Goal: Task Accomplishment & Management: Manage account settings

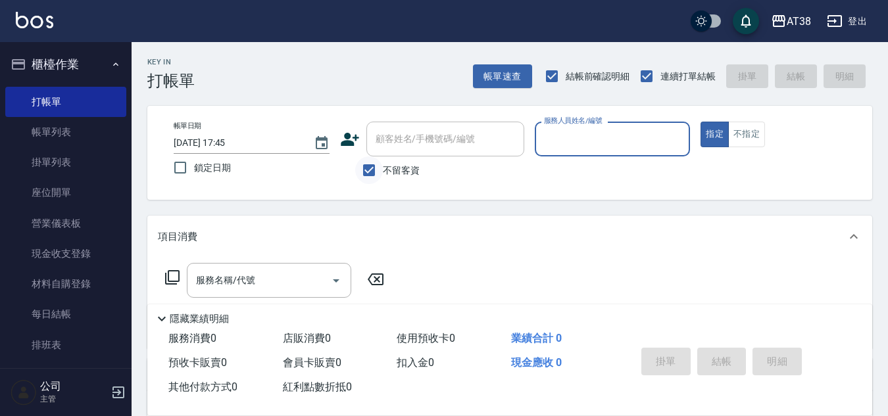
click at [368, 170] on input "不留客資" at bounding box center [369, 170] width 28 height 28
checkbox input "false"
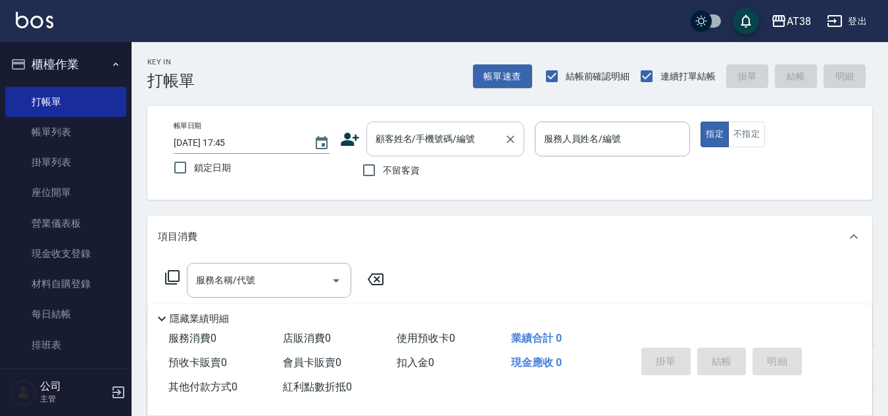
click at [378, 151] on div "顧客姓名/手機號碼/編號" at bounding box center [445, 139] width 158 height 35
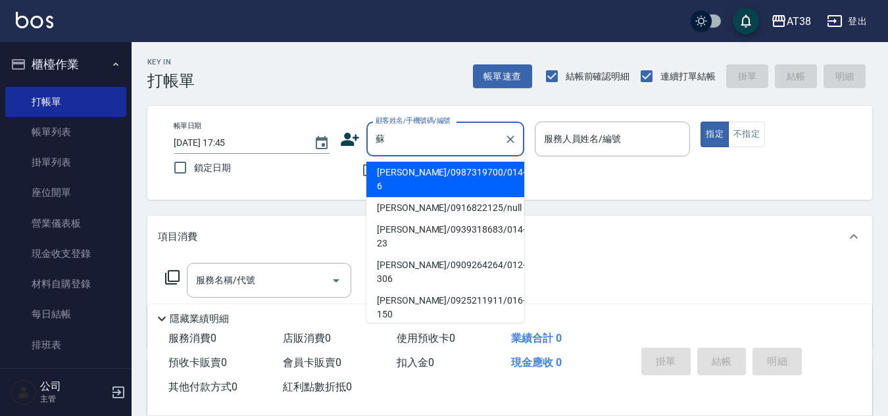
type input "蘇"
click at [333, 193] on div "帳單日期 2025/08/22 17:45 鎖定日期 顧客姓名/手機號碼/編號 顧客姓名/手機號碼/編號 不留客資 服務人員姓名/編號 服務人員姓名/編號 指…" at bounding box center [509, 153] width 725 height 94
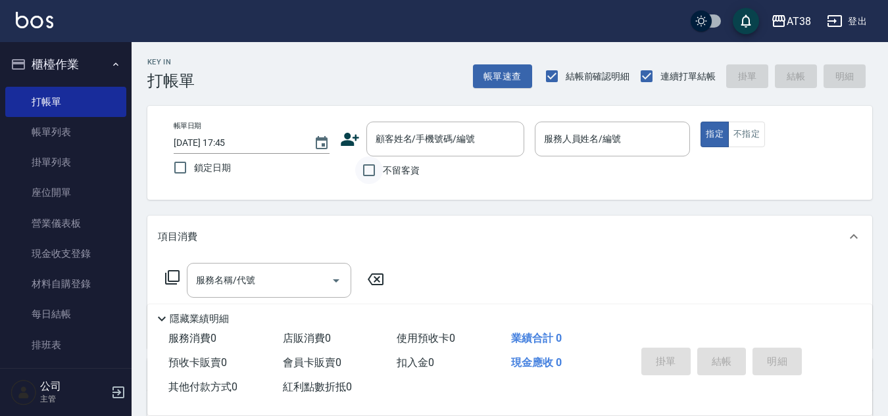
drag, startPoint x: 373, startPoint y: 162, endPoint x: 373, endPoint y: 169, distance: 7.3
click at [373, 162] on input "不留客資" at bounding box center [369, 170] width 28 height 28
checkbox input "true"
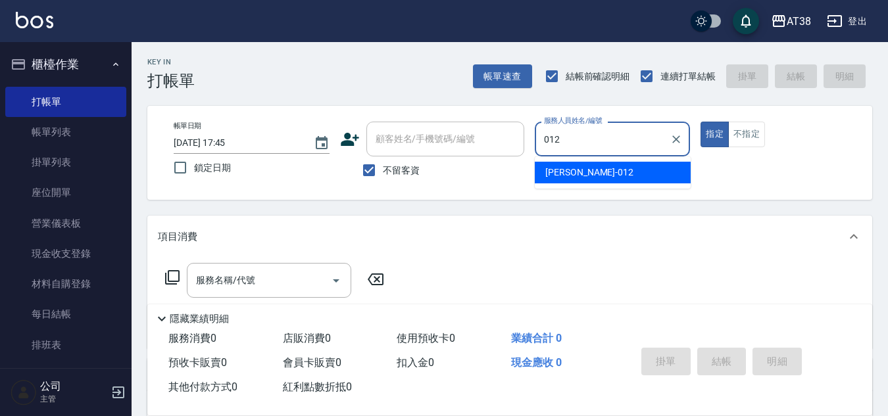
type input "Amy-012"
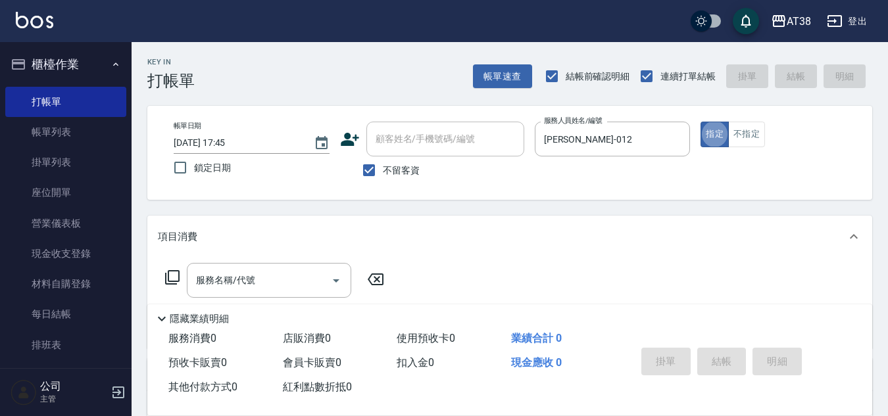
type button "true"
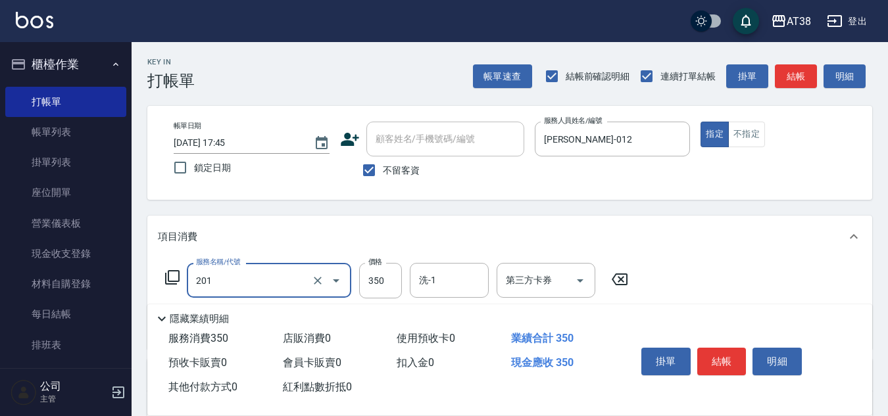
type input "洗髮(201)"
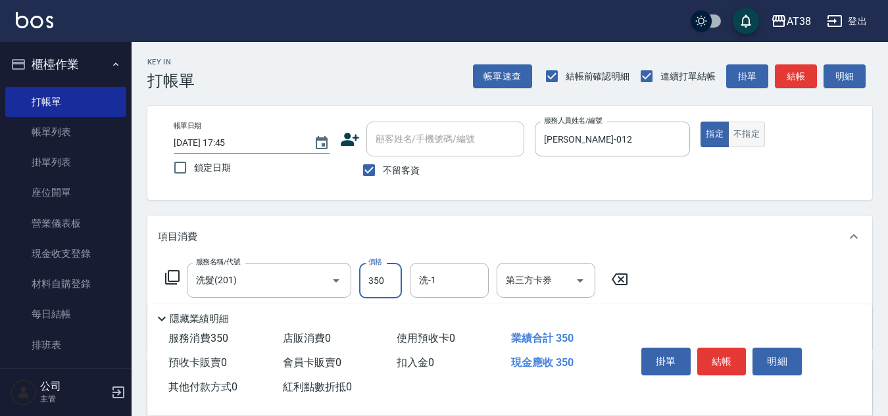
click at [752, 139] on button "不指定" at bounding box center [746, 135] width 37 height 26
type button "false"
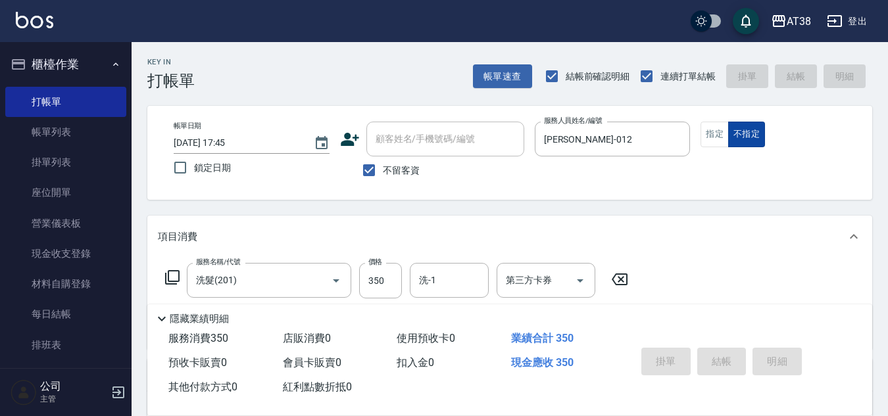
type input "2025/08/22 18:53"
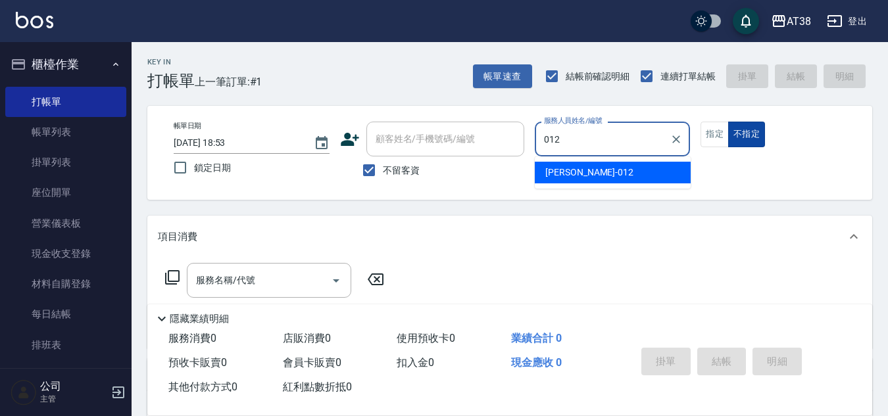
type input "Amy-012"
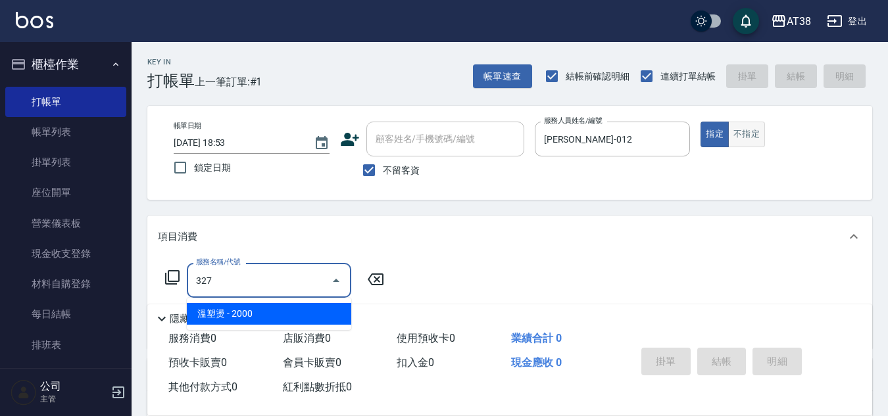
type input "溫塑燙(327)"
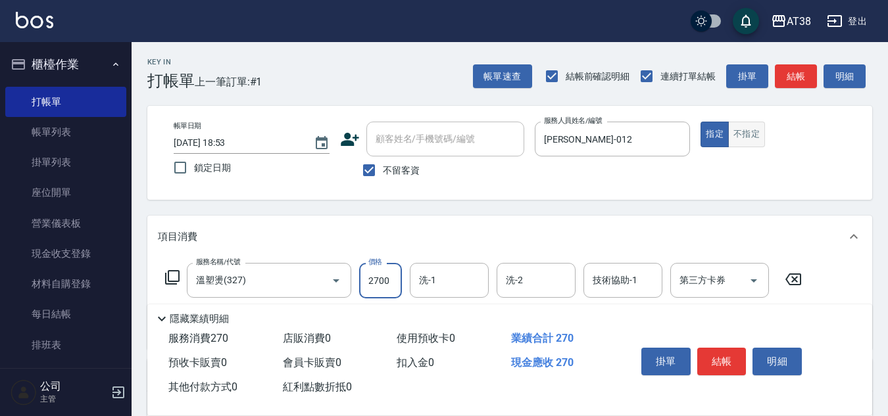
type input "2700"
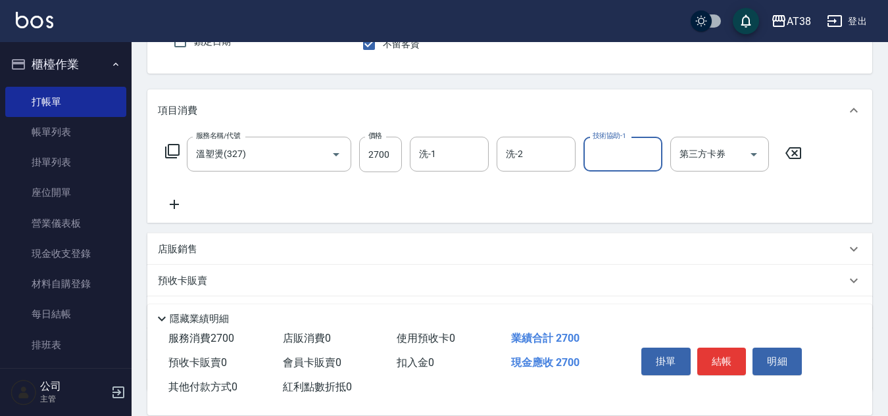
scroll to position [132, 0]
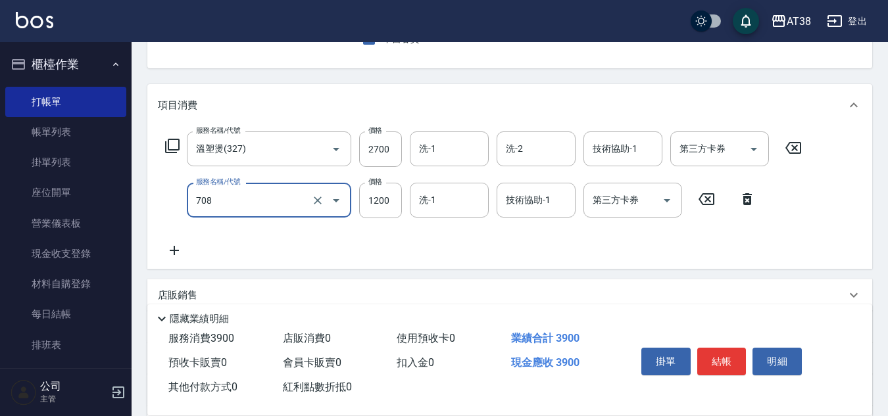
type input "哥德三劑護髮(708)"
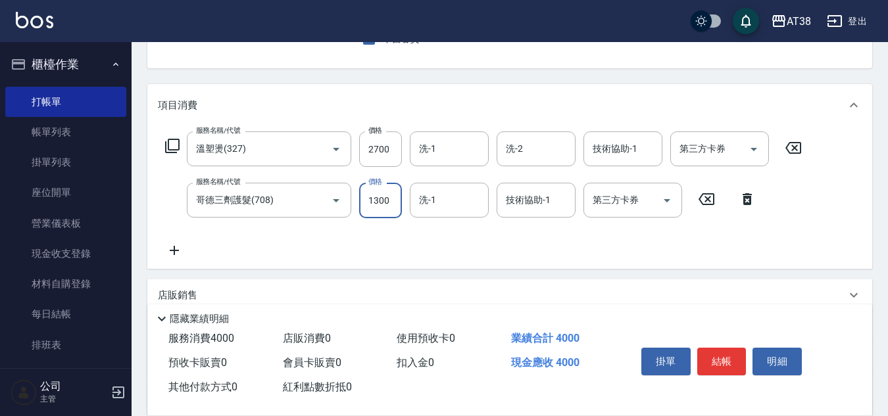
type input "1300"
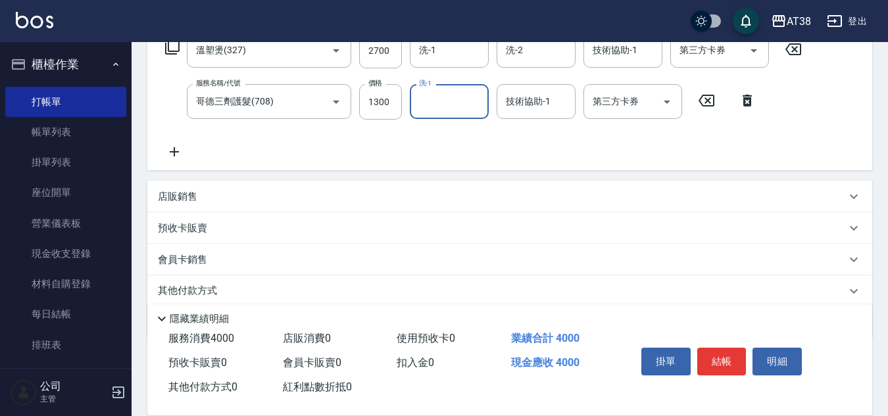
scroll to position [263, 0]
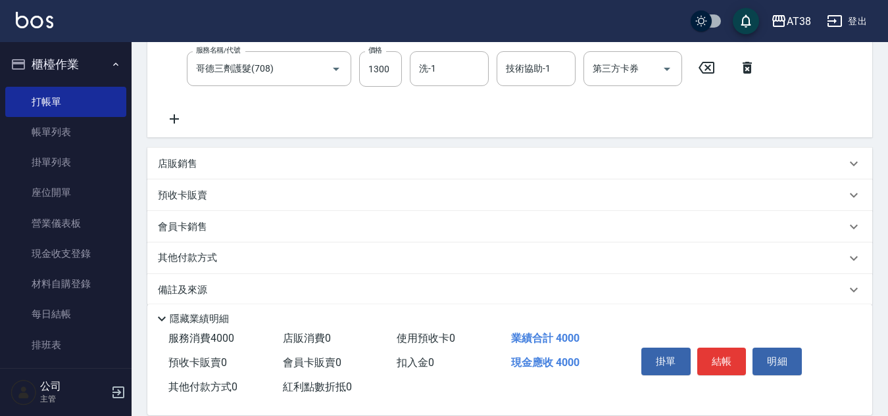
click at [160, 164] on p "店販銷售" at bounding box center [177, 164] width 39 height 14
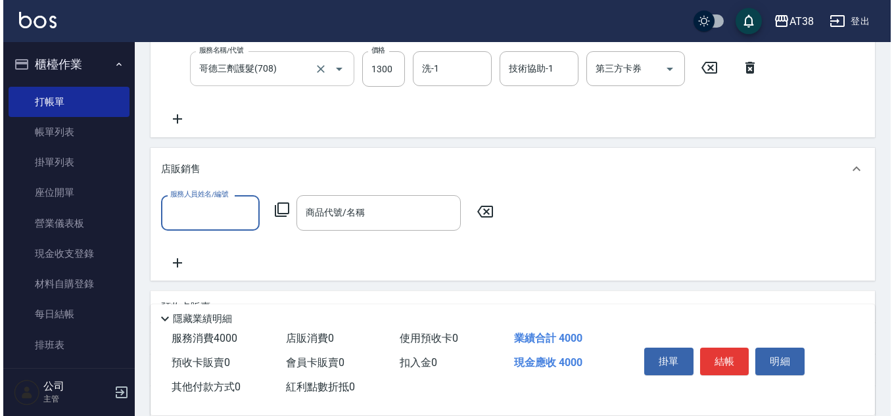
scroll to position [0, 0]
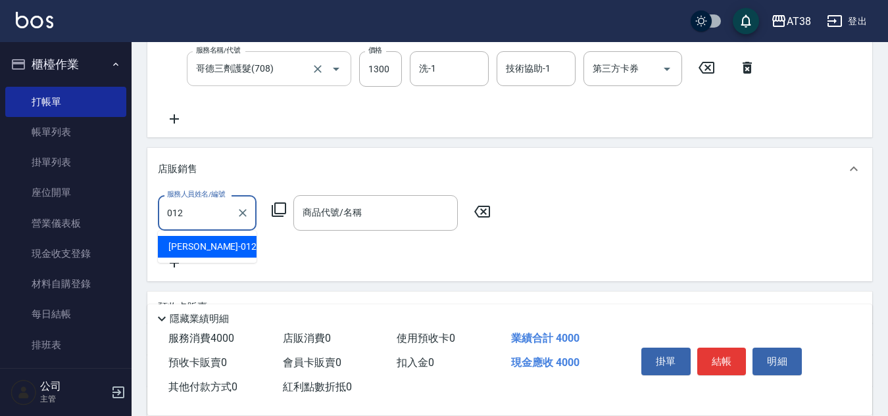
type input "Amy-012"
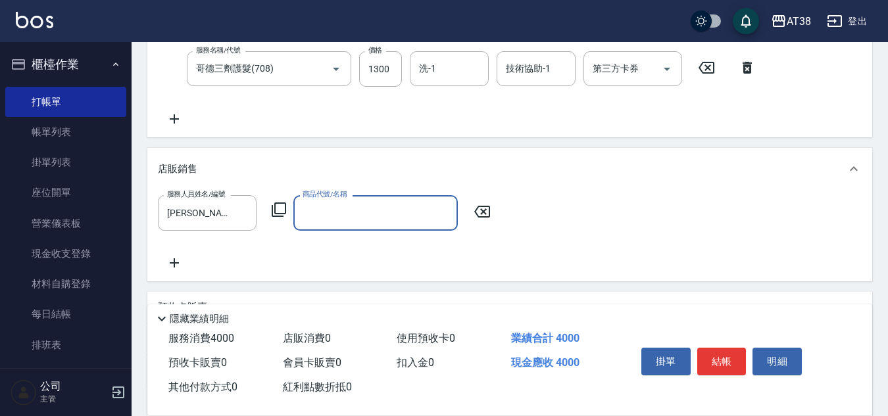
click at [281, 215] on icon at bounding box center [279, 210] width 16 height 16
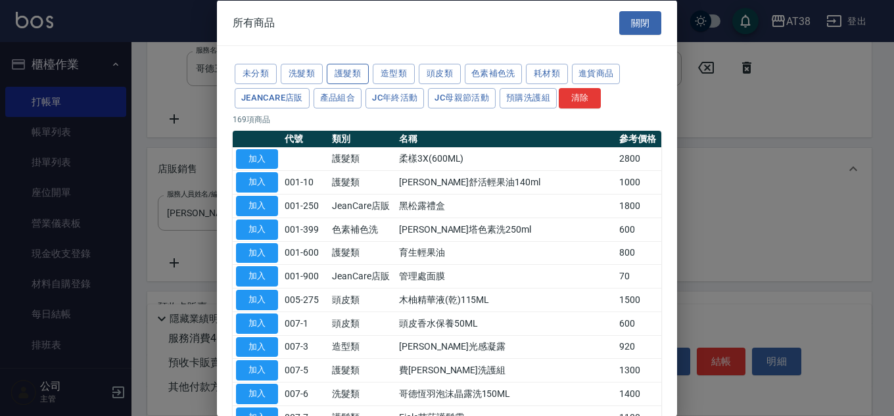
click at [362, 74] on button "護髮類" at bounding box center [348, 74] width 42 height 20
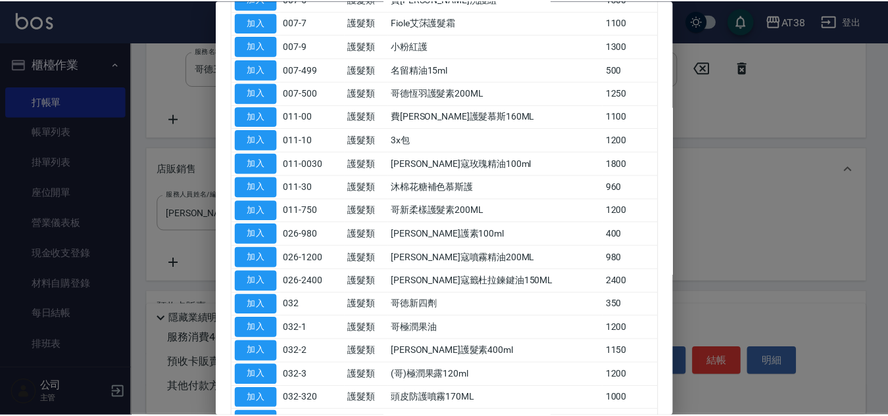
scroll to position [263, 0]
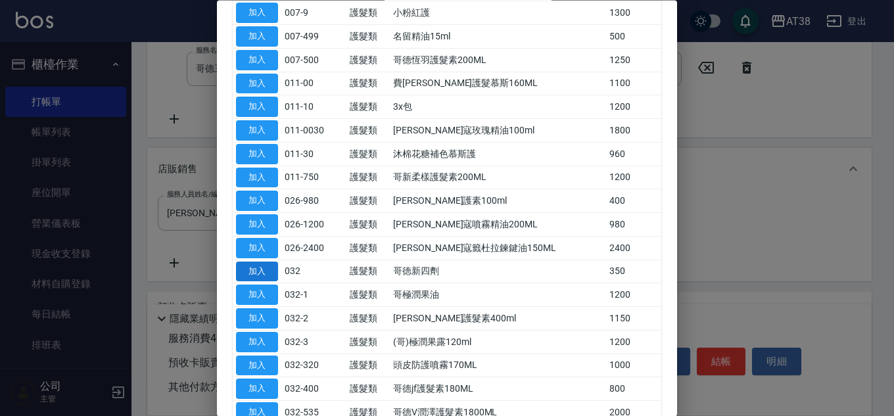
click at [253, 276] on button "加入" at bounding box center [257, 272] width 42 height 20
type input "哥徳新四劑"
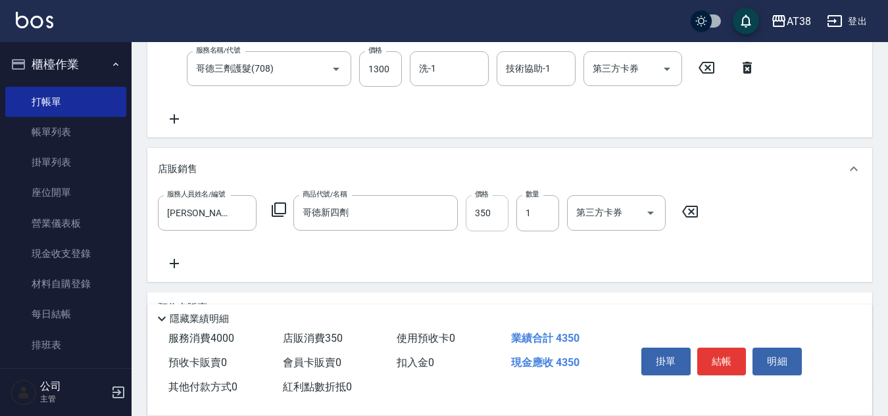
click at [488, 209] on input "350" at bounding box center [487, 213] width 43 height 36
type input "300"
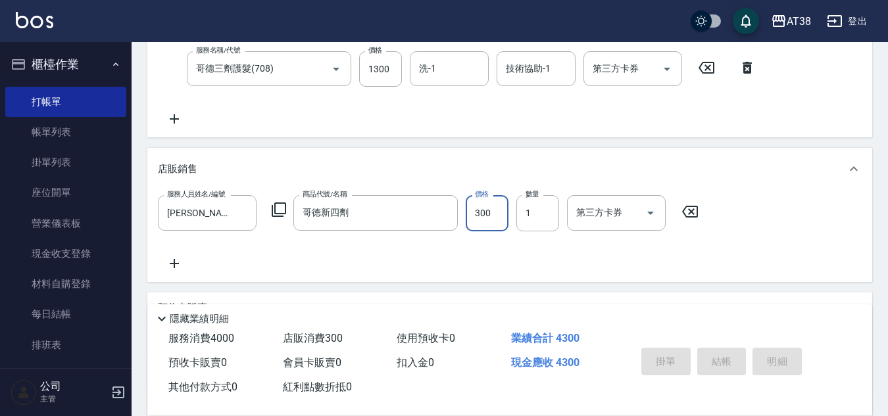
type input "2025/08/22 18:54"
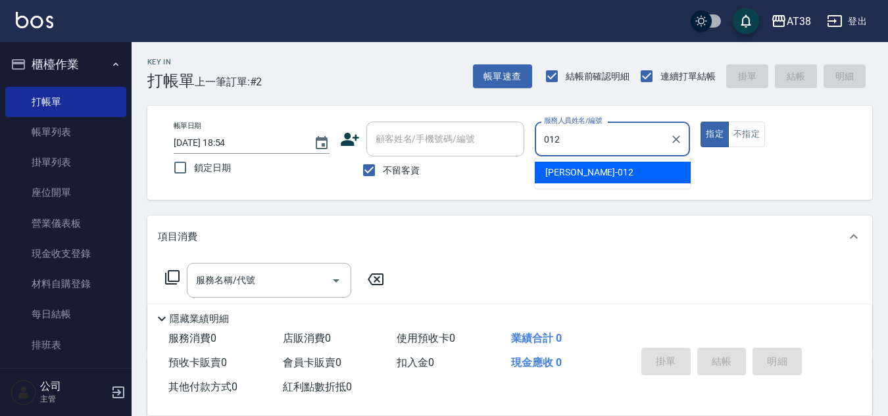
type input "Amy-012"
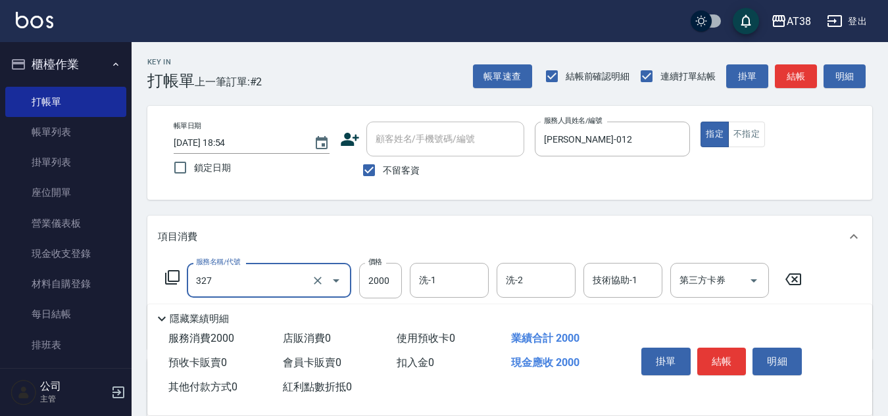
type input "溫塑燙(327)"
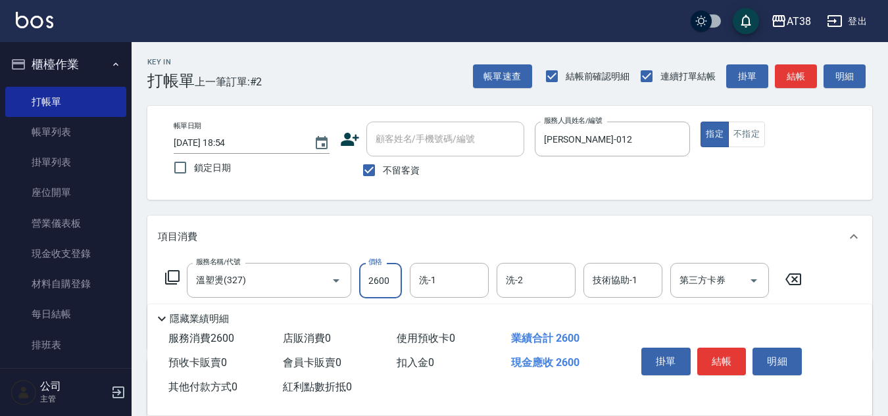
type input "2600"
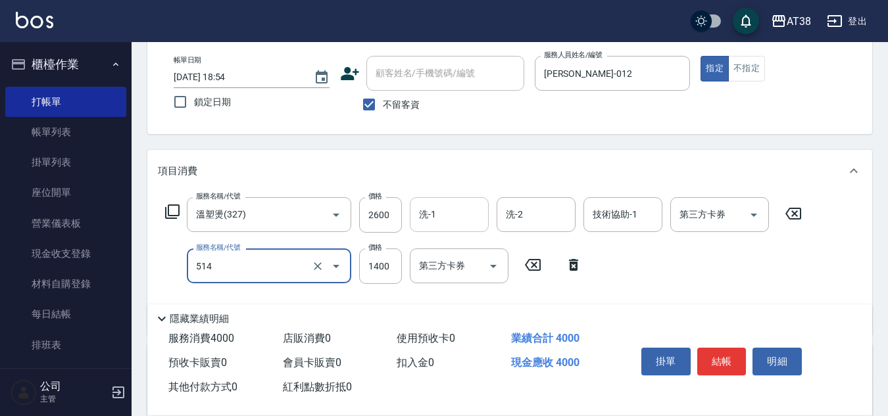
type input "染髮(長)(514)"
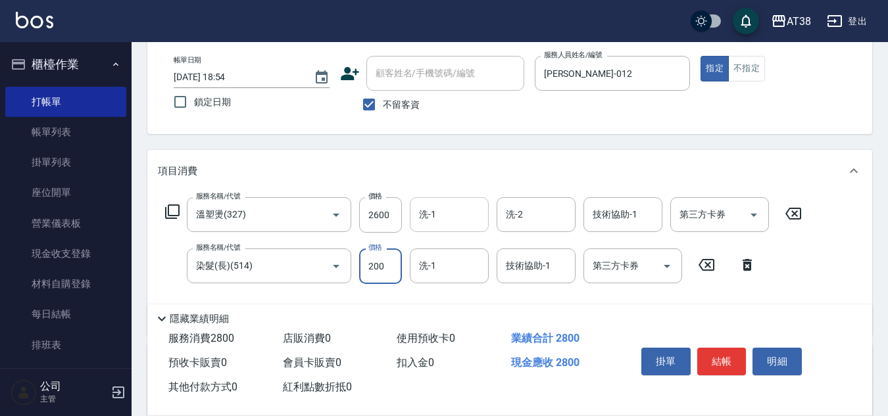
type input "2000"
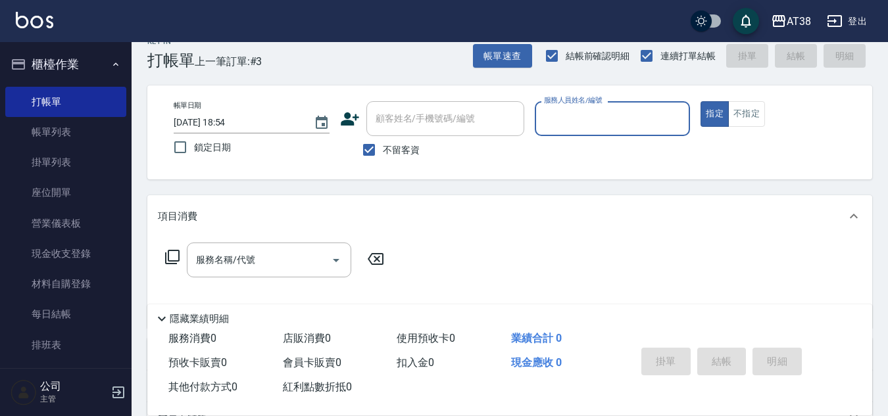
scroll to position [0, 0]
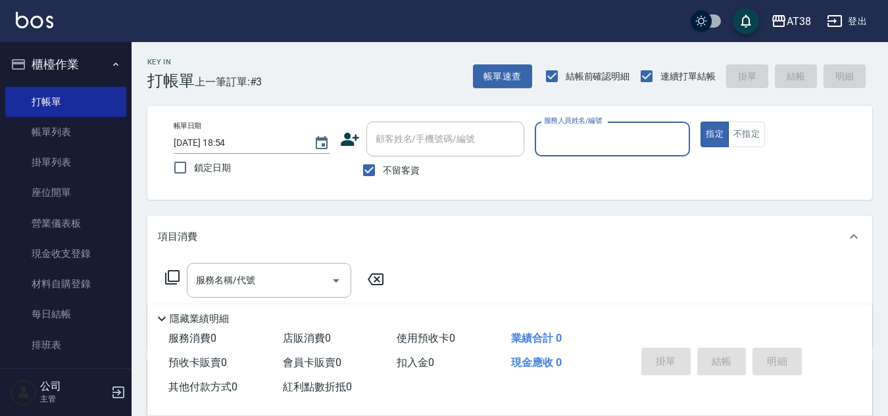
click at [579, 135] on input "服務人員姓名/編號" at bounding box center [613, 139] width 144 height 23
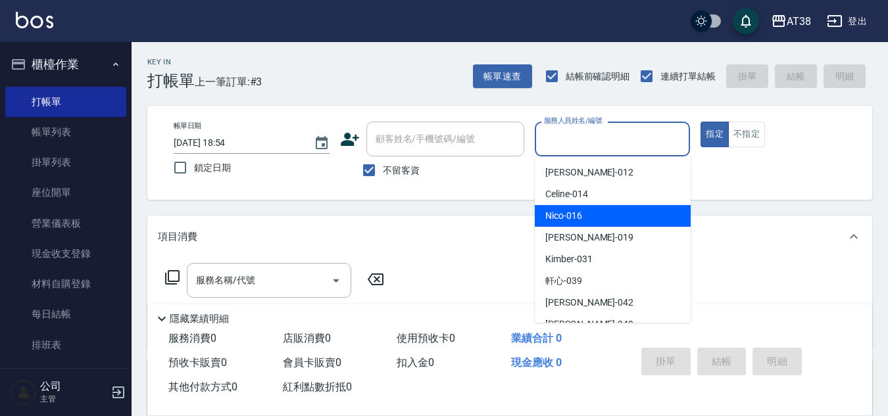
click at [562, 218] on span "Nico -016" at bounding box center [563, 216] width 37 height 14
type input "Nico-016"
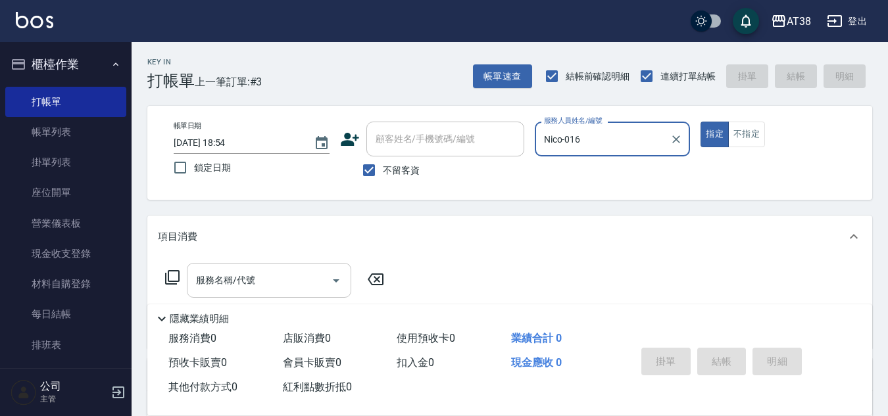
click at [241, 278] on input "服務名稱/代號" at bounding box center [259, 280] width 133 height 23
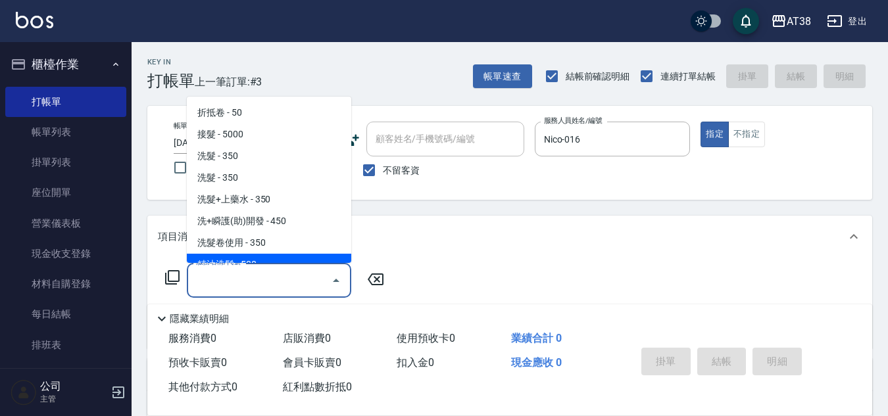
click at [173, 279] on icon at bounding box center [172, 278] width 16 height 16
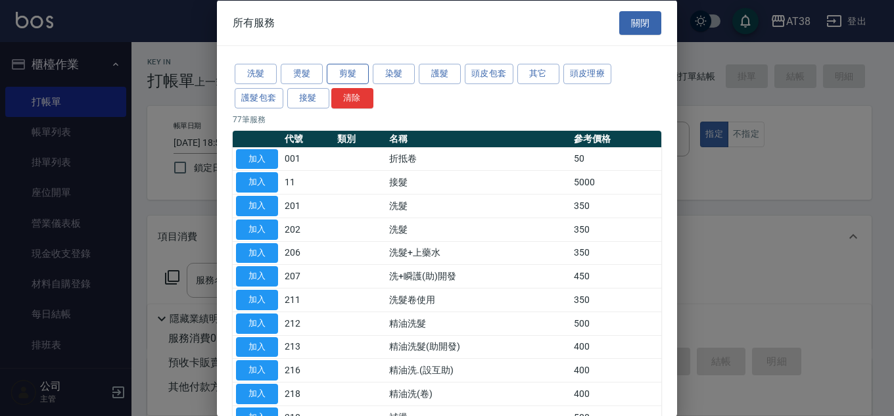
click at [358, 72] on button "剪髮" at bounding box center [348, 74] width 42 height 20
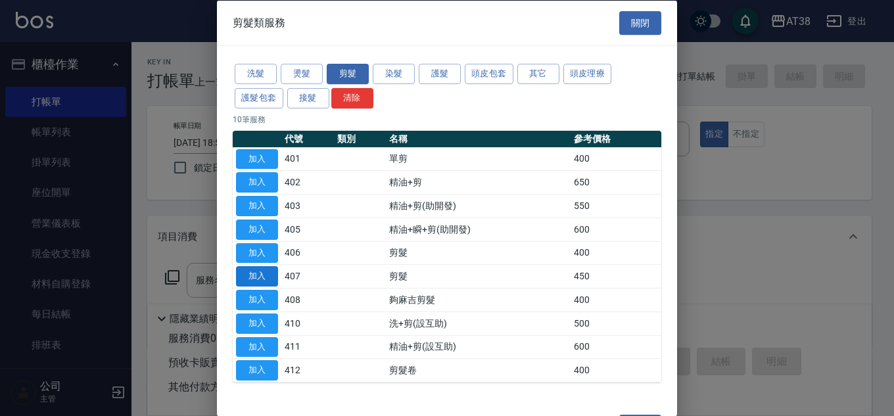
click at [247, 270] on button "加入" at bounding box center [257, 276] width 42 height 20
type input "剪髮(407)"
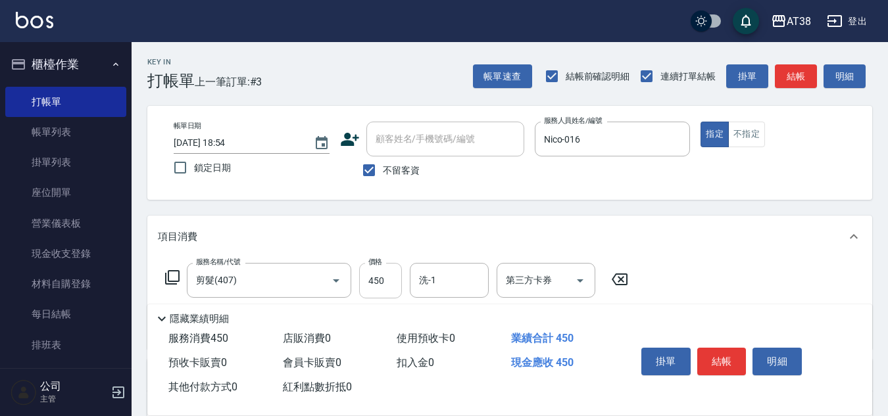
click at [391, 281] on input "450" at bounding box center [380, 281] width 43 height 36
type input "850"
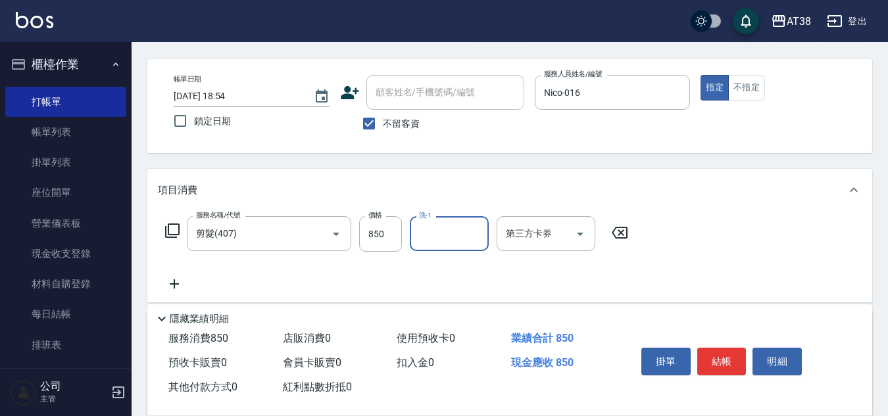
scroll to position [132, 0]
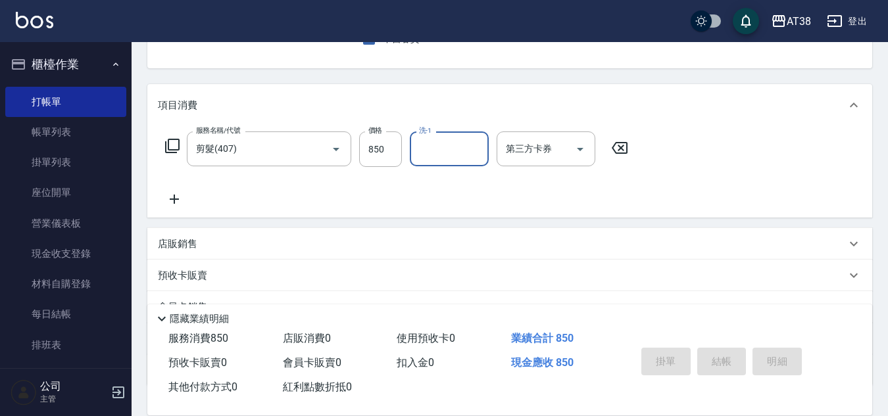
type input "2025/08/22 18:56"
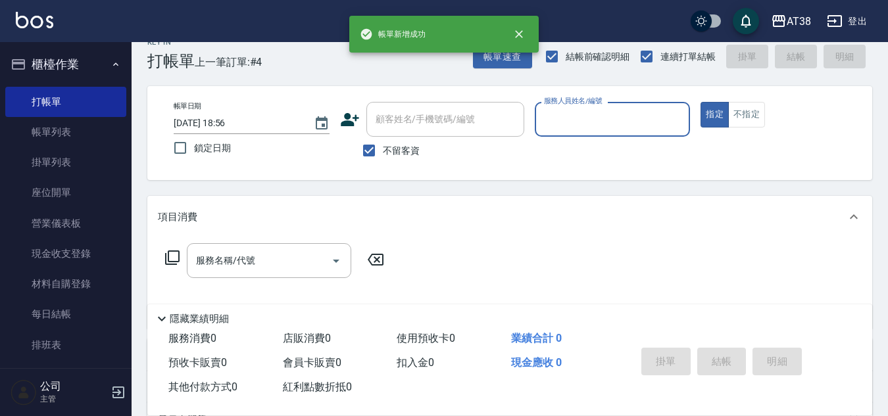
scroll to position [0, 0]
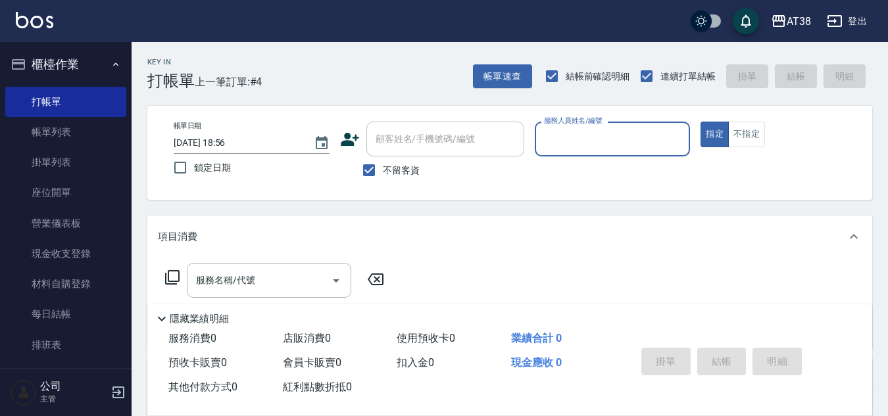
click at [562, 152] on div "服務人員姓名/編號" at bounding box center [613, 139] width 156 height 35
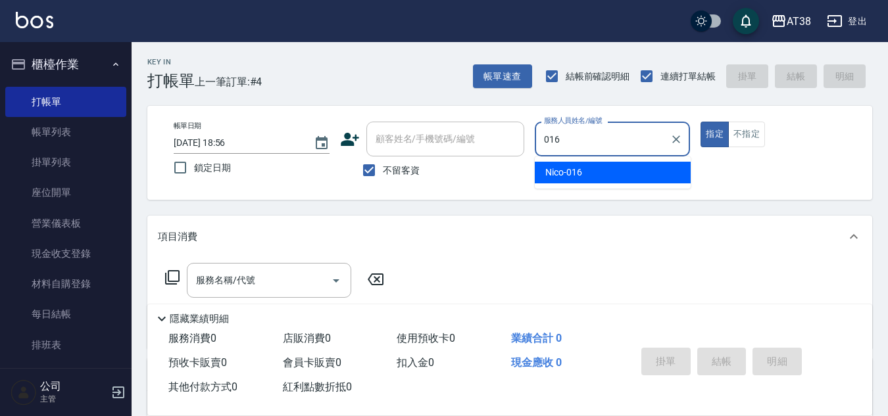
type input "Nico-016"
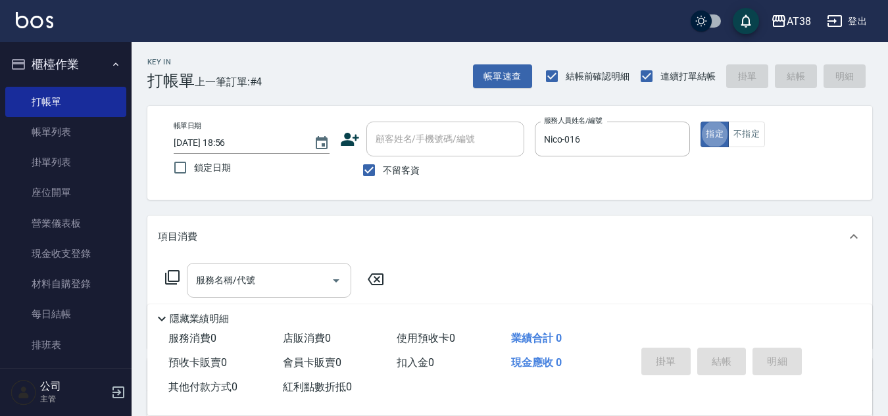
click at [265, 287] on input "服務名稱/代號" at bounding box center [259, 280] width 133 height 23
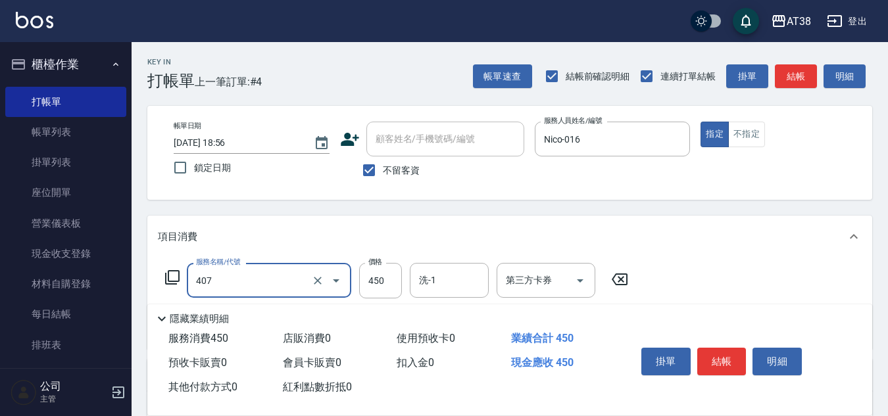
type input "剪髮(407)"
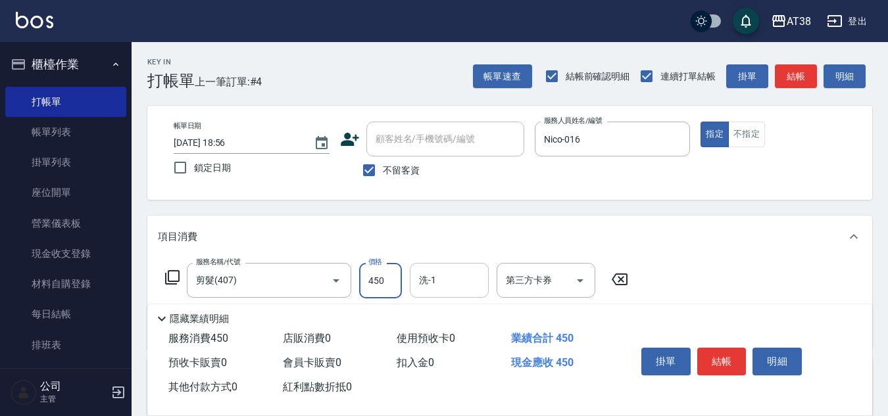
drag, startPoint x: 450, startPoint y: 293, endPoint x: 460, endPoint y: 297, distance: 10.6
click at [451, 293] on div "洗-1" at bounding box center [449, 280] width 79 height 35
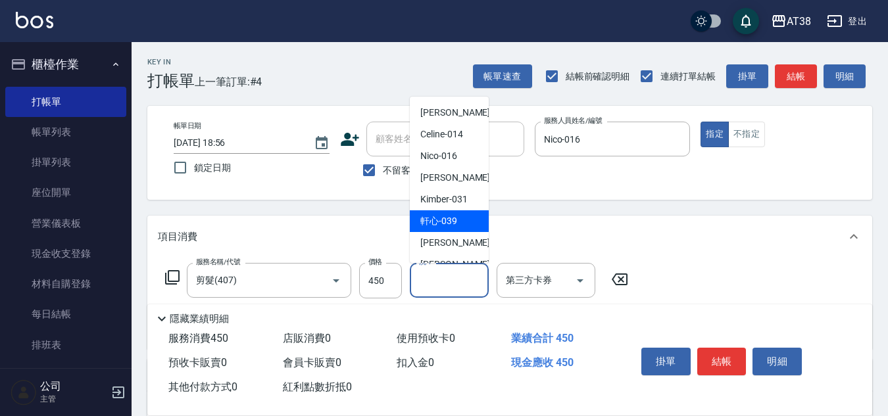
click at [456, 221] on span "軒心 -039" at bounding box center [438, 221] width 37 height 14
type input "軒心-039"
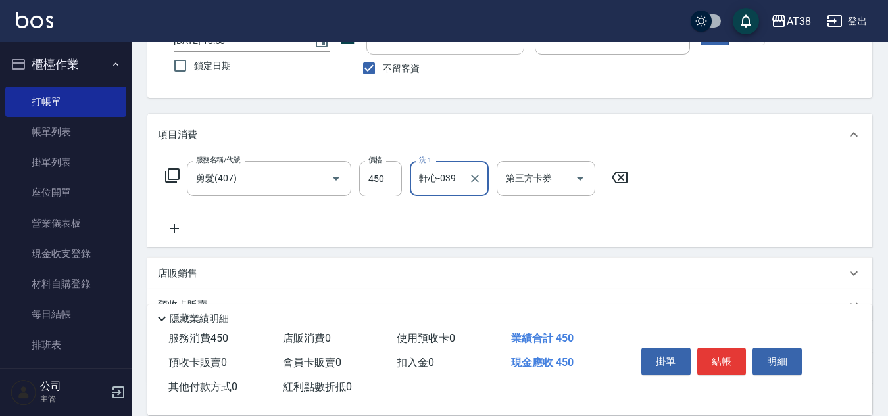
scroll to position [132, 0]
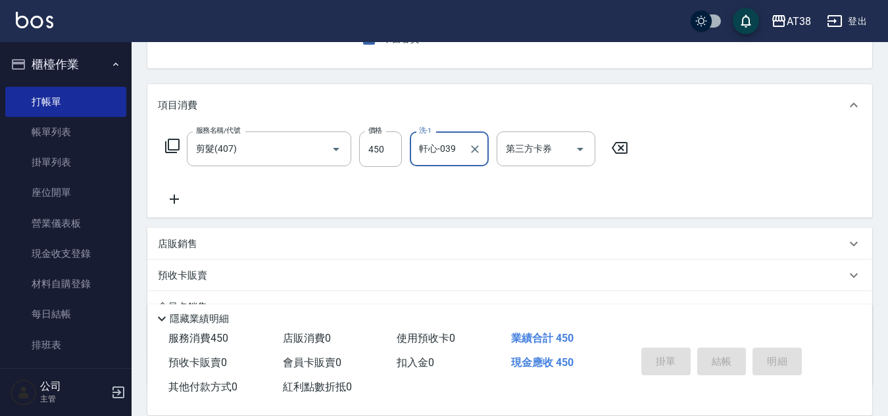
type input "2025/08/22 18:57"
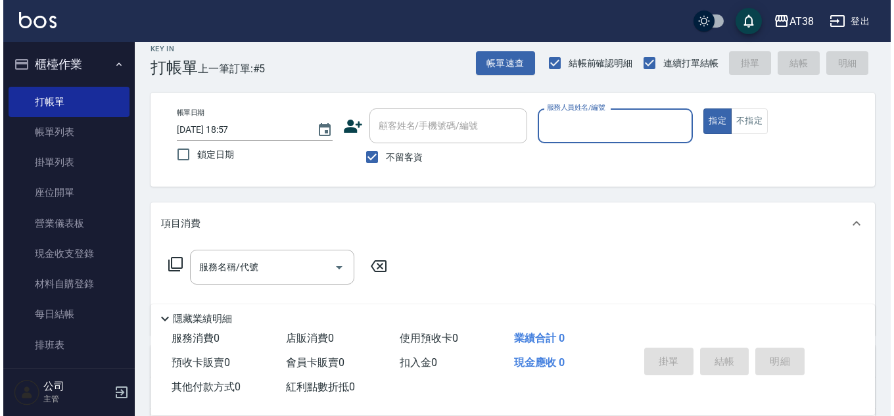
scroll to position [0, 0]
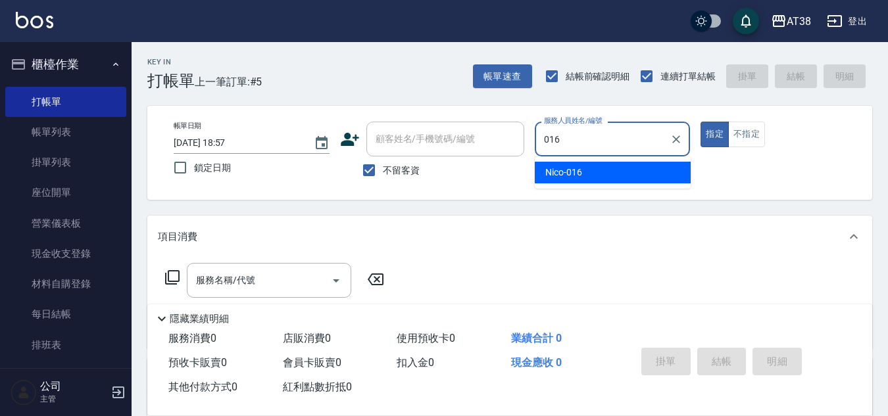
type input "Nico-016"
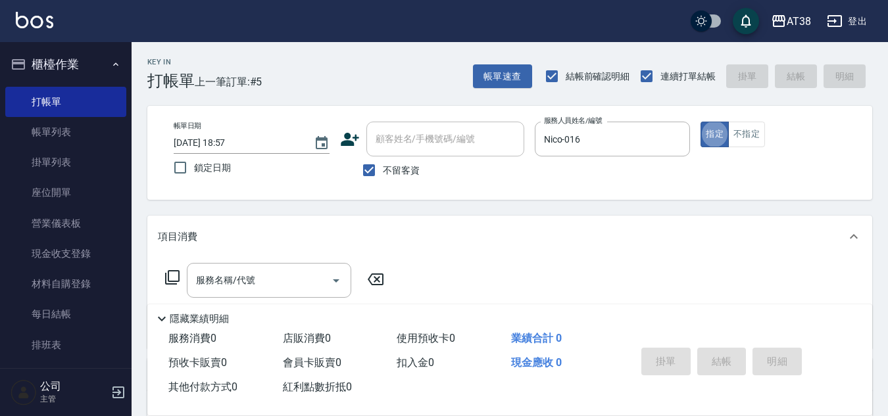
click at [172, 277] on icon at bounding box center [172, 278] width 16 height 16
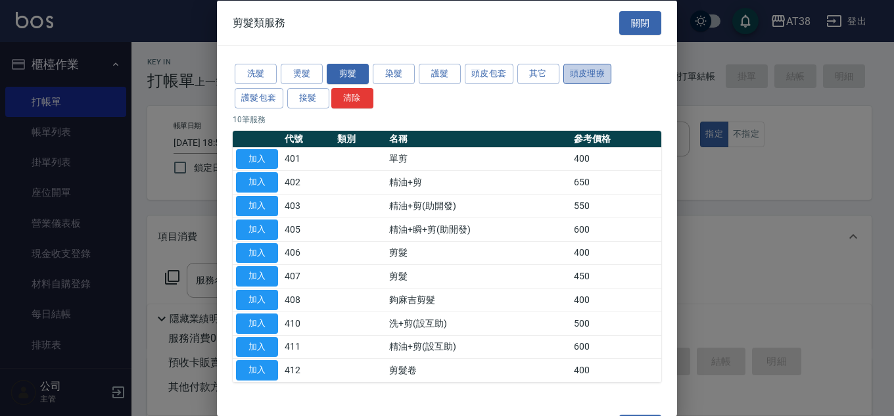
click at [577, 79] on button "頭皮理療" at bounding box center [588, 74] width 49 height 20
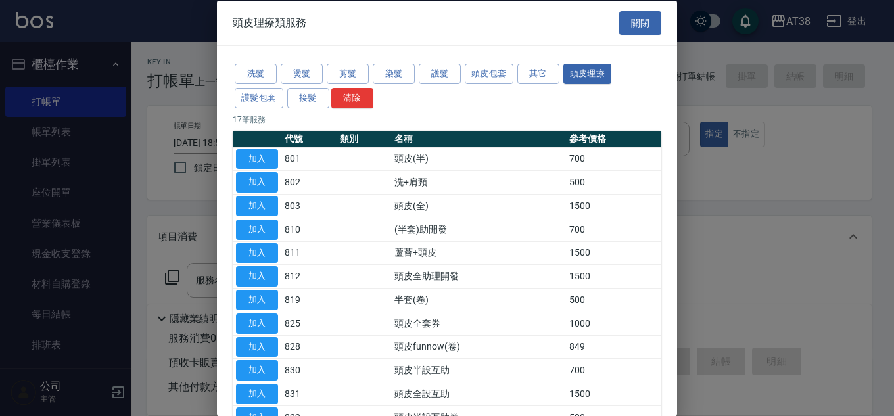
scroll to position [66, 0]
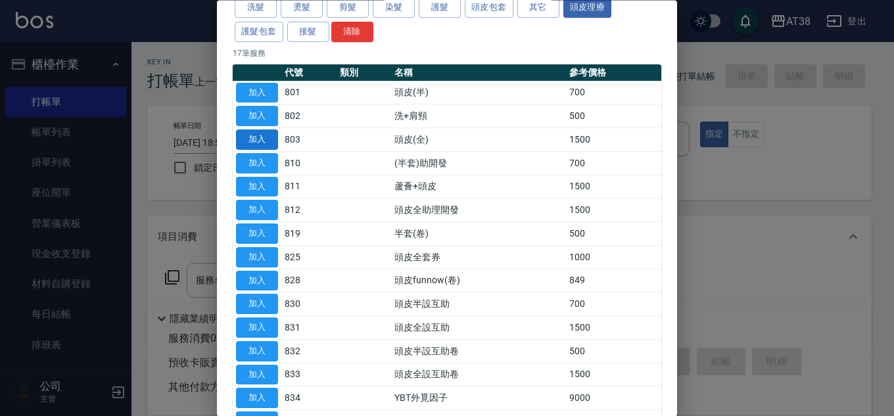
click at [267, 138] on button "加入" at bounding box center [257, 140] width 42 height 20
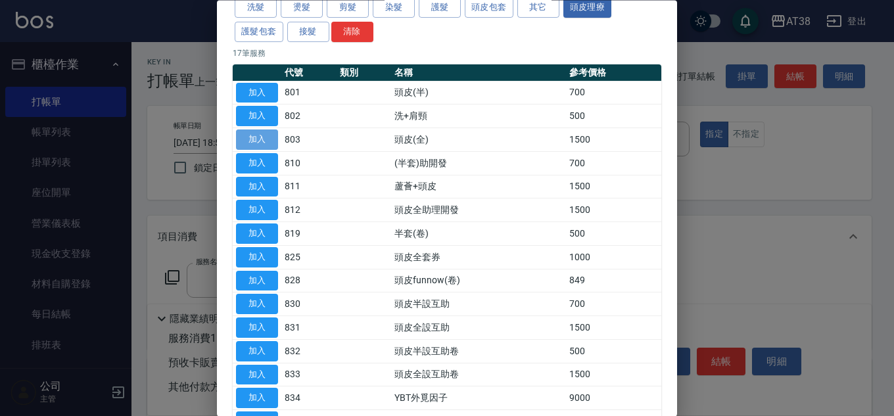
type input "頭皮(全)(803)"
click at [267, 138] on button "加入" at bounding box center [257, 140] width 42 height 20
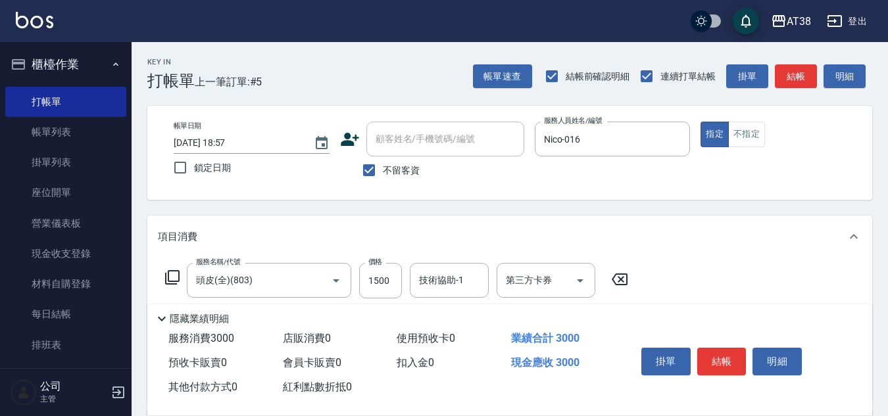
click at [623, 276] on icon at bounding box center [619, 280] width 33 height 16
click at [176, 279] on icon at bounding box center [172, 278] width 16 height 16
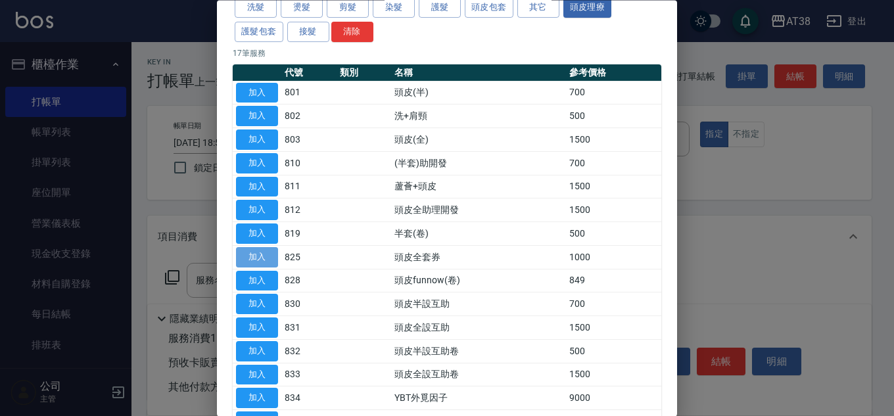
click at [251, 256] on button "加入" at bounding box center [257, 257] width 42 height 20
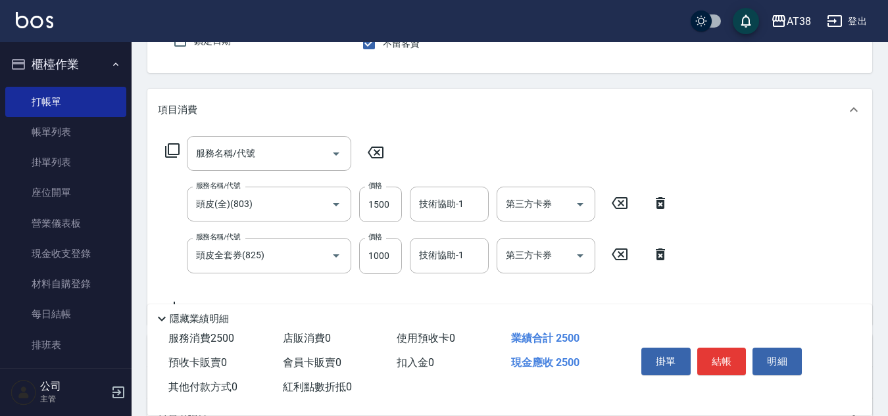
scroll to position [132, 0]
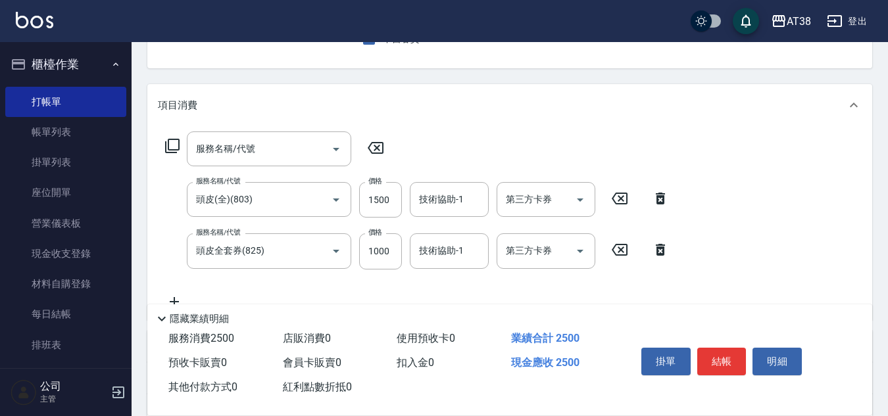
click at [661, 195] on icon at bounding box center [660, 199] width 33 height 16
type input "頭皮全套券(825)"
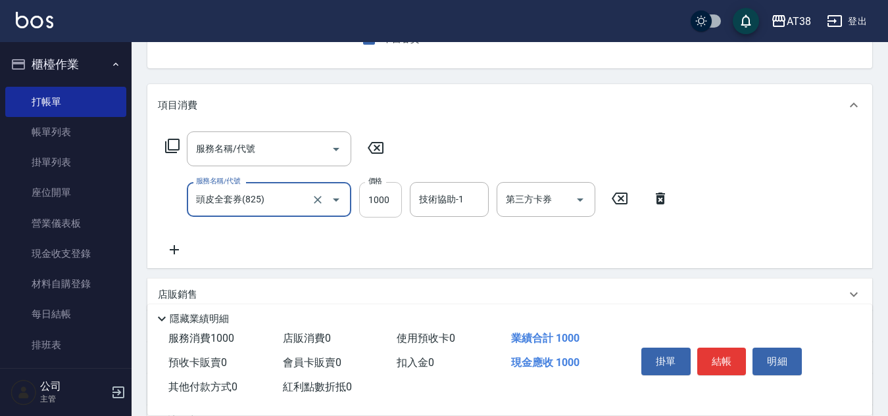
click at [393, 200] on input "1000" at bounding box center [380, 200] width 43 height 36
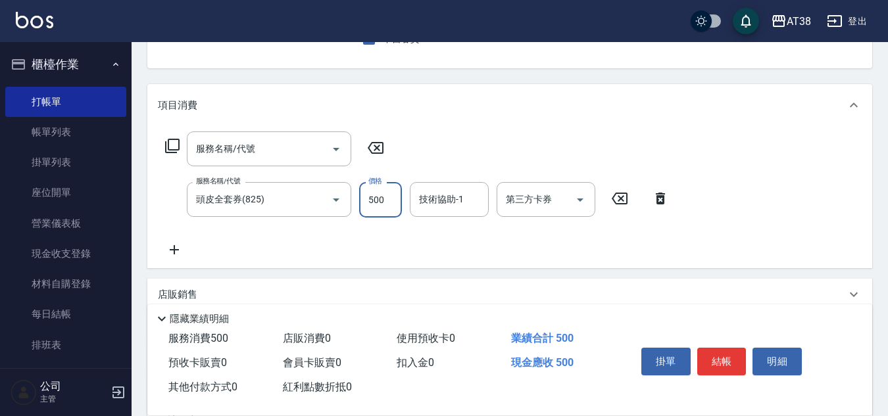
type input "500"
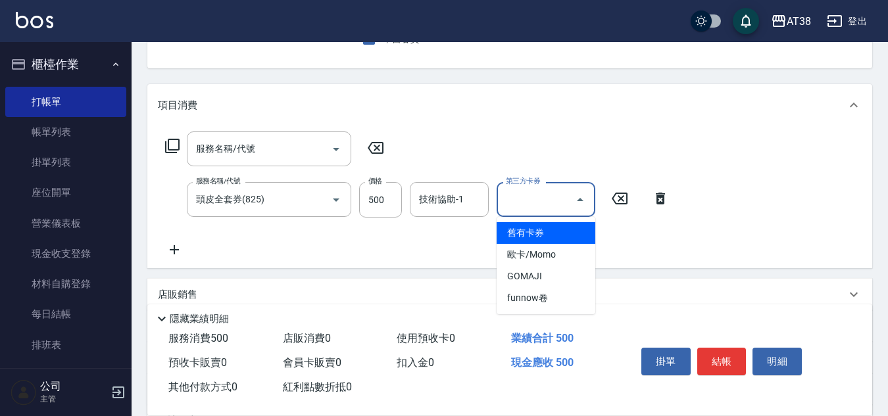
click at [511, 193] on div "第三方卡券 第三方卡券" at bounding box center [545, 199] width 99 height 35
click at [521, 232] on span "舊有卡券" at bounding box center [545, 233] width 99 height 22
type input "舊有卡券"
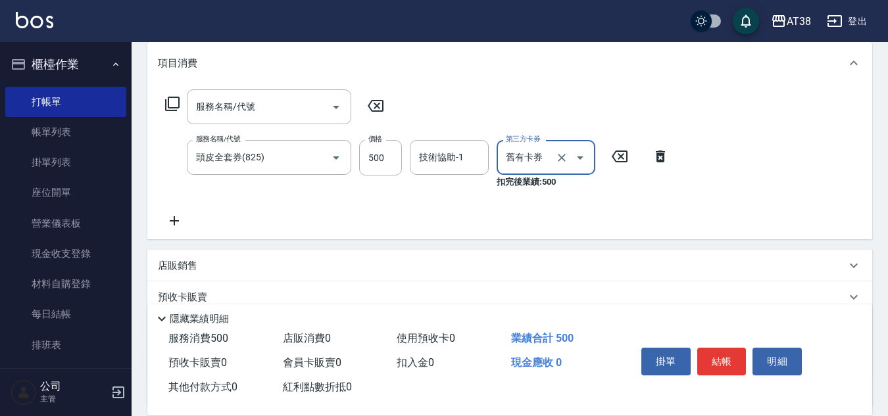
scroll to position [197, 0]
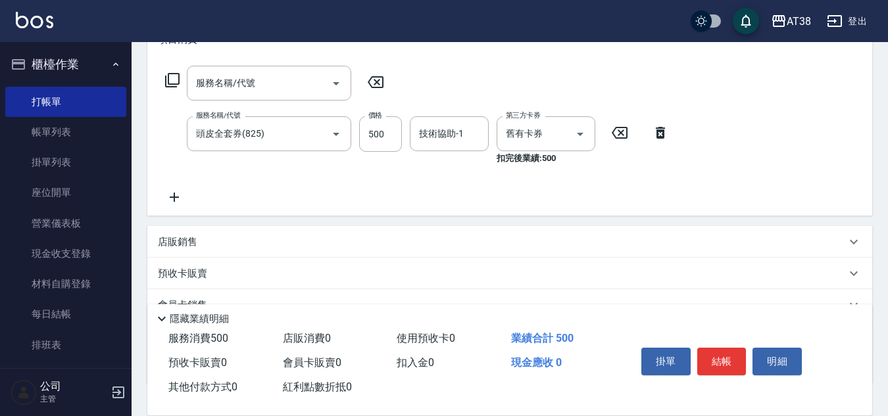
click at [172, 201] on icon at bounding box center [174, 197] width 33 height 16
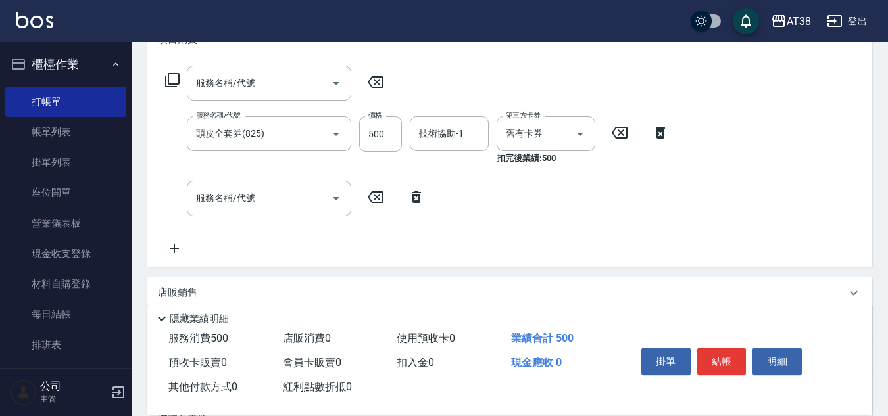
click at [236, 193] on div "服務名稱/代號 服務名稱/代號" at bounding box center [269, 198] width 164 height 35
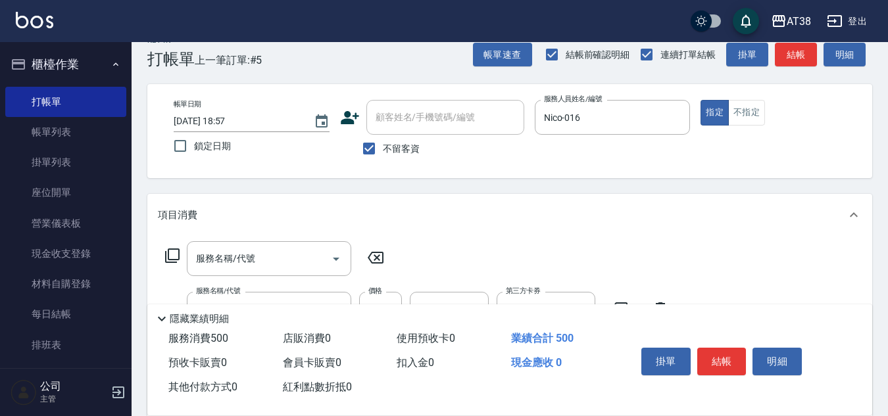
scroll to position [0, 0]
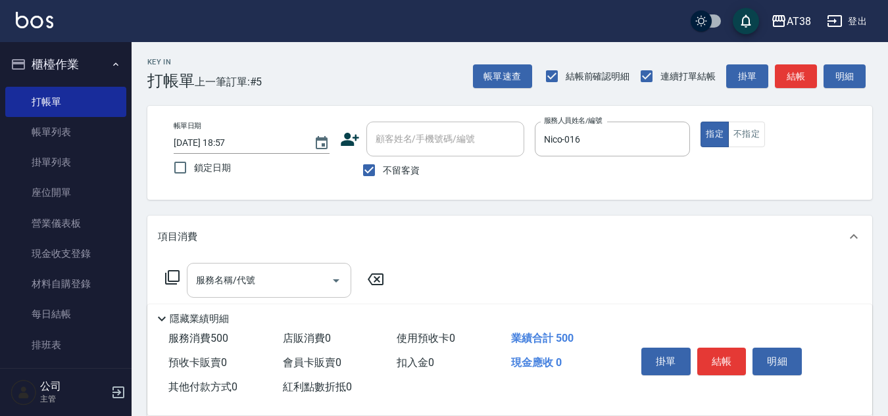
click at [253, 270] on div "服務名稱/代號" at bounding box center [269, 280] width 164 height 35
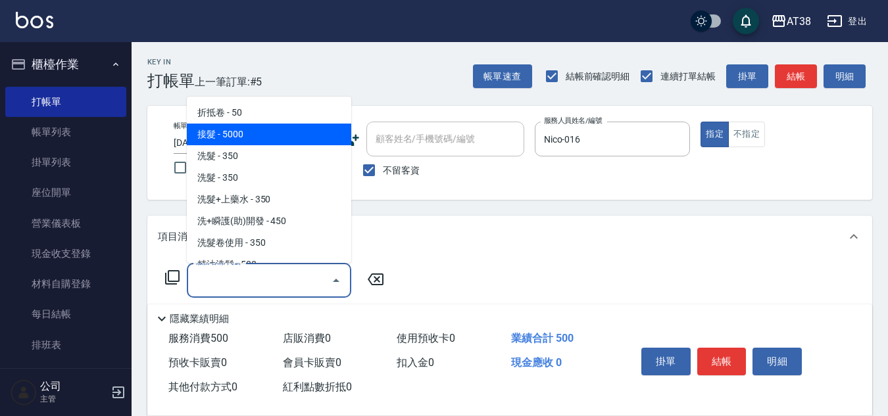
scroll to position [66, 0]
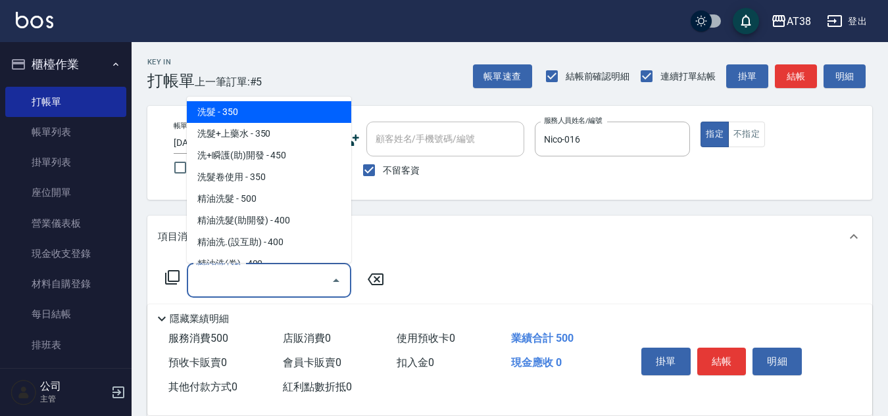
click at [211, 108] on span "洗髮 - 350" at bounding box center [269, 112] width 164 height 22
type input "洗髮(202)"
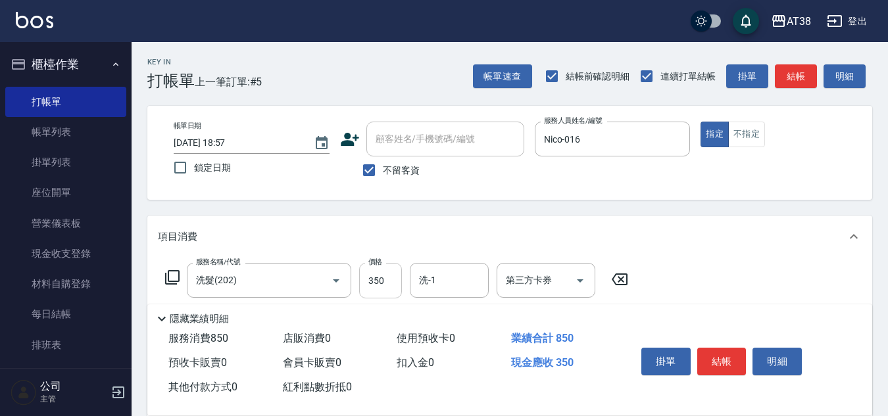
click at [383, 272] on input "350" at bounding box center [380, 281] width 43 height 36
click at [383, 274] on input "350" at bounding box center [380, 281] width 43 height 36
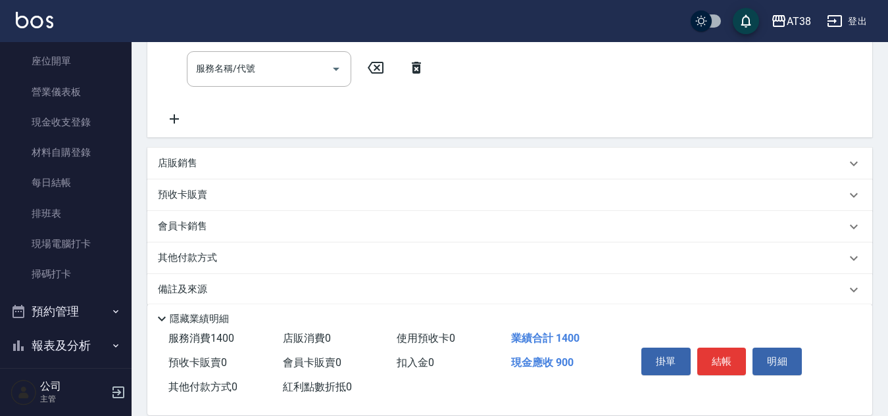
scroll to position [329, 0]
type input "900"
click at [199, 155] on div "店販銷售" at bounding box center [509, 163] width 725 height 32
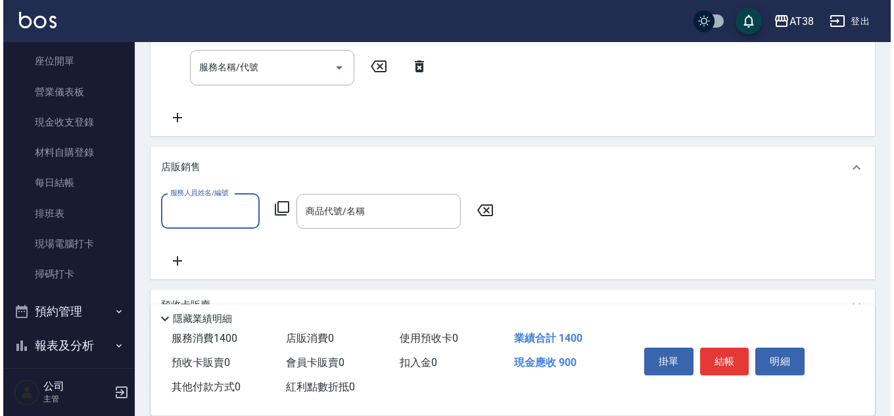
scroll to position [0, 0]
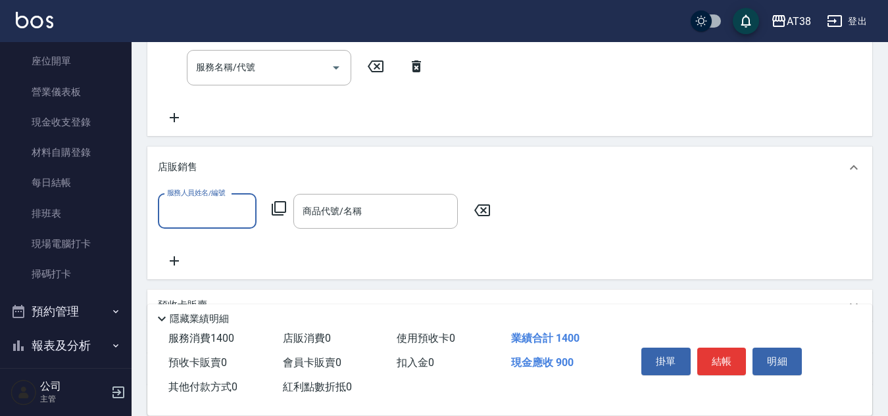
click at [177, 214] on input "服務人員姓名/編號" at bounding box center [207, 211] width 87 height 23
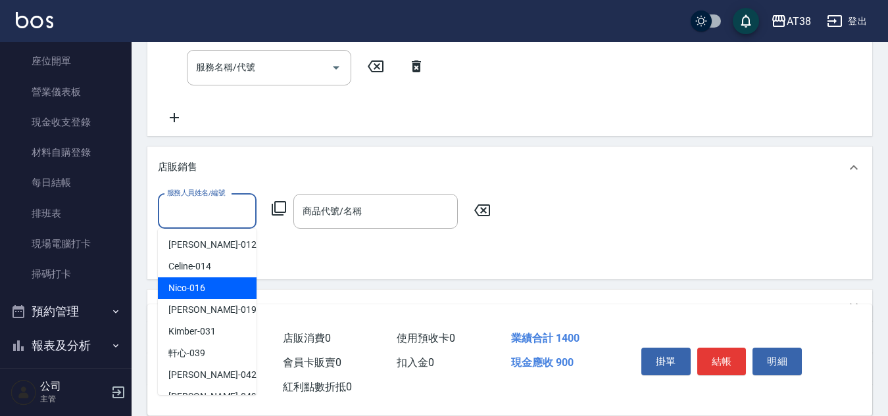
click at [186, 292] on span "Nico -016" at bounding box center [186, 288] width 37 height 14
type input "Nico-016"
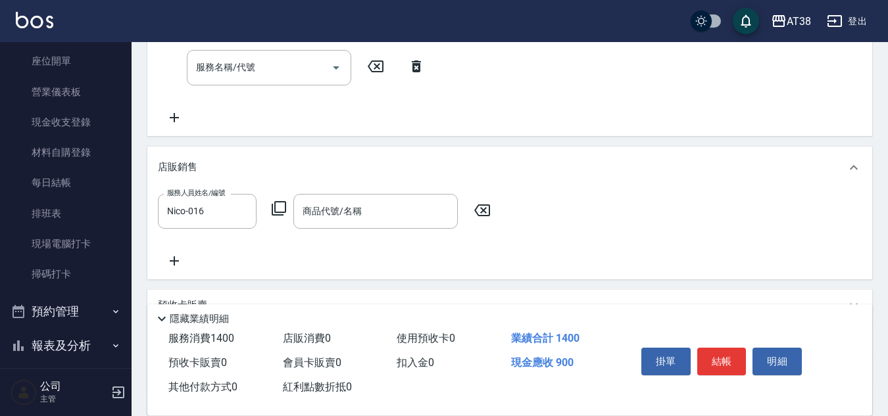
click at [277, 212] on icon at bounding box center [279, 208] width 14 height 14
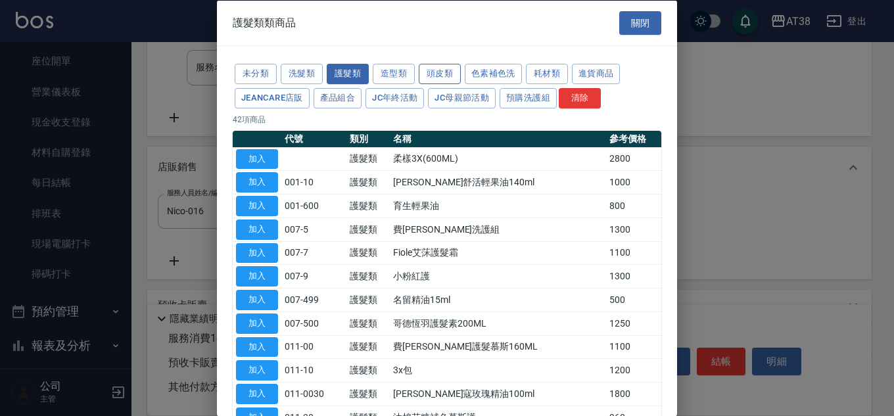
click at [449, 73] on button "頭皮類" at bounding box center [440, 74] width 42 height 20
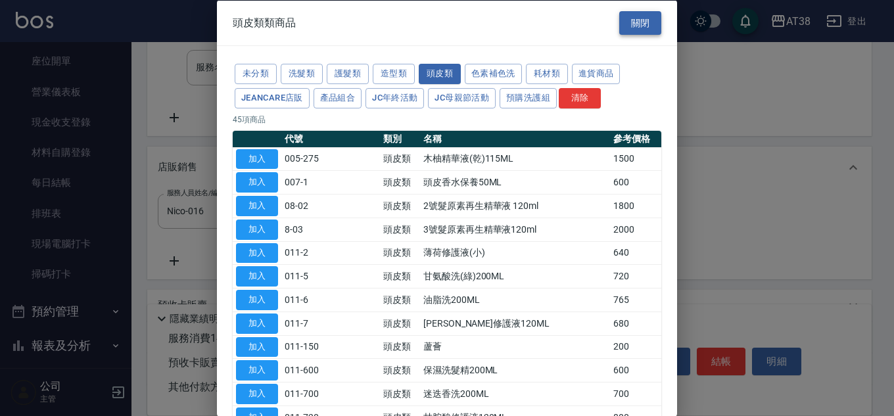
click at [635, 18] on button "關閉" at bounding box center [640, 23] width 42 height 24
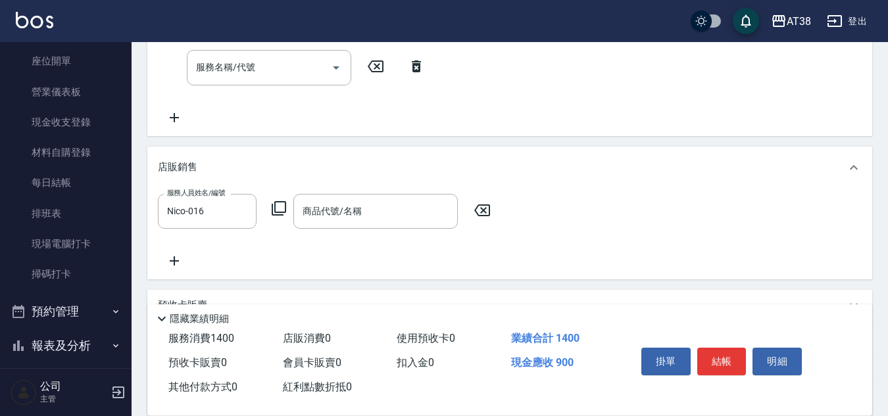
click at [278, 210] on icon at bounding box center [279, 209] width 16 height 16
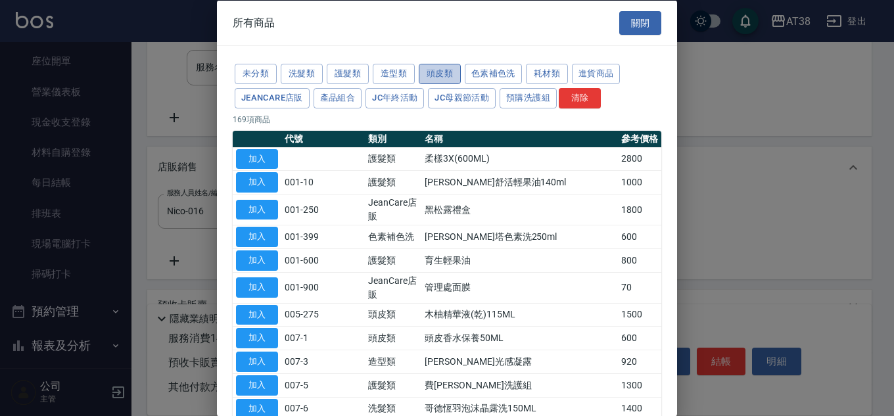
click at [437, 74] on button "頭皮類" at bounding box center [440, 74] width 42 height 20
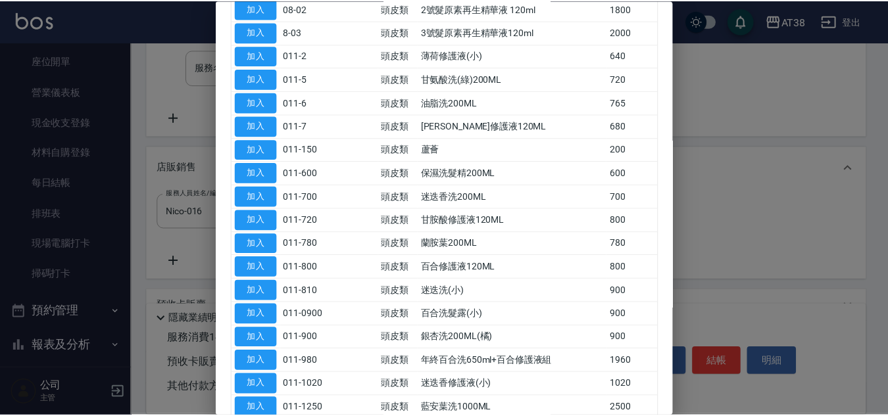
scroll to position [263, 0]
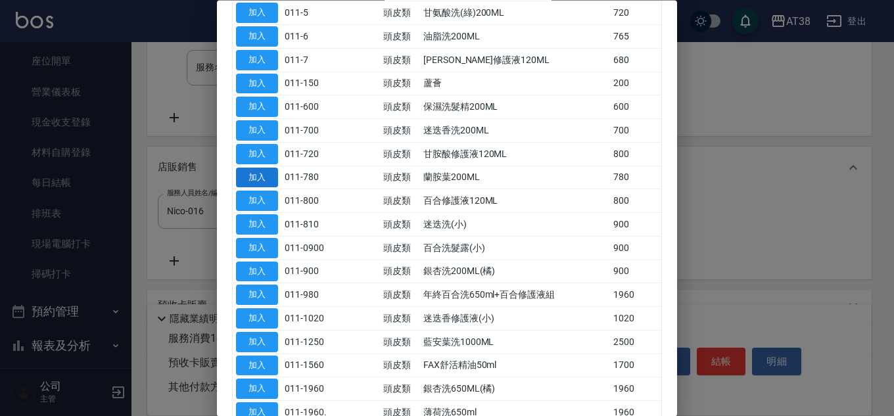
click at [256, 172] on button "加入" at bounding box center [257, 178] width 42 height 20
type input "蘭胺葉200ML"
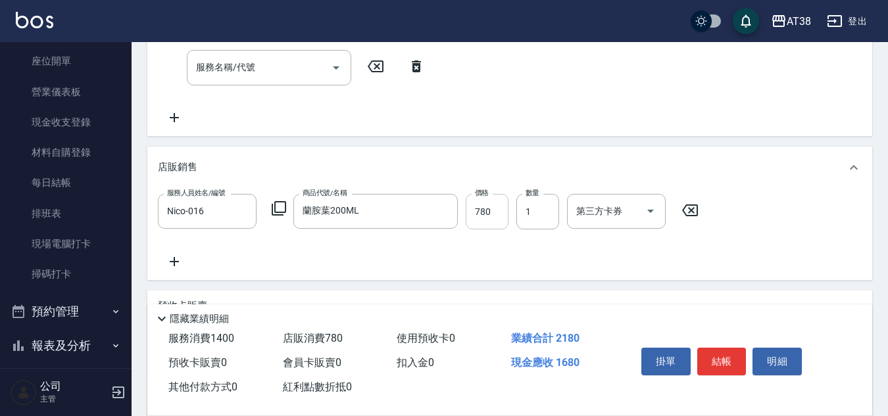
click at [484, 208] on input "780" at bounding box center [487, 212] width 43 height 36
type input "600"
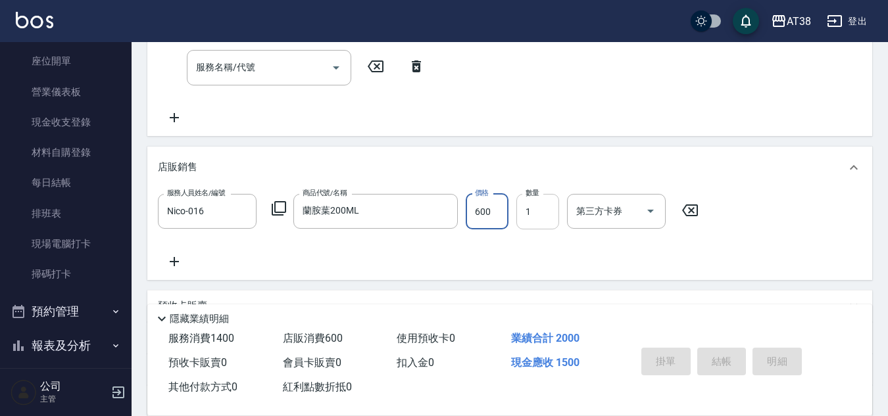
type input "2025/08/22 19:02"
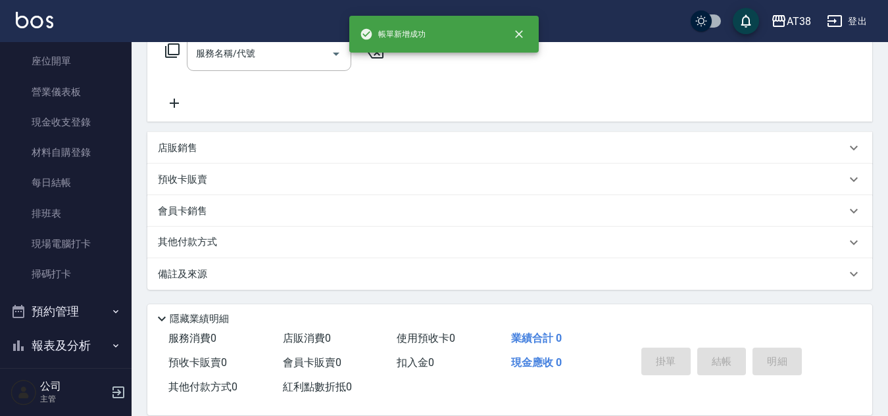
scroll to position [0, 0]
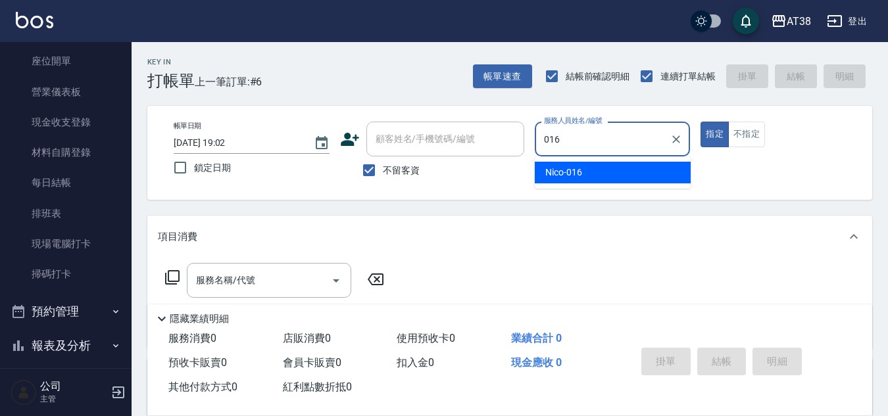
click at [567, 173] on span "Nico -016" at bounding box center [563, 173] width 37 height 14
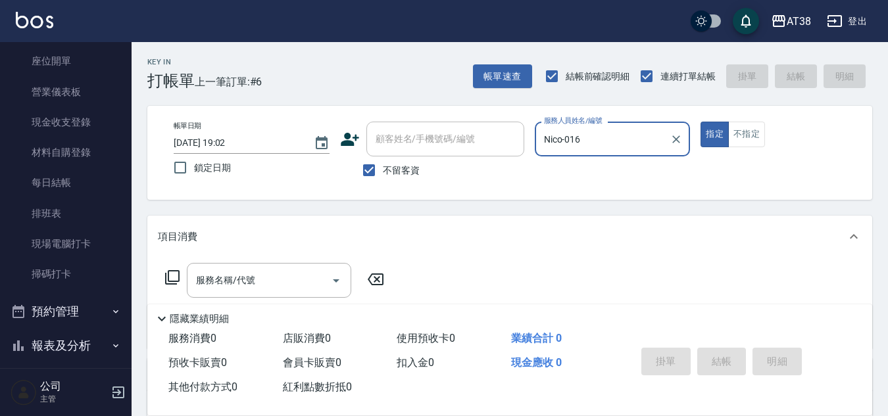
type input "Nico-016"
click at [700, 122] on button "指定" at bounding box center [714, 135] width 28 height 26
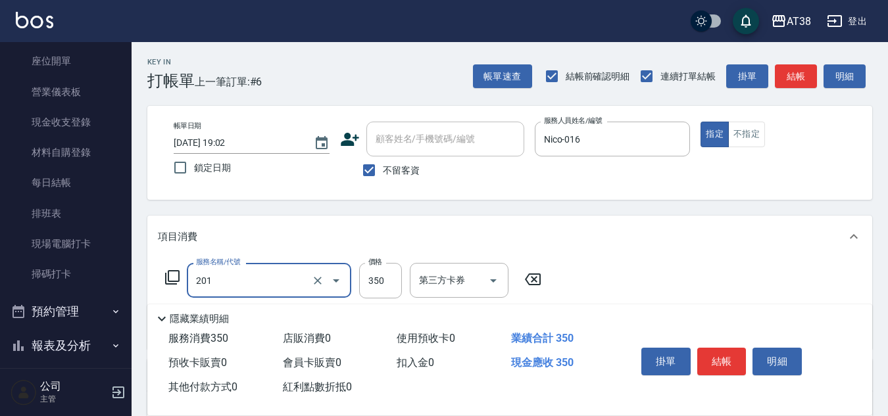
type input "洗髮(201)"
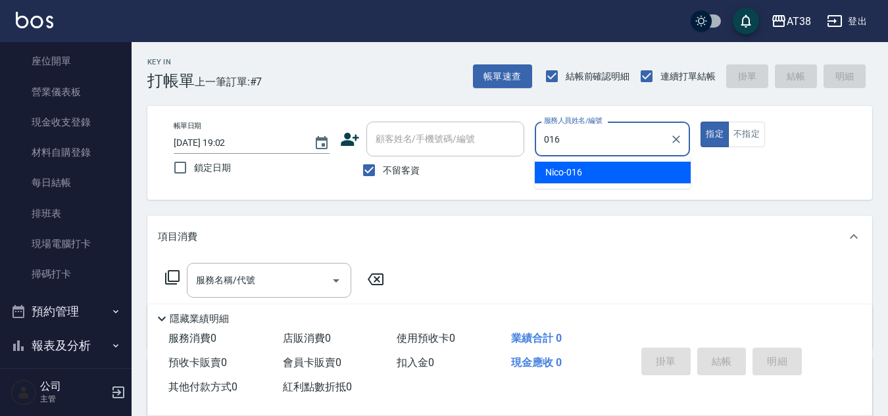
type input "Nico-016"
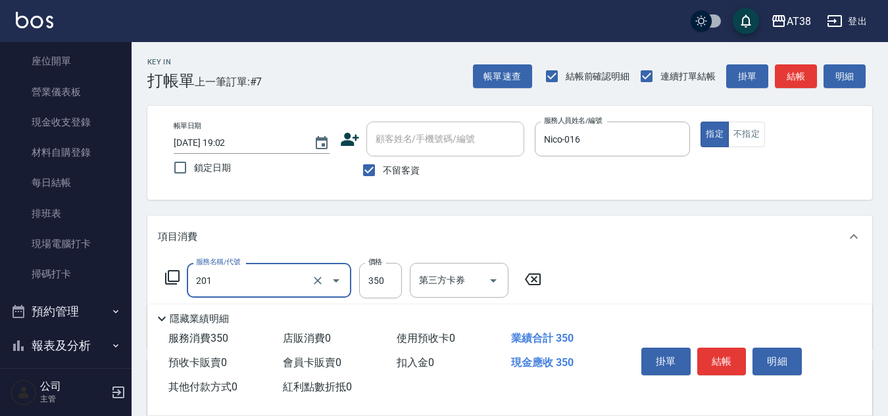
type input "洗髮(201)"
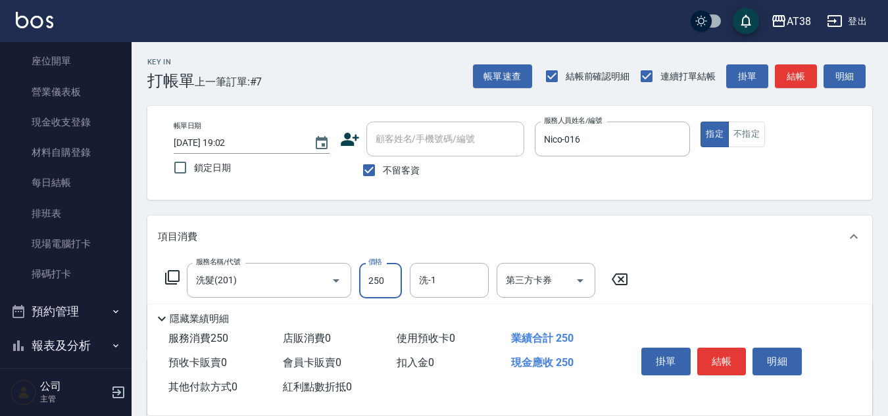
type input "250"
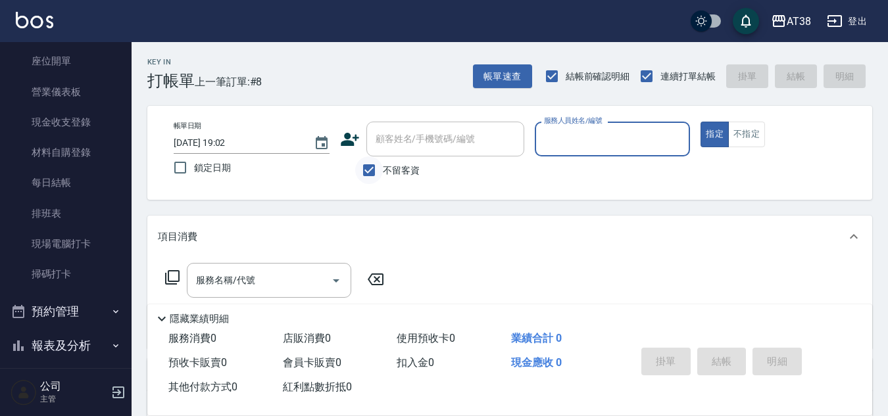
click at [369, 172] on input "不留客資" at bounding box center [369, 170] width 28 height 28
checkbox input "false"
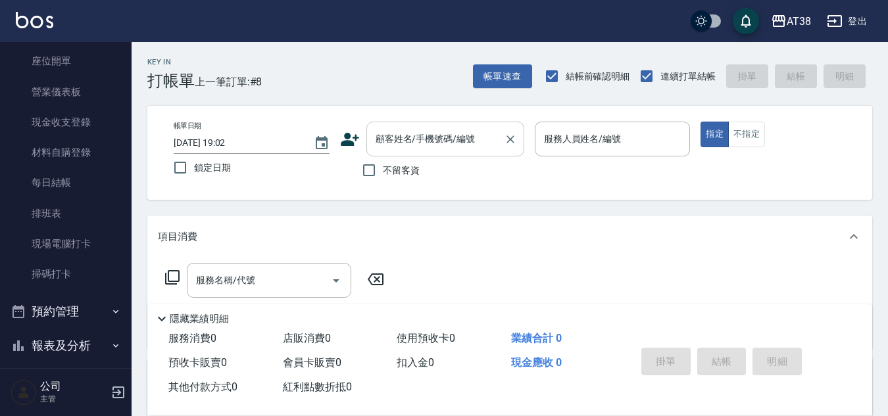
click at [389, 143] on input "顧客姓名/手機號碼/編號" at bounding box center [435, 139] width 126 height 23
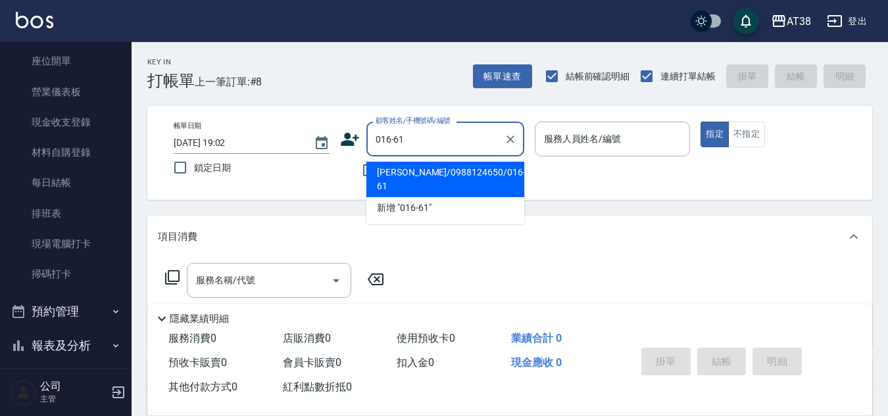
click at [428, 177] on li "[PERSON_NAME]/0988124650/016-61" at bounding box center [445, 180] width 158 height 36
type input "[PERSON_NAME]/0988124650/016-61"
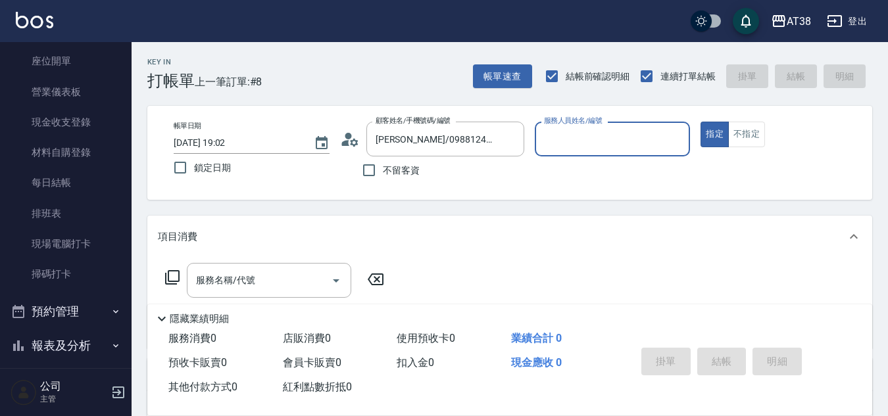
type input "Nico-016"
click at [257, 289] on input "服務名稱/代號" at bounding box center [259, 280] width 133 height 23
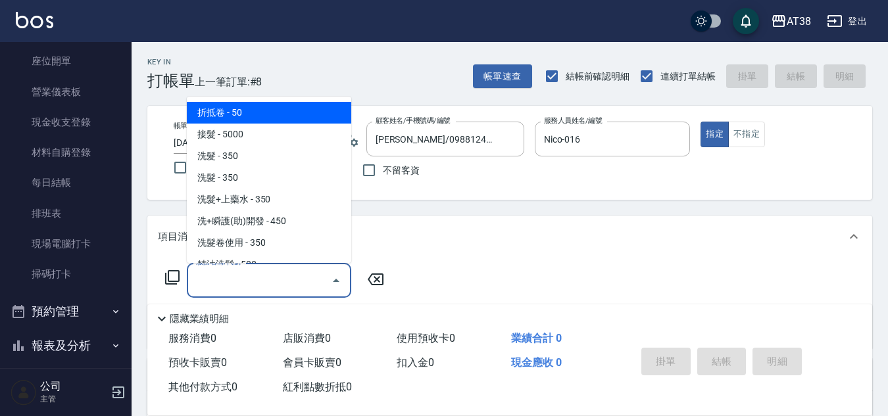
click at [175, 276] on icon at bounding box center [172, 278] width 16 height 16
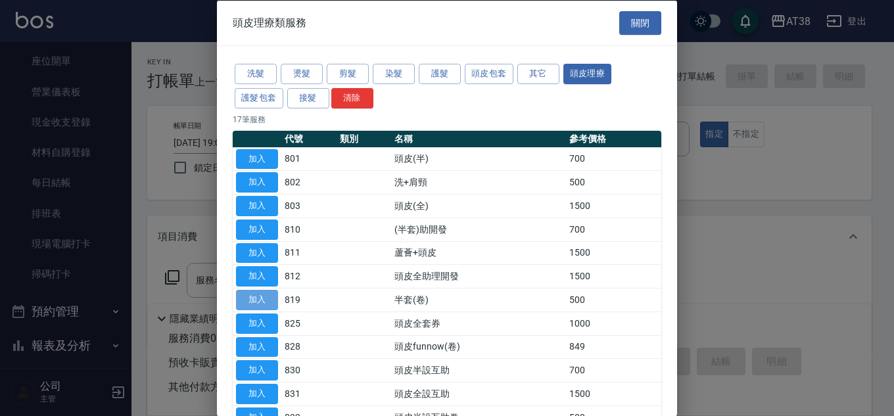
click at [249, 301] on button "加入" at bounding box center [257, 300] width 42 height 20
type input "半套(卷)(819)"
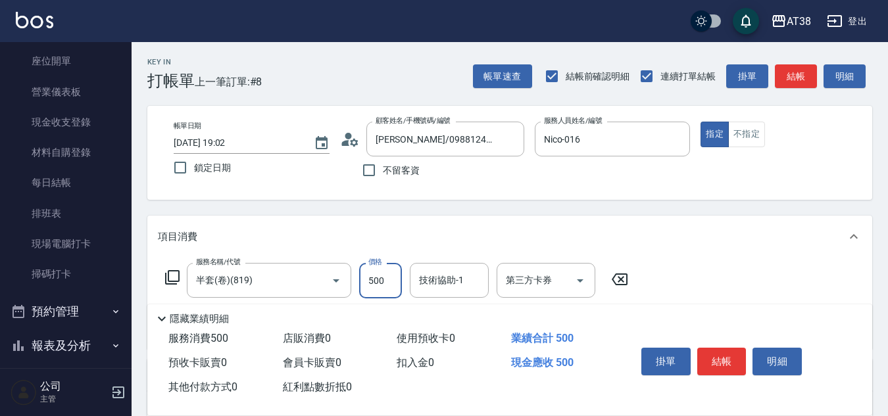
drag, startPoint x: 384, startPoint y: 292, endPoint x: 408, endPoint y: 288, distance: 24.6
click at [384, 292] on input "500" at bounding box center [380, 281] width 43 height 36
type input "0"
type input "600"
type input "60"
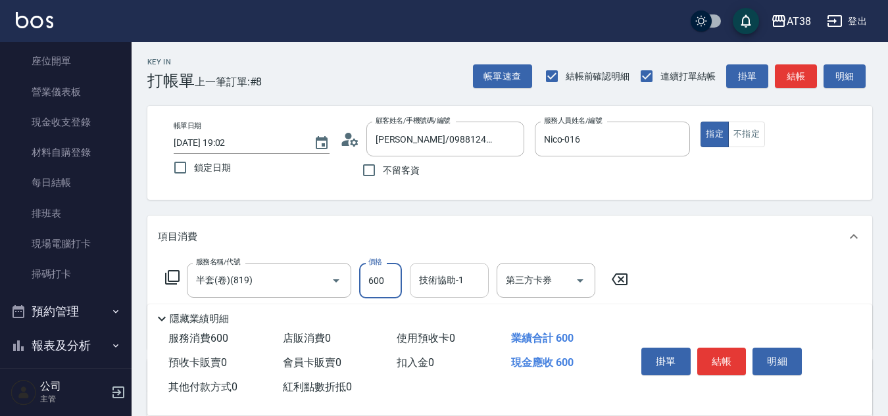
type input "600"
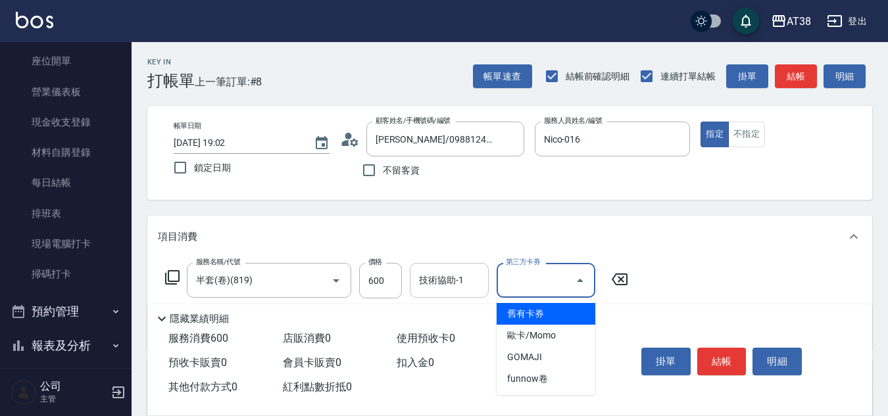
type input "0"
type input "舊有卡券"
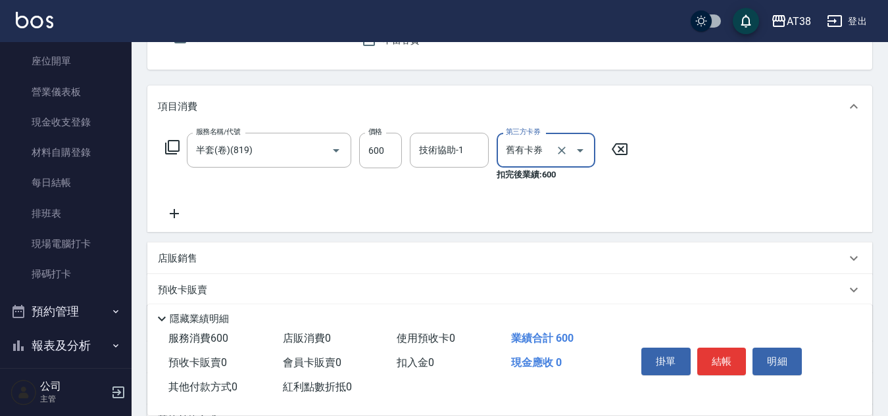
scroll to position [132, 0]
click at [171, 143] on icon at bounding box center [172, 146] width 16 height 16
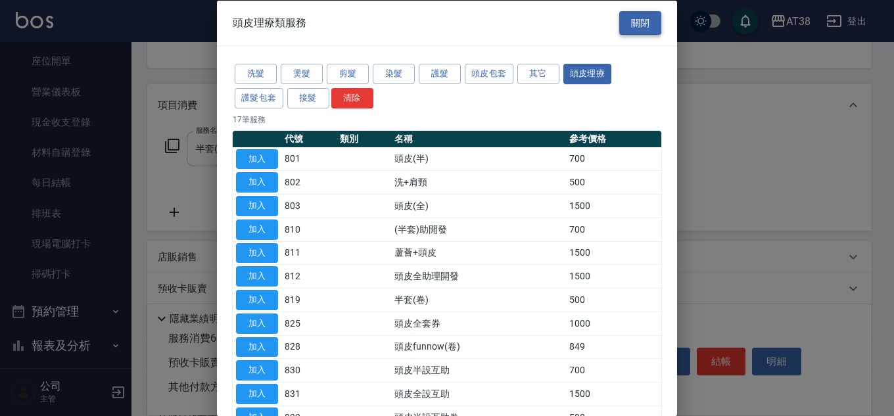
click at [644, 30] on button "關閉" at bounding box center [640, 23] width 42 height 24
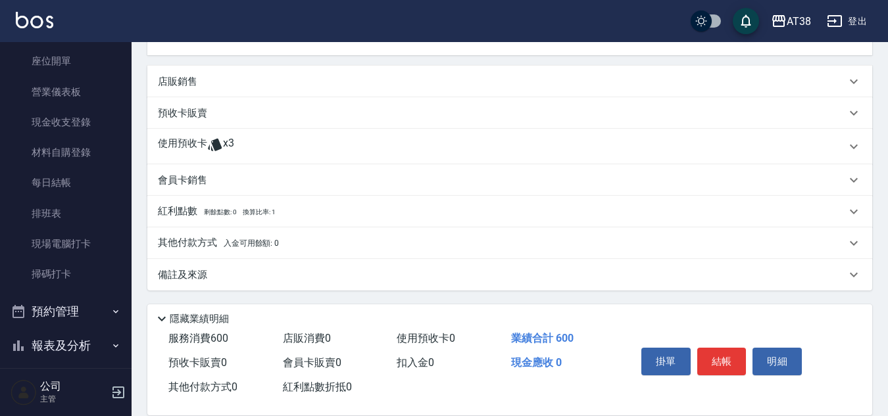
scroll to position [308, 0]
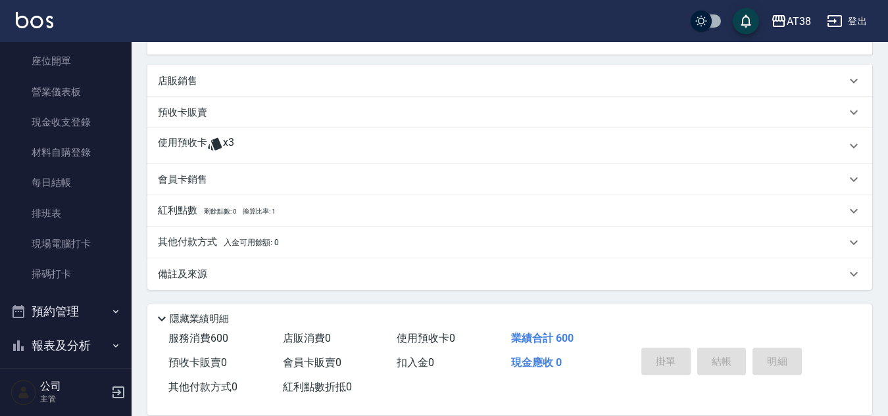
type input "2025/08/22 19:04"
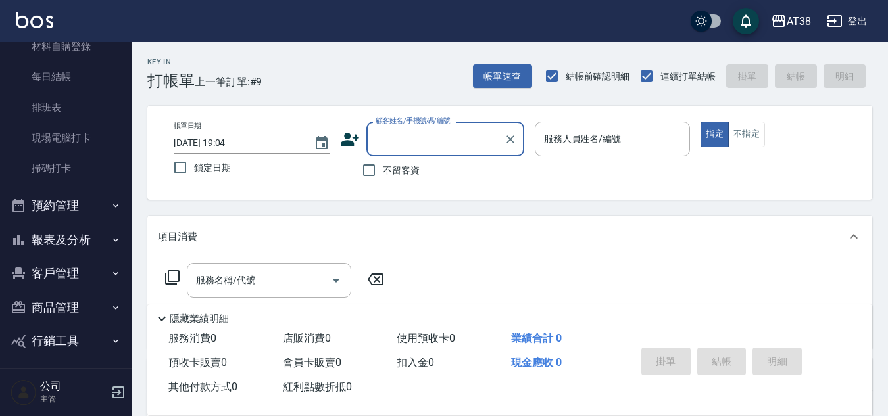
scroll to position [263, 0]
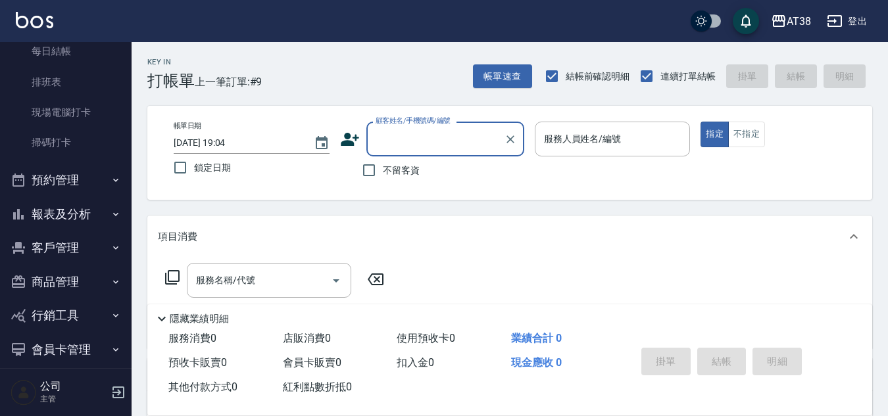
click at [76, 285] on button "商品管理" at bounding box center [65, 282] width 121 height 34
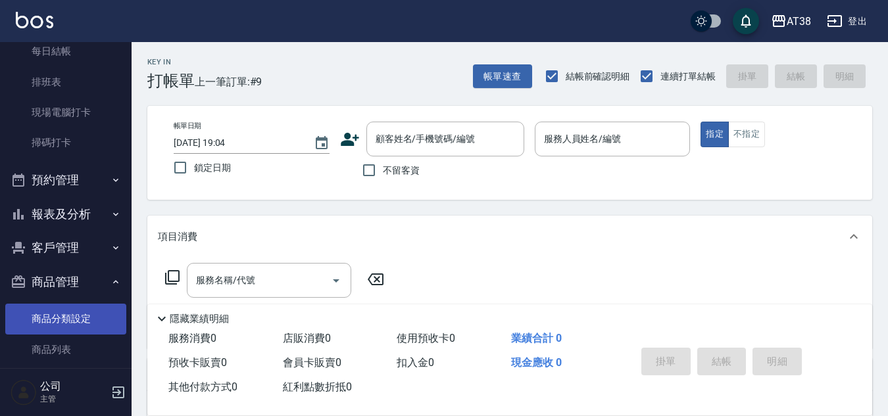
scroll to position [329, 0]
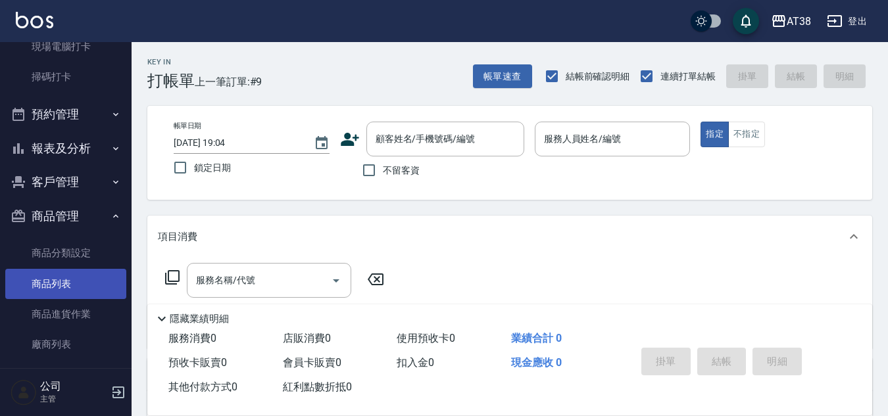
click at [63, 279] on link "商品列表" at bounding box center [65, 284] width 121 height 30
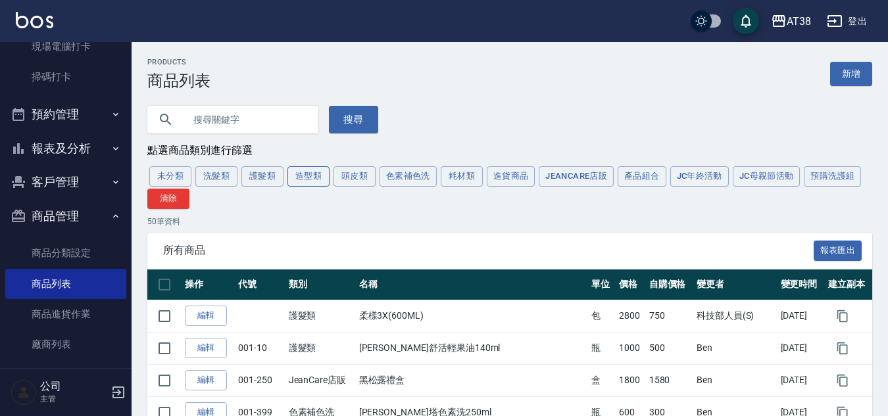
click at [317, 183] on button "造型類" at bounding box center [308, 176] width 42 height 20
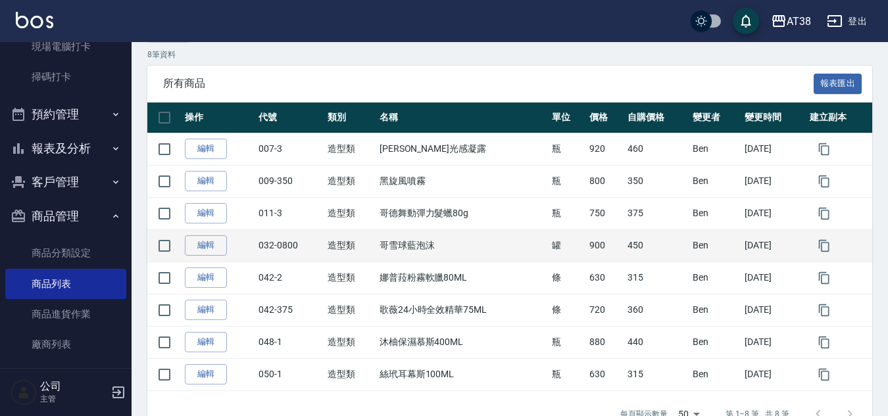
scroll to position [197, 0]
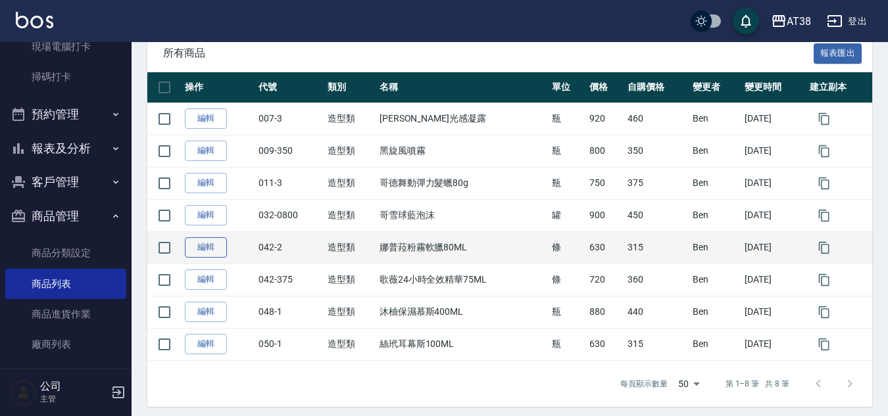
click at [212, 252] on link "編輯" at bounding box center [206, 247] width 42 height 20
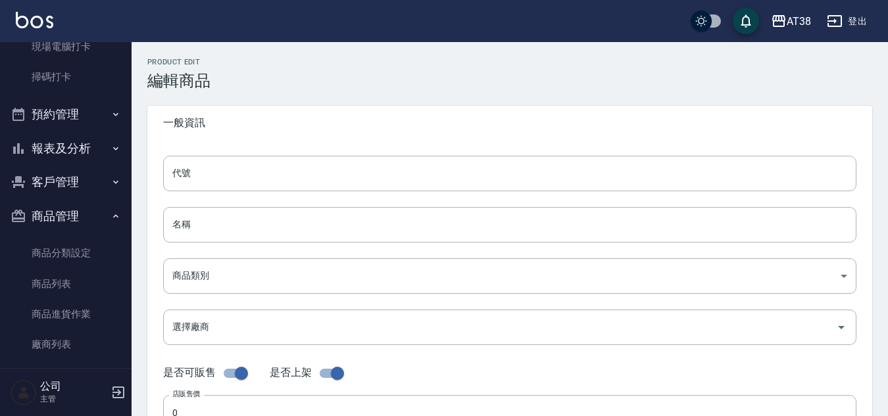
type input "042-2"
type input "娜普菈粉霧軟臘80ML"
type input "c44da9b2-4588-41dc-b8a6-e5bd6e534603"
type input "630"
type input "315"
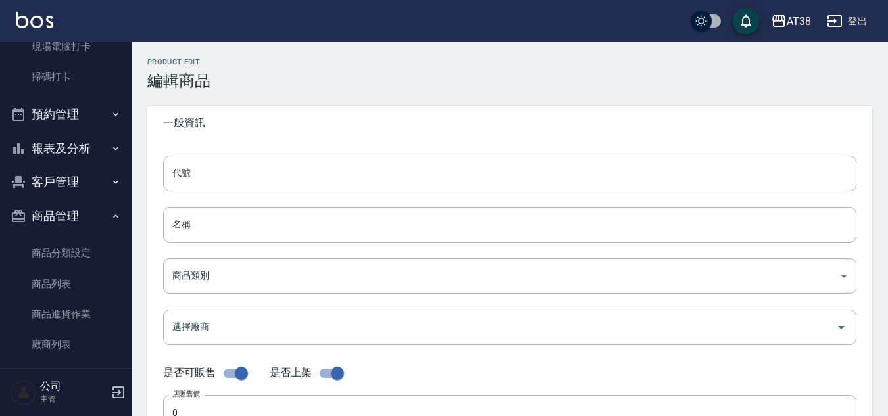
type input "315"
type input "條"
type input "UNSET"
click at [283, 226] on input "娜普菈粉霧軟臘80ML" at bounding box center [509, 225] width 693 height 36
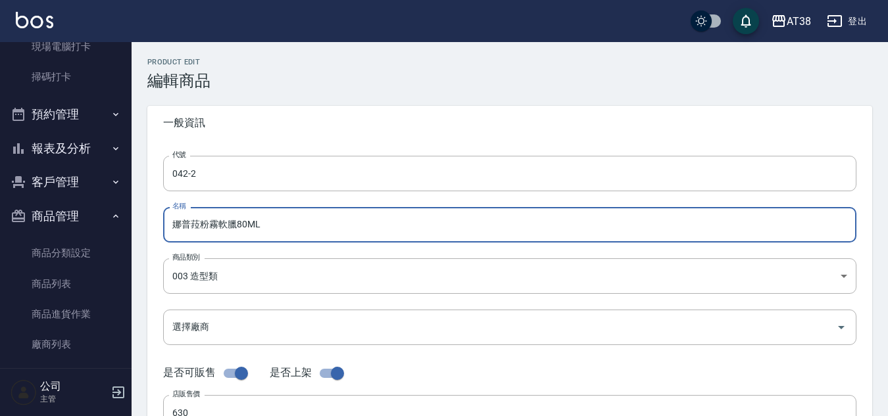
click at [245, 226] on input "娜普菈粉霧軟臘80ML" at bounding box center [509, 225] width 693 height 36
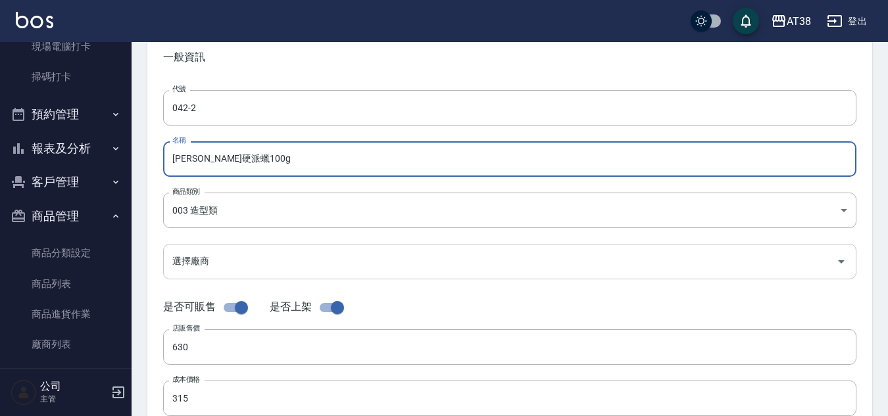
type input "[PERSON_NAME]硬派蠟100g"
click at [226, 262] on input "選擇廠商" at bounding box center [499, 261] width 661 height 23
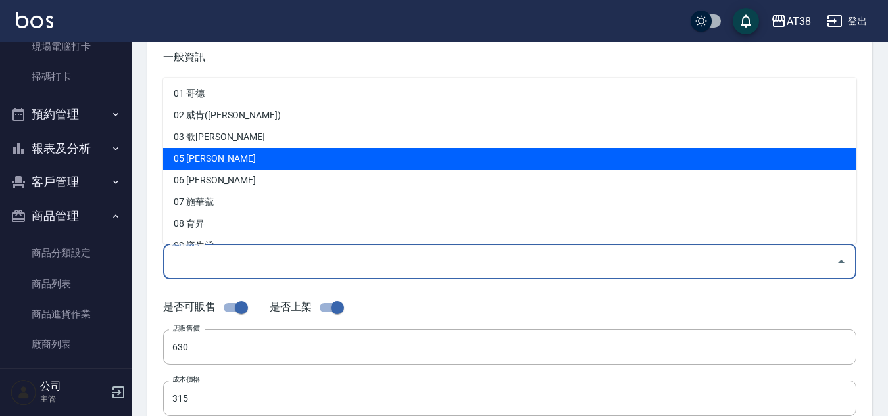
scroll to position [61, 0]
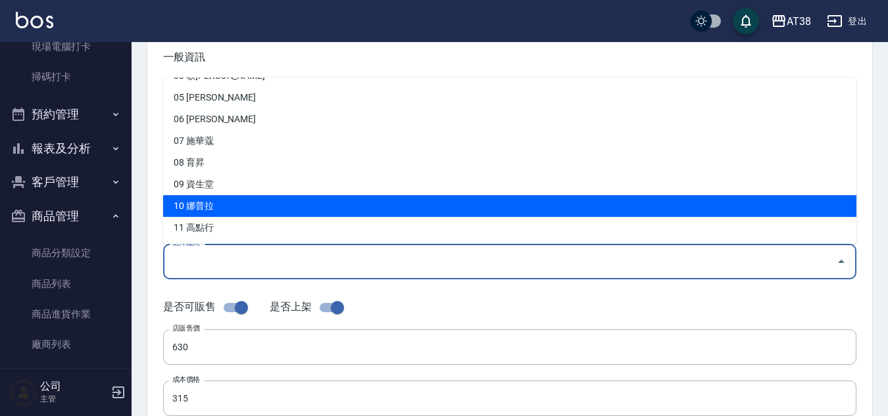
click at [214, 199] on li "10 娜普拉" at bounding box center [509, 206] width 693 height 22
type input "10 娜普拉"
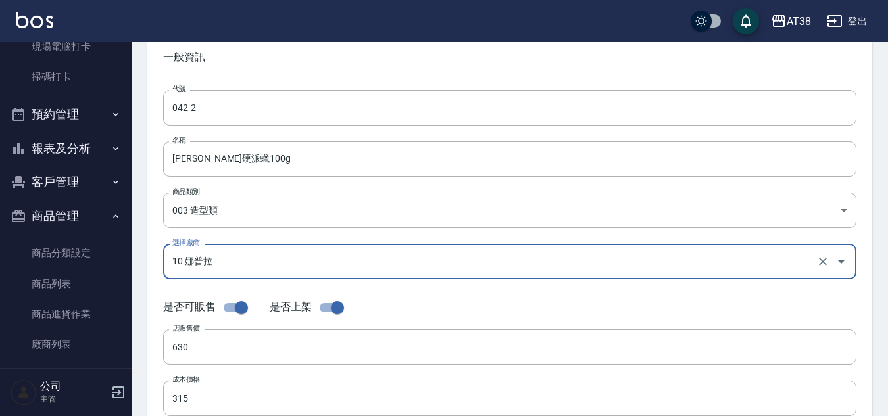
scroll to position [132, 0]
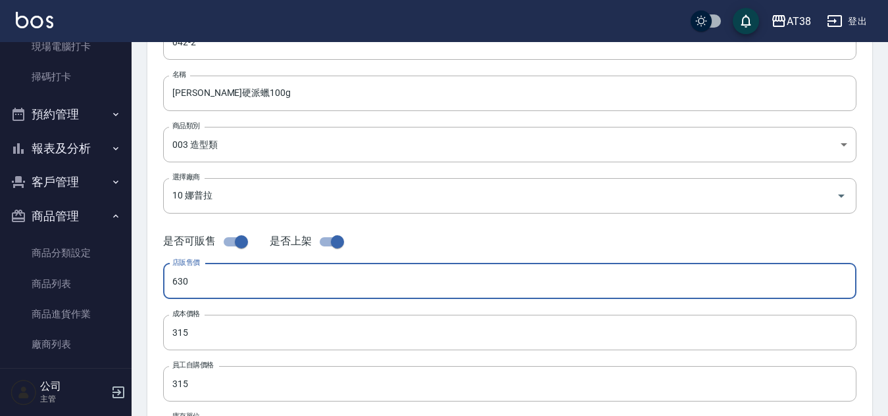
click at [203, 281] on input "630" at bounding box center [509, 282] width 693 height 36
type input "780"
click at [232, 341] on input "315" at bounding box center [509, 333] width 693 height 36
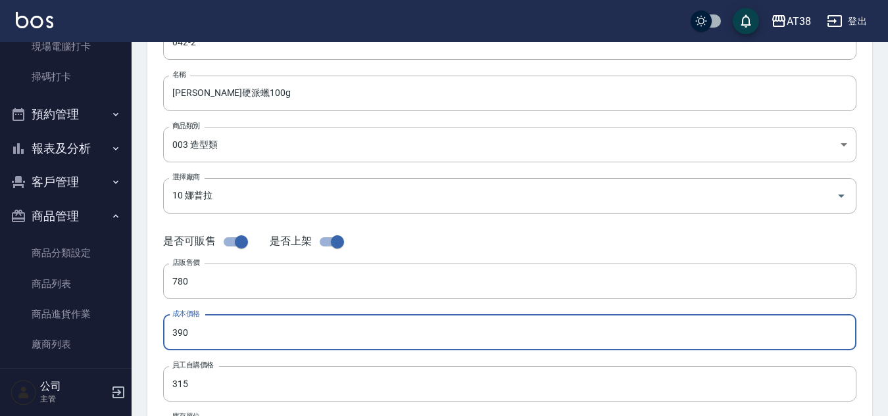
type input "390"
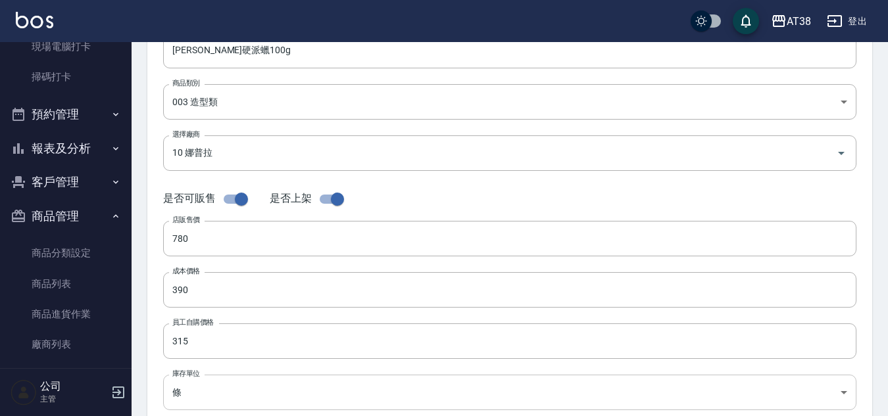
scroll to position [197, 0]
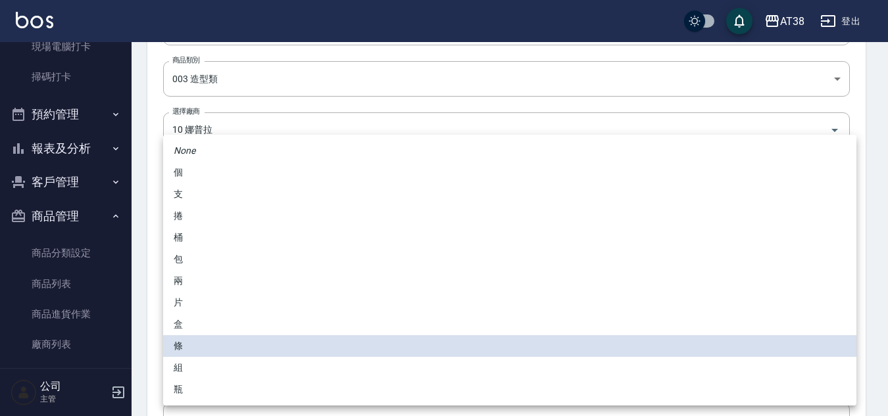
click at [253, 366] on body "AT38 登出 櫃檯作業 打帳單 帳單列表 掛單列表 座位開單 營業儀表板 現金收支登錄 材料自購登錄 每日結帳 排班表 現場電腦打卡 掃碼打卡 預約管理 預…" at bounding box center [444, 256] width 888 height 907
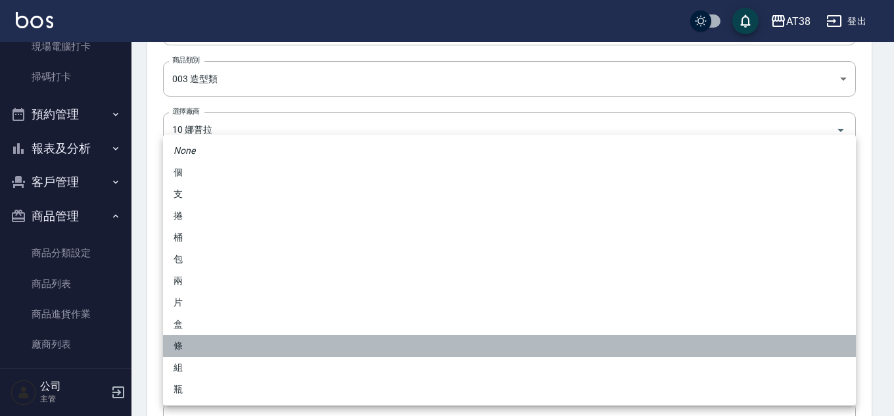
click at [193, 343] on li "條" at bounding box center [509, 346] width 693 height 22
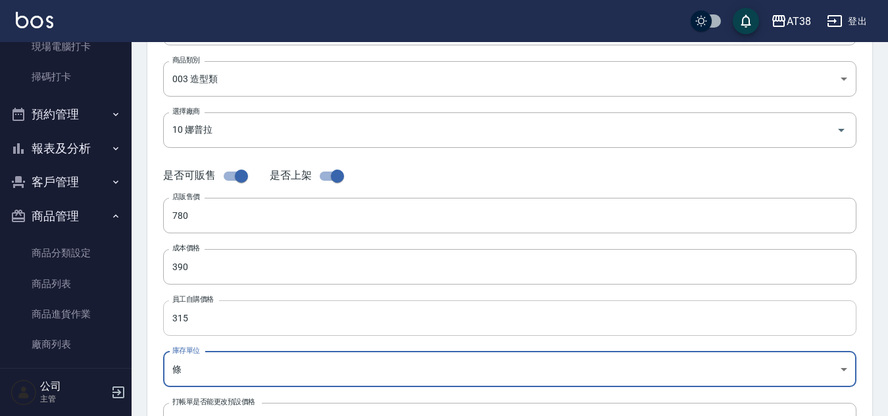
click at [219, 324] on input "315" at bounding box center [509, 318] width 693 height 36
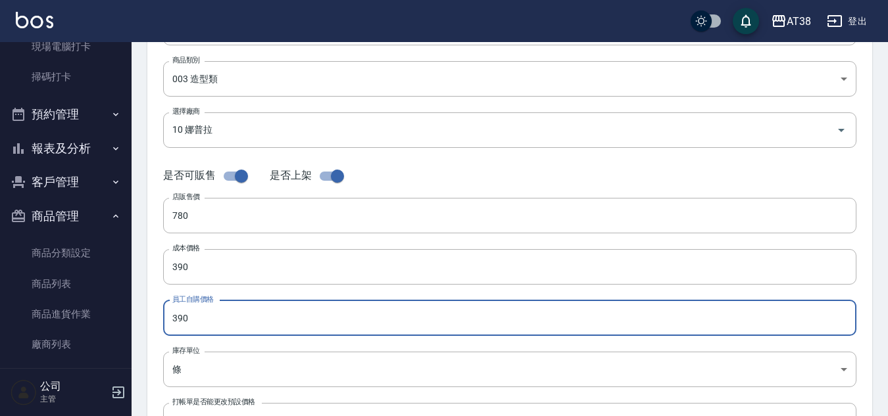
type input "390"
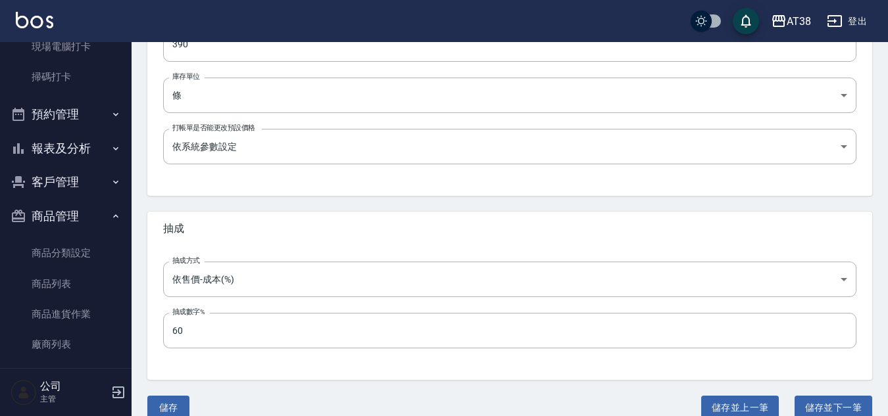
scroll to position [491, 0]
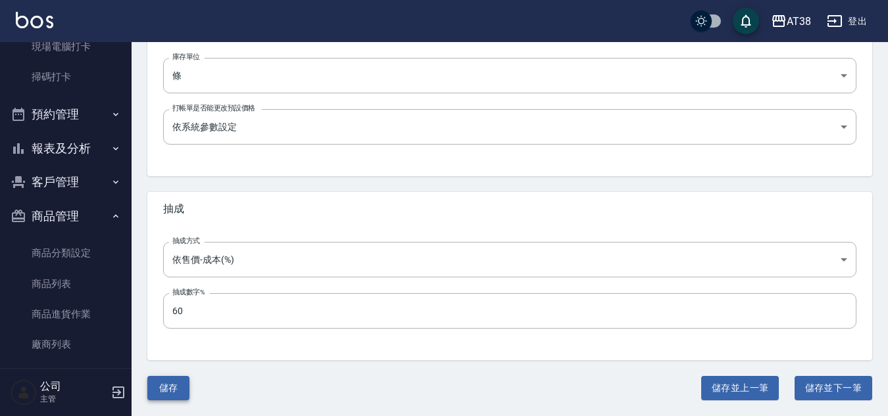
click at [160, 386] on button "儲存" at bounding box center [168, 388] width 42 height 24
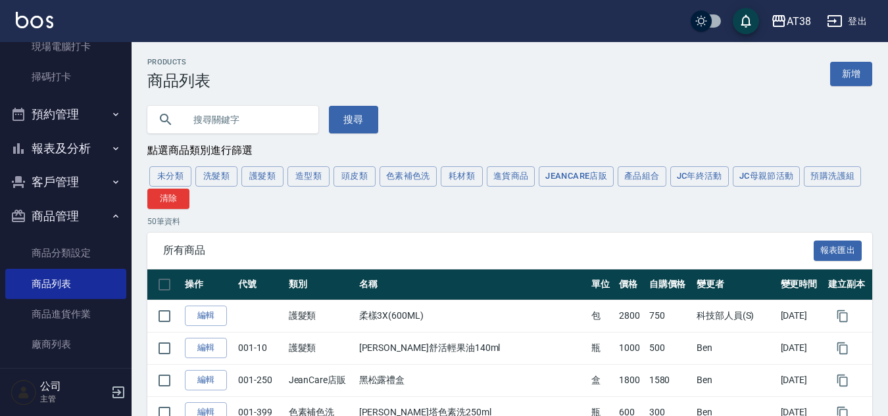
click at [302, 174] on button "造型類" at bounding box center [308, 176] width 42 height 20
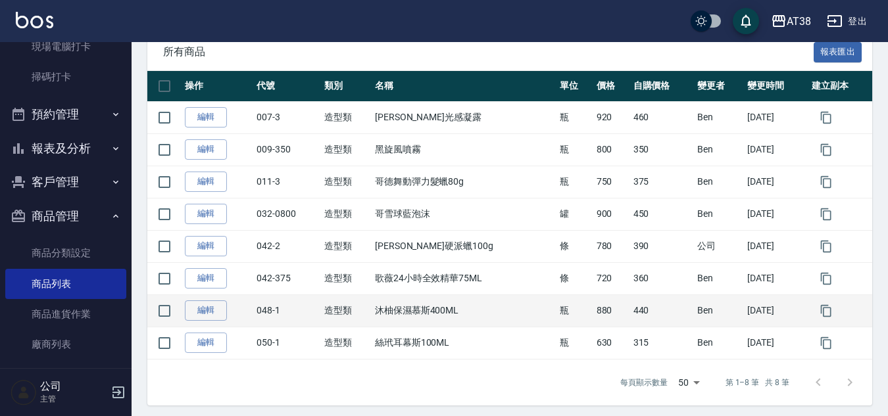
scroll to position [206, 0]
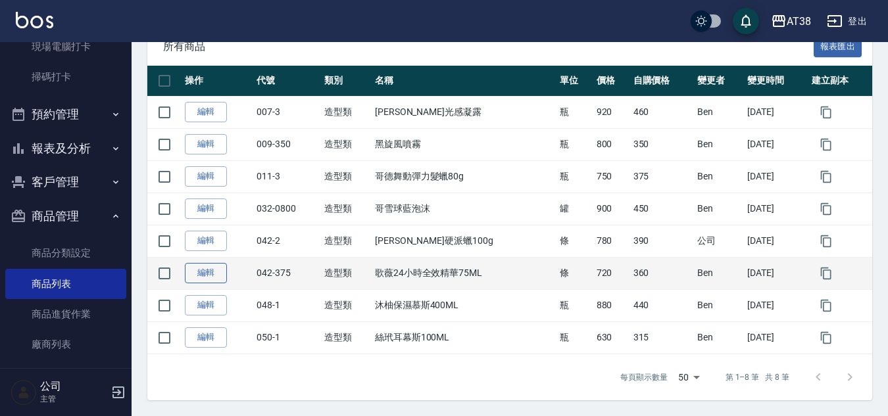
click at [208, 276] on link "編輯" at bounding box center [206, 273] width 42 height 20
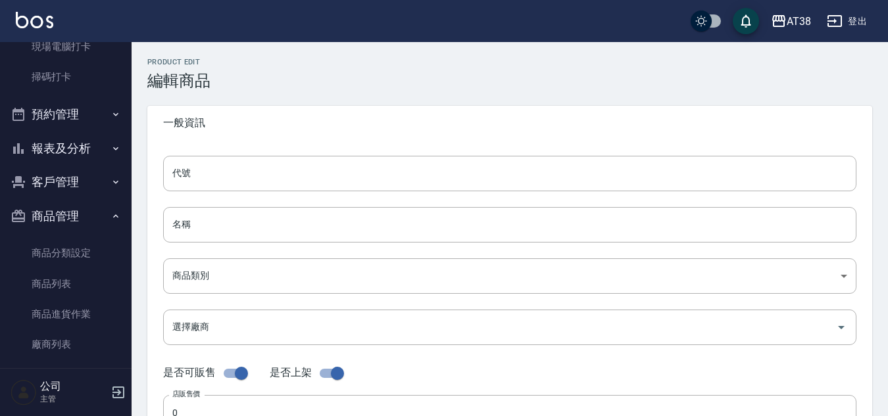
type input "042-375"
type input "歌薇24小時全效精華75ML"
type input "c44da9b2-4588-41dc-b8a6-e5bd6e534603"
type input "03 歌薇"
type input "720"
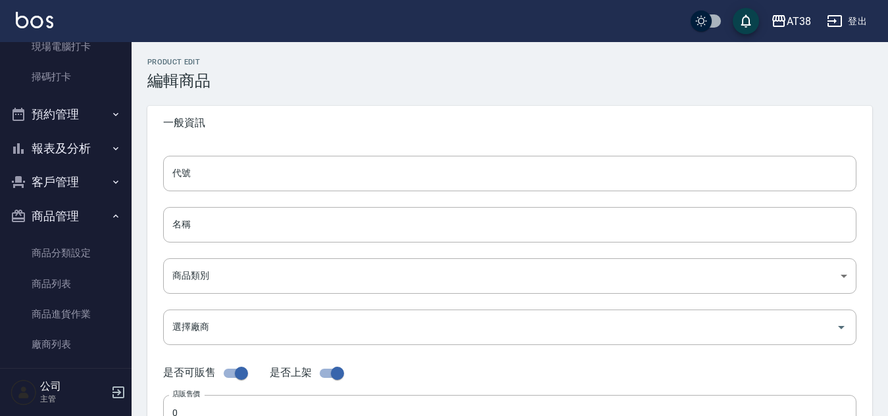
type input "360"
type input "條"
type input "UNSET"
click at [221, 174] on input "042-375" at bounding box center [509, 174] width 693 height 36
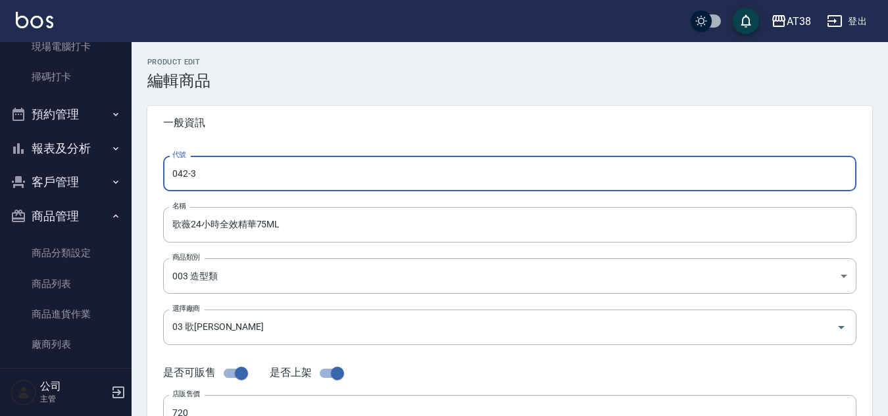
type input "042-3"
click at [308, 250] on form "代號 042-3 代號 名稱 歌薇24小時全效精華75ML 名稱 商品類別 003 造型類 c44da9b2-4588-41dc-b8a6-e5bd6e5…" at bounding box center [509, 404] width 693 height 496
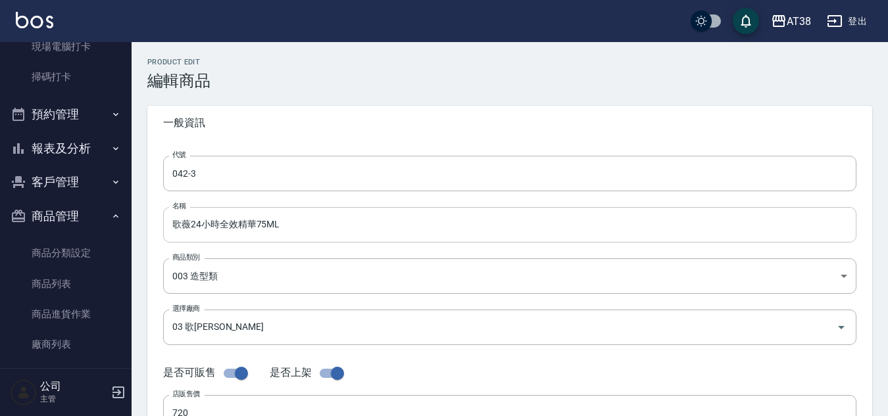
click at [301, 233] on input "歌薇24小時全效精華75ML" at bounding box center [509, 225] width 693 height 36
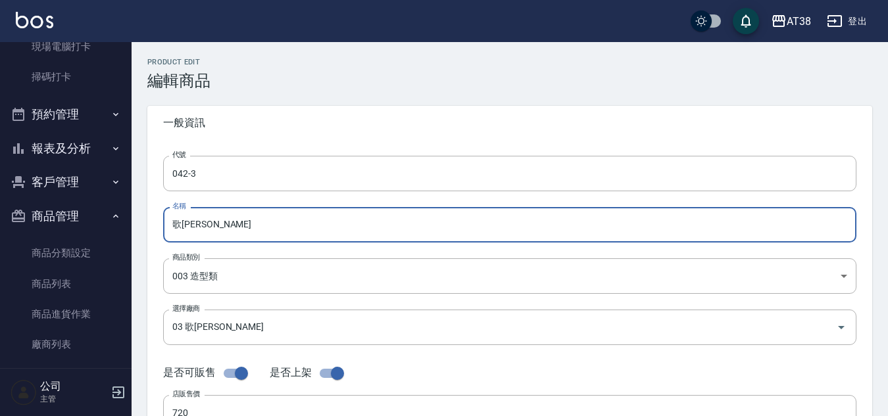
type input "歌"
type input "那"
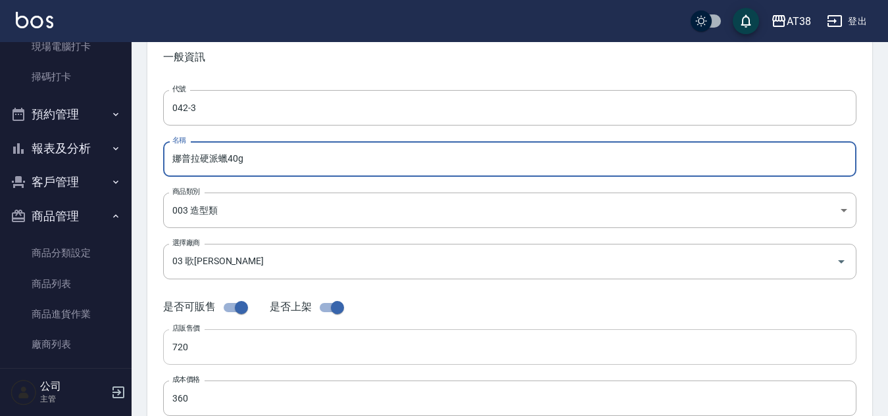
type input "娜普拉硬派蠟40g"
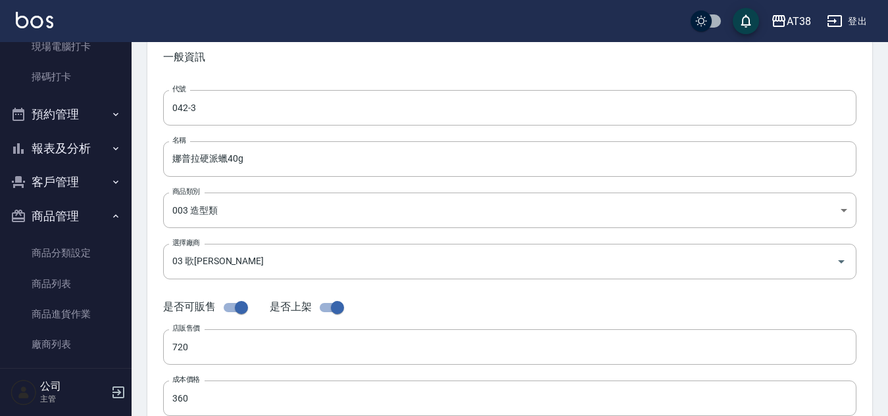
scroll to position [132, 0]
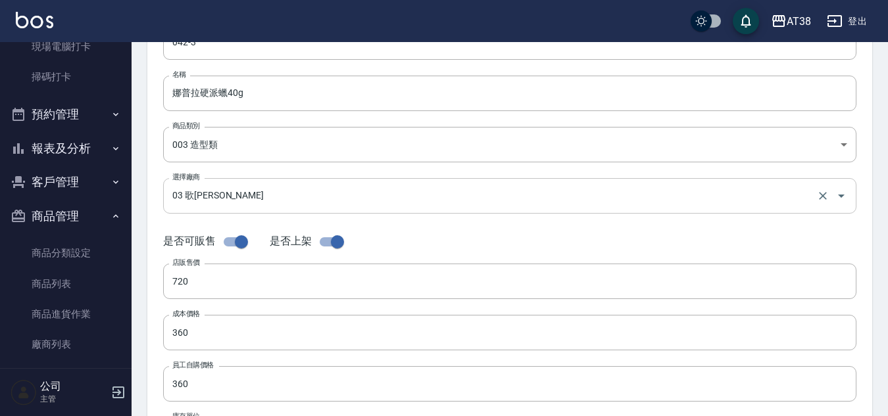
click at [240, 189] on input "03 歌薇" at bounding box center [491, 195] width 644 height 23
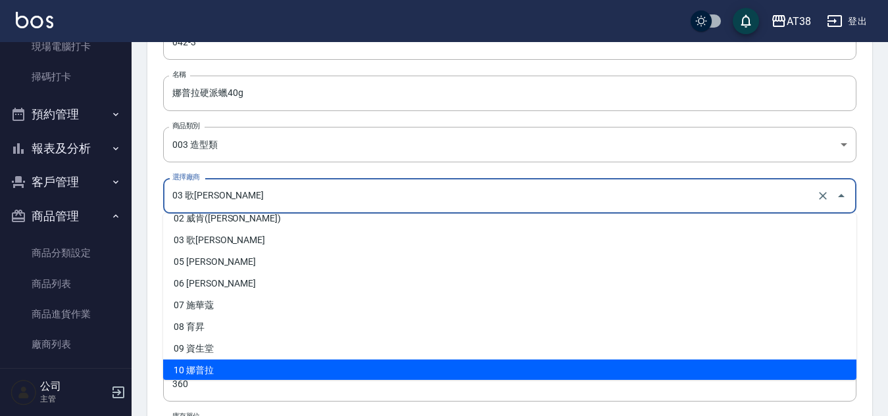
scroll to position [61, 0]
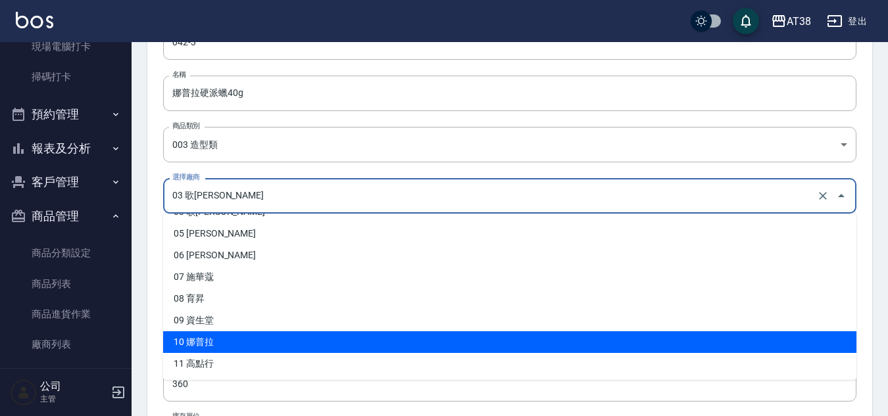
click at [221, 335] on li "10 娜普拉" at bounding box center [509, 342] width 693 height 22
type input "10 娜普拉"
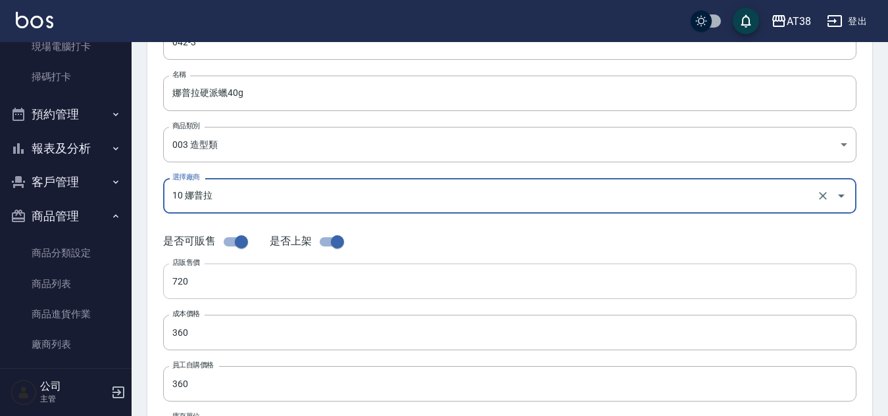
click at [213, 289] on input "720" at bounding box center [509, 282] width 693 height 36
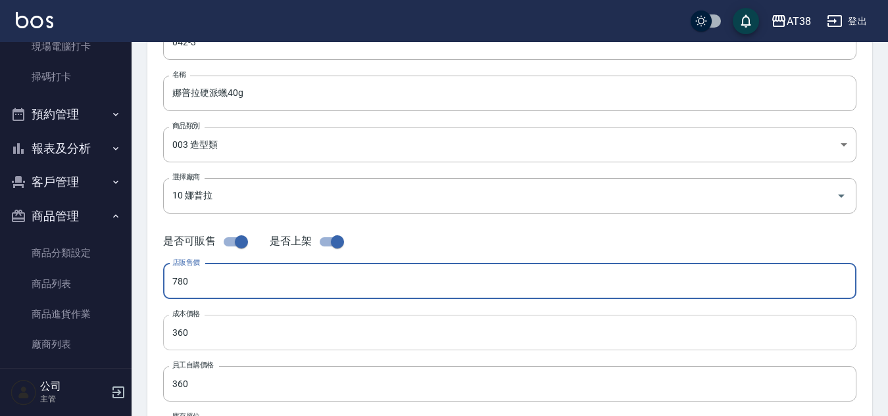
type input "780"
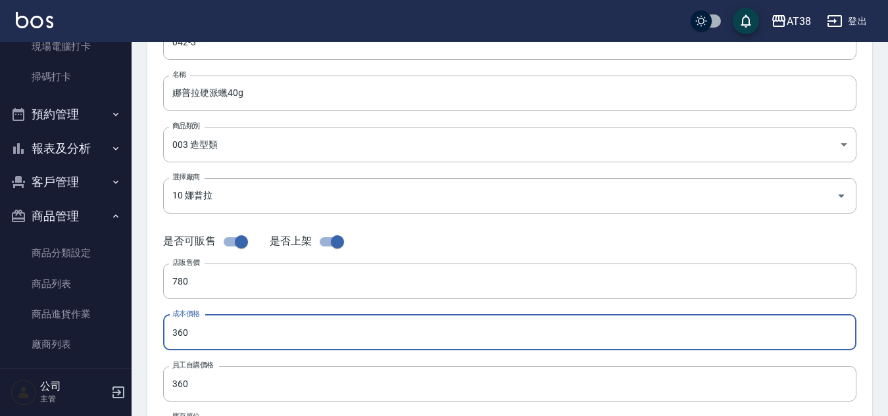
click at [183, 335] on input "360" at bounding box center [509, 333] width 693 height 36
type input "390"
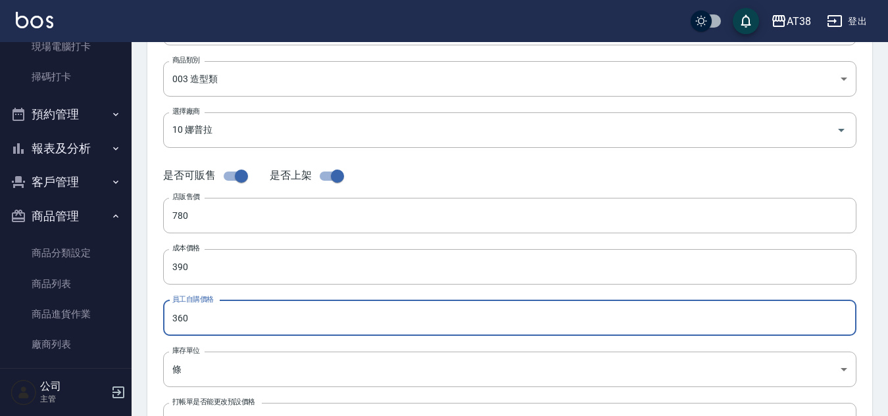
click at [181, 323] on input "360" at bounding box center [509, 318] width 693 height 36
click at [184, 211] on input "780" at bounding box center [509, 216] width 693 height 36
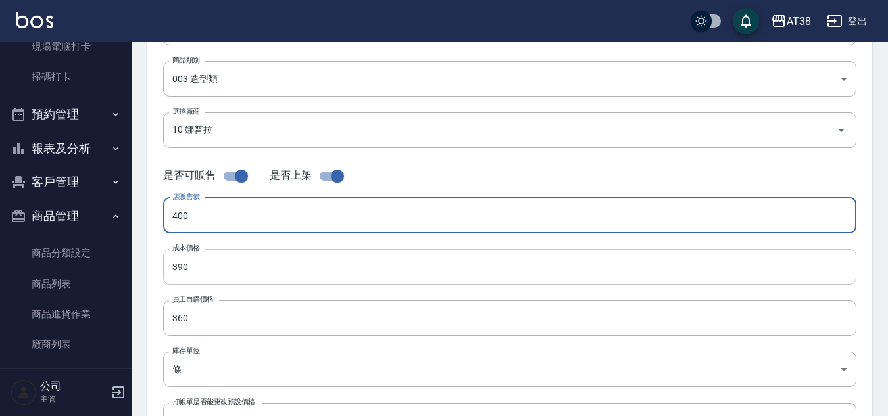
type input "400"
click at [184, 264] on input "390" at bounding box center [509, 267] width 693 height 36
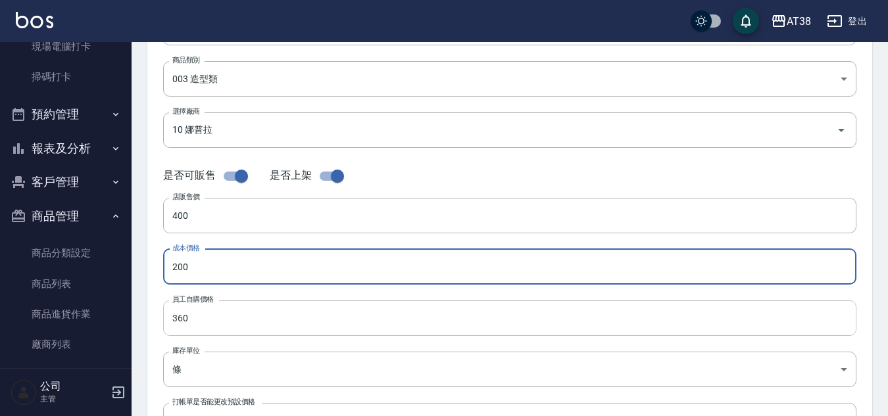
type input "200"
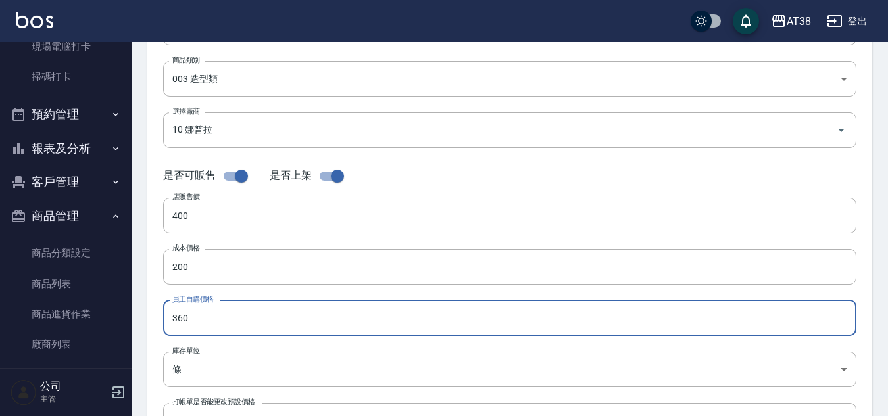
click at [181, 322] on input "360" at bounding box center [509, 318] width 693 height 36
type input "200"
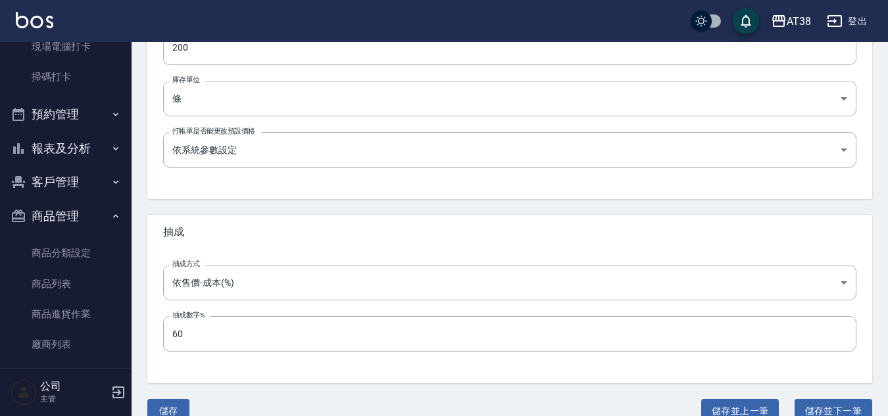
scroll to position [491, 0]
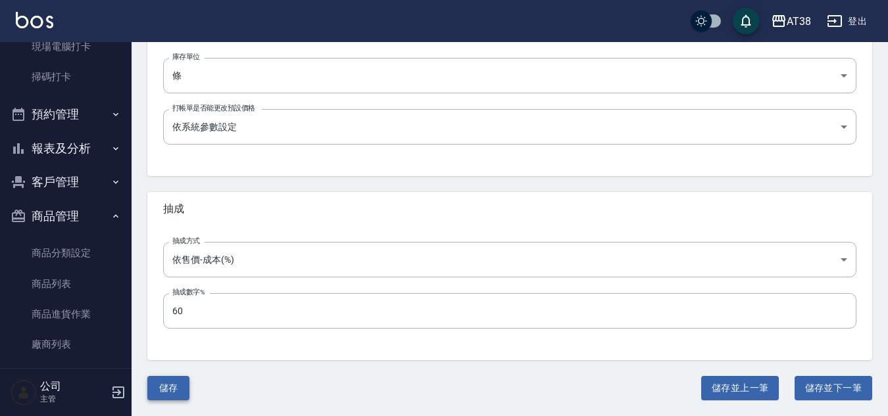
click at [171, 388] on button "儲存" at bounding box center [168, 388] width 42 height 24
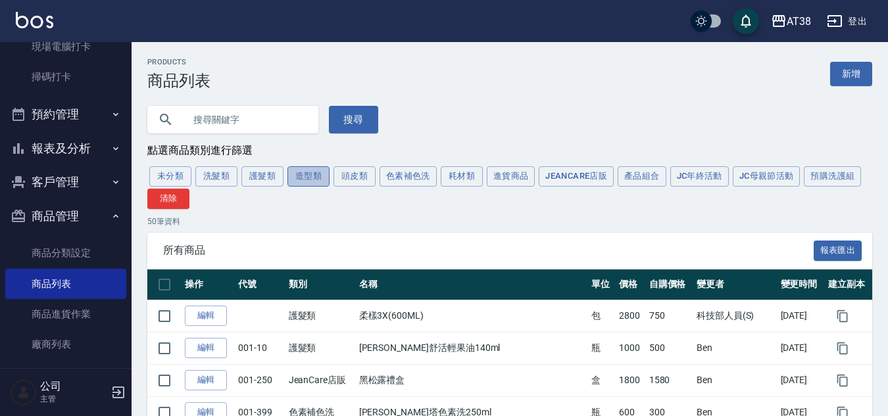
click at [308, 173] on button "造型類" at bounding box center [308, 176] width 42 height 20
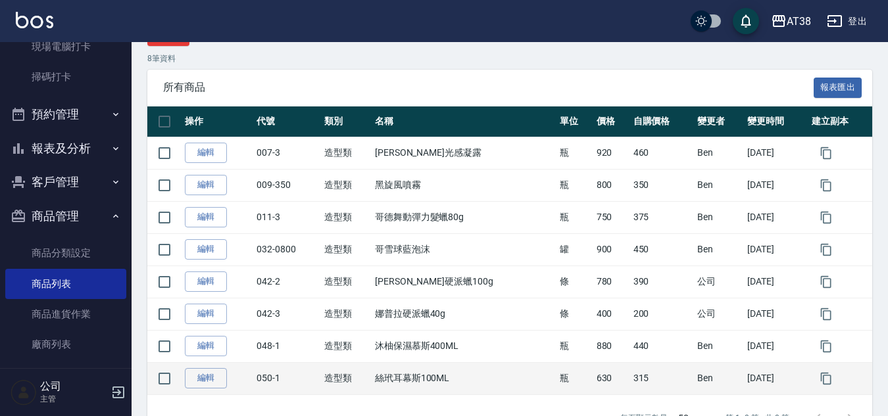
scroll to position [206, 0]
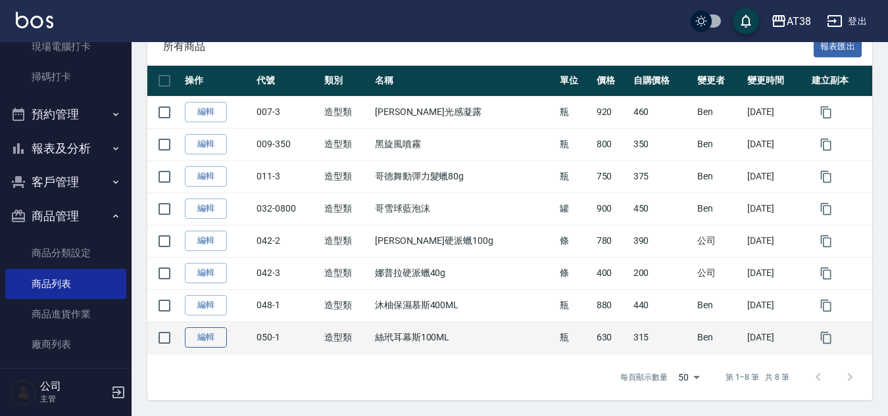
click at [210, 336] on link "編輯" at bounding box center [206, 337] width 42 height 20
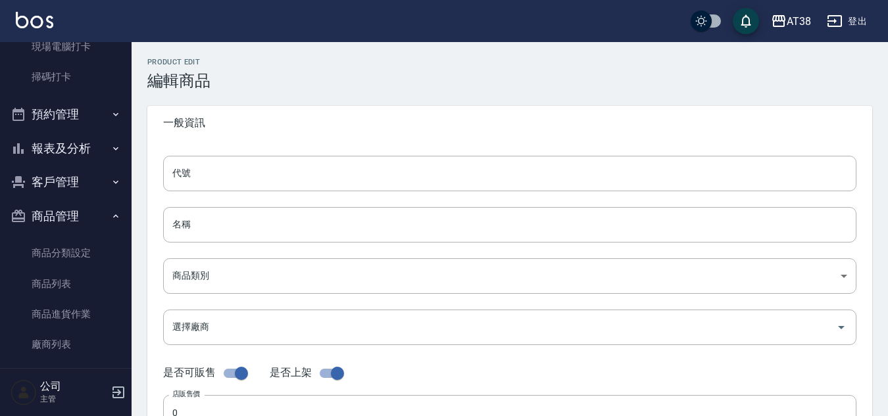
type input "050-1"
type input "絲玳耳幕斯100ML"
type input "c44da9b2-4588-41dc-b8a6-e5bd6e534603"
type input "630"
type input "315"
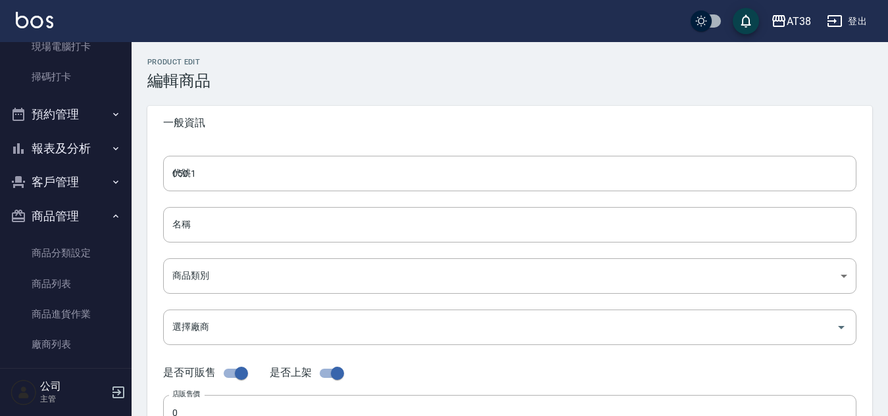
type input "315"
type input "瓶"
type input "UNSET"
click at [185, 175] on input "050-1" at bounding box center [509, 174] width 693 height 36
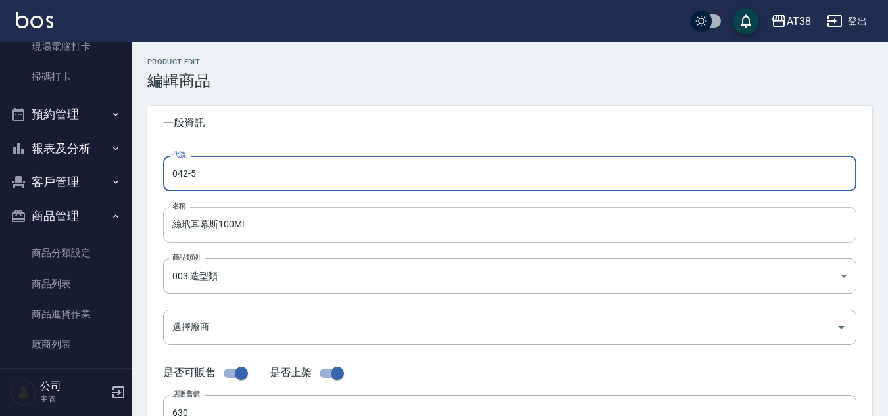
type input "042-5"
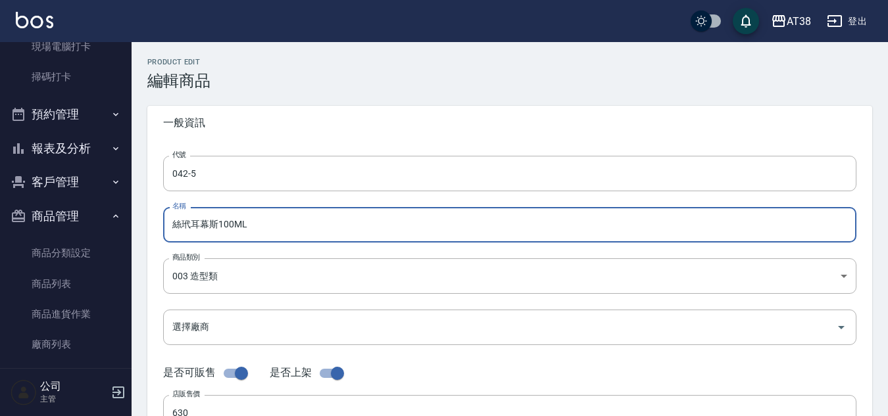
click at [254, 228] on input "絲玳耳幕斯100ML" at bounding box center [509, 225] width 693 height 36
click at [273, 228] on input "自然朔型乳100" at bounding box center [509, 225] width 693 height 36
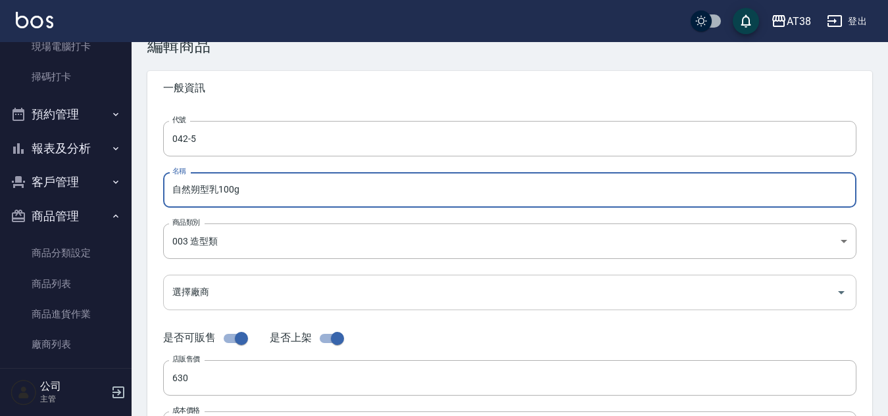
scroll to position [66, 0]
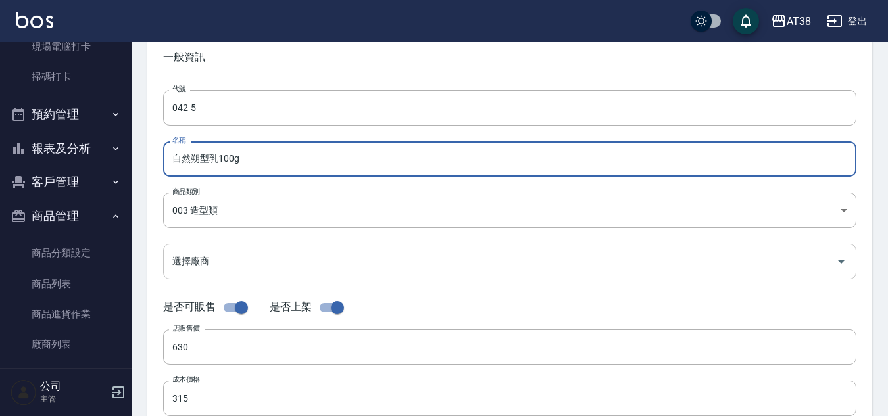
type input "自然朔型乳100g"
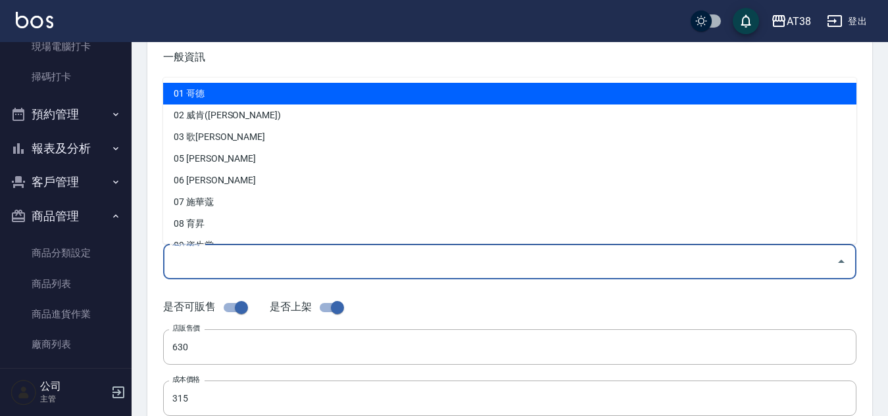
click at [237, 255] on input "選擇廠商" at bounding box center [499, 261] width 661 height 23
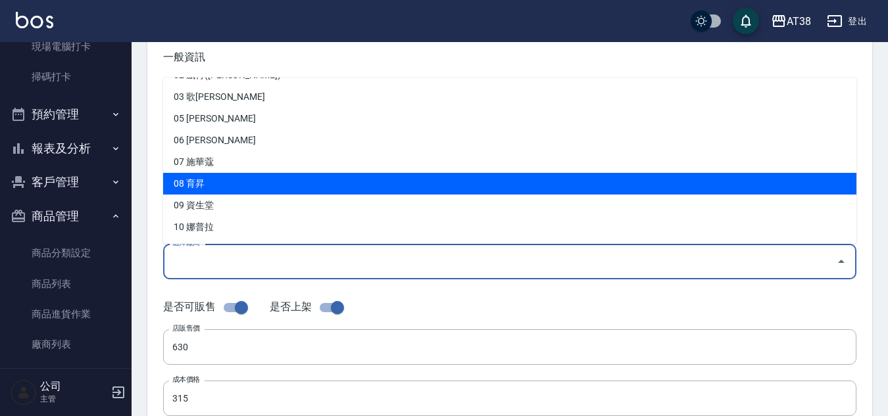
scroll to position [61, 0]
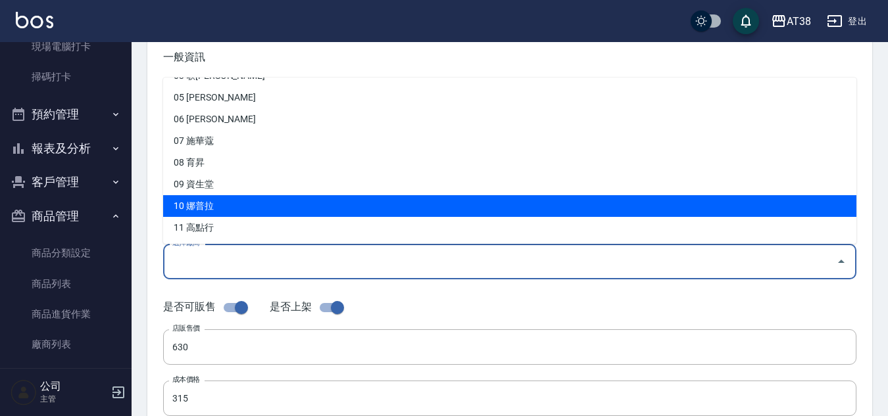
click at [223, 209] on li "10 娜普拉" at bounding box center [509, 206] width 693 height 22
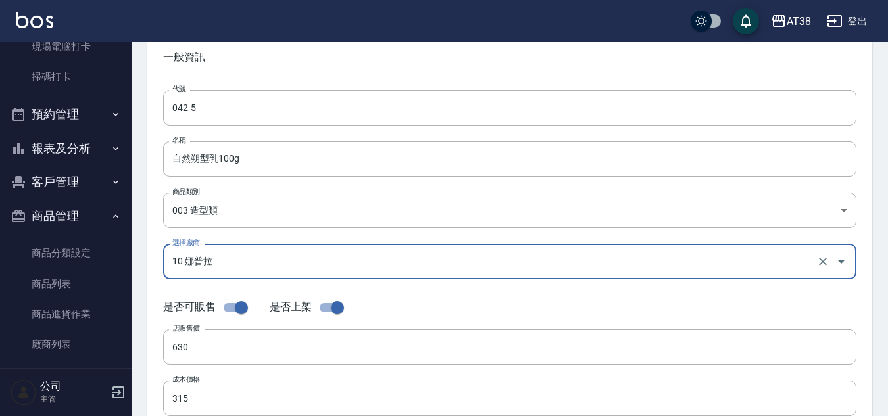
type input "10 娜普拉"
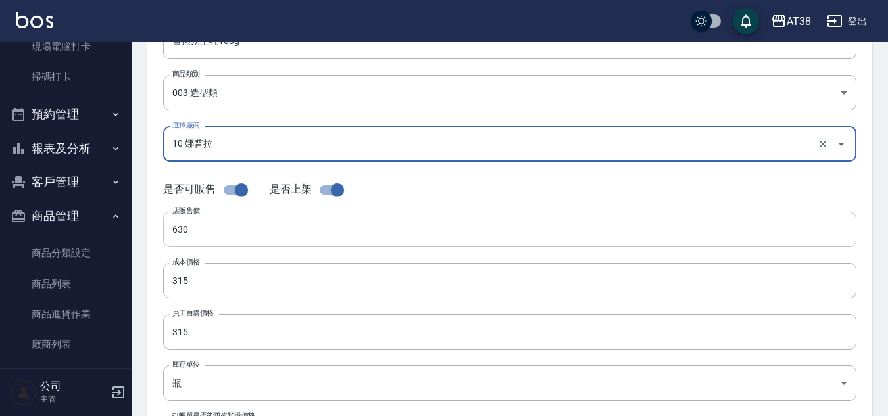
scroll to position [197, 0]
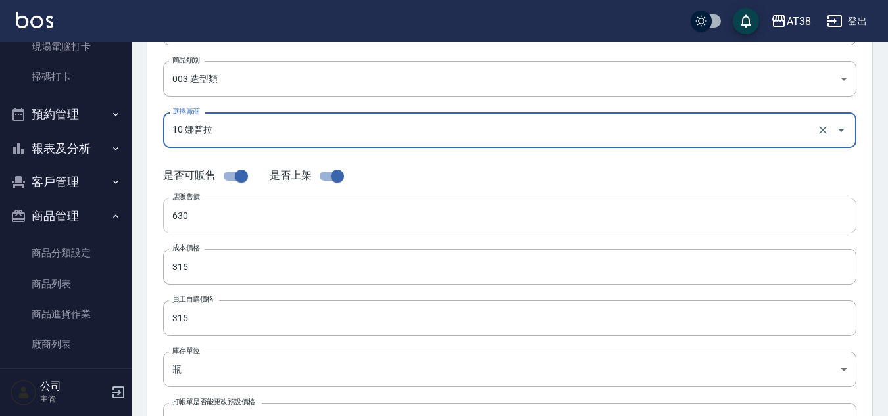
click at [180, 216] on input "630" at bounding box center [509, 216] width 693 height 36
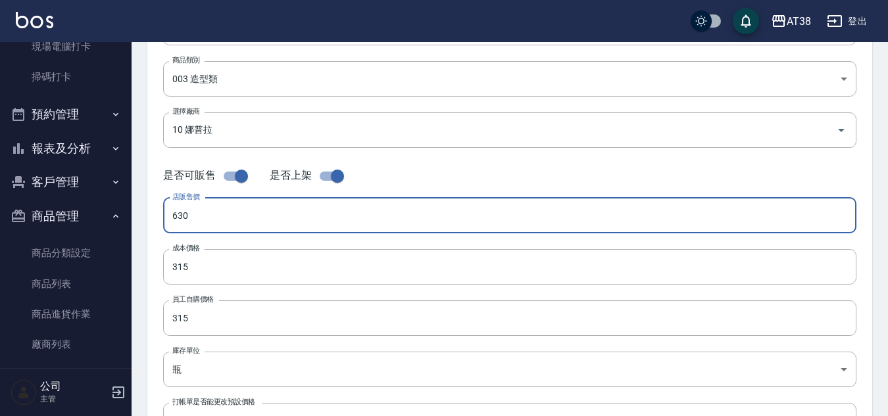
click at [181, 216] on input "630" at bounding box center [509, 216] width 693 height 36
type input "780"
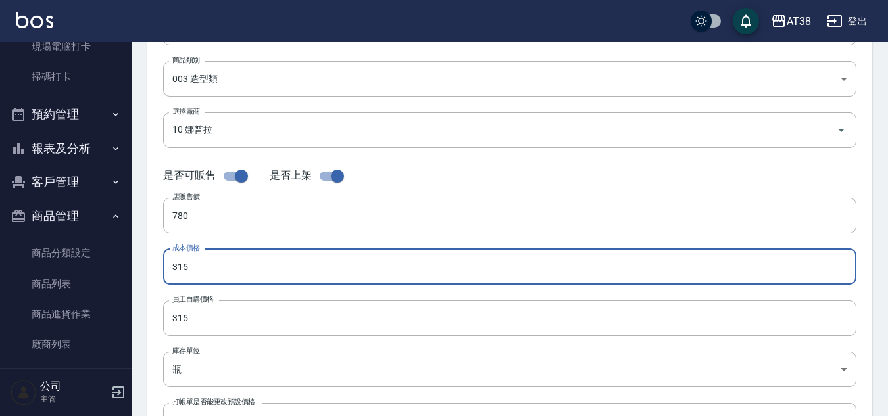
click at [195, 264] on input "315" at bounding box center [509, 267] width 693 height 36
type input "390"
click at [206, 310] on input "315" at bounding box center [509, 318] width 693 height 36
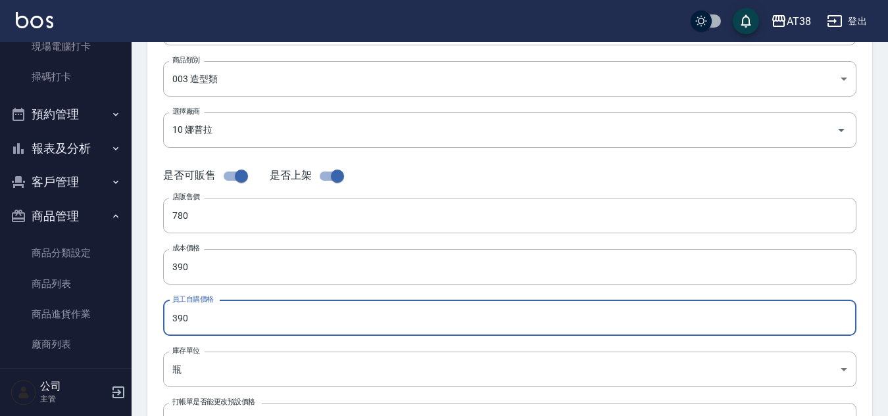
type input "390"
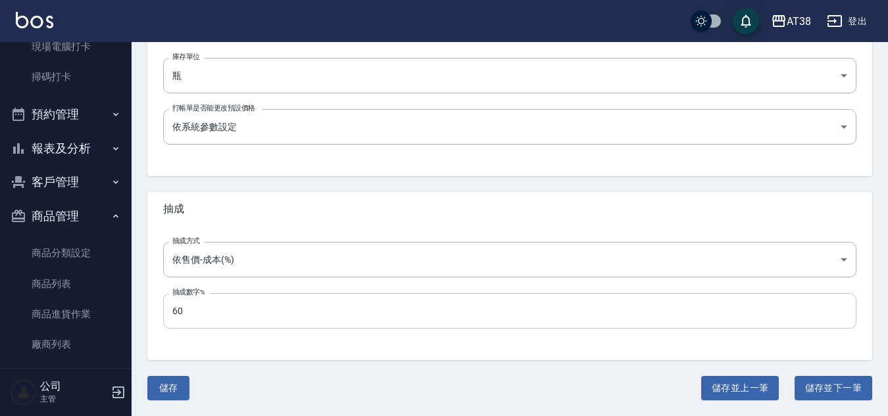
scroll to position [425, 0]
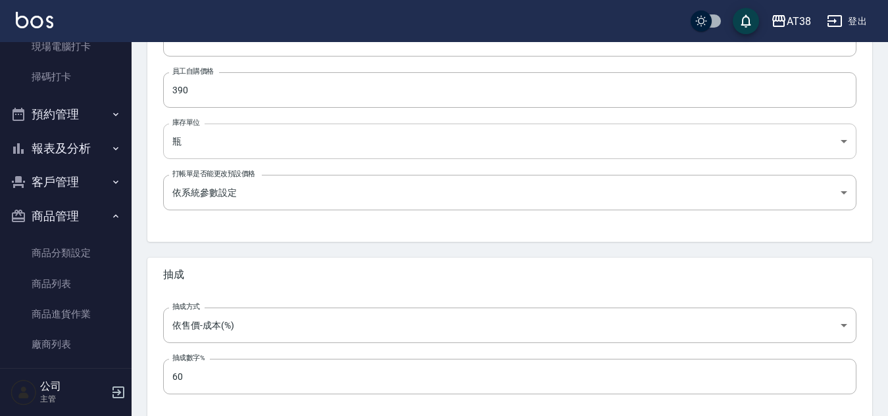
click at [192, 133] on body "AT38 登出 櫃檯作業 打帳單 帳單列表 掛單列表 座位開單 營業儀表板 現金收支登錄 材料自購登錄 每日結帳 排班表 現場電腦打卡 掃碼打卡 預約管理 預…" at bounding box center [444, 28] width 888 height 907
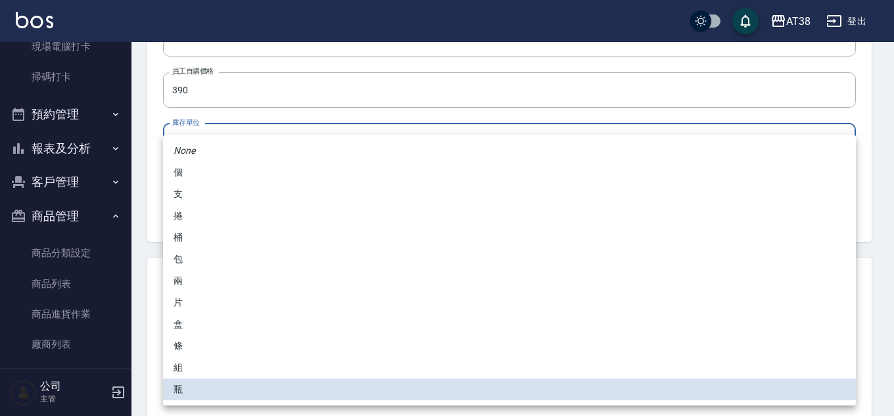
click at [181, 343] on li "條" at bounding box center [509, 346] width 693 height 22
type input "條"
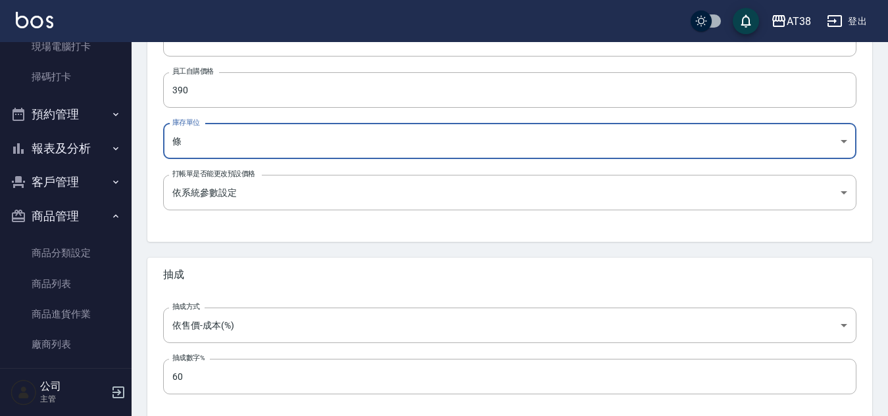
scroll to position [491, 0]
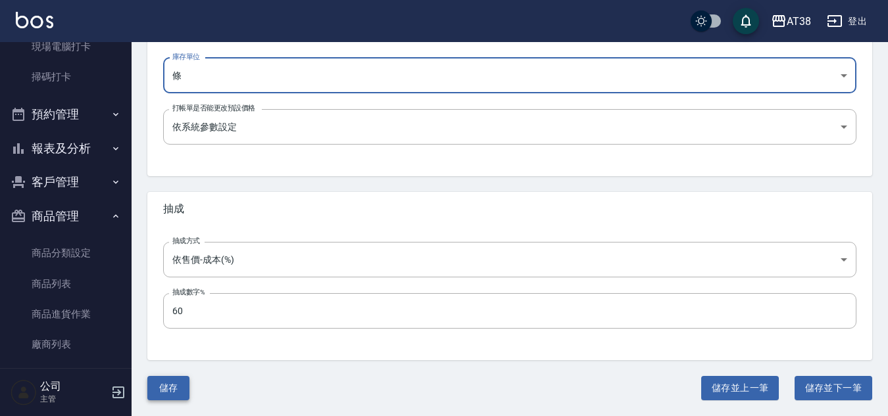
click at [157, 389] on button "儲存" at bounding box center [168, 388] width 42 height 24
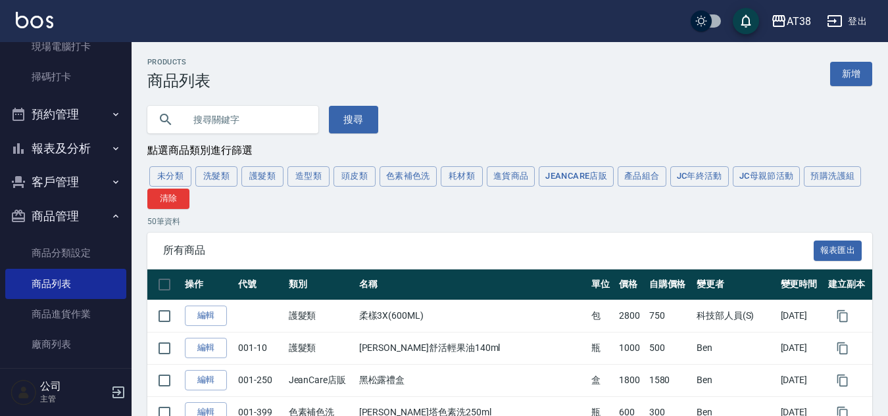
click at [857, 72] on link "新增" at bounding box center [851, 74] width 42 height 24
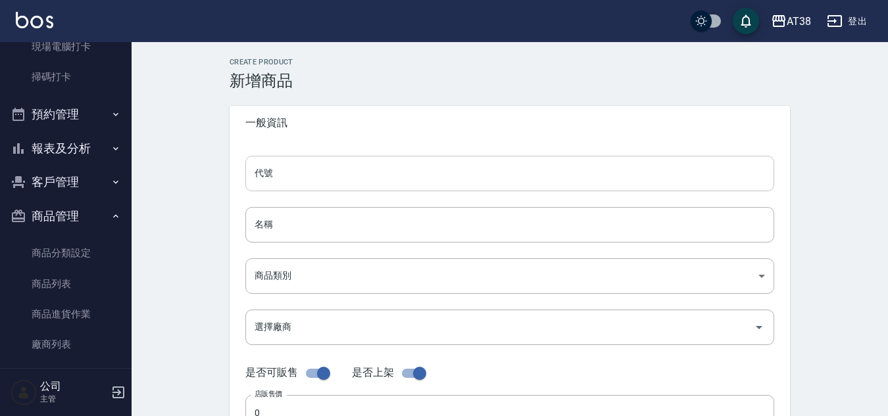
click at [281, 166] on input "代號" at bounding box center [509, 174] width 529 height 36
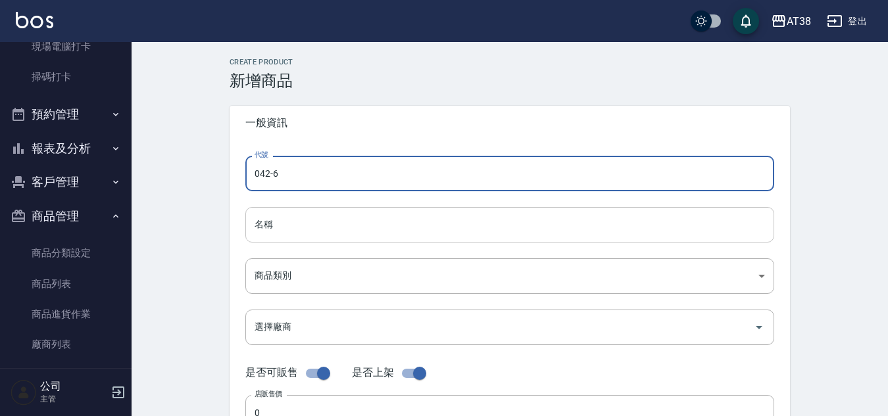
type input "042-6"
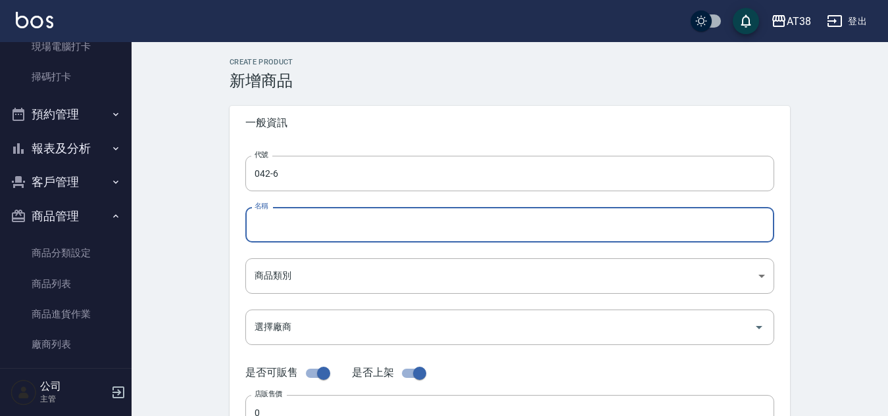
click at [344, 229] on input "名稱" at bounding box center [509, 225] width 529 height 36
type input "[PERSON_NAME]拉自然朔型乳40g"
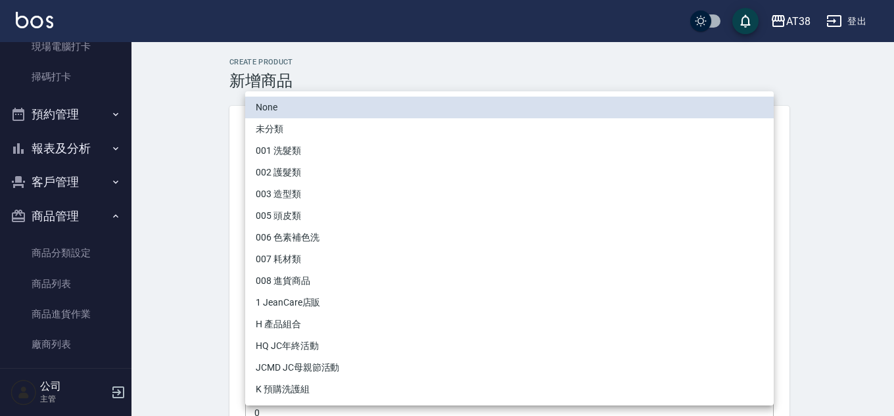
click at [295, 193] on li "003 造型類" at bounding box center [509, 194] width 529 height 22
type input "c44da9b2-4588-41dc-b8a6-e5bd6e534603"
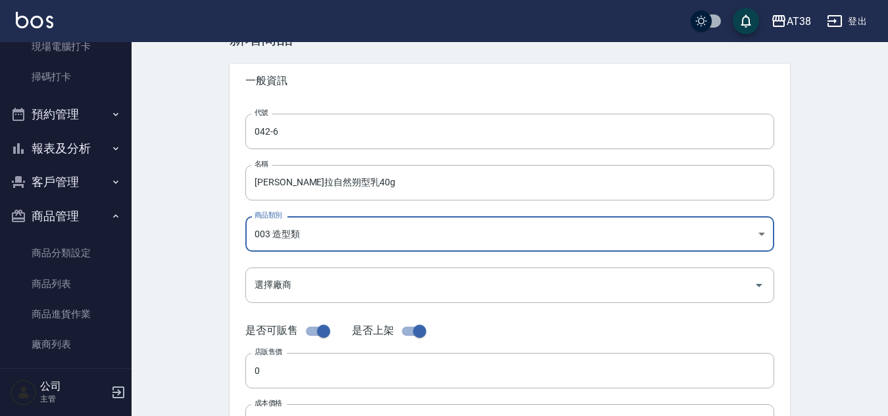
scroll to position [66, 0]
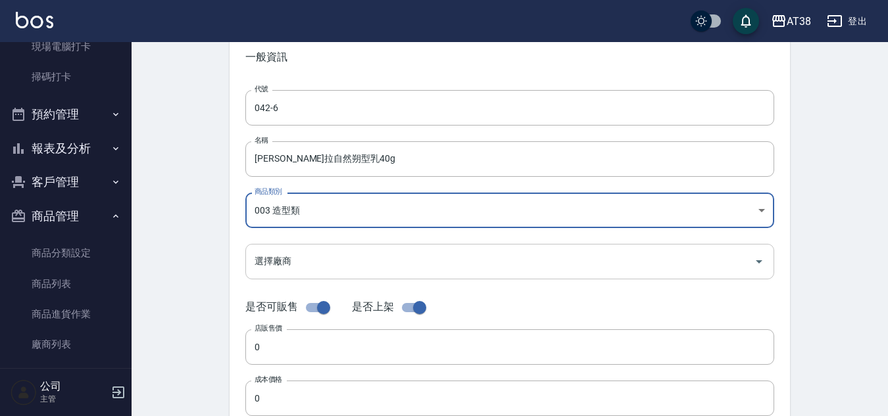
click at [347, 267] on input "選擇廠商" at bounding box center [499, 261] width 497 height 23
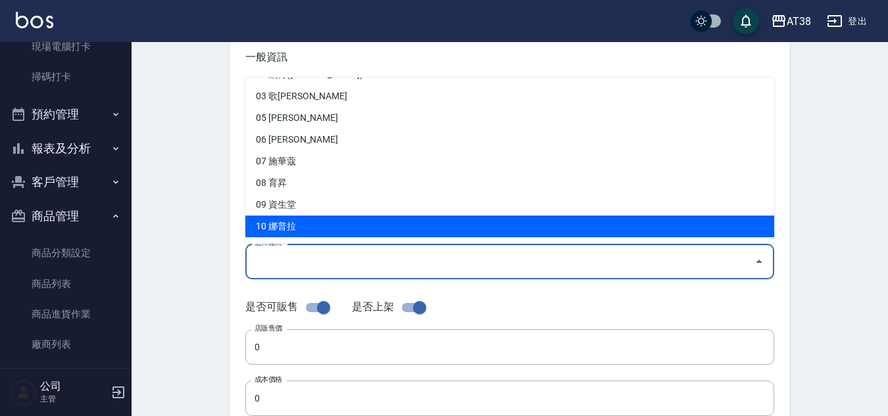
scroll to position [61, 0]
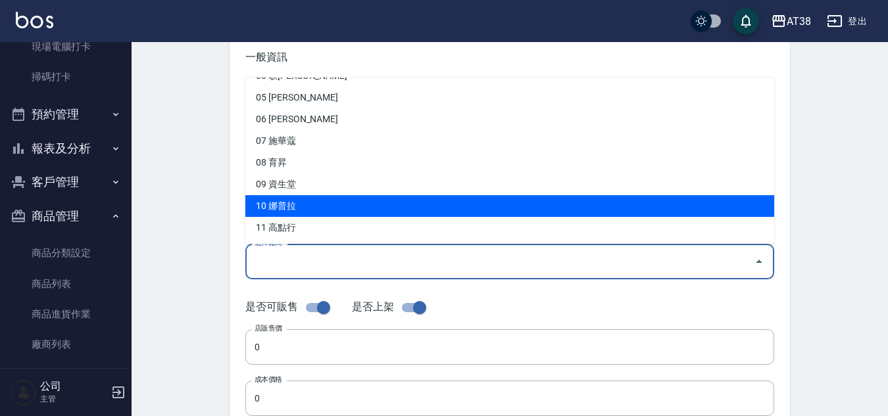
click at [292, 208] on li "10 娜普拉" at bounding box center [509, 206] width 529 height 22
type input "10 娜普拉"
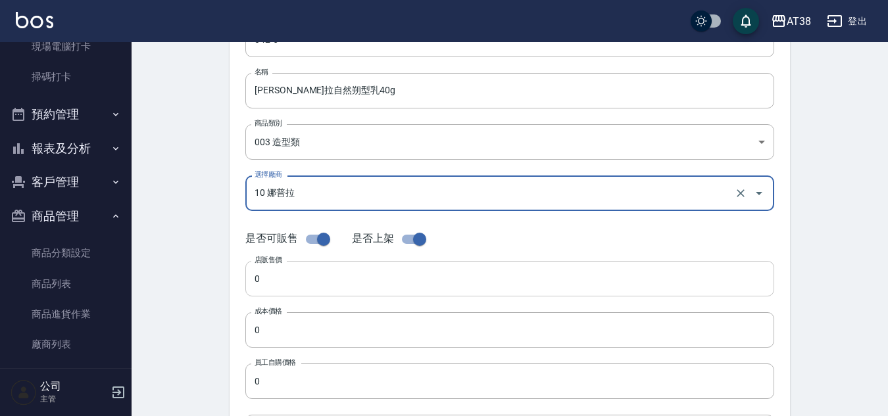
scroll to position [197, 0]
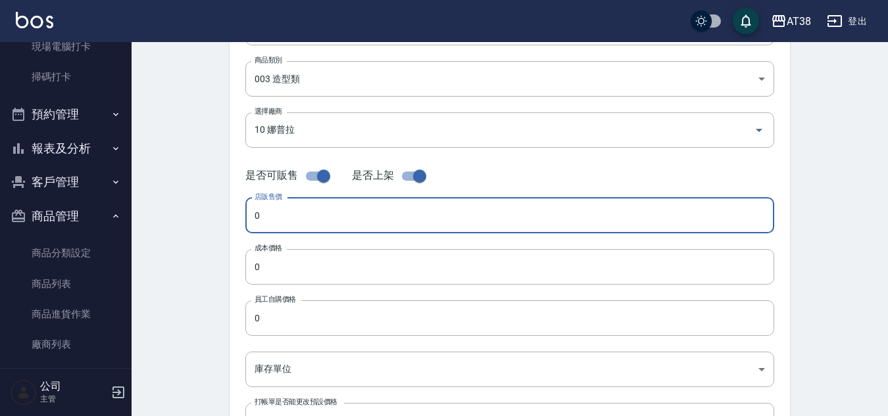
click at [252, 220] on input "0" at bounding box center [509, 216] width 529 height 36
type input "400"
click at [254, 275] on input "0" at bounding box center [509, 267] width 529 height 36
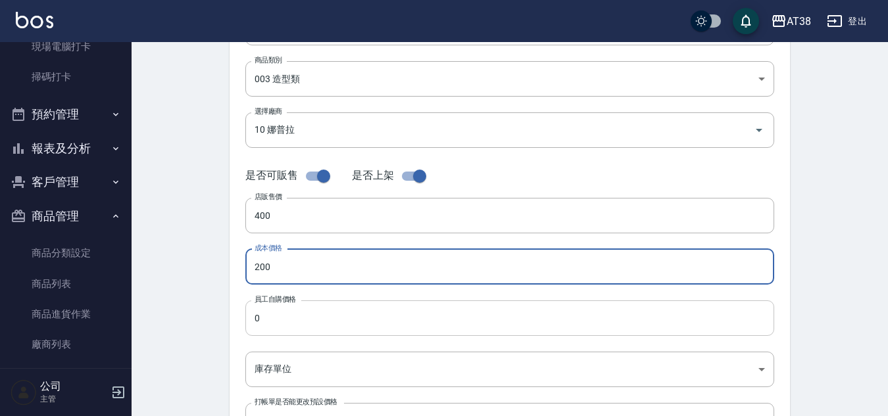
type input "200"
click at [257, 319] on input "0" at bounding box center [509, 318] width 529 height 36
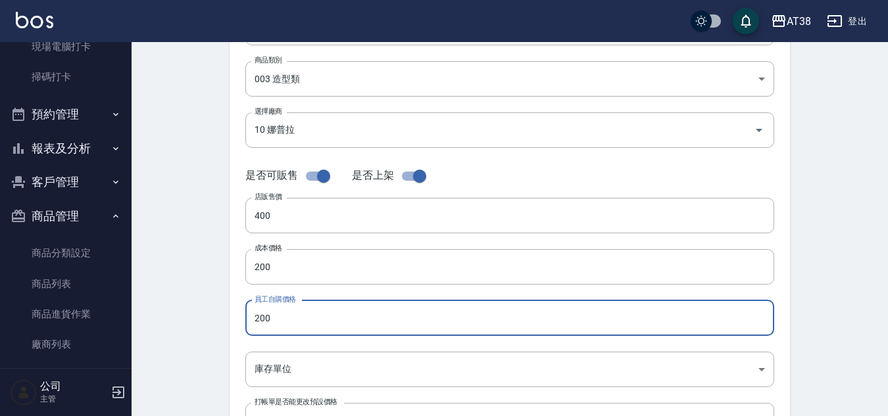
type input "200"
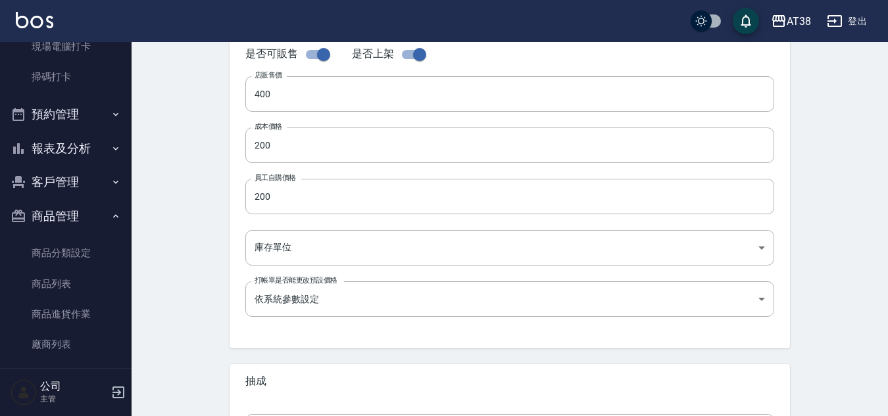
scroll to position [329, 0]
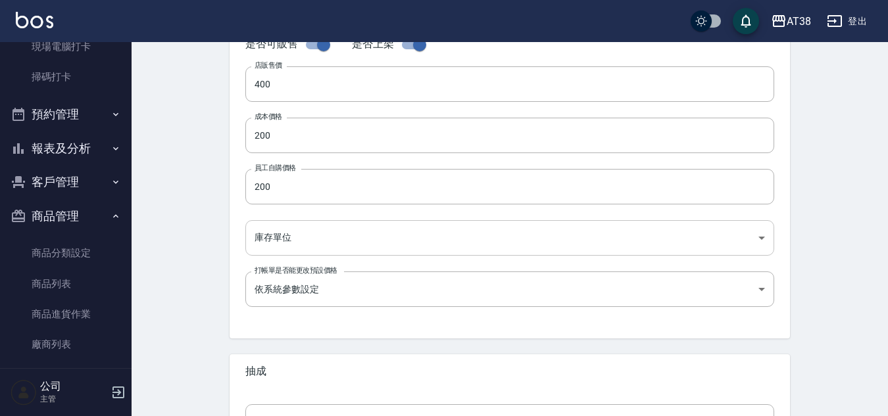
click at [328, 233] on body "AT38 登出 櫃檯作業 打帳單 帳單列表 掛單列表 座位開單 營業儀表板 現金收支登錄 材料自購登錄 每日結帳 排班表 現場電腦打卡 掃碼打卡 預約管理 預…" at bounding box center [444, 124] width 888 height 907
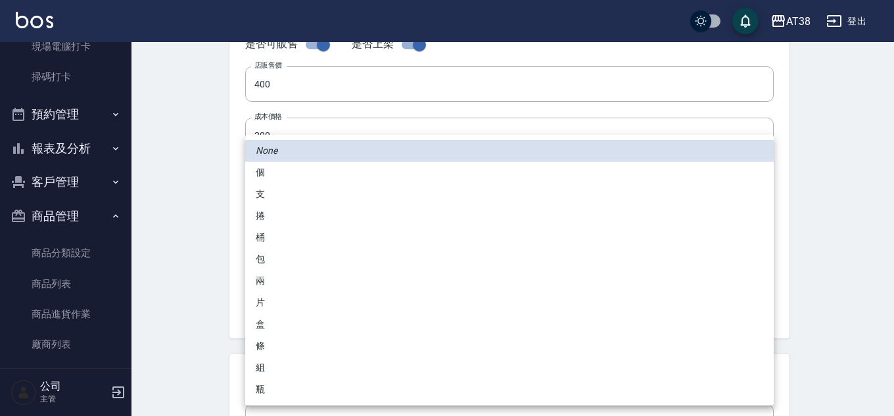
click at [267, 354] on li "條" at bounding box center [509, 346] width 529 height 22
type input "條"
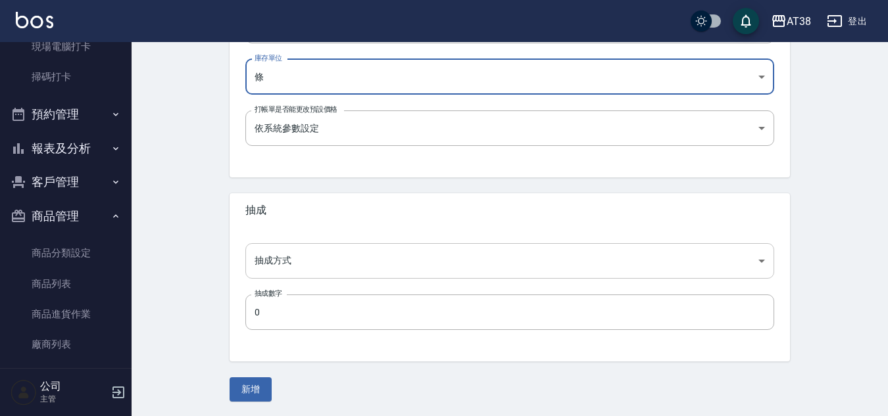
scroll to position [491, 0]
click at [254, 314] on input "0" at bounding box center [509, 311] width 529 height 36
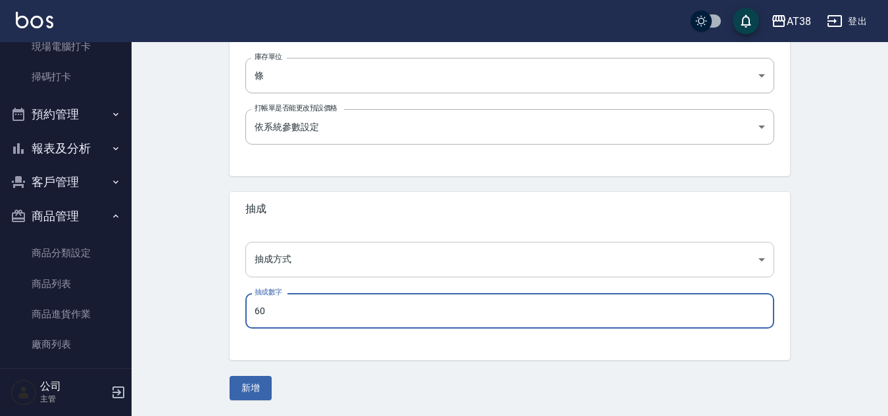
type input "60"
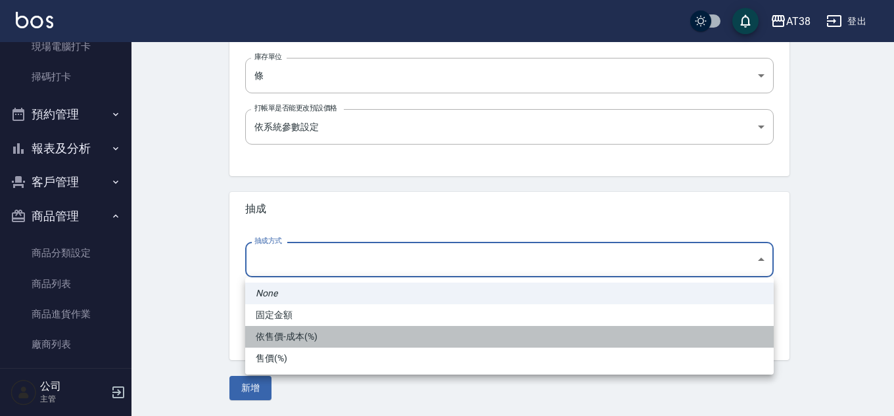
click at [278, 341] on li "依售價-成本(%)" at bounding box center [509, 337] width 529 height 22
type input "byCost"
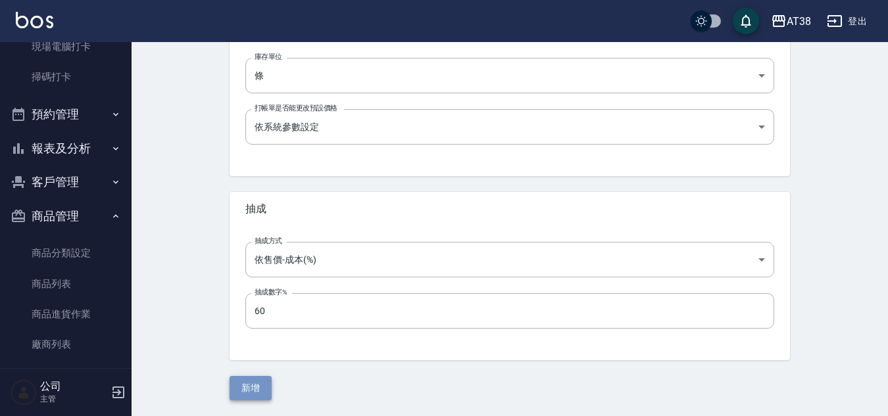
click at [249, 387] on button "新增" at bounding box center [250, 388] width 42 height 24
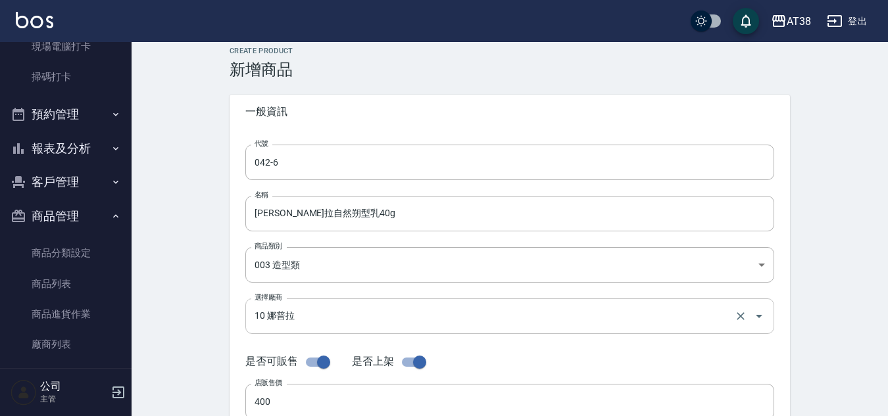
scroll to position [0, 0]
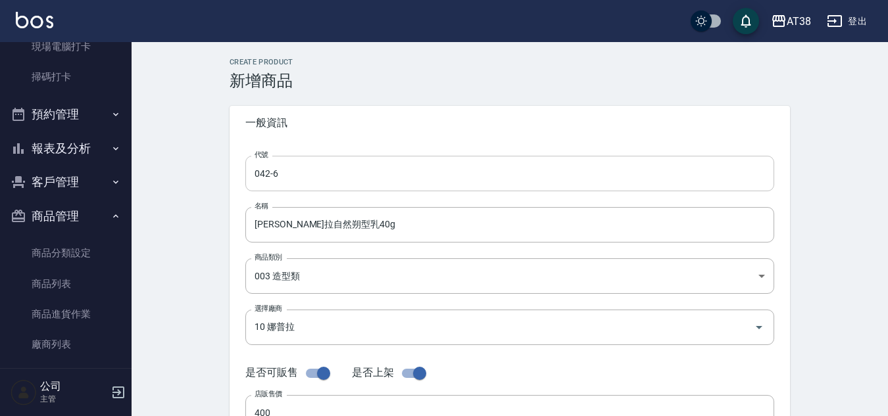
click at [297, 178] on input "042-6" at bounding box center [509, 174] width 529 height 36
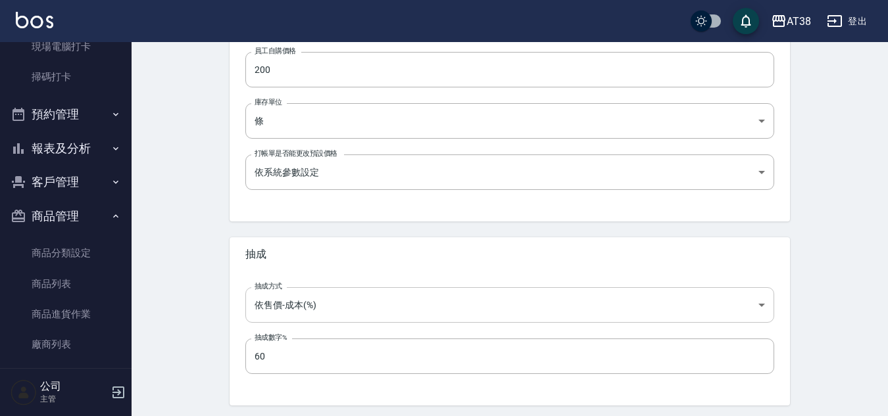
scroll to position [491, 0]
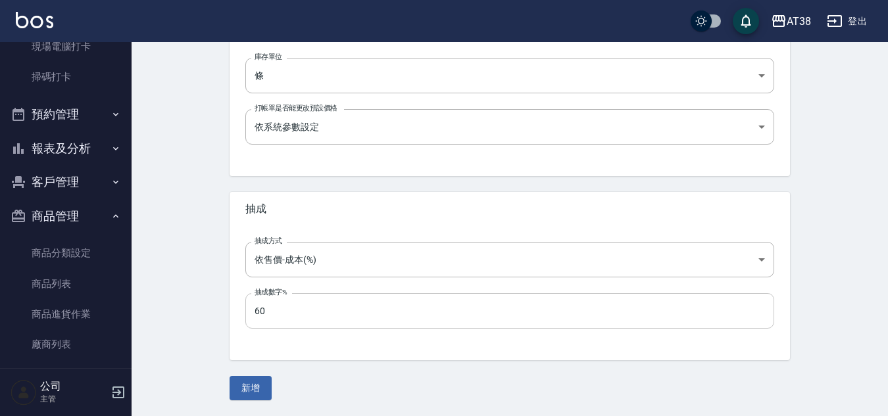
type input "042-7"
click at [243, 387] on button "新增" at bounding box center [250, 388] width 42 height 24
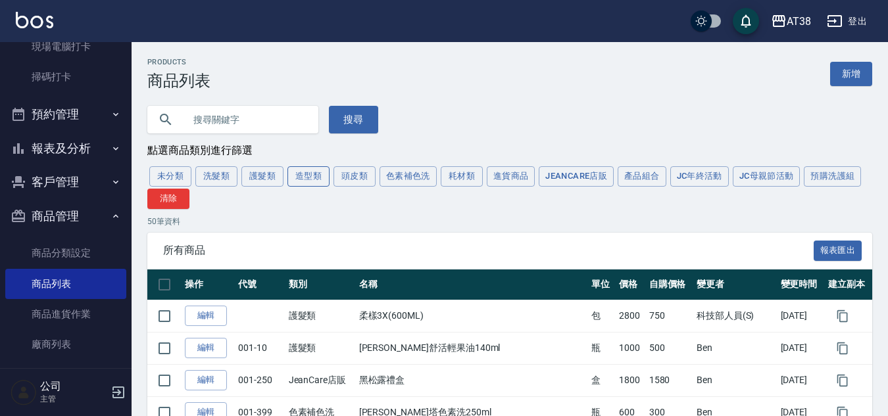
click at [309, 172] on button "造型類" at bounding box center [308, 176] width 42 height 20
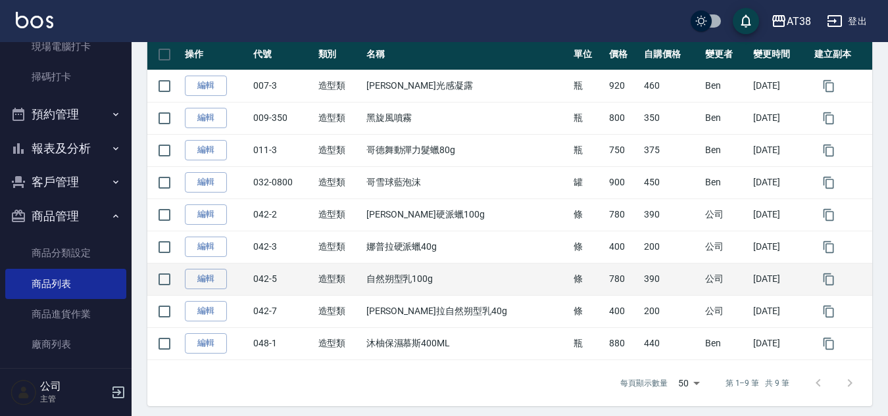
scroll to position [238, 0]
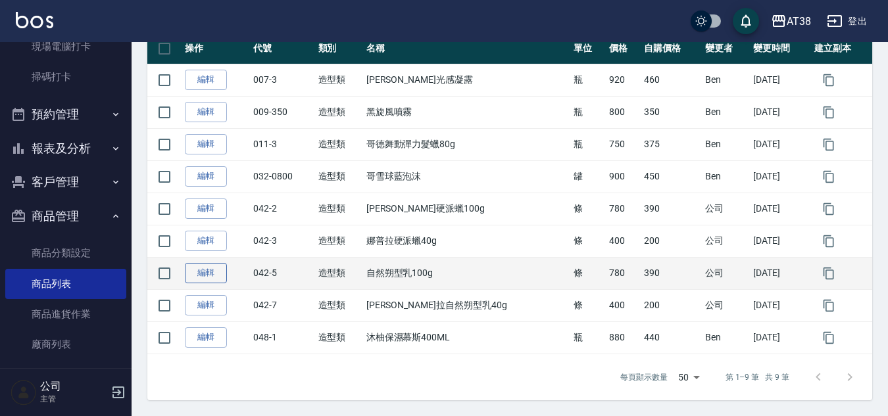
click at [208, 273] on link "編輯" at bounding box center [206, 273] width 42 height 20
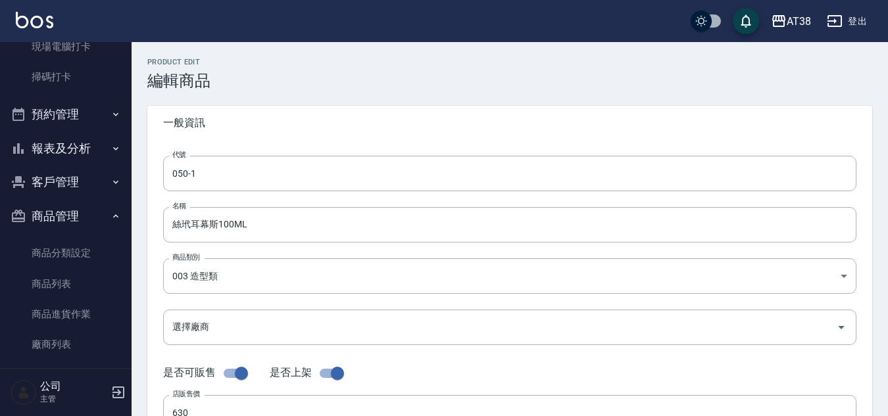
type input "042-5"
type input "自然朔型乳100g"
type input "10 娜普拉"
type input "780"
type input "390"
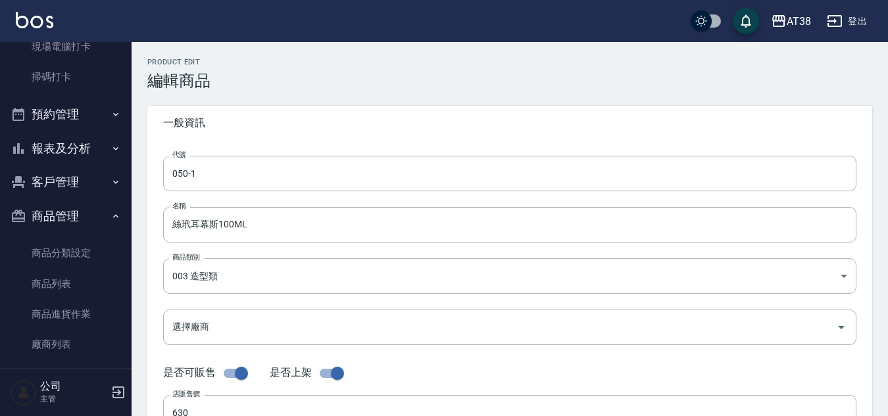
type input "390"
type input "條"
click at [170, 226] on input "自然朔型乳100g" at bounding box center [509, 225] width 693 height 36
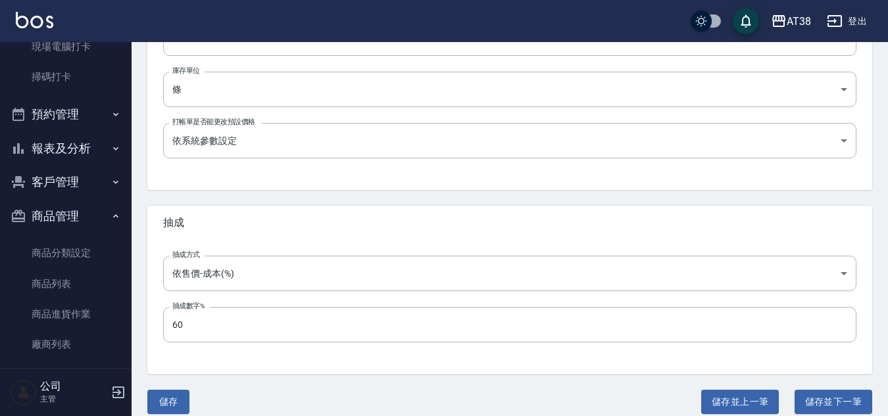
scroll to position [491, 0]
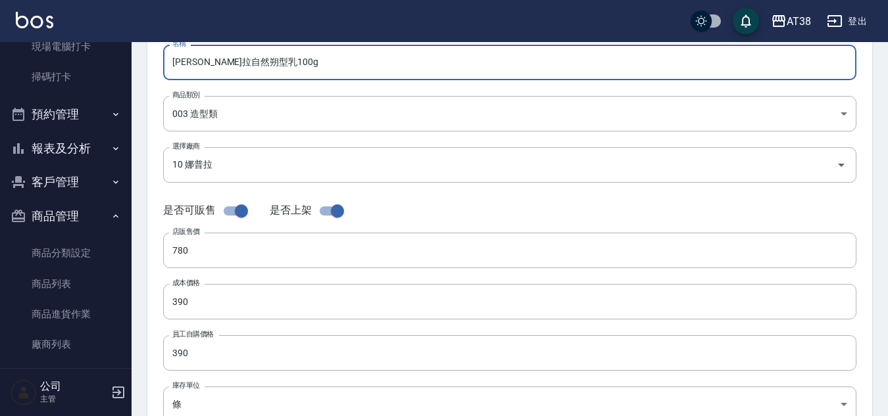
type input "[PERSON_NAME]拉自然朔型乳100g"
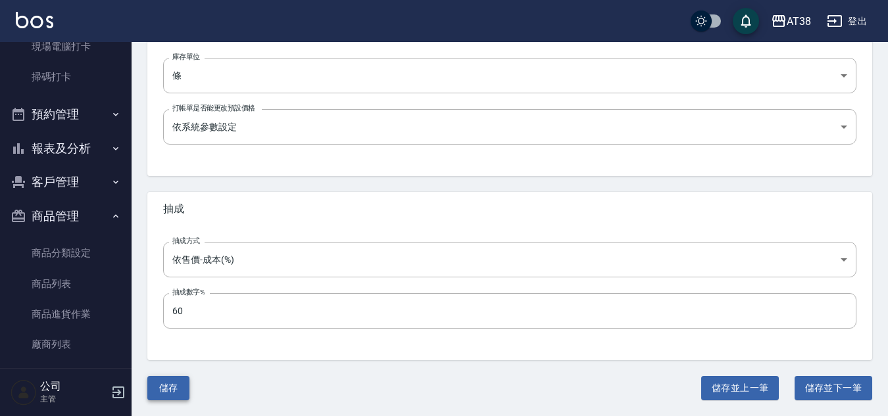
click at [160, 389] on button "儲存" at bounding box center [168, 388] width 42 height 24
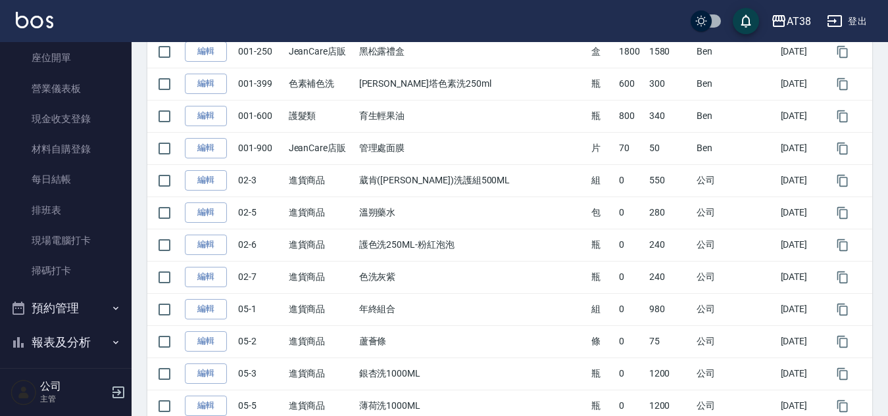
scroll to position [132, 0]
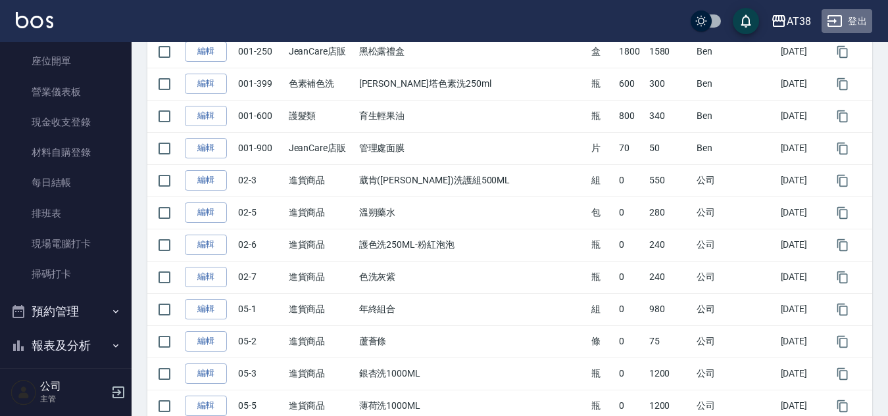
click at [863, 16] on button "登出" at bounding box center [846, 21] width 51 height 24
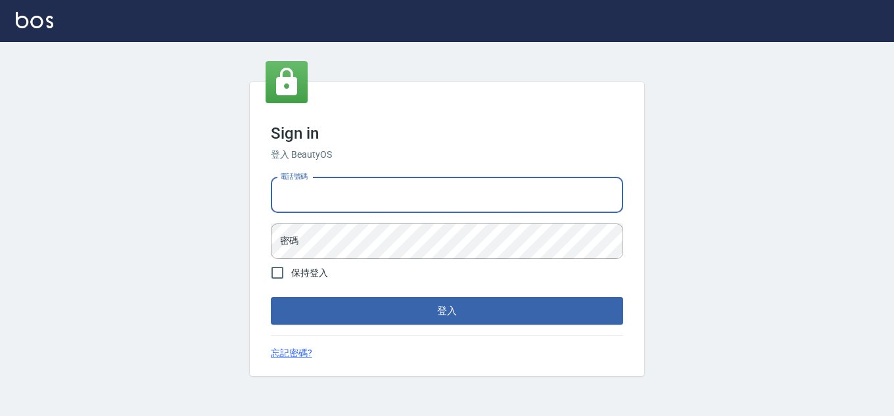
click at [368, 195] on input "電話號碼" at bounding box center [447, 196] width 352 height 36
type input "2"
type input "0975286857"
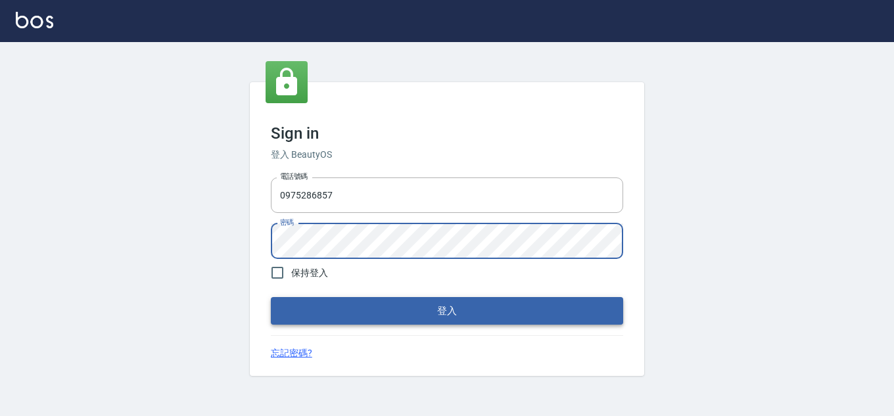
click at [475, 315] on button "登入" at bounding box center [447, 311] width 352 height 28
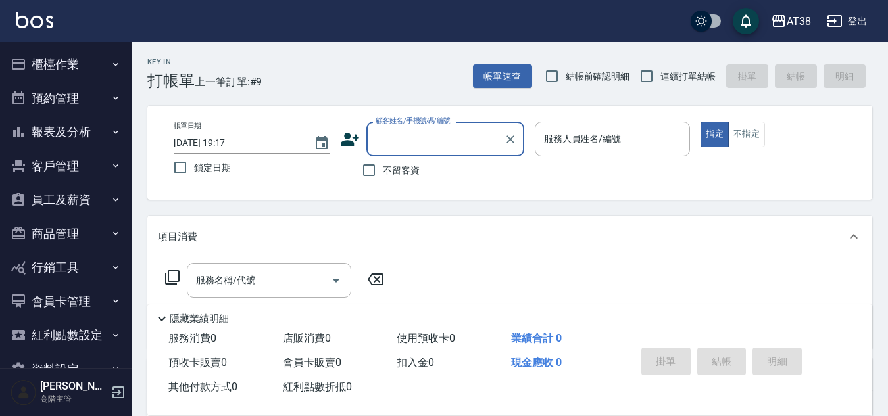
click at [77, 196] on button "員工及薪資" at bounding box center [65, 200] width 121 height 34
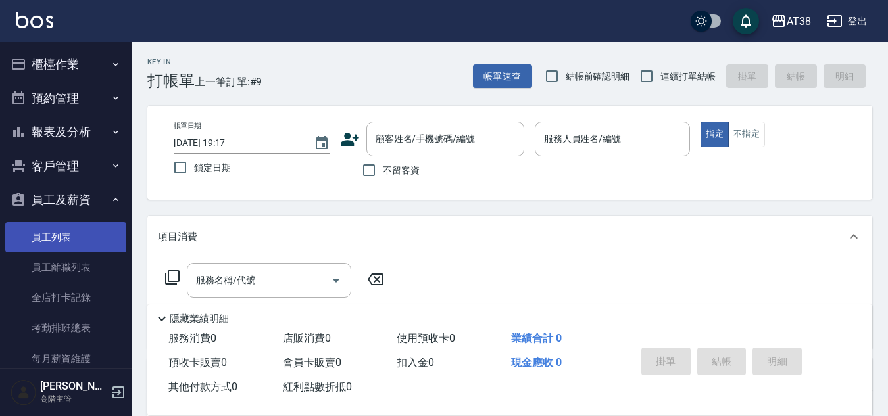
click at [53, 236] on link "員工列表" at bounding box center [65, 237] width 121 height 30
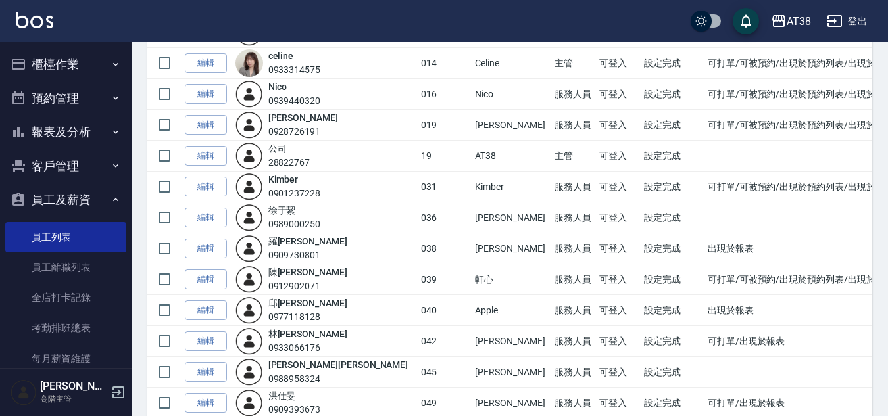
scroll to position [263, 0]
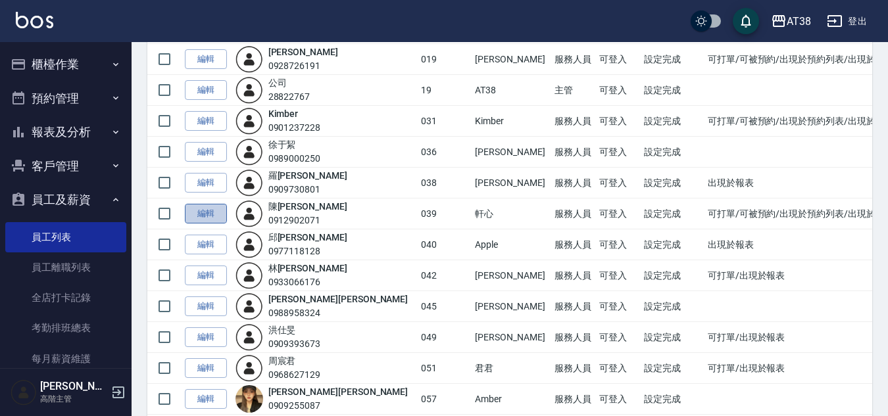
click at [203, 216] on link "編輯" at bounding box center [206, 214] width 42 height 20
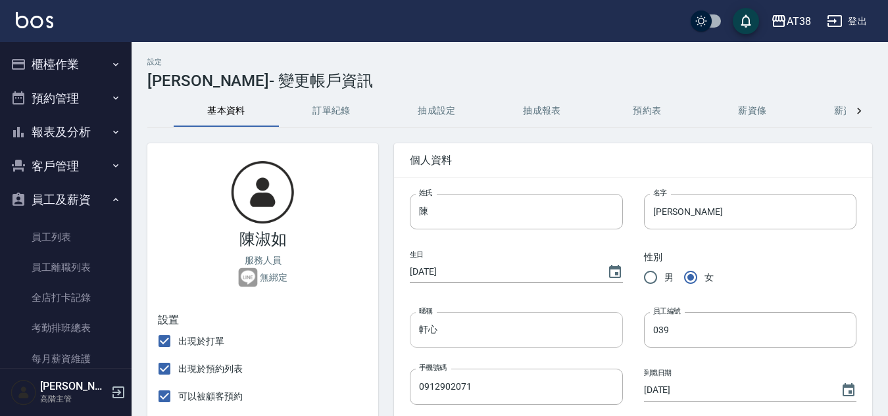
click at [429, 327] on input "軒心" at bounding box center [516, 330] width 212 height 36
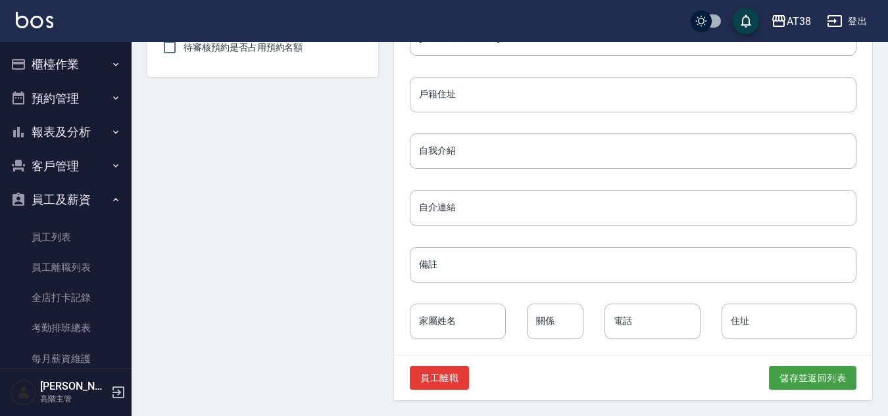
scroll to position [633, 0]
type input "宣心"
click at [823, 377] on button "儲存並返回列表" at bounding box center [812, 378] width 87 height 24
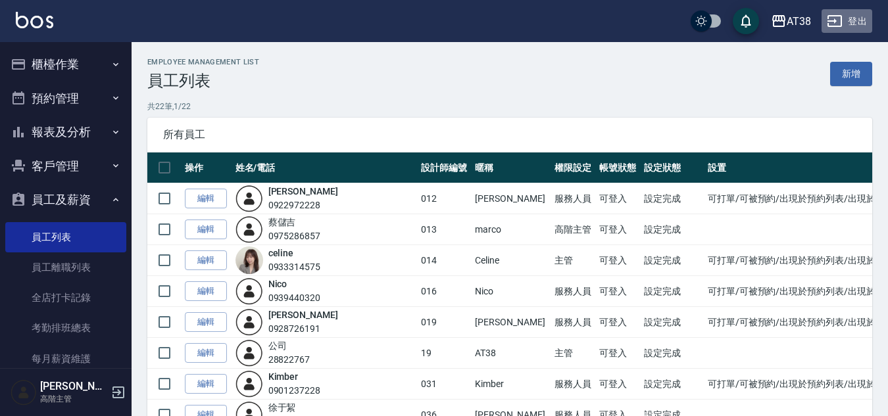
click at [857, 20] on button "登出" at bounding box center [846, 21] width 51 height 24
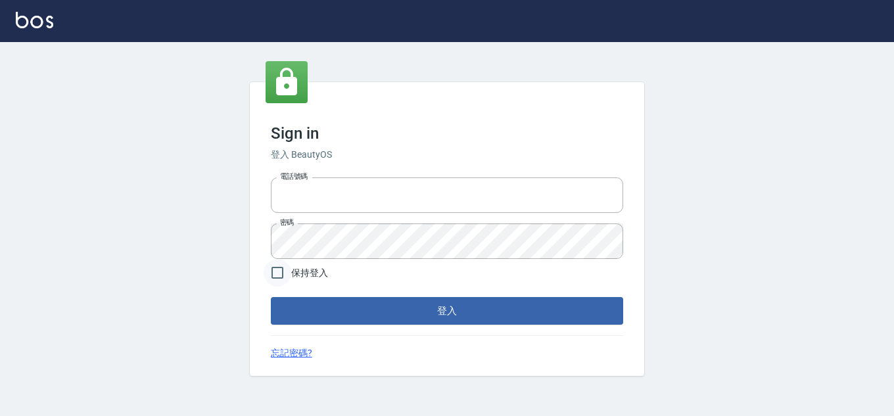
type input "28822767"
click at [275, 274] on input "保持登入" at bounding box center [278, 273] width 28 height 28
checkbox input "true"
click at [304, 307] on button "登入" at bounding box center [447, 311] width 352 height 28
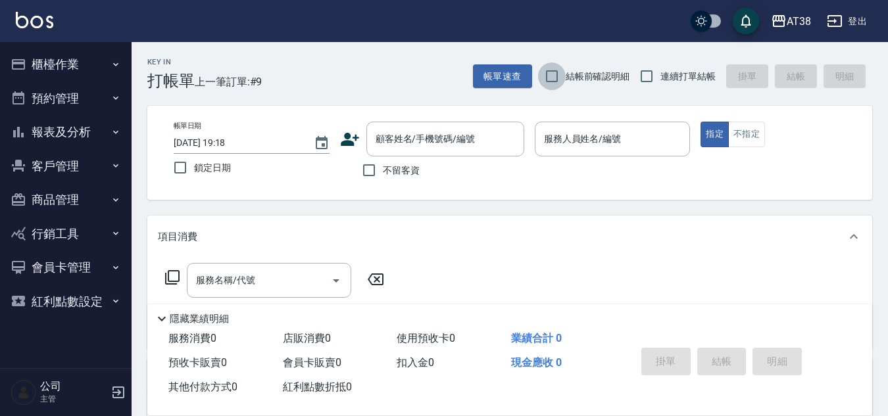
click at [550, 74] on input "結帳前確認明細" at bounding box center [552, 76] width 28 height 28
checkbox input "true"
click at [652, 78] on input "連續打單結帳" at bounding box center [647, 76] width 28 height 28
checkbox input "true"
click at [372, 175] on input "不留客資" at bounding box center [369, 170] width 28 height 28
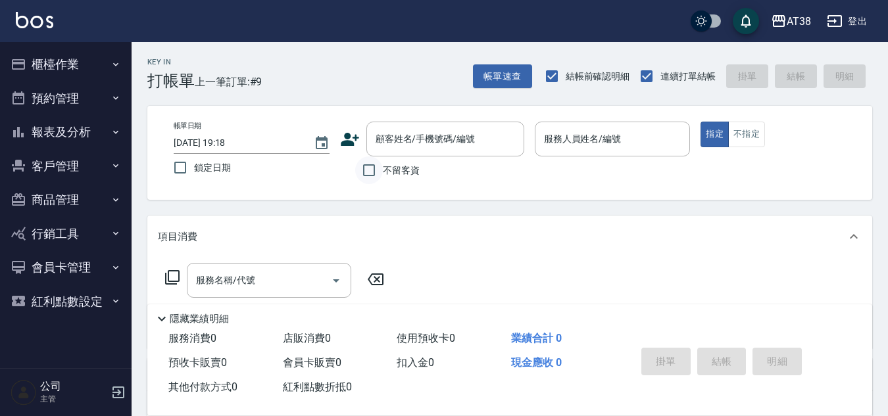
checkbox input "true"
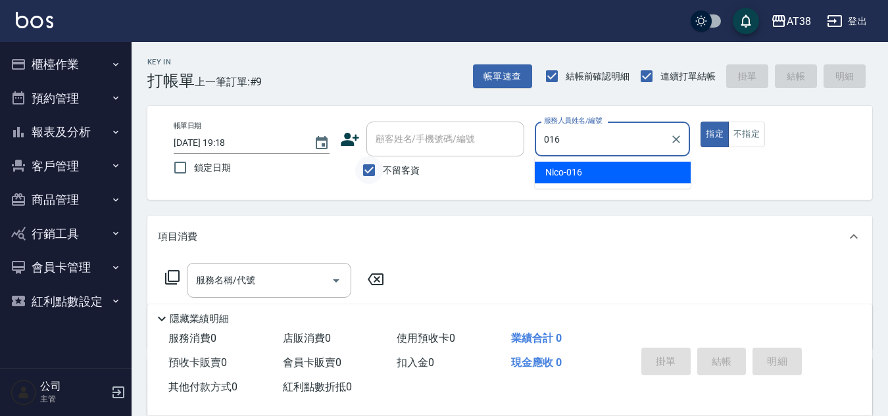
type input "Nico-016"
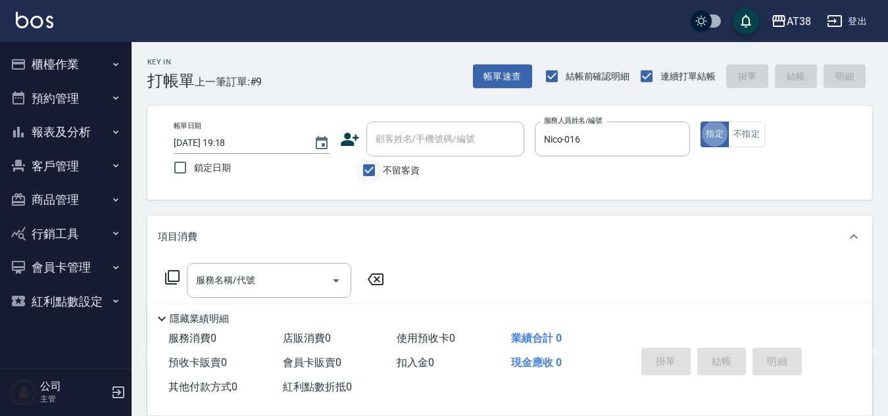
type button "true"
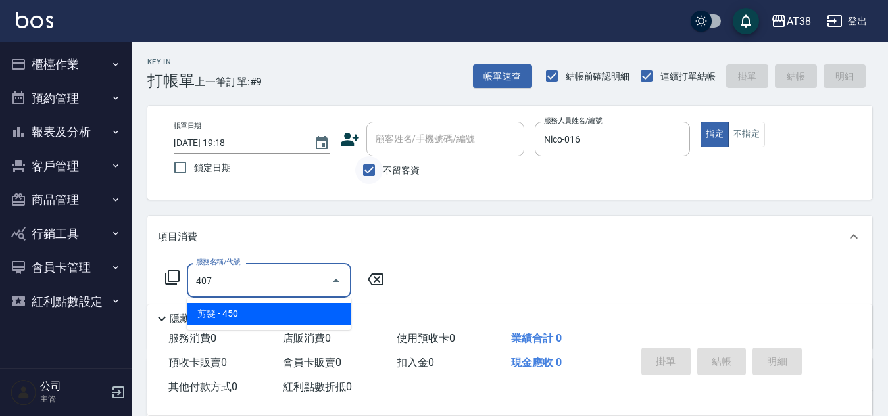
type input "剪髮(407)"
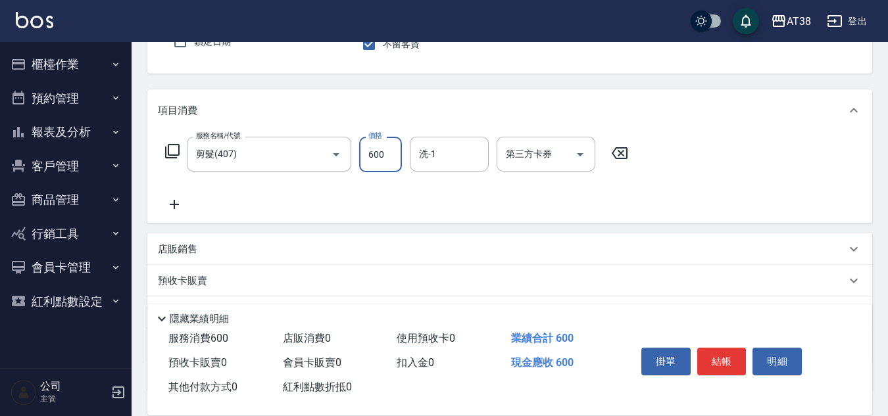
scroll to position [132, 0]
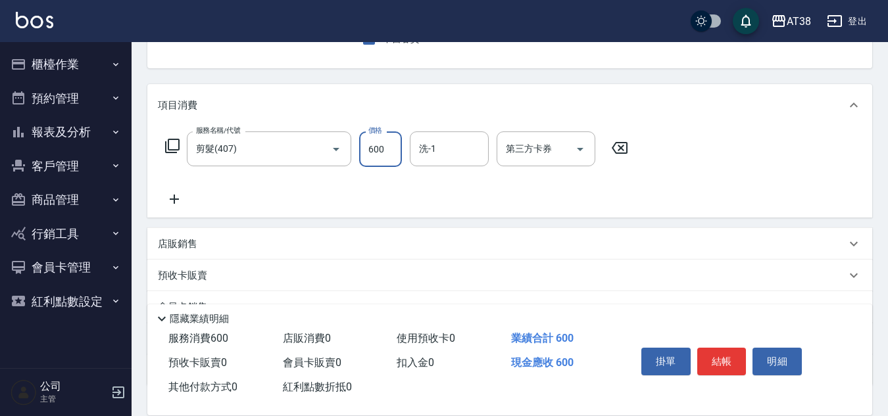
type input "600"
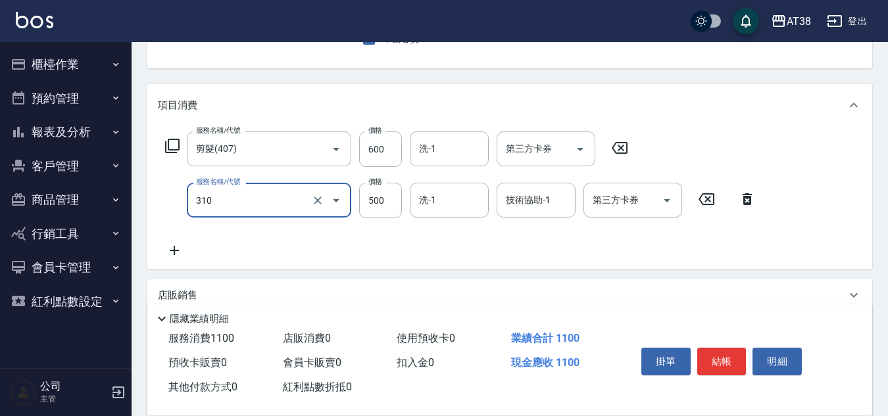
type input "補燙(310)"
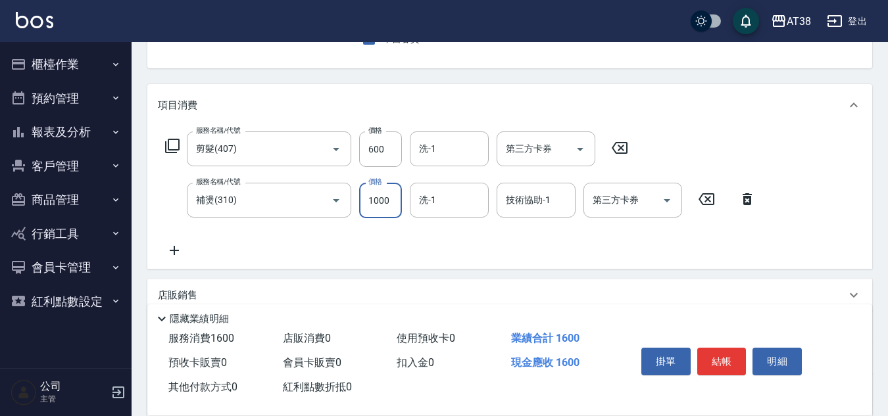
type input "1000"
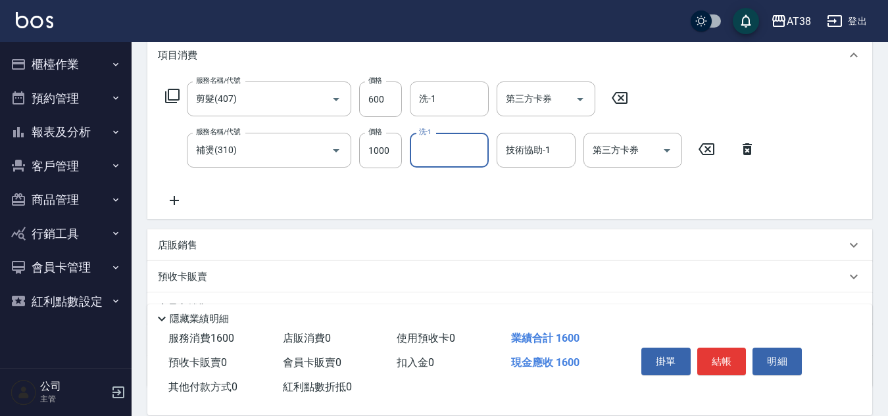
scroll to position [263, 0]
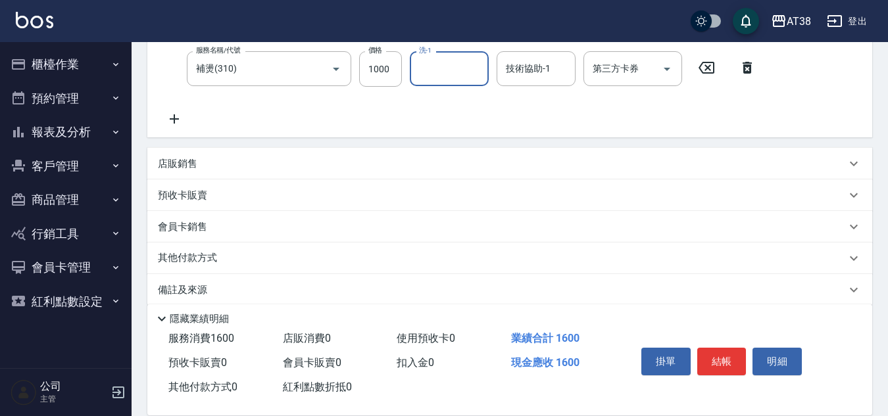
click at [197, 164] on p "店販銷售" at bounding box center [177, 164] width 39 height 14
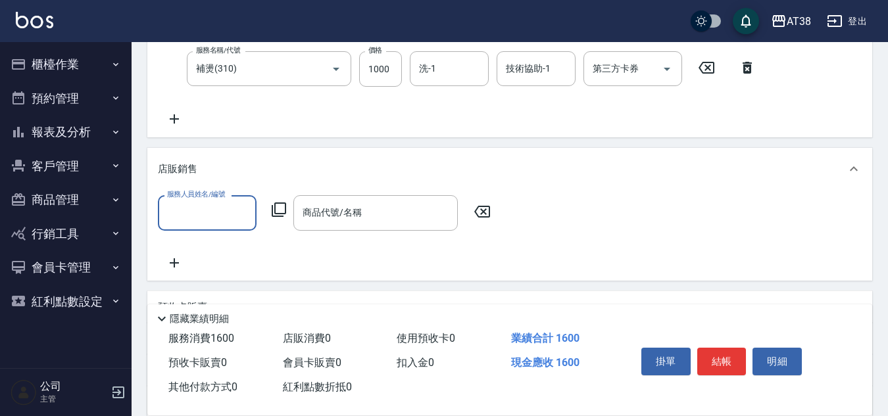
scroll to position [0, 0]
type input "Nico-016"
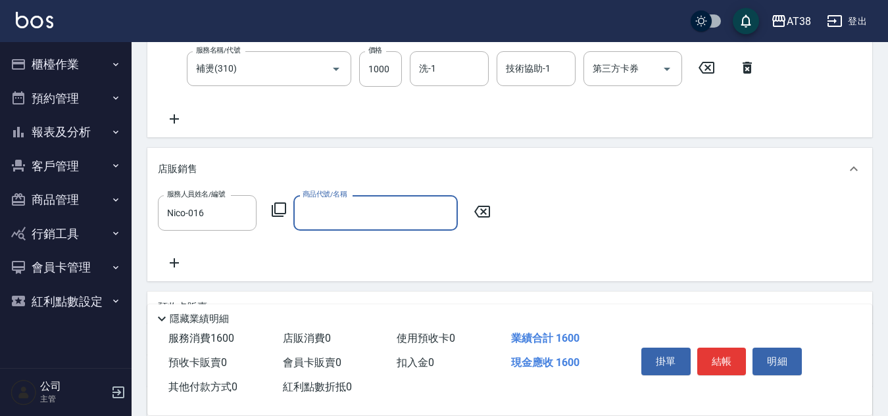
click at [280, 213] on icon at bounding box center [279, 210] width 16 height 16
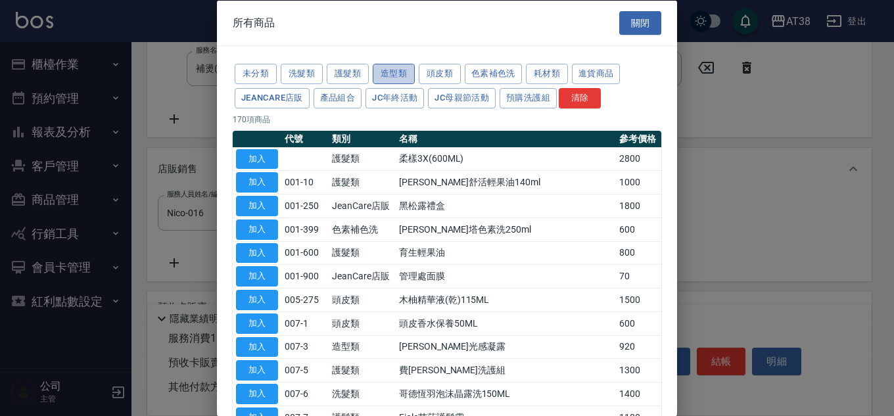
click at [405, 75] on button "造型類" at bounding box center [394, 74] width 42 height 20
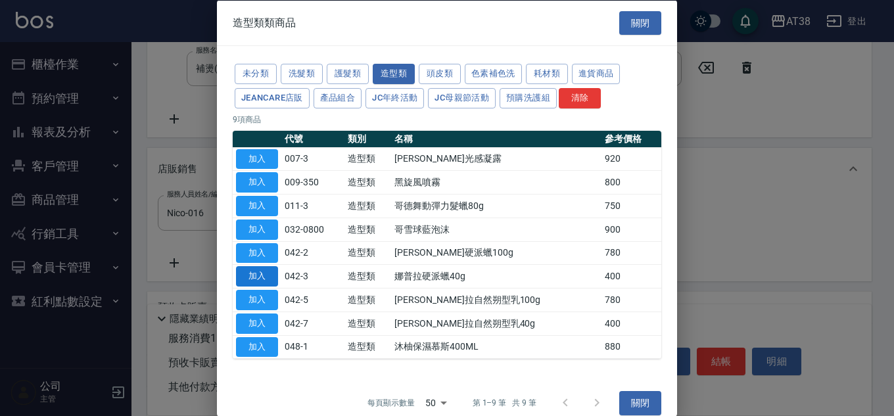
click at [263, 277] on button "加入" at bounding box center [257, 276] width 42 height 20
type input "娜普拉硬派蠟40g"
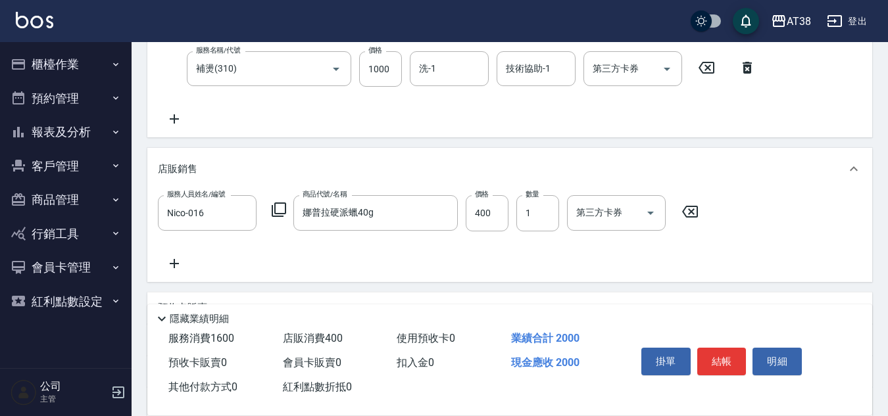
click at [170, 262] on icon at bounding box center [174, 264] width 33 height 16
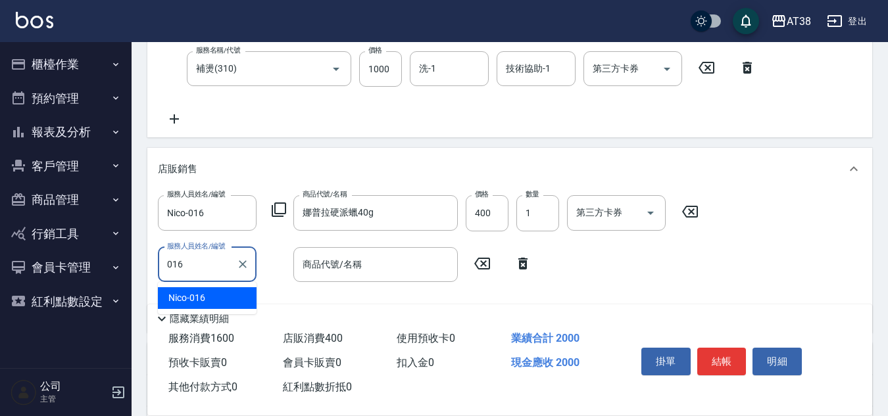
type input "Nico-016"
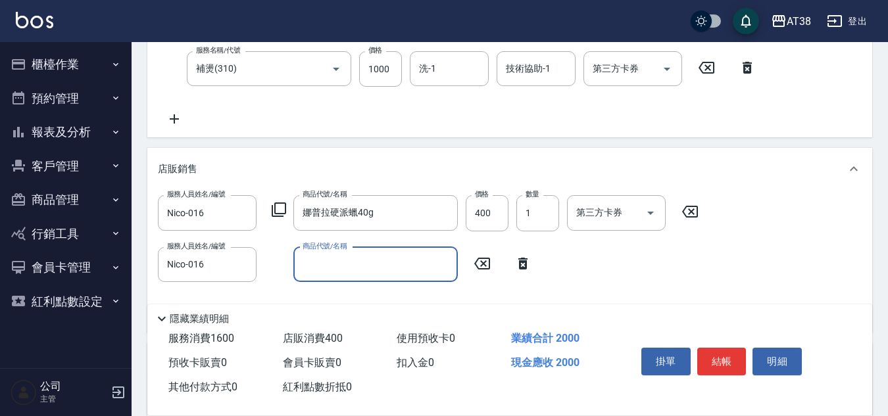
click at [276, 203] on icon at bounding box center [279, 210] width 14 height 14
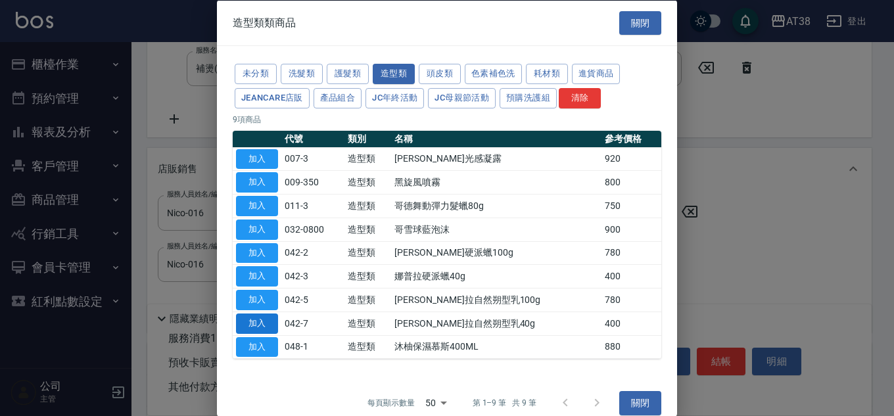
click at [253, 327] on button "加入" at bounding box center [257, 323] width 42 height 20
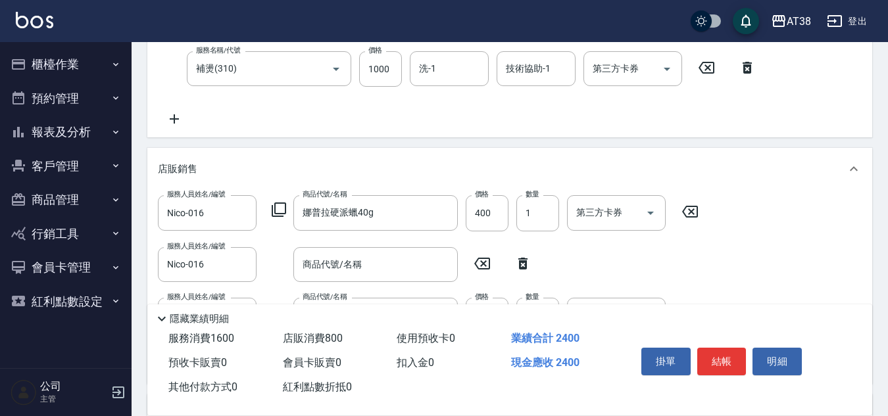
click at [519, 265] on icon at bounding box center [522, 264] width 9 height 12
type input "[PERSON_NAME]拉自然朔型乳40g"
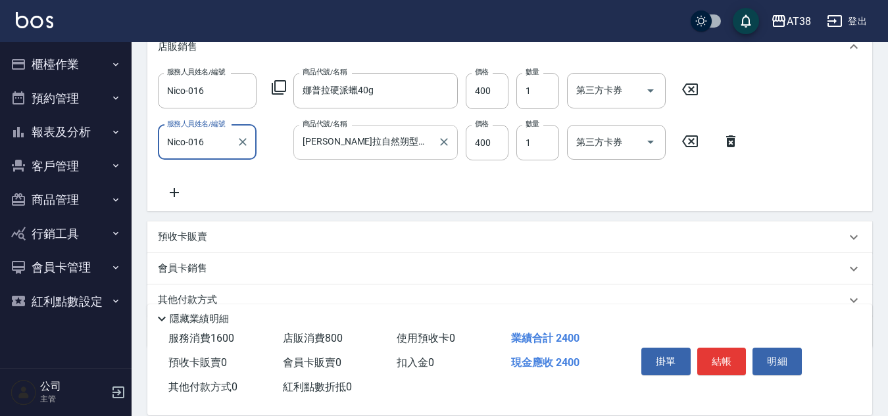
scroll to position [395, 0]
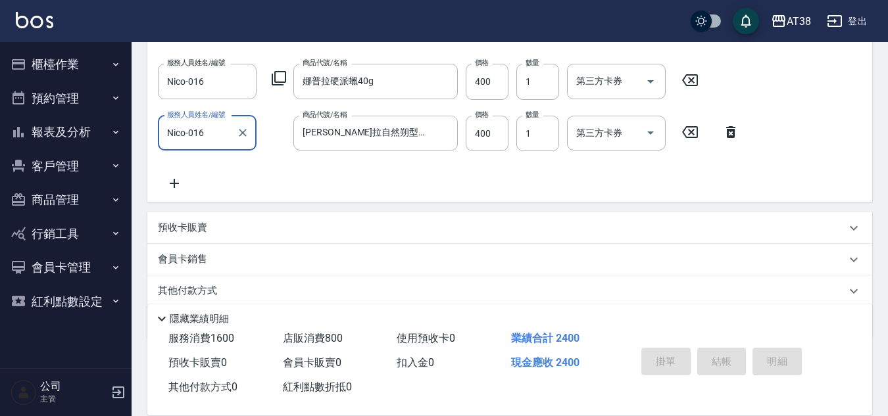
type input "[DATE] 19:19"
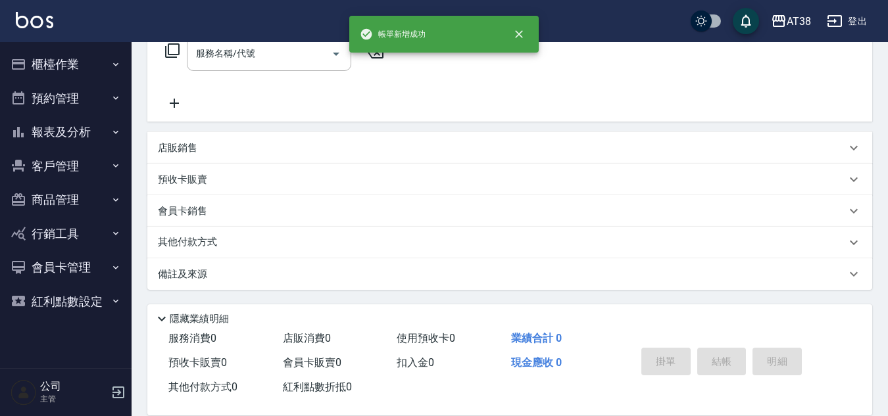
scroll to position [0, 0]
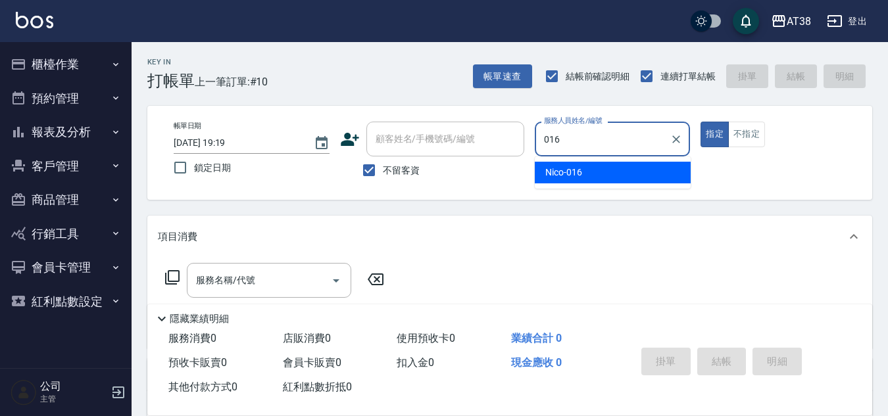
type input "Nico-016"
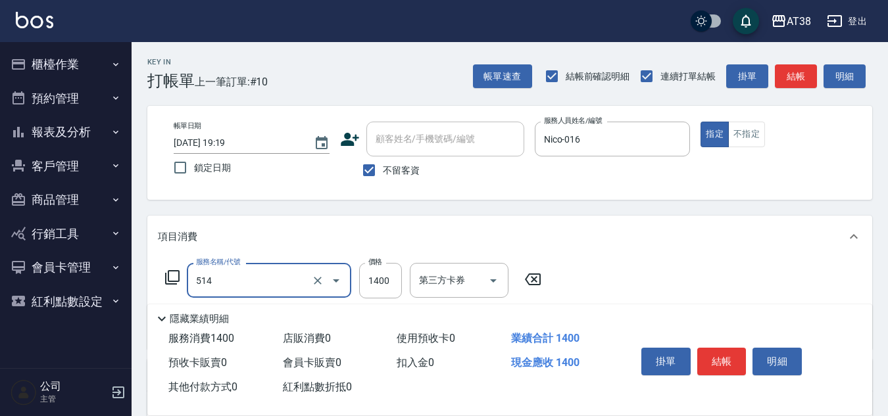
type input "染髮(長)(514)"
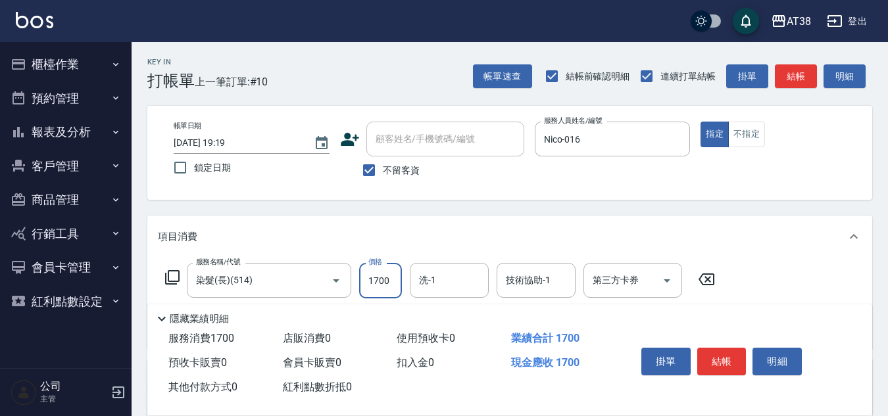
type input "1700"
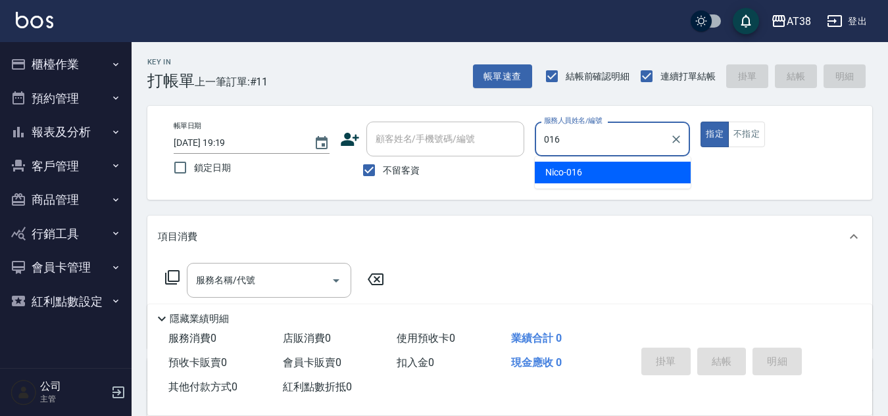
type input "Nico-016"
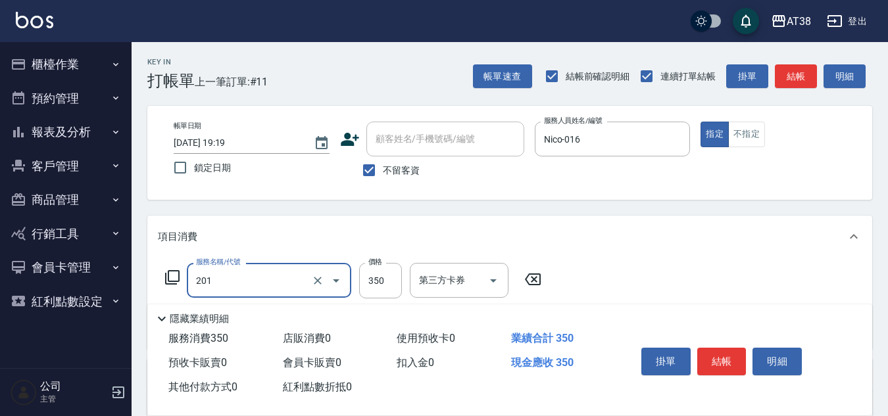
type input "洗髮(201)"
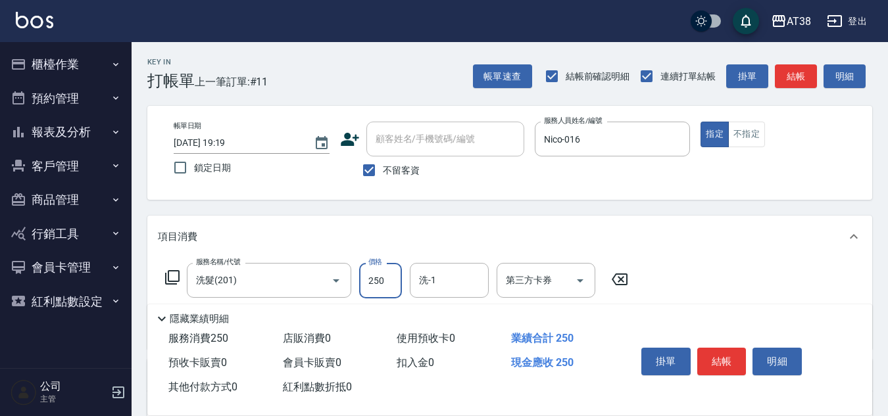
type input "250"
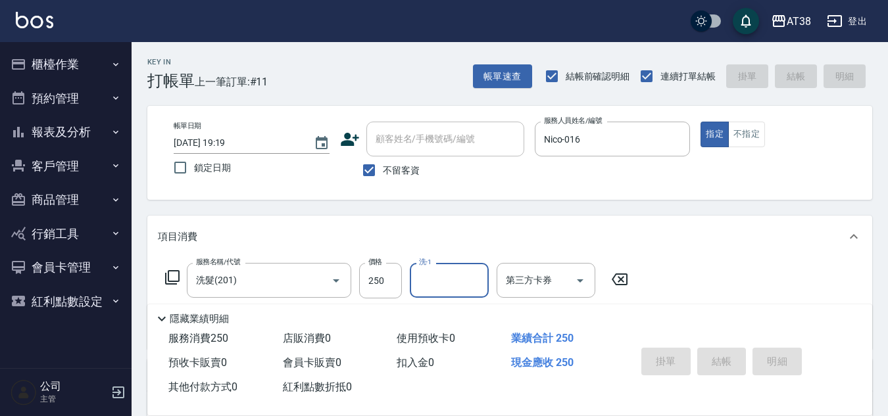
type input "[DATE] 19:20"
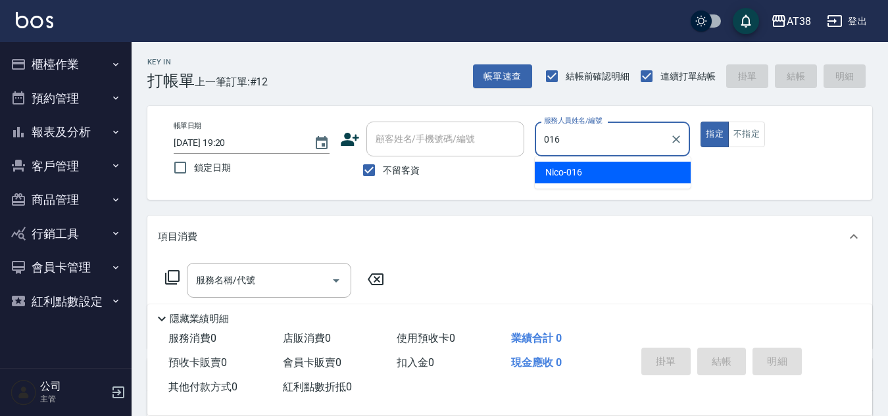
type input "Nico-016"
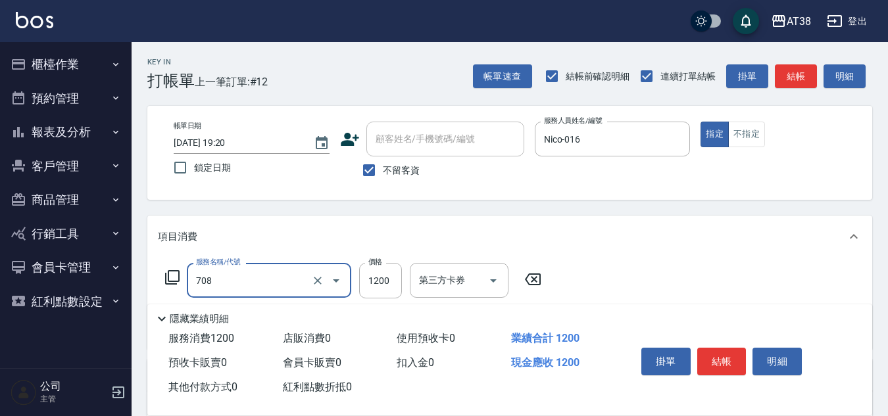
type input "哥德三劑護髮(708)"
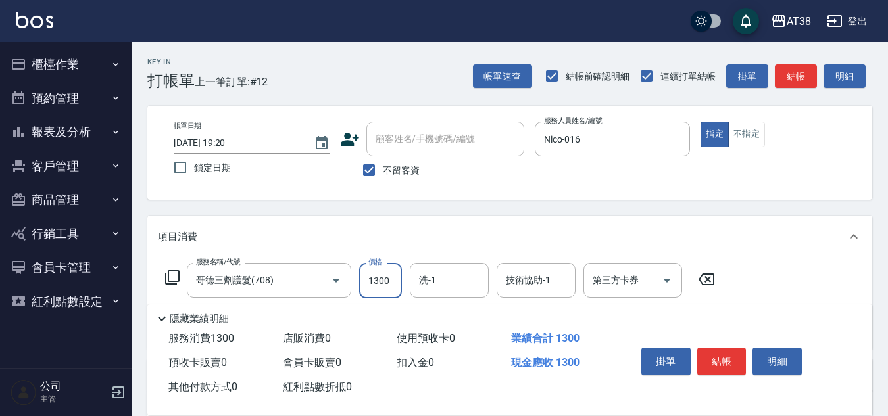
type input "1300"
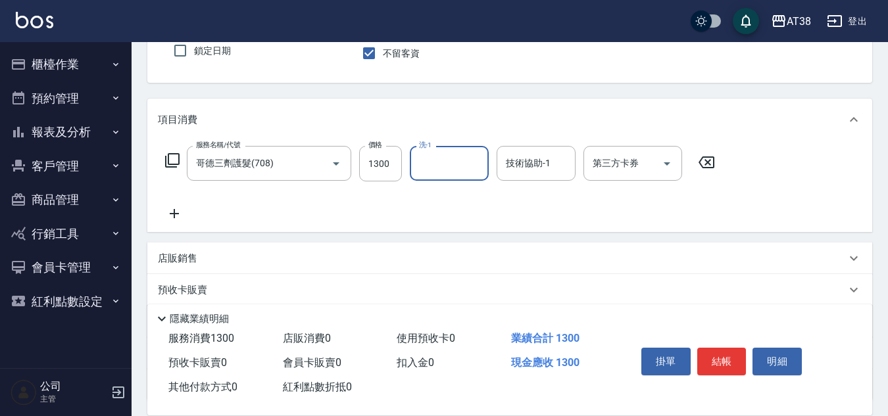
scroll to position [228, 0]
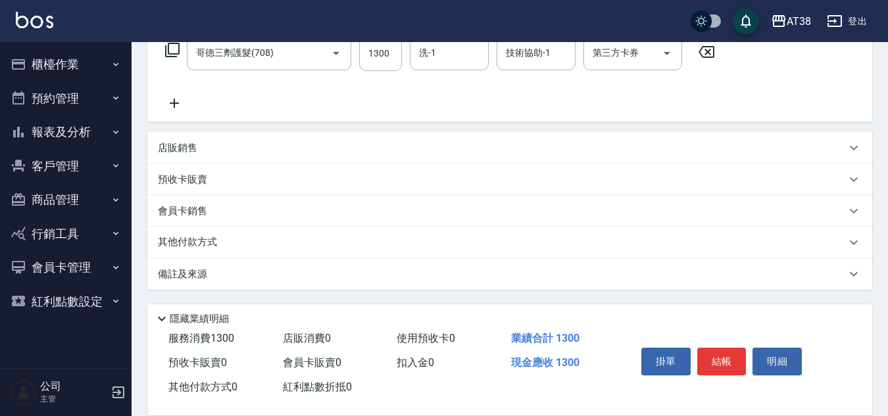
click at [162, 141] on p "店販銷售" at bounding box center [177, 148] width 39 height 14
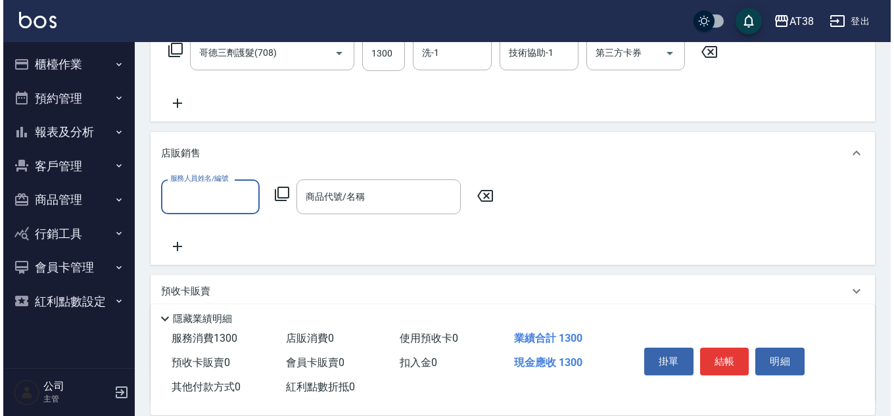
scroll to position [0, 0]
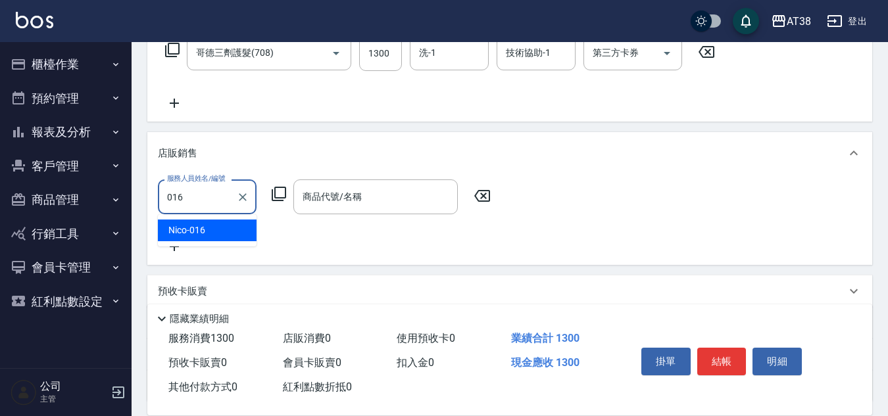
type input "Nico-016"
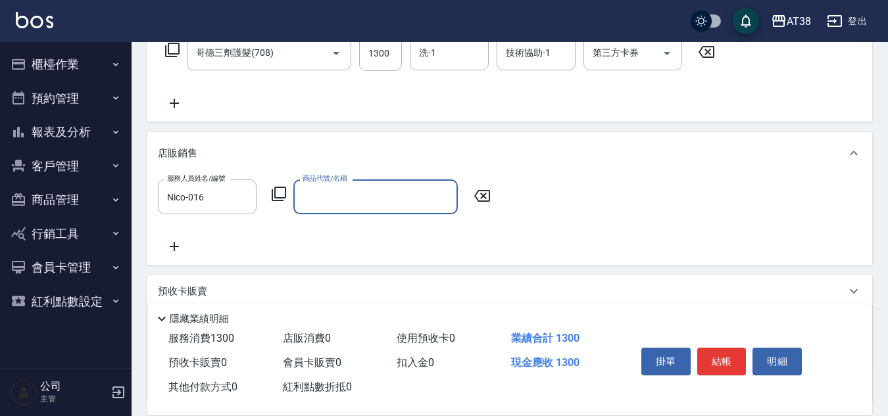
click at [279, 187] on icon at bounding box center [279, 194] width 16 height 16
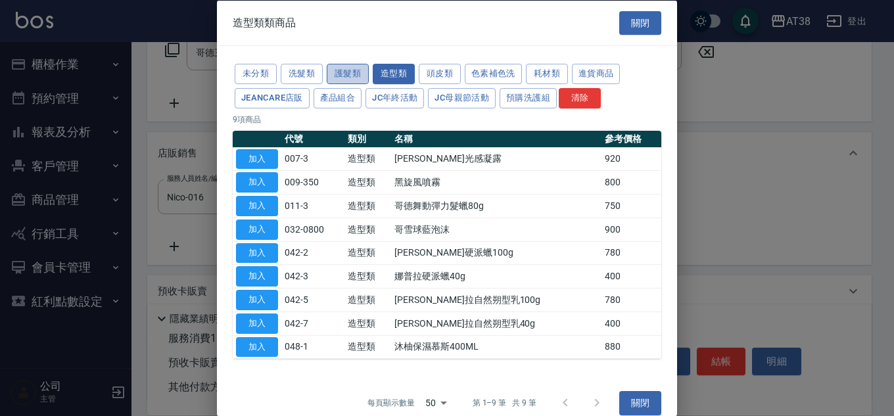
click at [345, 70] on button "護髮類" at bounding box center [348, 74] width 42 height 20
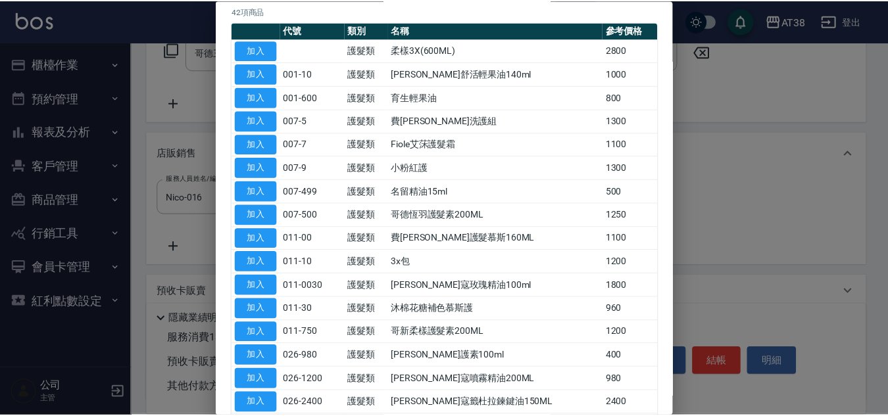
scroll to position [197, 0]
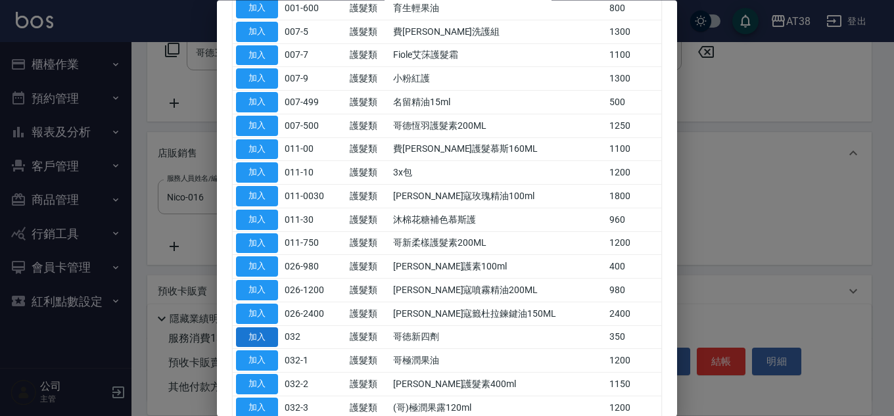
click at [268, 337] on button "加入" at bounding box center [257, 337] width 42 height 20
type input "哥徳新四劑"
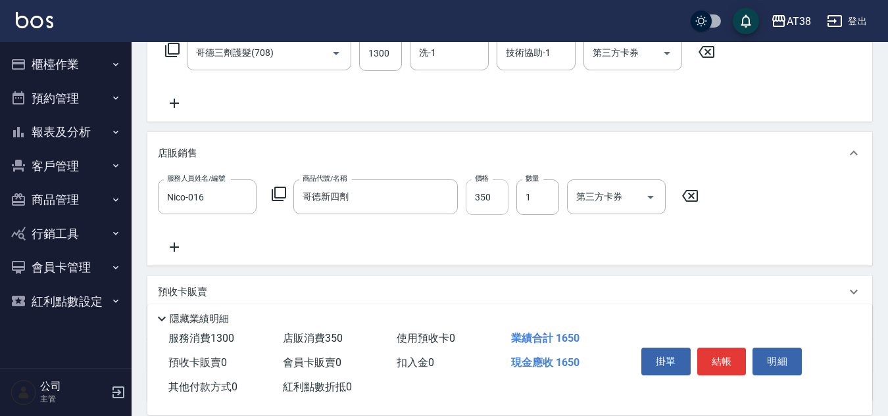
click at [489, 204] on input "350" at bounding box center [487, 198] width 43 height 36
type input "300"
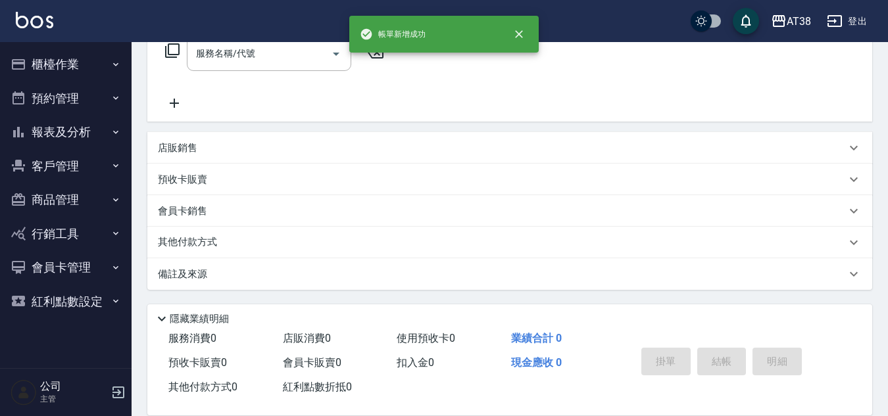
scroll to position [0, 0]
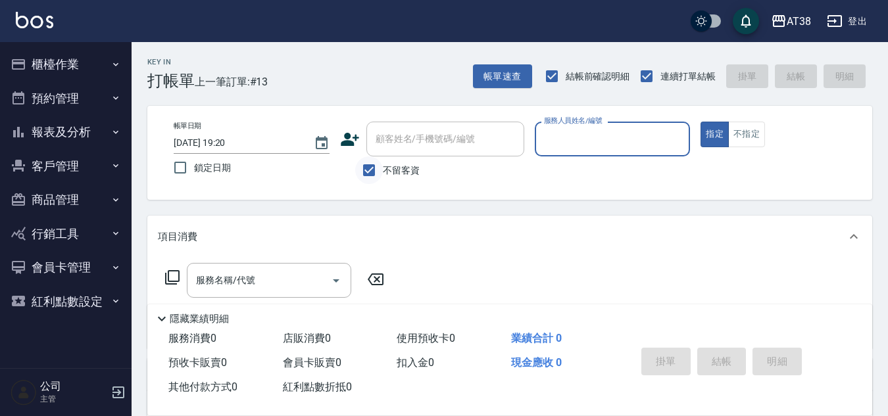
click at [363, 167] on input "不留客資" at bounding box center [369, 170] width 28 height 28
checkbox input "false"
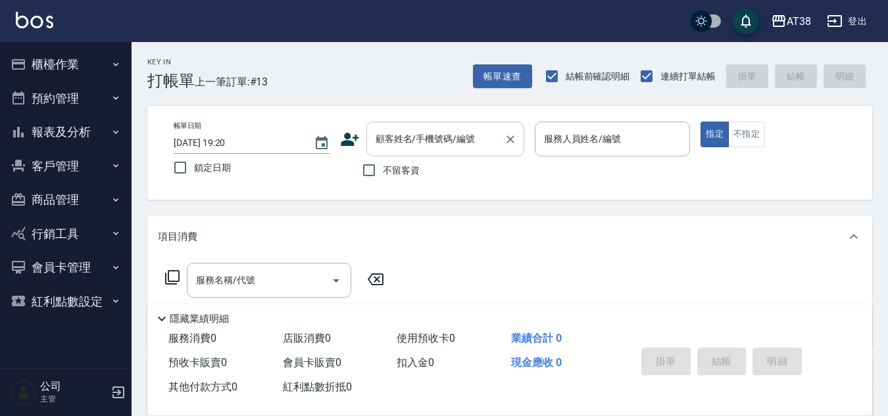
click at [370, 142] on div "顧客姓名/手機號碼/編號" at bounding box center [445, 139] width 158 height 35
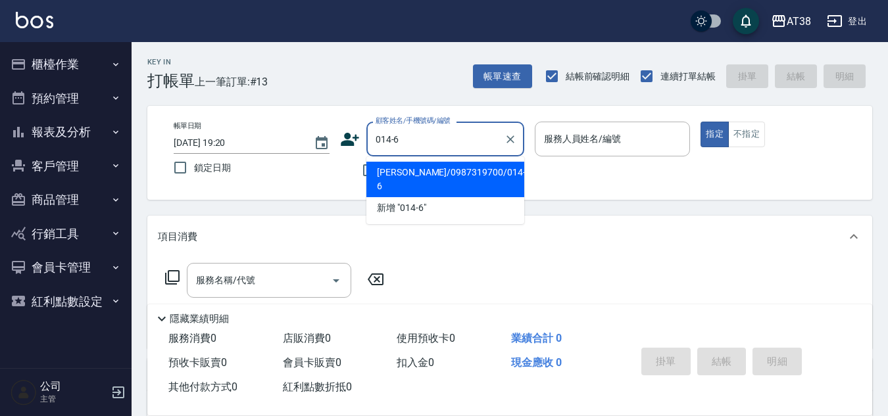
type input "[PERSON_NAME]/0987319700/014-6"
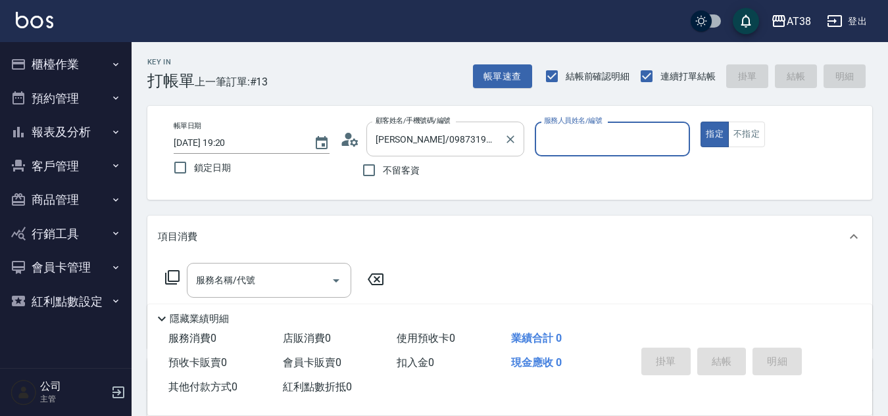
type input "Celine-014"
click at [257, 304] on div "隱藏業績明細" at bounding box center [509, 315] width 725 height 22
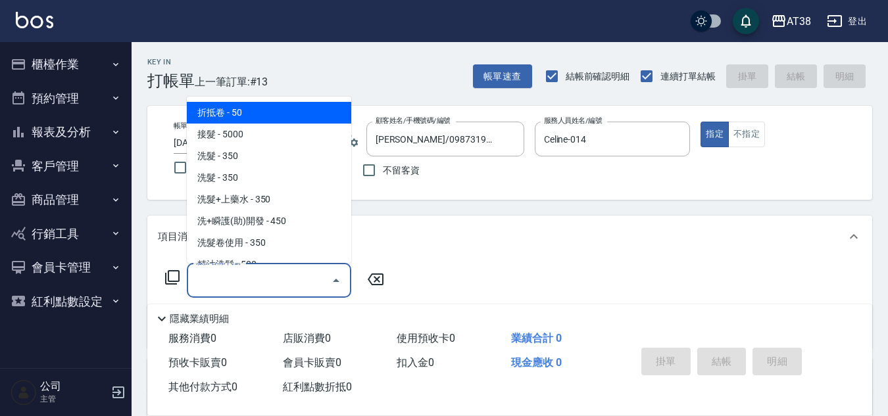
click at [263, 281] on input "服務名稱/代號" at bounding box center [259, 280] width 133 height 23
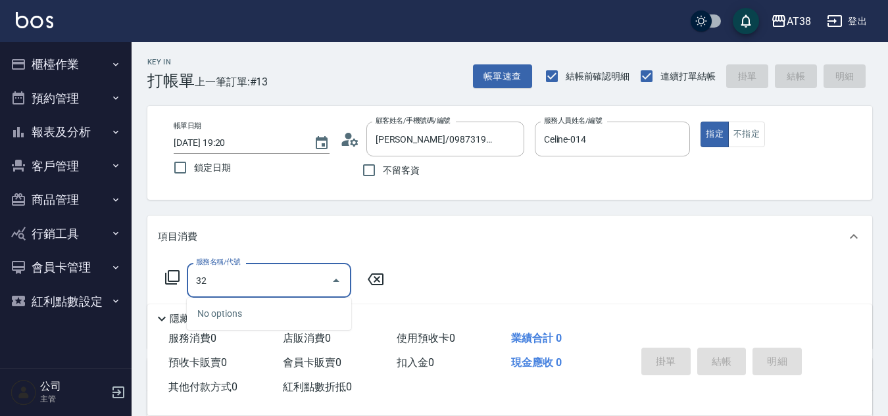
type input "327"
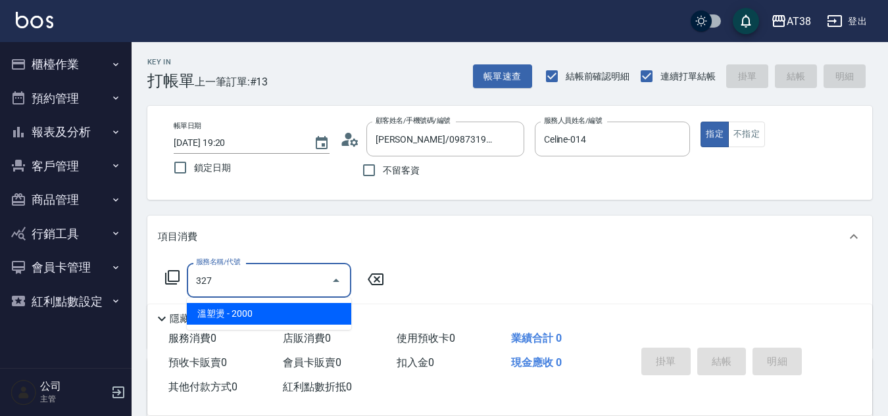
type input "200"
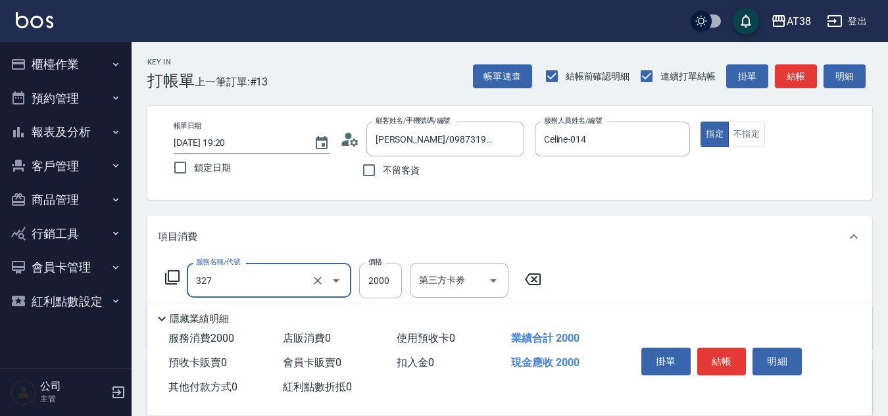
type input "溫塑燙(327)"
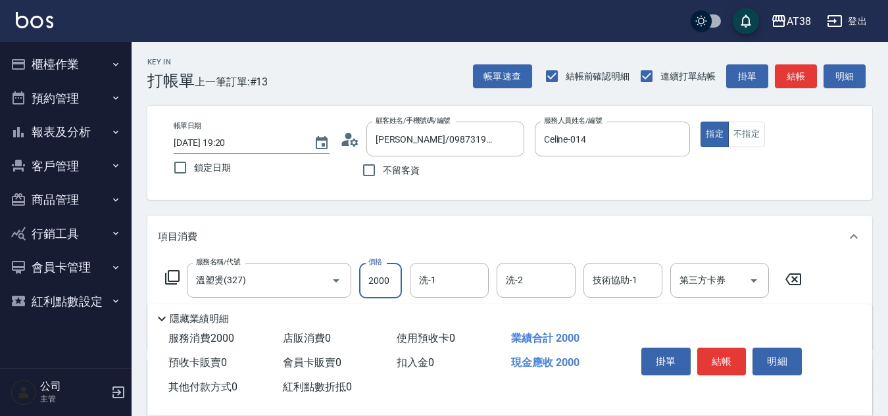
type input "4"
type input "0"
type input "400"
type input "40"
type input "4000"
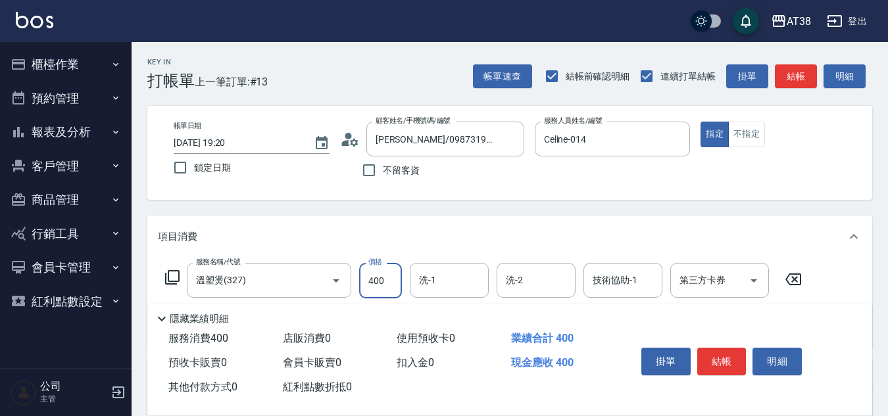
type input "400"
type input "4000"
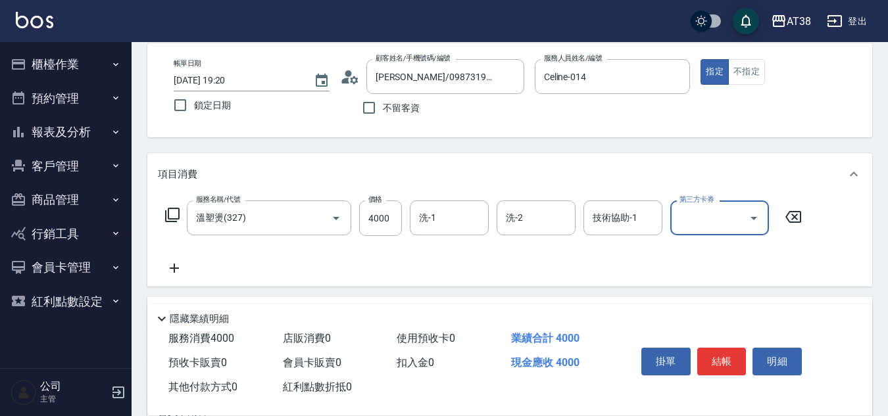
scroll to position [132, 0]
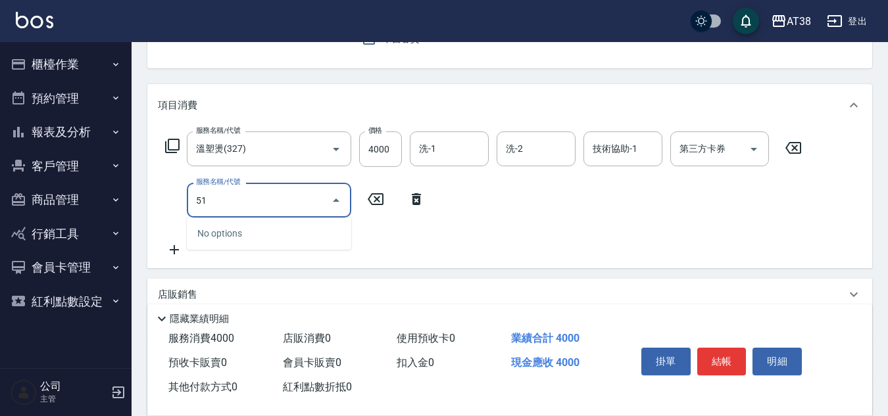
type input "514"
type input "540"
type input "染髮(長)(514)"
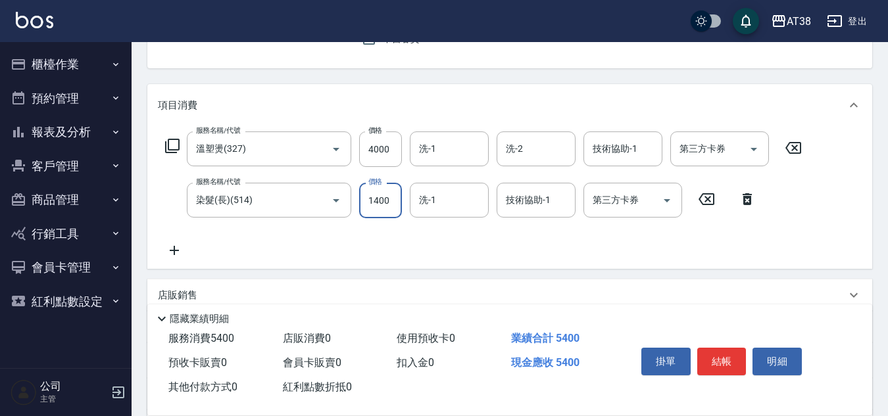
type input "2"
type input "400"
type input "20"
type input "420"
type input "2000"
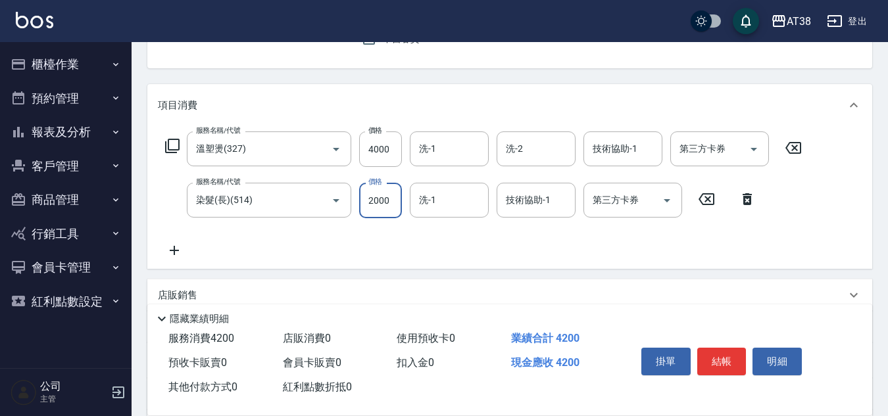
type input "600"
type input "2000"
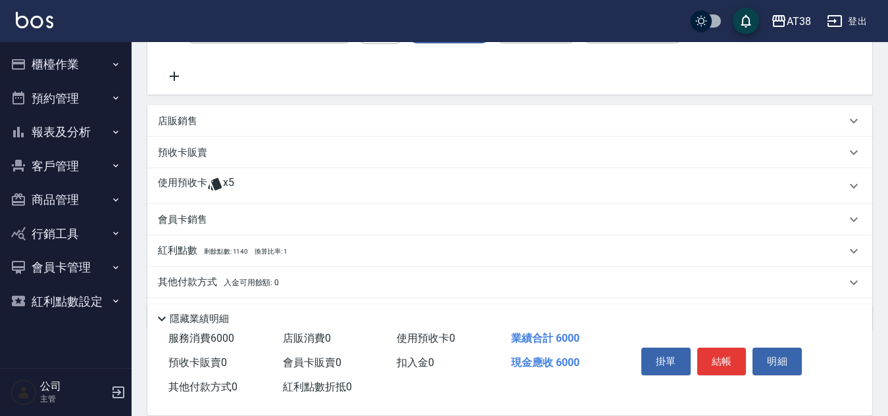
scroll to position [329, 0]
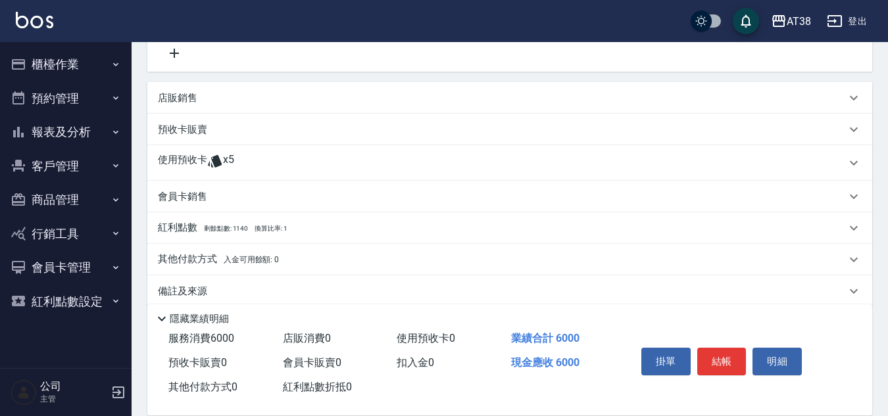
click at [170, 92] on p "店販銷售" at bounding box center [177, 98] width 39 height 14
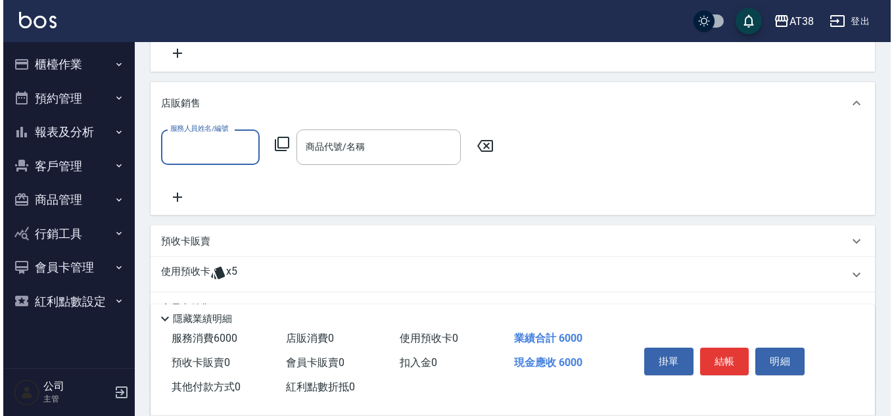
scroll to position [0, 0]
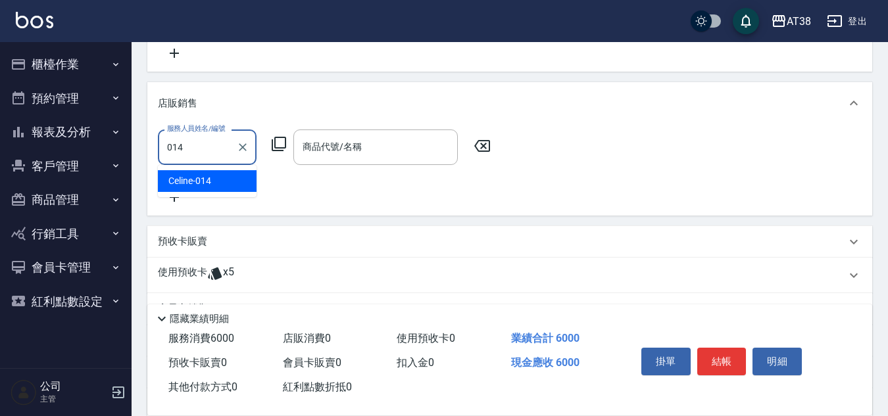
type input "Celine-014"
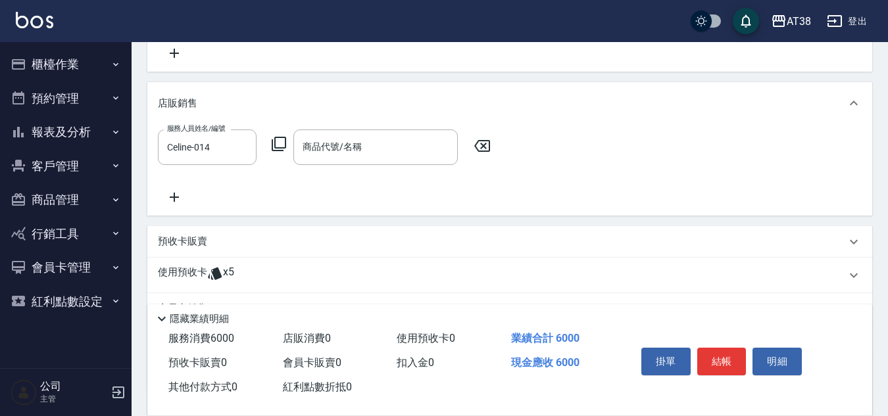
click at [276, 147] on icon at bounding box center [279, 144] width 16 height 16
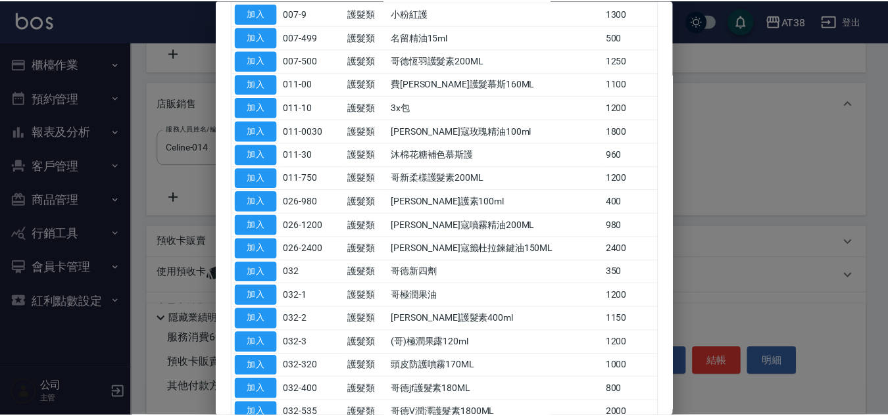
scroll to position [263, 0]
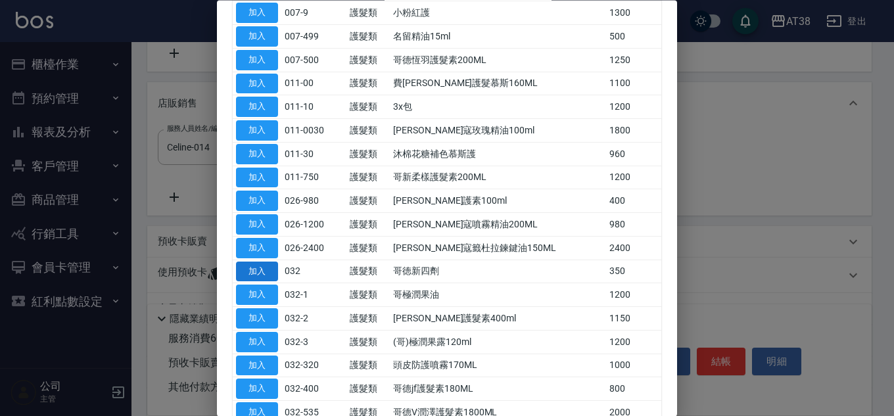
click at [260, 276] on button "加入" at bounding box center [257, 272] width 42 height 20
type input "哥徳新四劑"
type input "630"
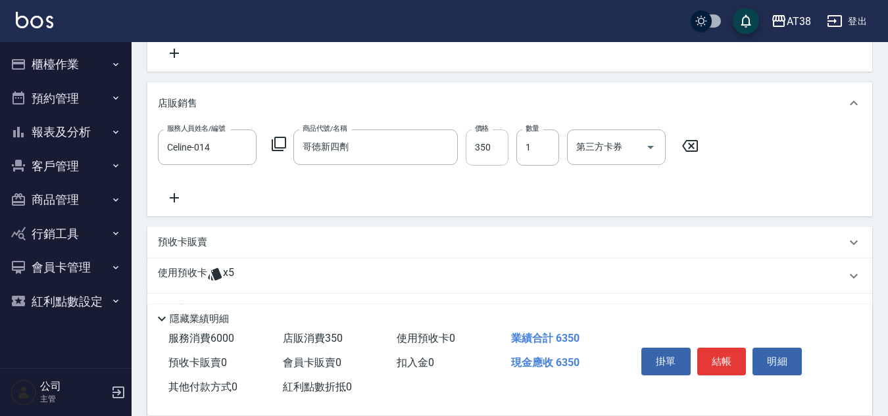
click at [495, 153] on input "350" at bounding box center [487, 148] width 43 height 36
type input "3"
type input "600"
type input "30"
type input "630"
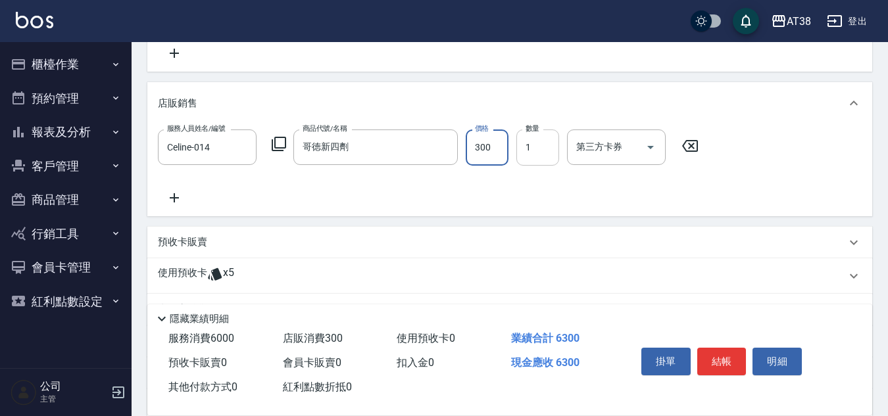
type input "300"
click at [541, 151] on input "1" at bounding box center [537, 148] width 43 height 36
type input "690"
type input "3"
click at [194, 235] on div "預收卡販賣" at bounding box center [509, 243] width 725 height 32
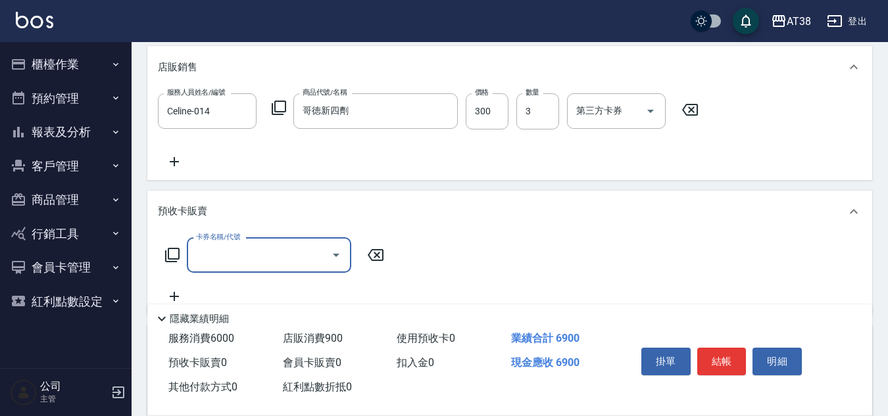
scroll to position [395, 0]
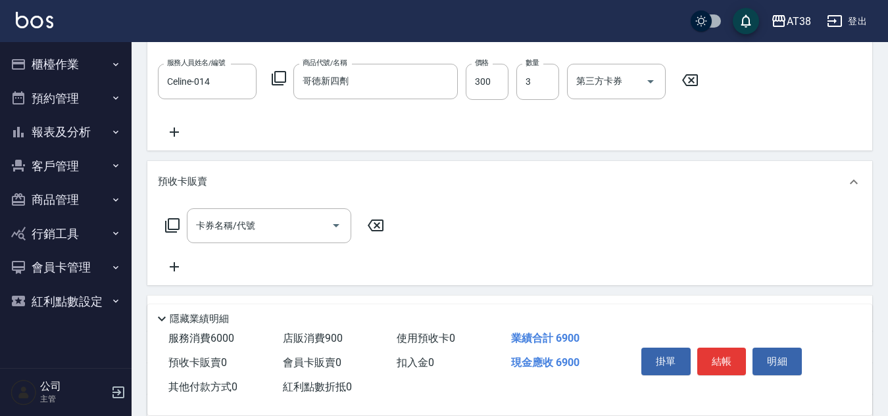
click at [172, 224] on icon at bounding box center [172, 226] width 16 height 16
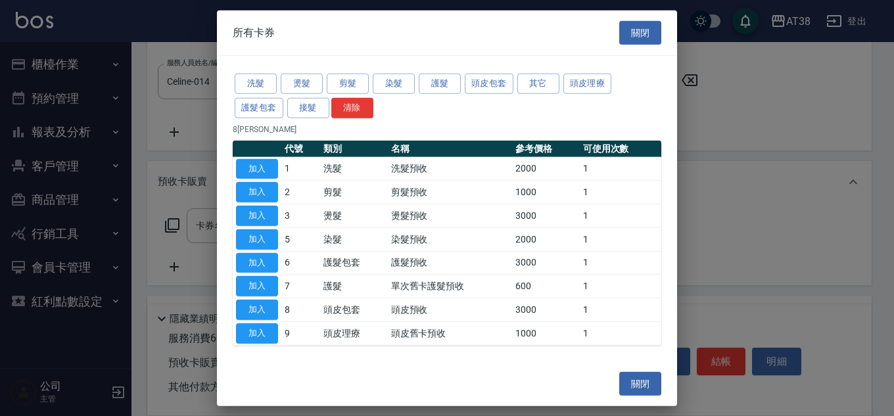
click at [255, 260] on button "加入" at bounding box center [257, 262] width 42 height 20
type input "護髮預收(6)"
type input "990"
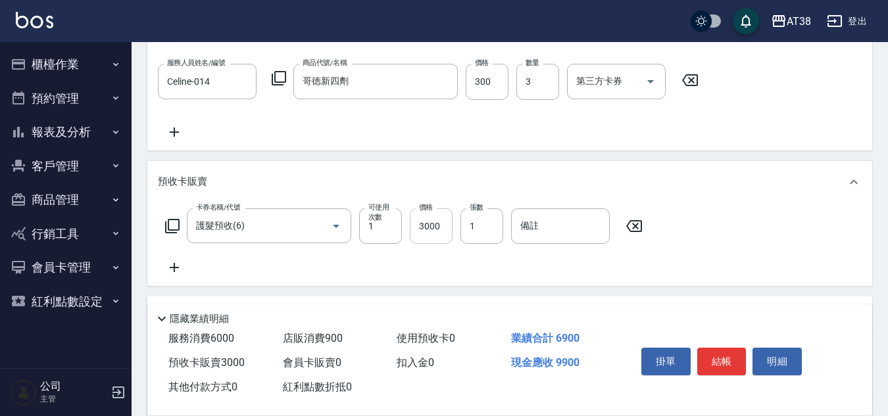
click at [437, 235] on input "3000" at bounding box center [431, 226] width 43 height 36
type input "45"
type input "690"
type input "450"
type input "1140"
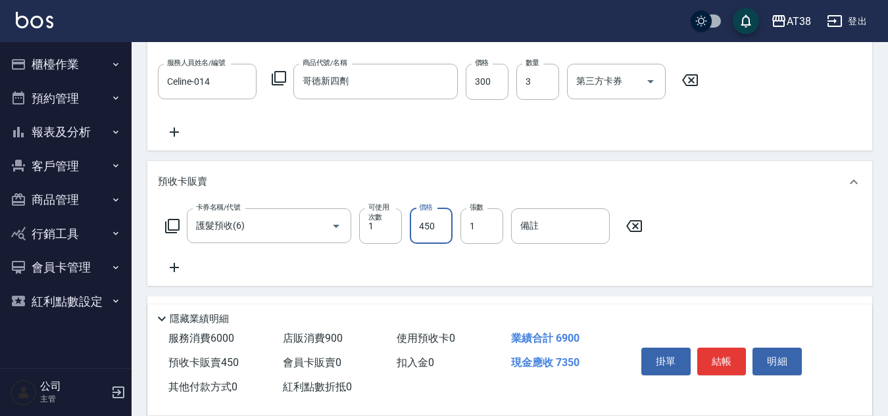
type input "4500"
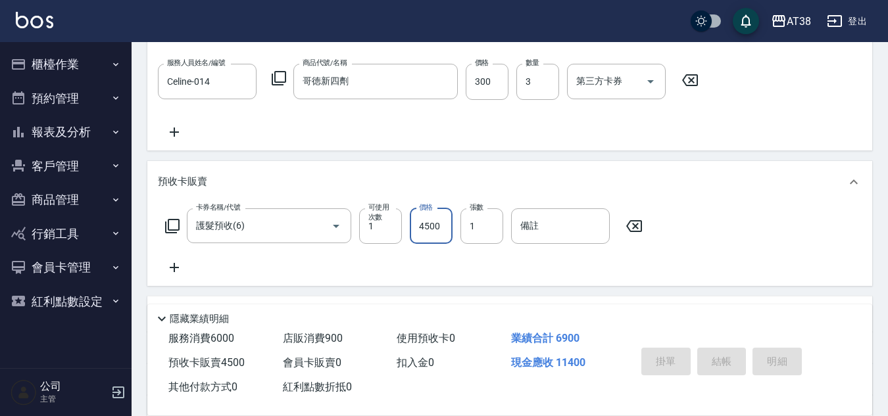
type input "[DATE] 19:23"
type input "0"
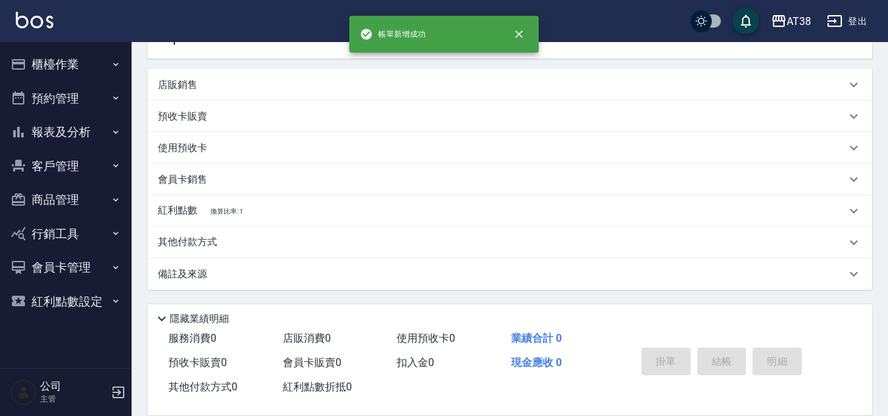
scroll to position [0, 0]
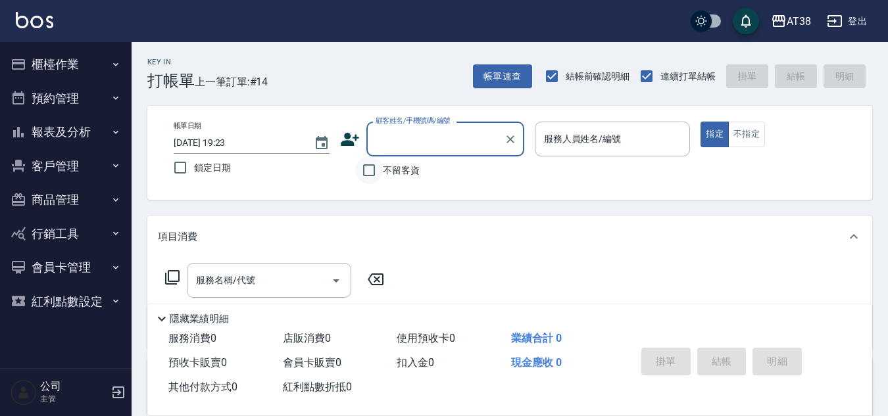
click at [365, 167] on input "不留客資" at bounding box center [369, 170] width 28 height 28
checkbox input "true"
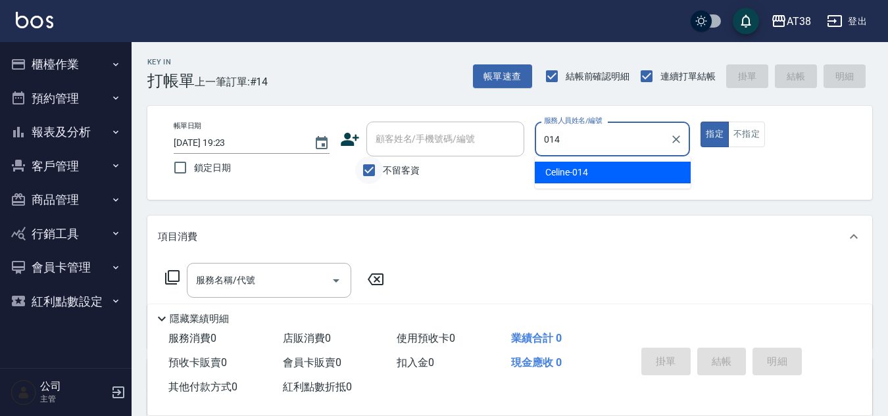
type input "Celine-014"
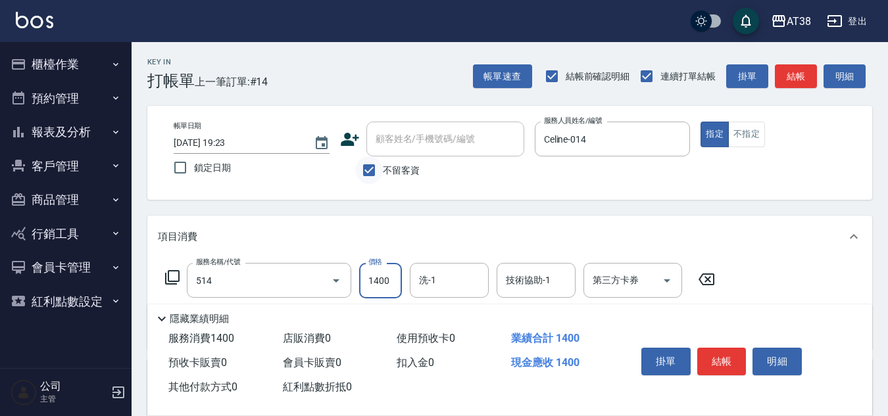
type input "染髮(長)(514)"
type input "1980"
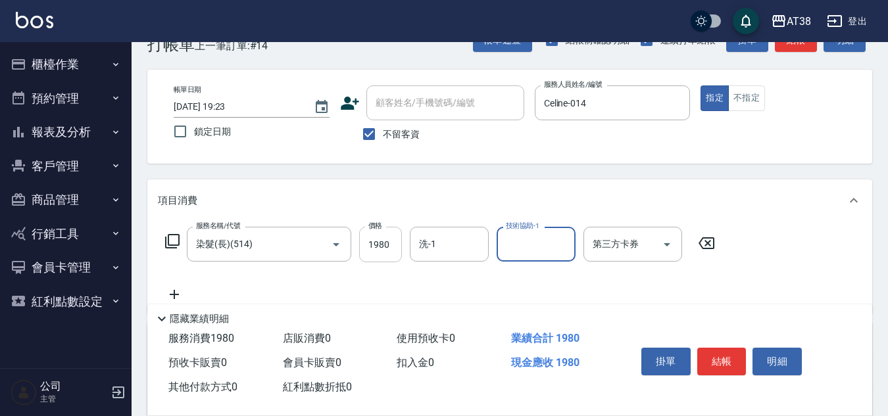
scroll to position [66, 0]
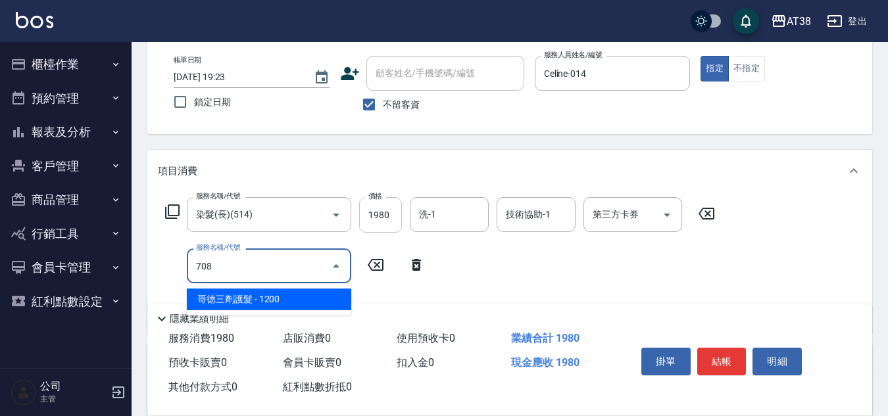
type input "哥德三劑護髮(708)"
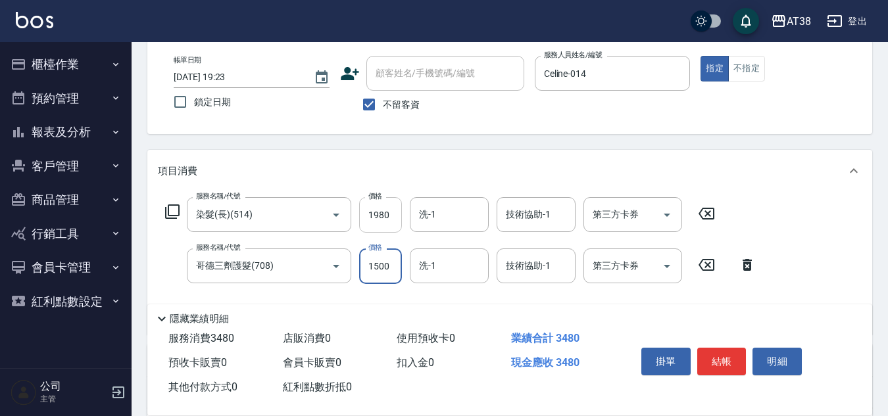
type input "1500"
click at [378, 214] on input "1980" at bounding box center [380, 215] width 43 height 36
type input "2180"
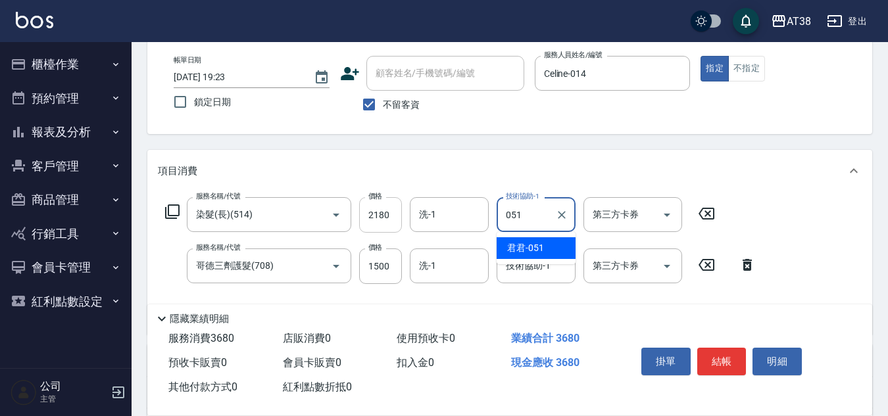
type input "君君-051"
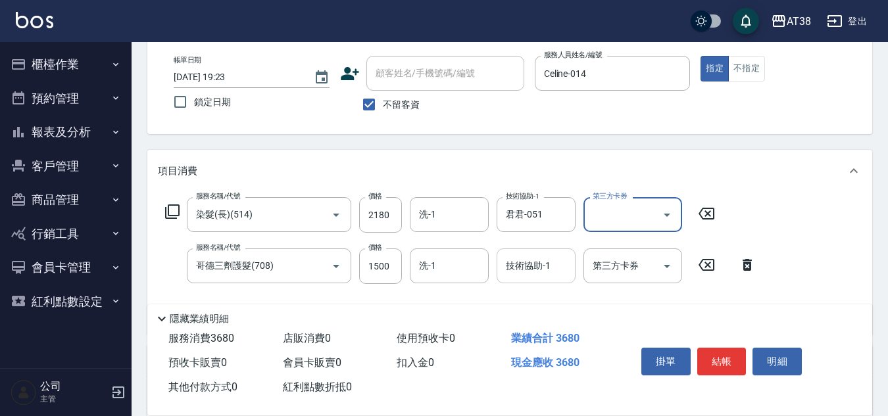
click at [506, 270] on input "技術協助-1" at bounding box center [535, 265] width 67 height 23
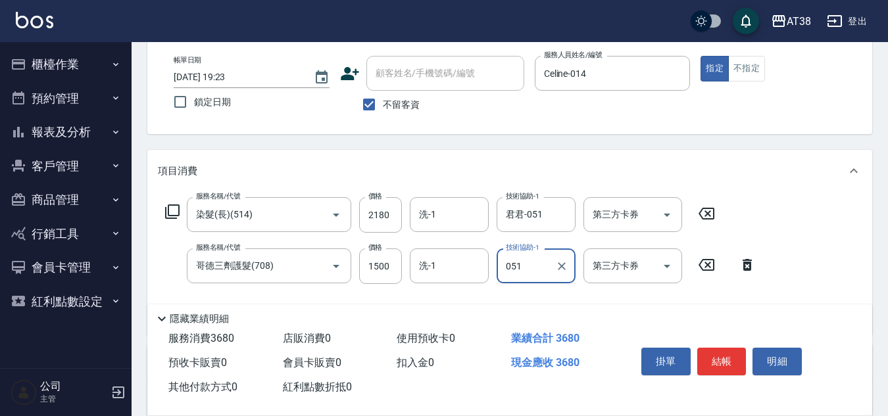
type input "君君-051"
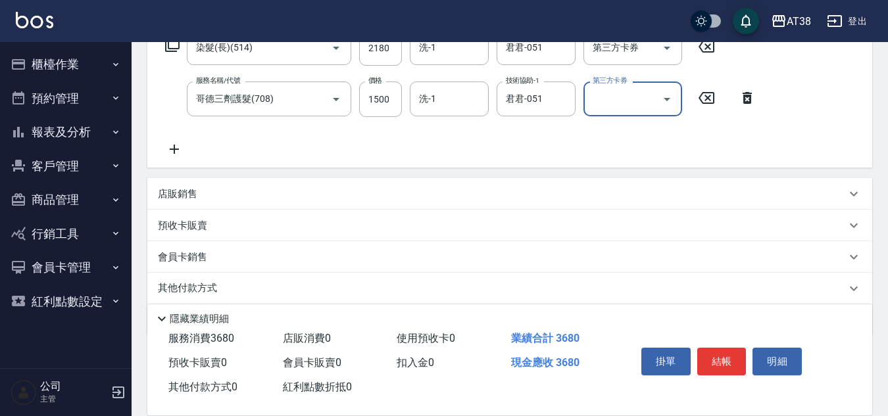
scroll to position [263, 0]
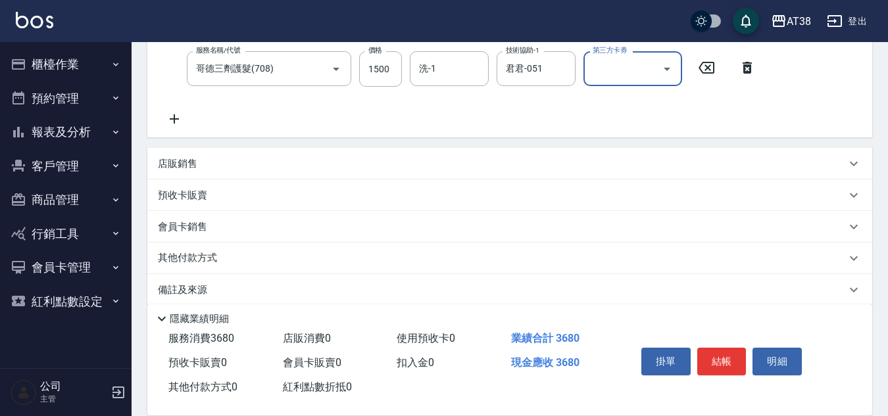
click at [216, 259] on p "其他付款方式" at bounding box center [191, 258] width 66 height 14
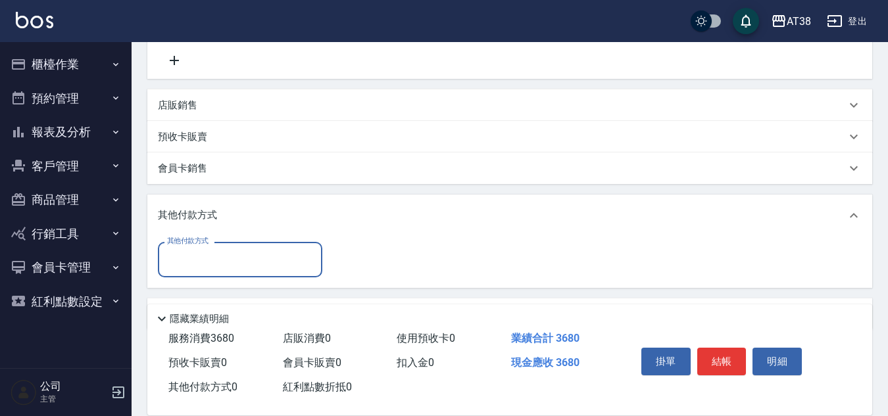
scroll to position [362, 0]
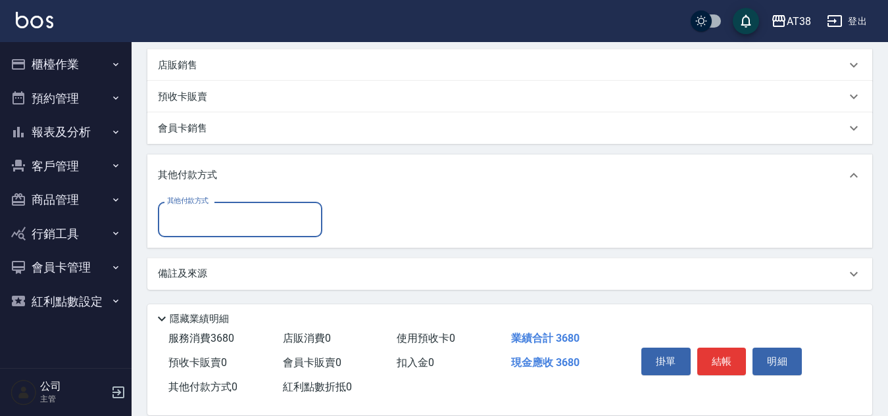
click at [201, 220] on input "其他付款方式" at bounding box center [240, 219] width 153 height 23
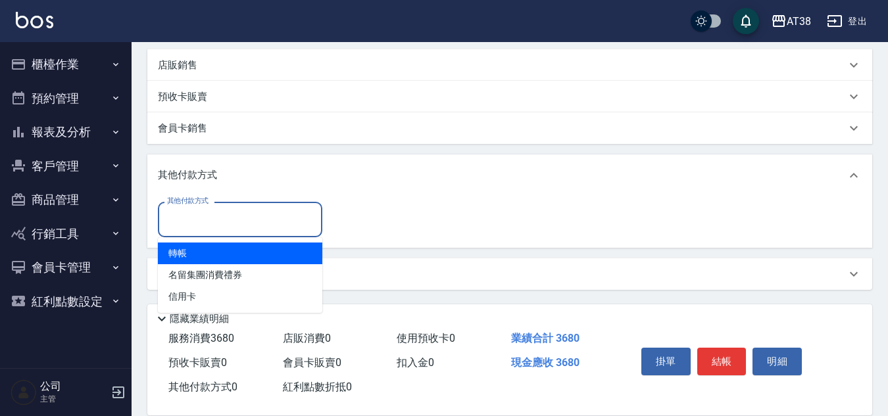
click at [188, 254] on span "轉帳" at bounding box center [240, 254] width 164 height 22
type input "轉帳"
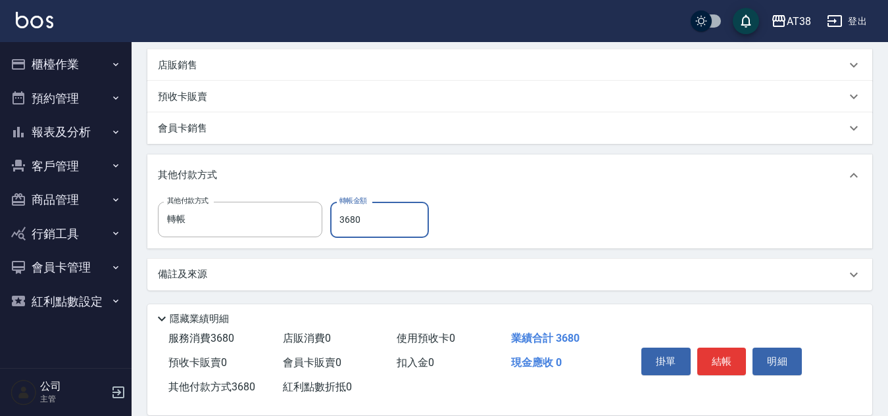
type input "3680"
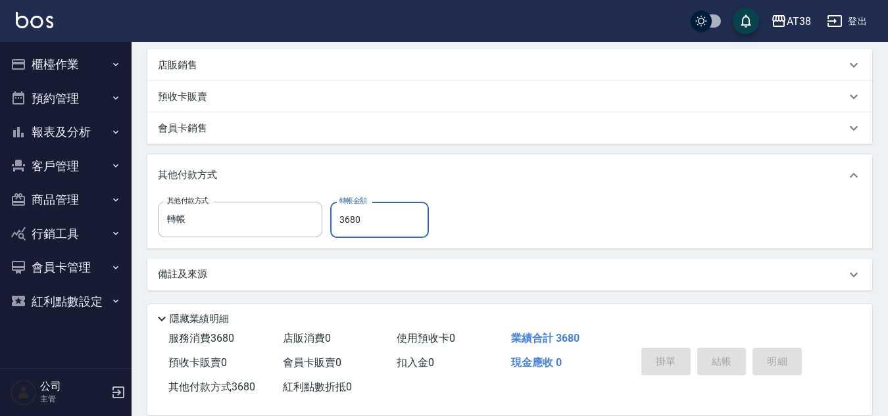
type input "[DATE] 19:26"
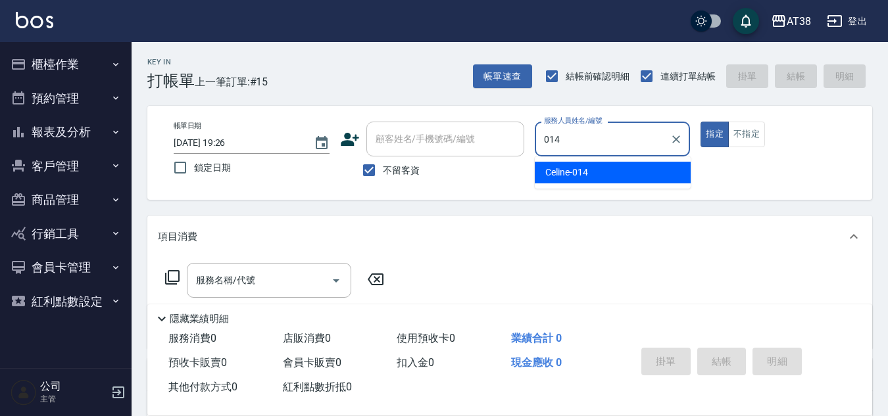
type input "Celine-014"
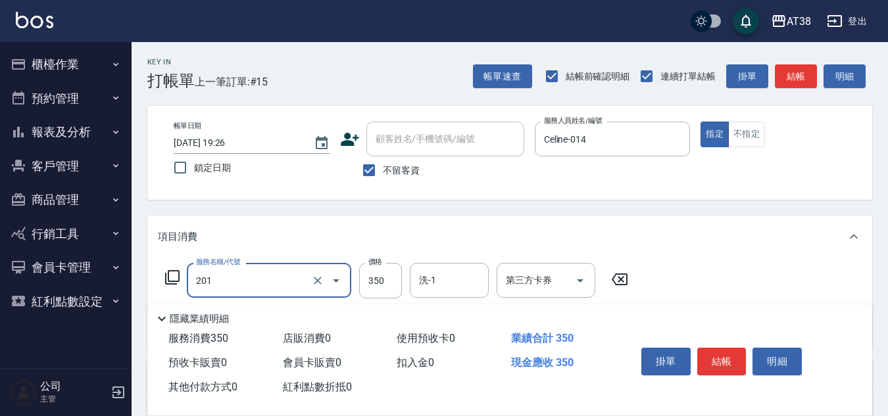
type input "洗髮(201)"
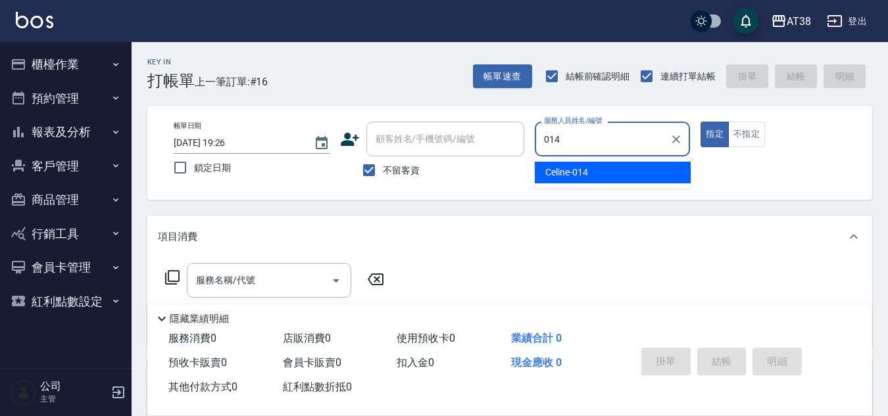
type input "Celine-014"
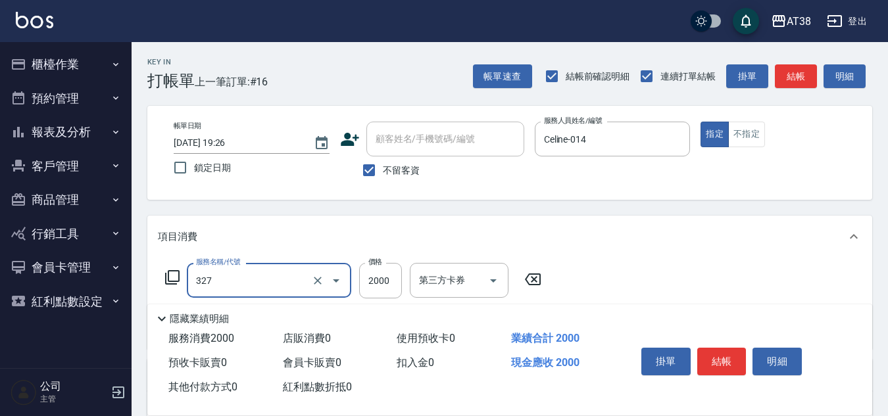
type input "溫塑燙(327)"
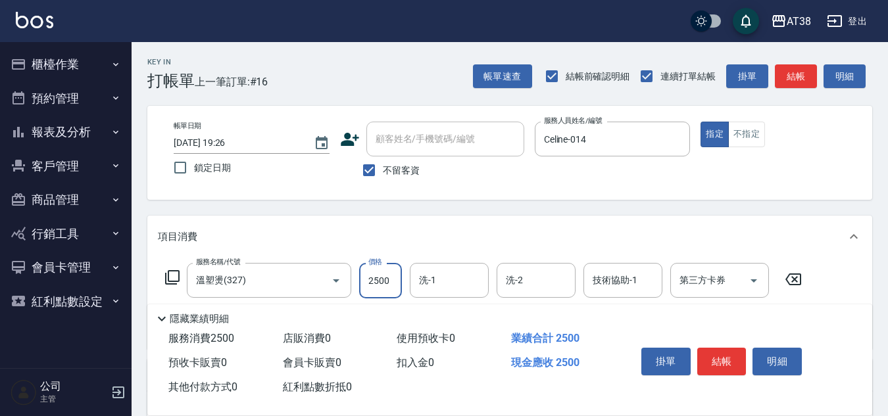
type input "2500"
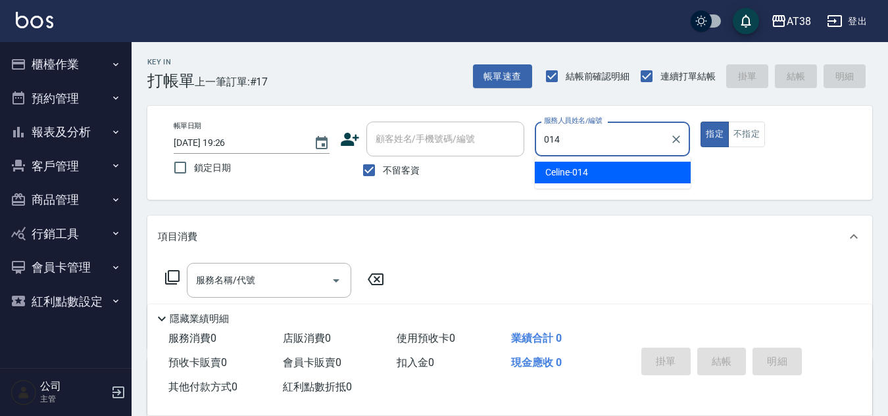
type input "Celine-014"
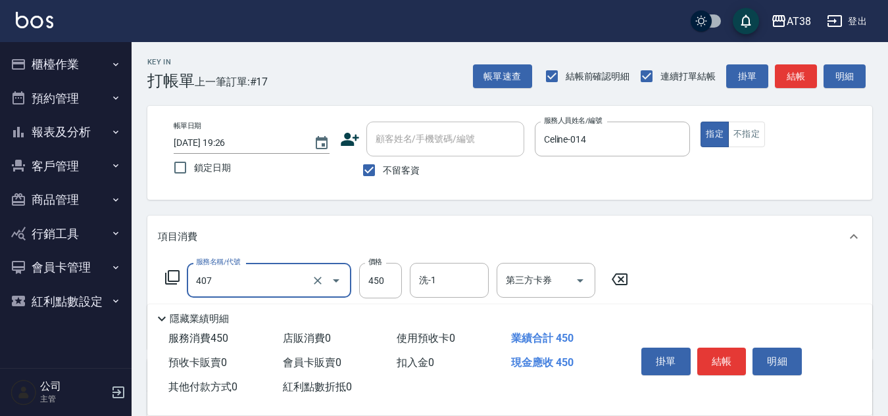
type input "剪髮(407)"
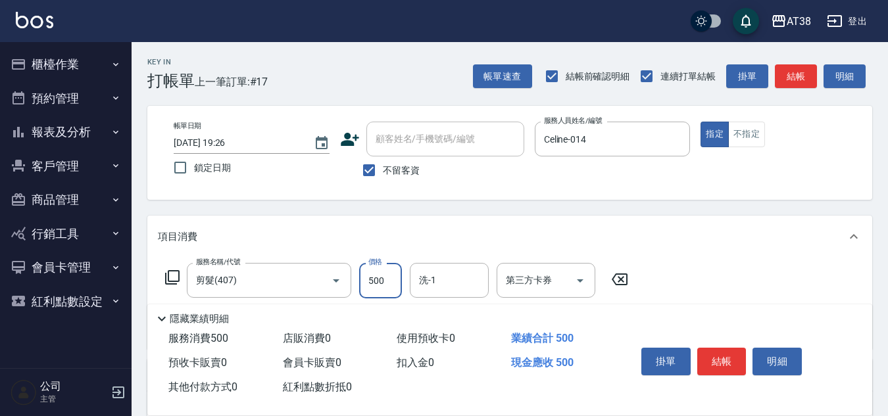
type input "500"
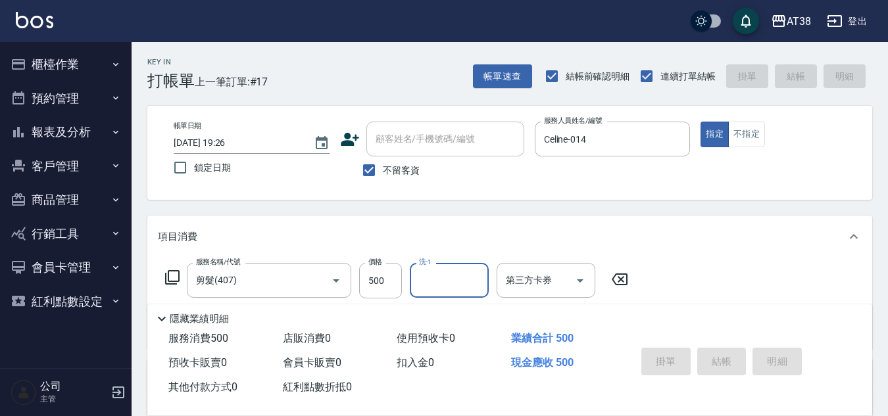
type input "[DATE] 19:27"
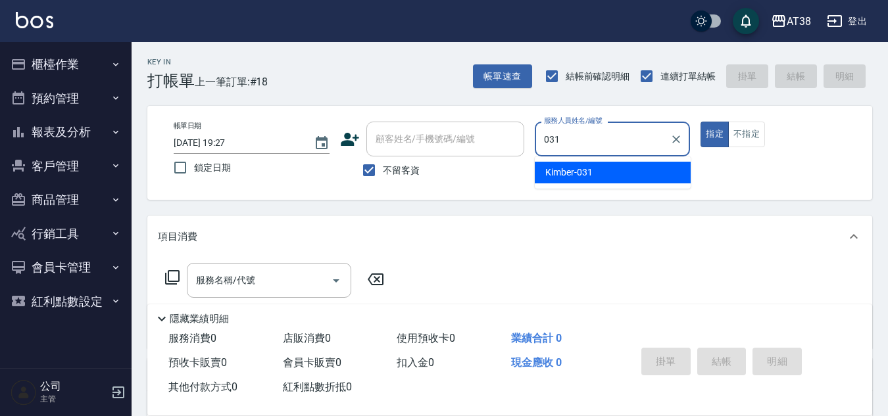
type input "Kimber-031"
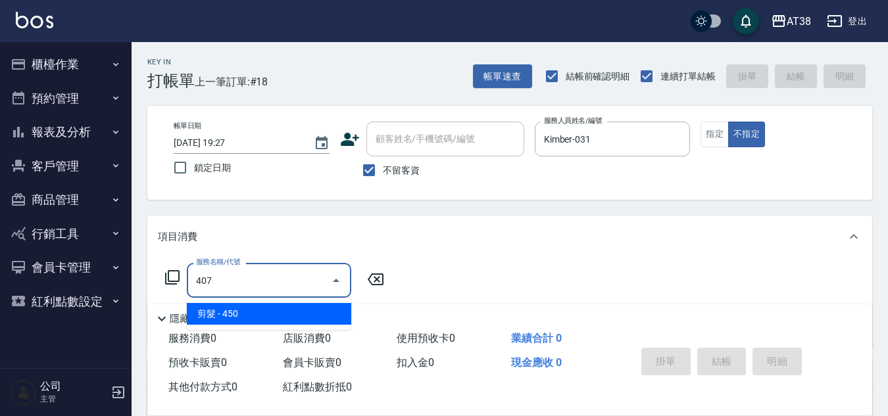
type input "剪髮(407)"
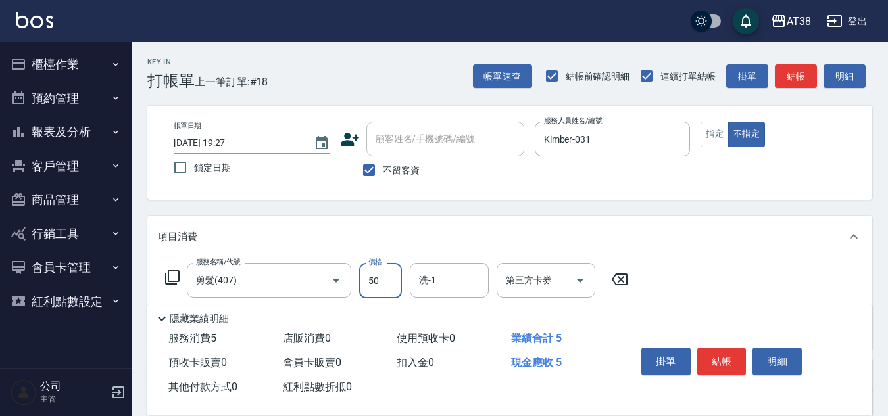
type input "500"
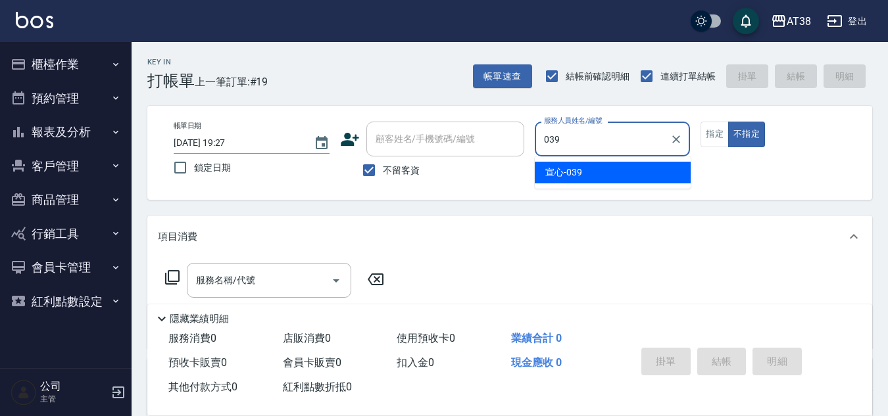
type input "宣心-039"
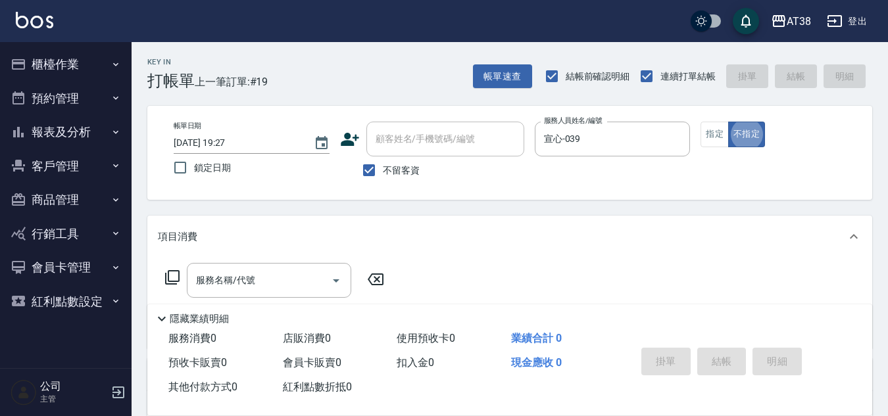
type button "false"
click at [174, 274] on icon at bounding box center [172, 278] width 16 height 16
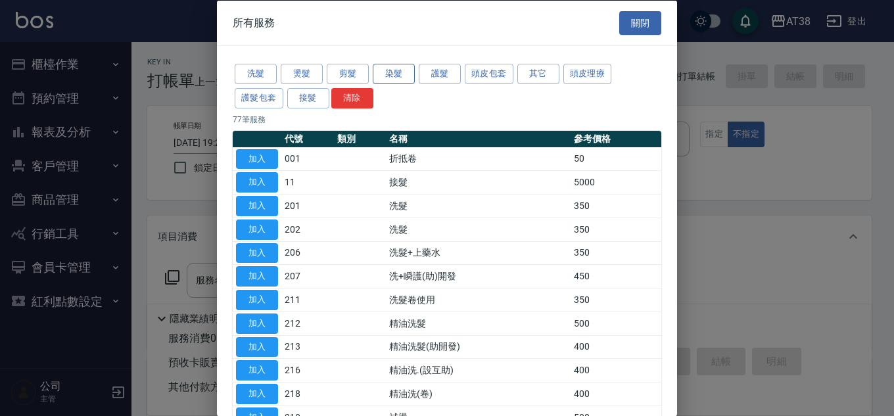
click at [394, 74] on button "染髮" at bounding box center [394, 74] width 42 height 20
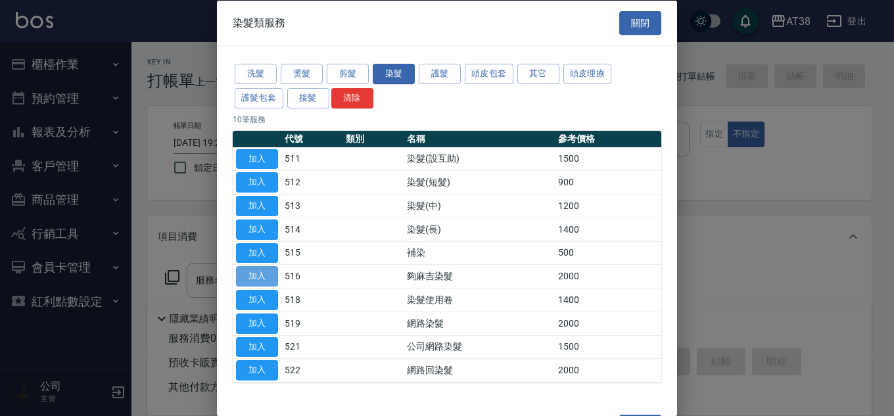
click at [256, 275] on button "加入" at bounding box center [257, 276] width 42 height 20
type input "夠麻吉染髮(516)"
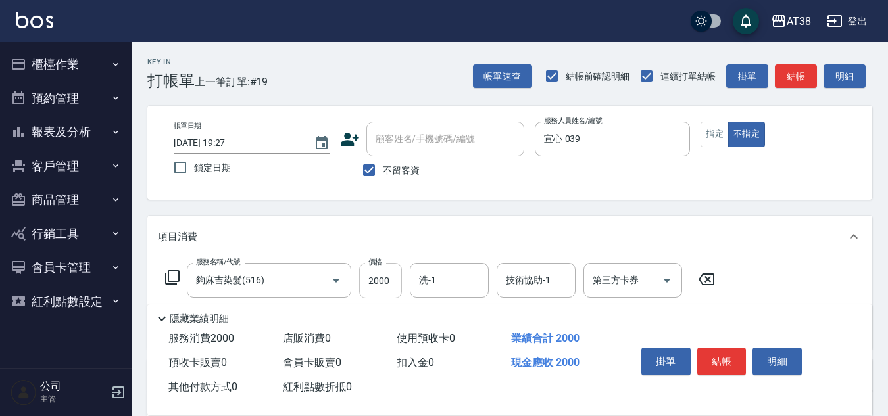
click at [396, 297] on input "2000" at bounding box center [380, 281] width 43 height 36
type input "999"
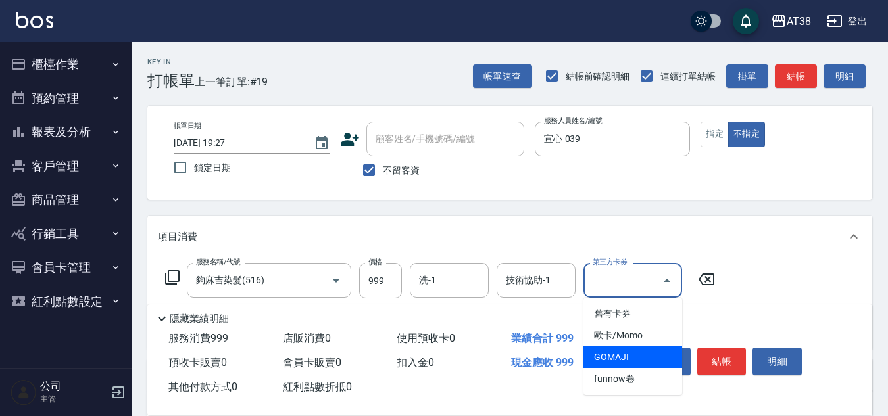
type input "GOMAJI"
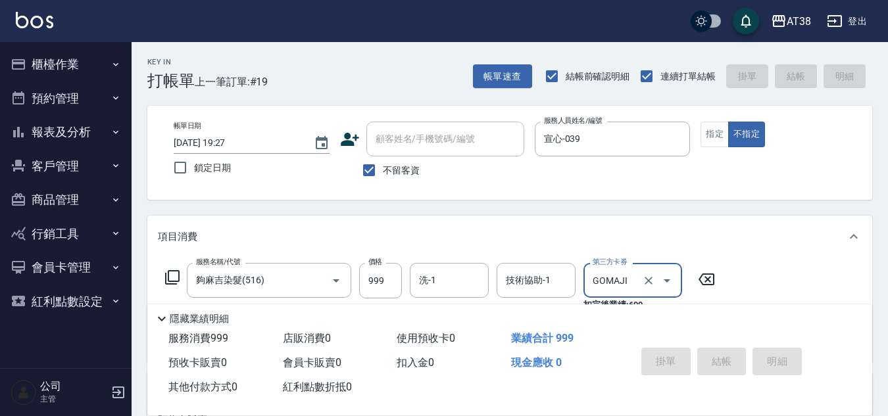
type input "[DATE] 19:28"
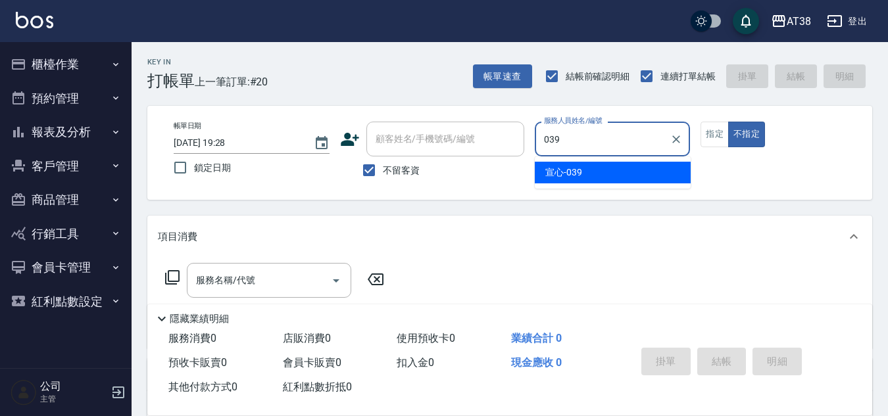
type input "宣心-039"
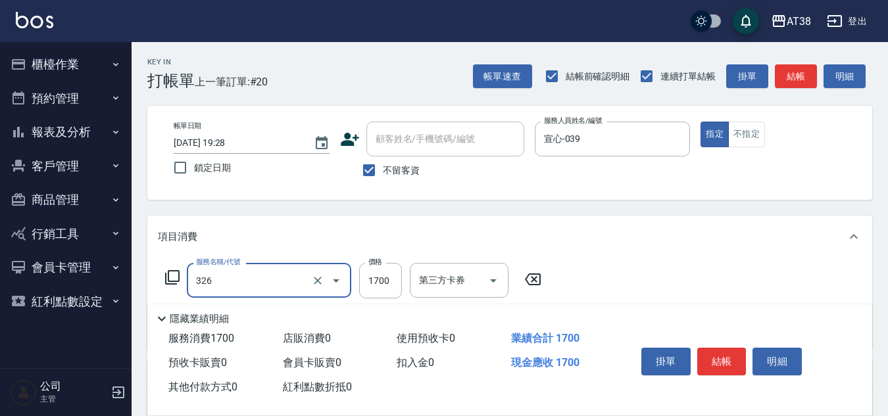
type input "溫塑燙(326)"
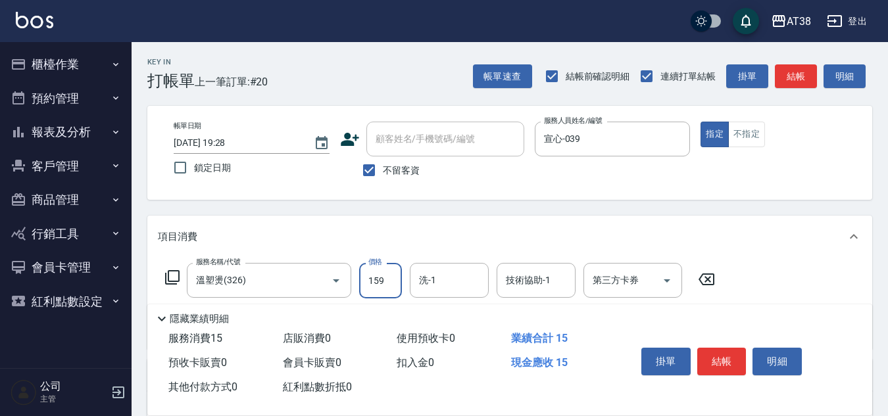
type input "1599"
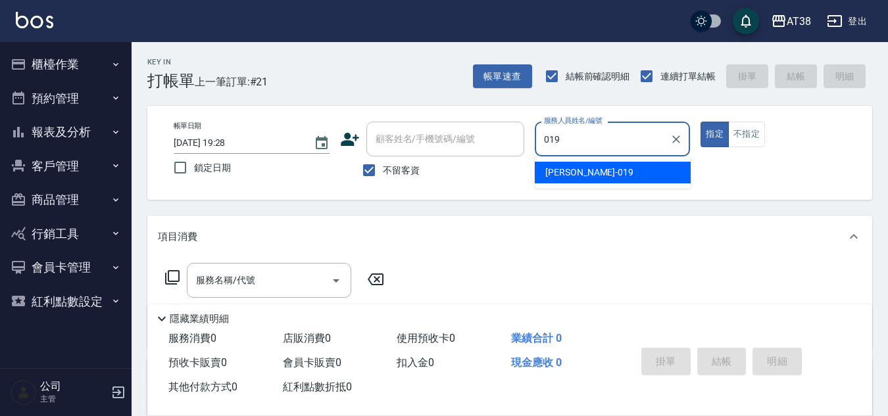
type input "[PERSON_NAME]-019"
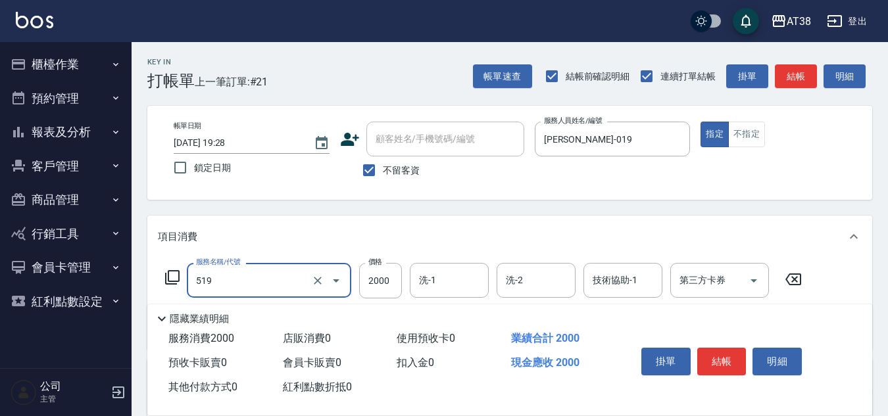
type input "網路染髮(519)"
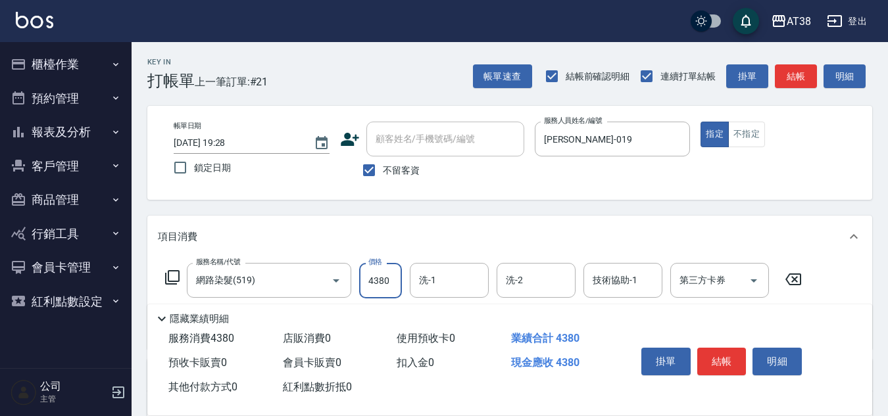
type input "4380"
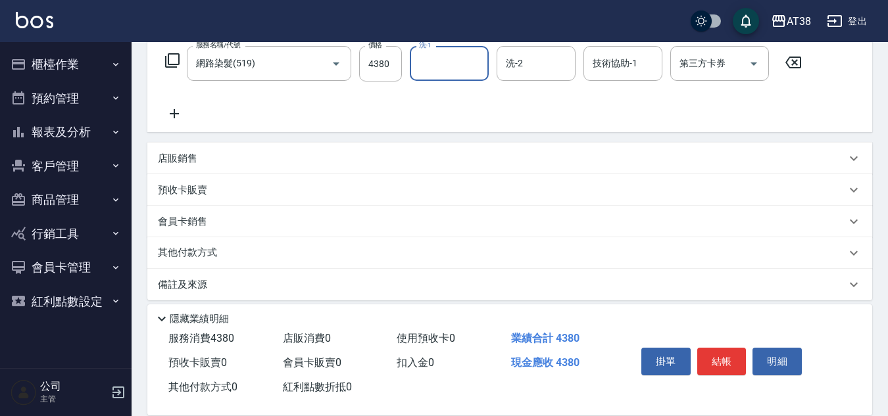
scroll to position [228, 0]
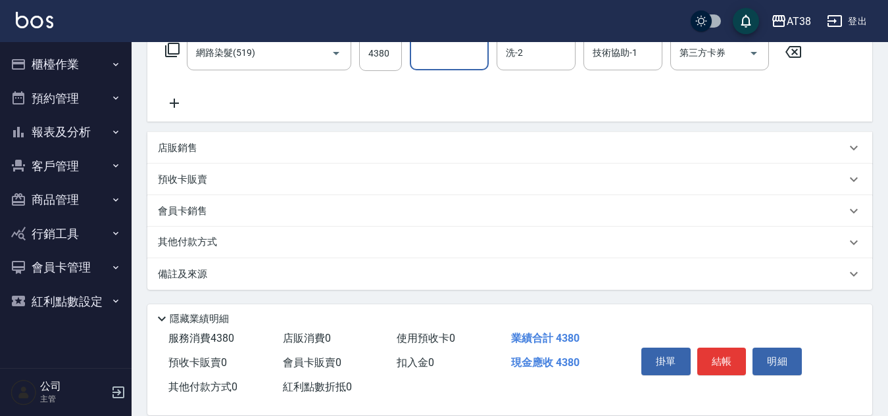
click at [165, 144] on p "店販銷售" at bounding box center [177, 148] width 39 height 14
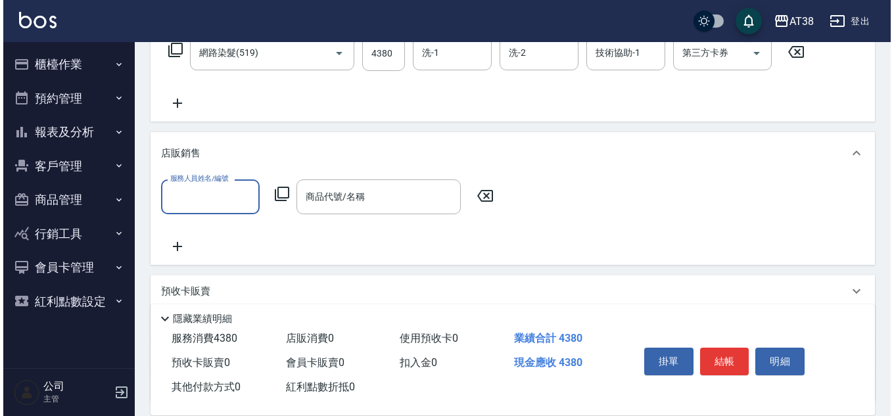
scroll to position [0, 0]
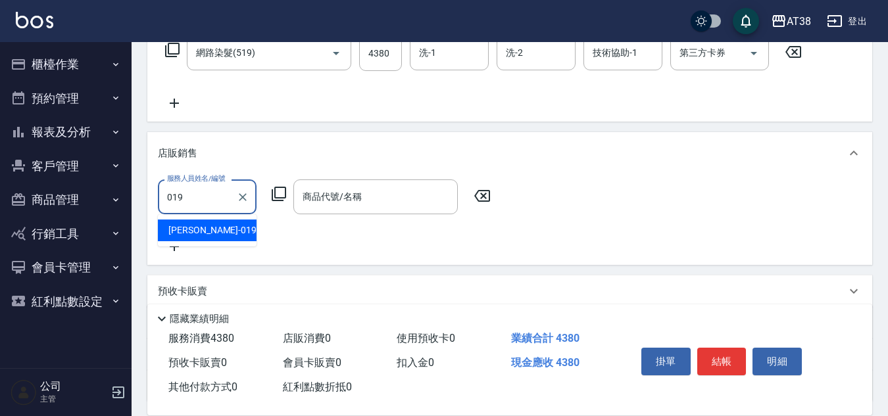
type input "[PERSON_NAME]-019"
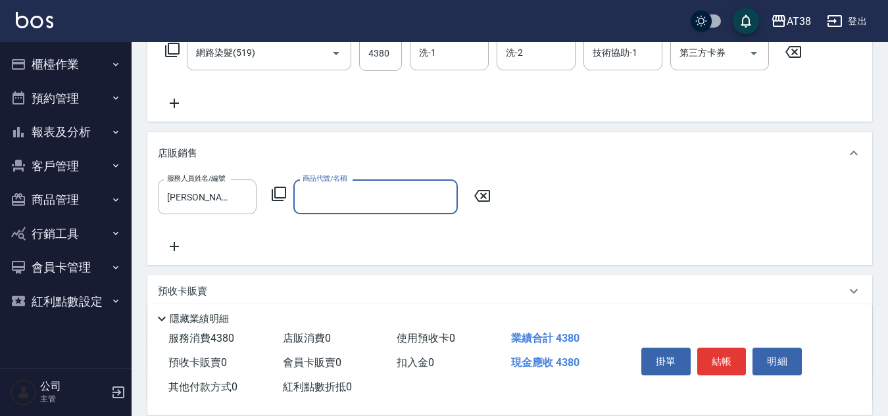
click at [282, 195] on icon at bounding box center [279, 194] width 16 height 16
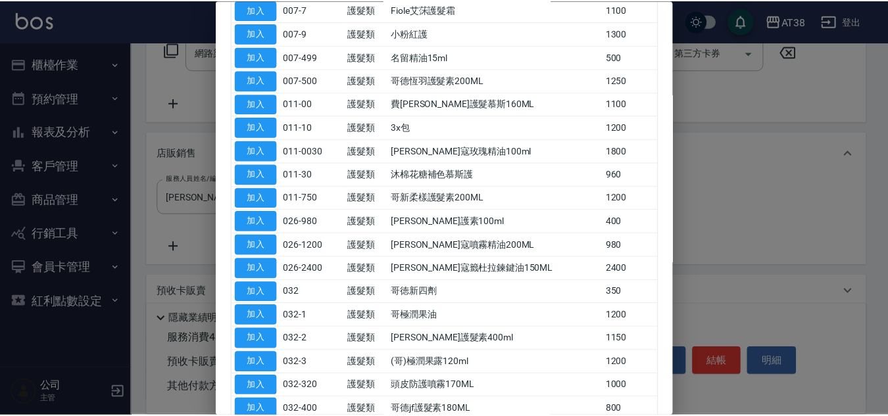
scroll to position [263, 0]
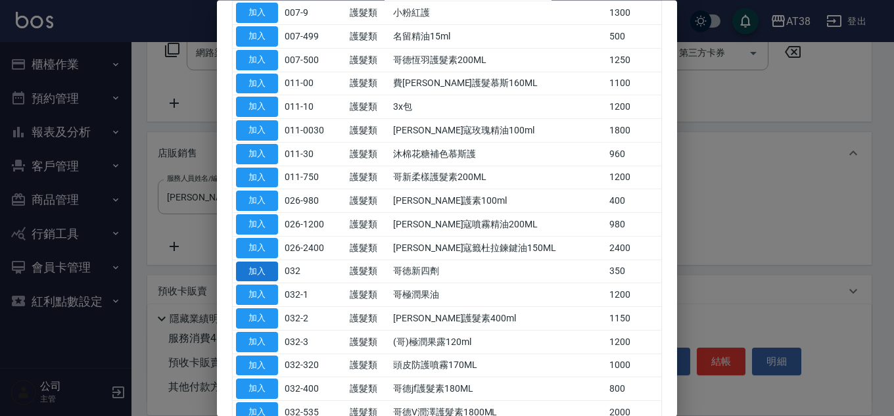
click at [258, 274] on button "加入" at bounding box center [257, 272] width 42 height 20
type input "哥徳新四劑"
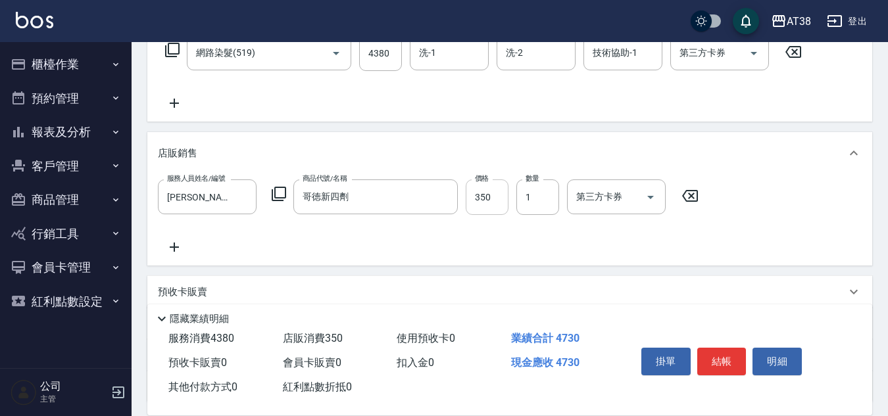
click at [489, 205] on input "350" at bounding box center [487, 198] width 43 height 36
type input "300"
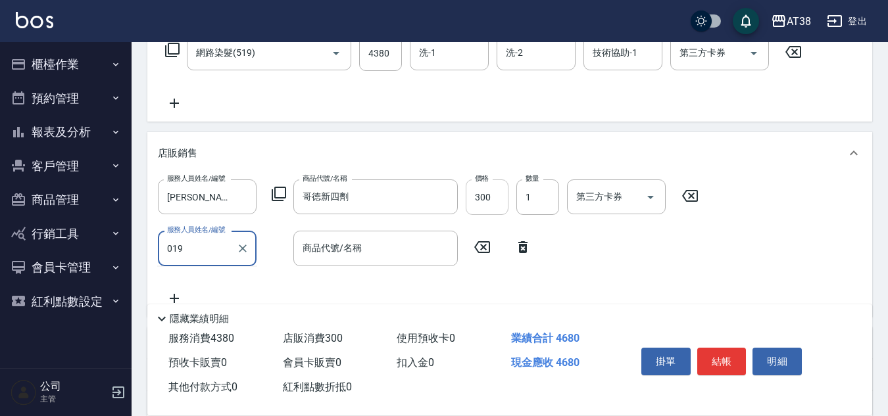
type input "[PERSON_NAME]-019"
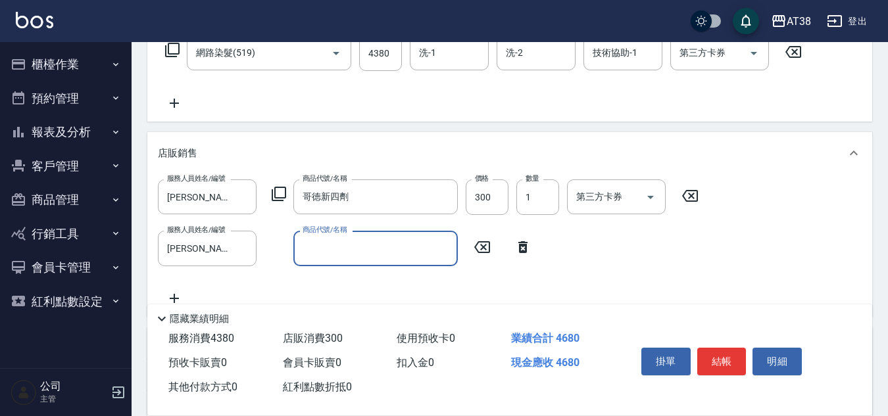
click at [279, 197] on icon at bounding box center [279, 194] width 16 height 16
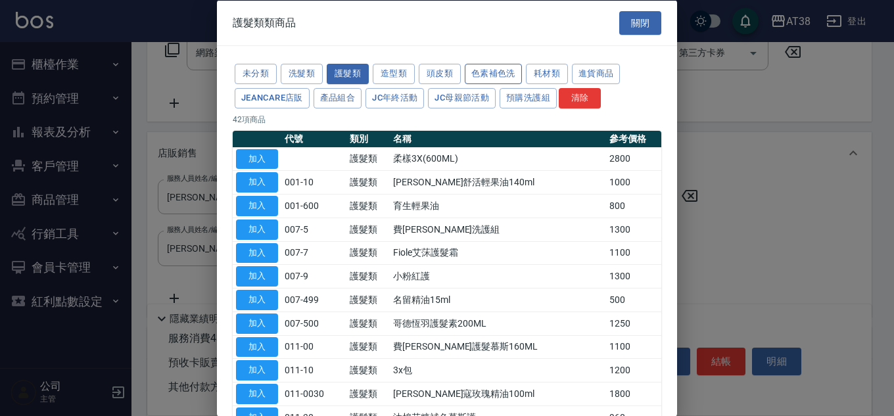
click at [504, 76] on button "色素補色洗" at bounding box center [493, 74] width 57 height 20
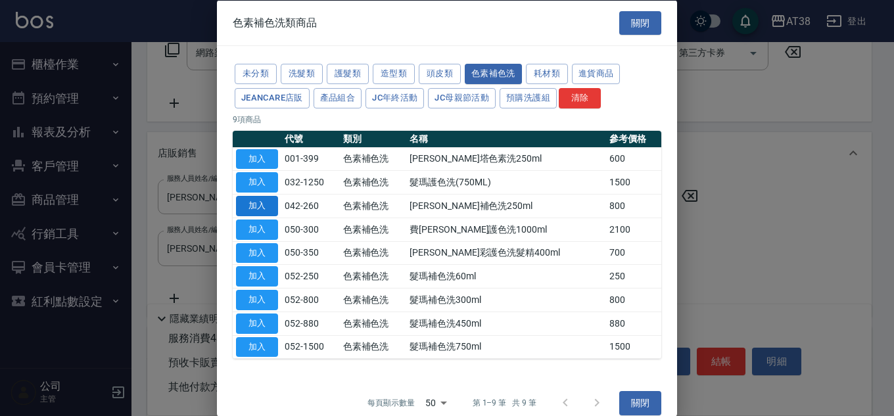
click at [264, 213] on button "加入" at bounding box center [257, 206] width 42 height 20
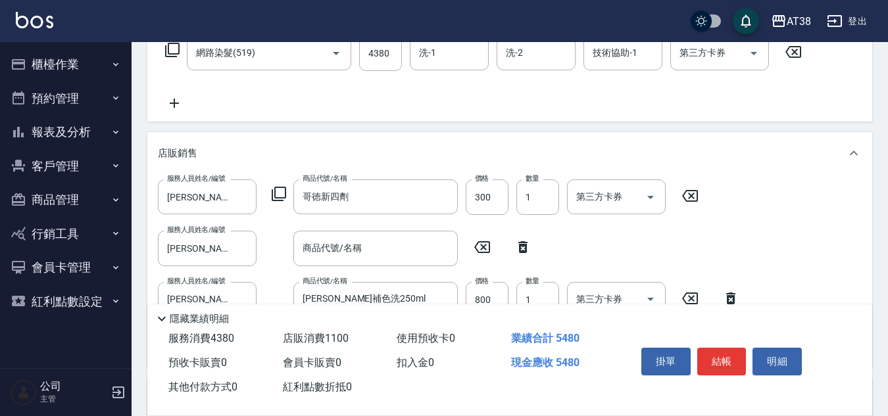
click at [525, 244] on icon at bounding box center [522, 247] width 33 height 16
type input "[PERSON_NAME]補色洗250ml"
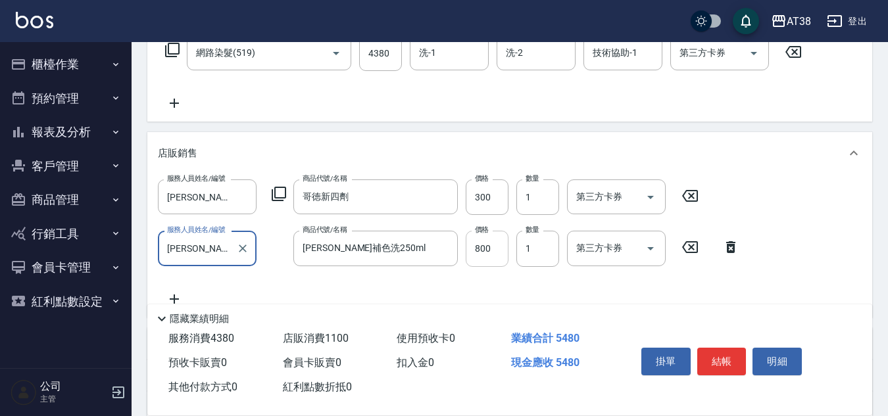
click at [500, 244] on input "800" at bounding box center [487, 249] width 43 height 36
type input "720"
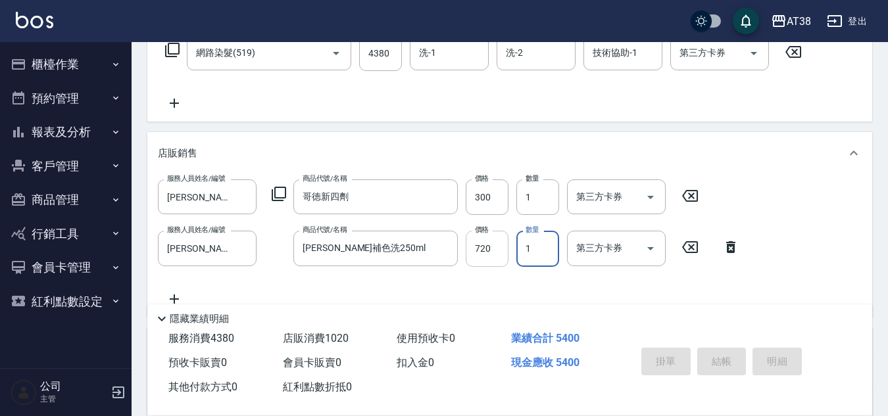
type input "[DATE] 19:29"
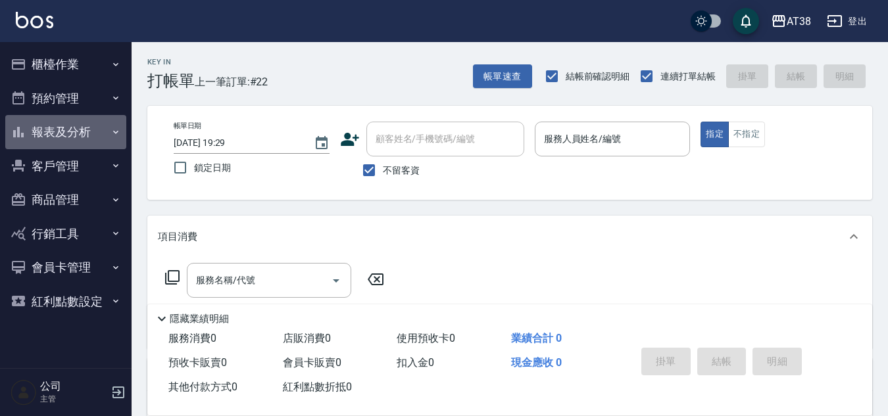
click at [53, 132] on button "報表及分析" at bounding box center [65, 132] width 121 height 34
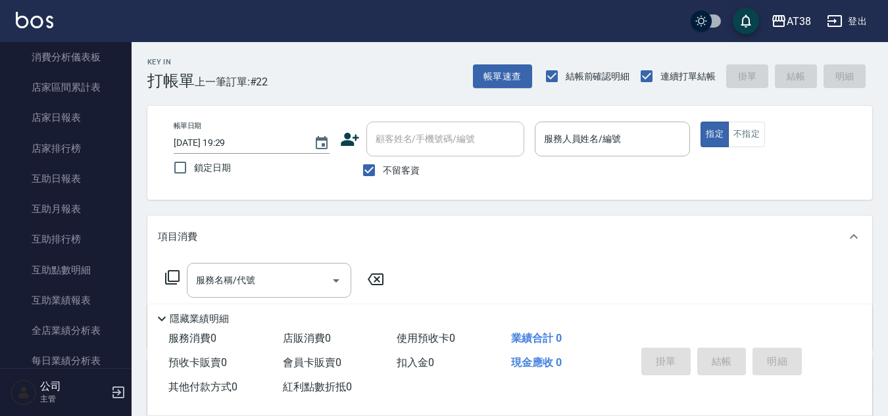
scroll to position [460, 0]
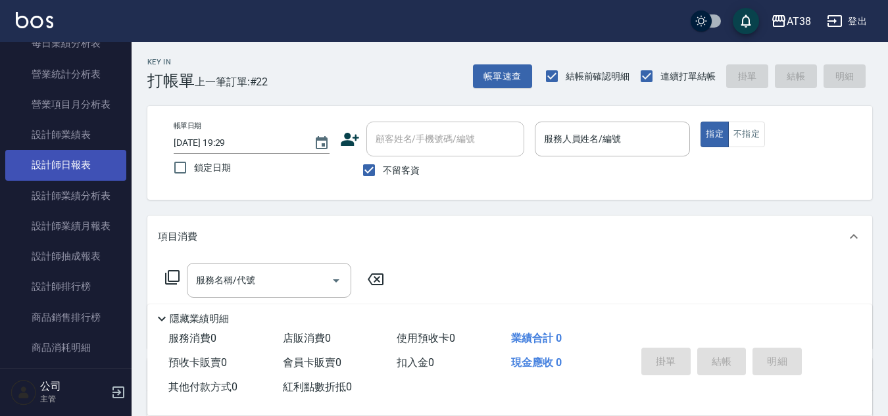
click at [74, 161] on link "設計師日報表" at bounding box center [65, 165] width 121 height 30
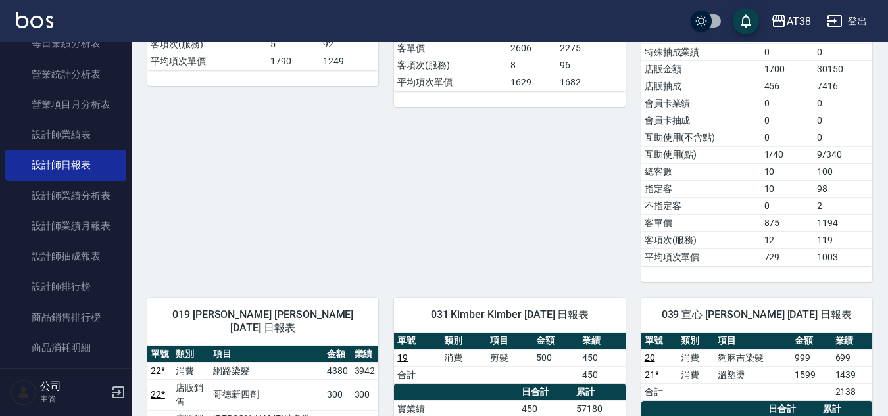
scroll to position [526, 0]
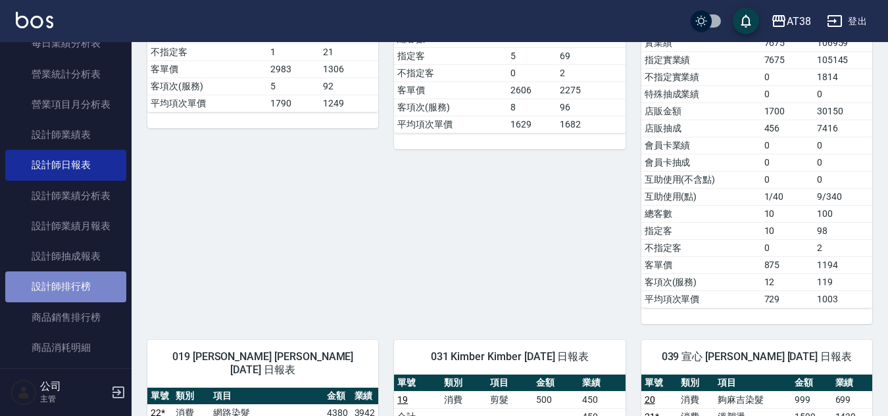
click at [70, 277] on link "設計師排行榜" at bounding box center [65, 287] width 121 height 30
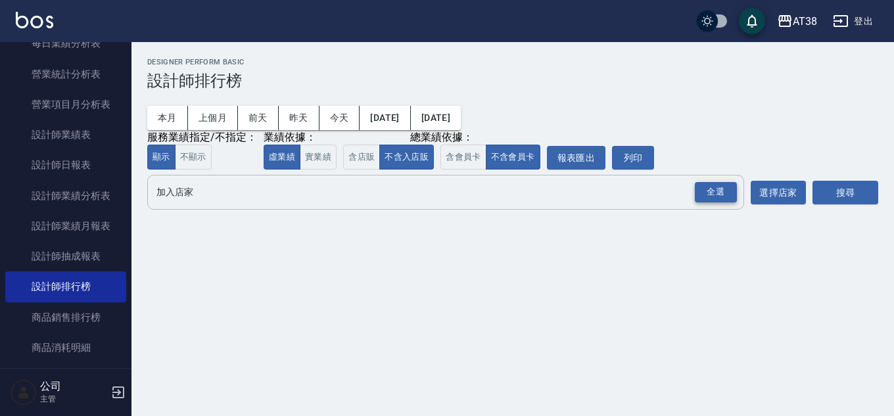
click at [706, 195] on div "全選" at bounding box center [716, 192] width 42 height 20
click at [843, 194] on button "搜尋" at bounding box center [846, 193] width 66 height 24
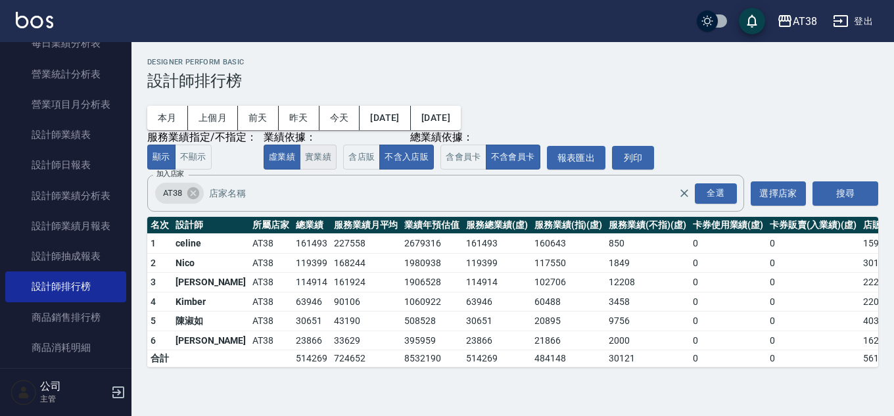
click at [322, 165] on button "實業績" at bounding box center [318, 158] width 37 height 26
click at [288, 164] on button "虛業績" at bounding box center [282, 158] width 37 height 26
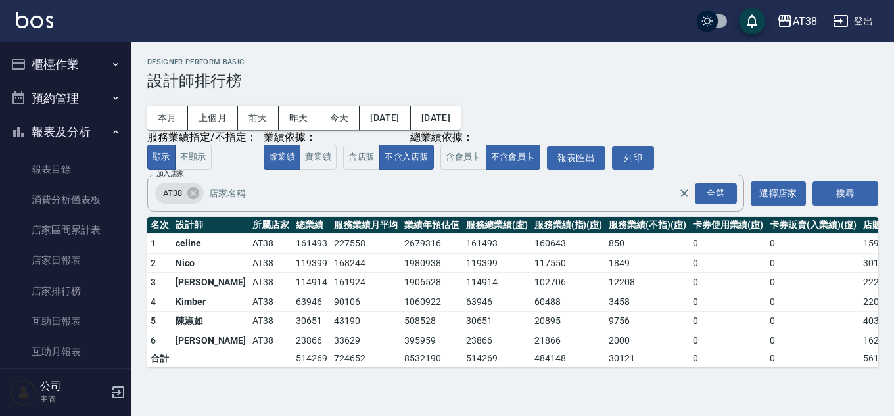
click at [64, 63] on button "櫃檯作業" at bounding box center [65, 64] width 121 height 34
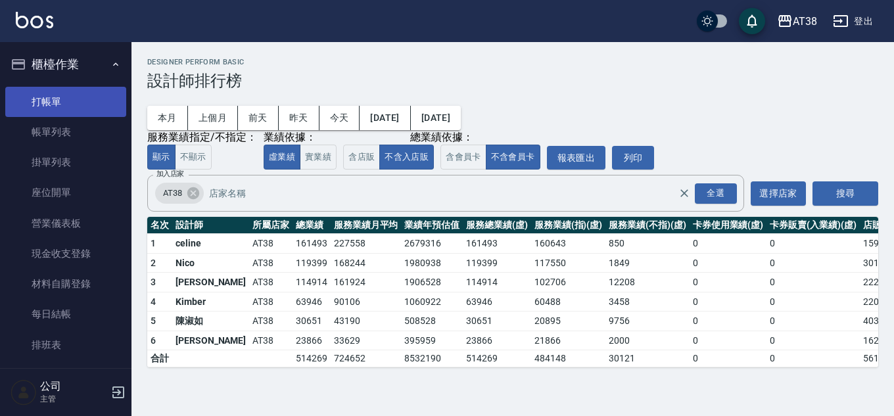
click at [53, 97] on link "打帳單" at bounding box center [65, 102] width 121 height 30
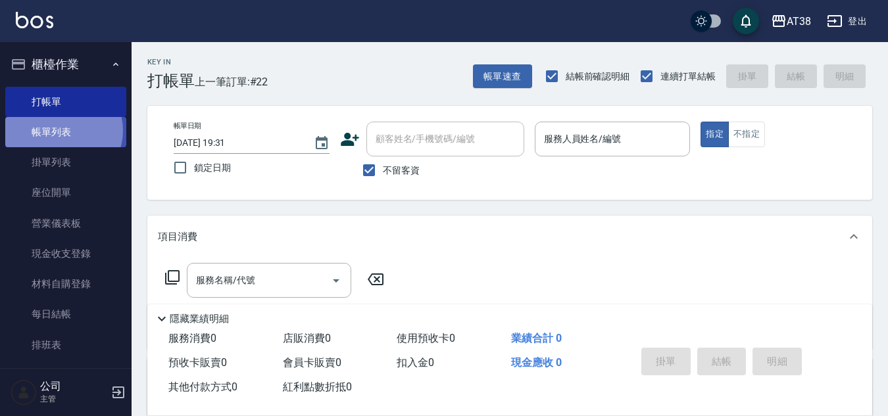
click at [61, 131] on link "帳單列表" at bounding box center [65, 132] width 121 height 30
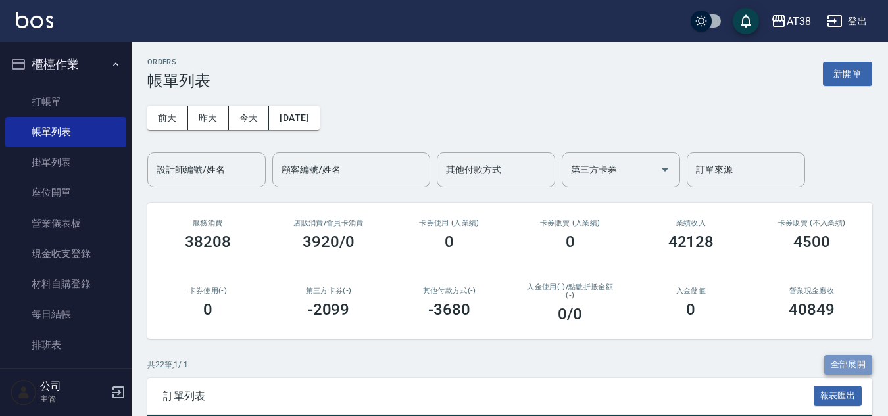
click at [832, 363] on button "全部展開" at bounding box center [848, 365] width 49 height 20
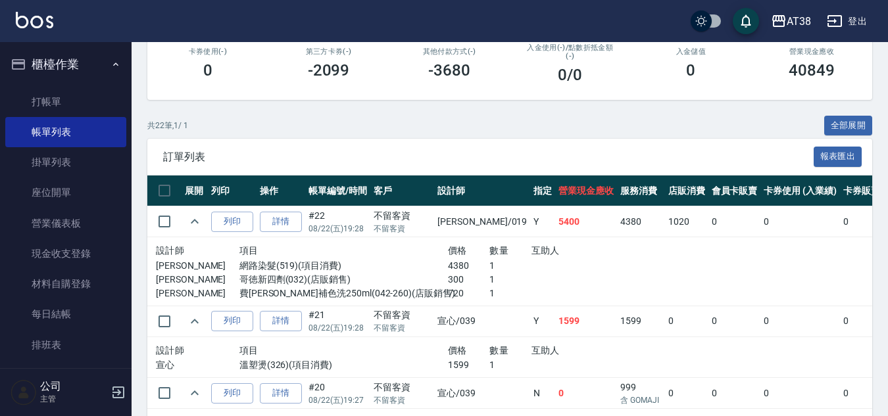
scroll to position [263, 0]
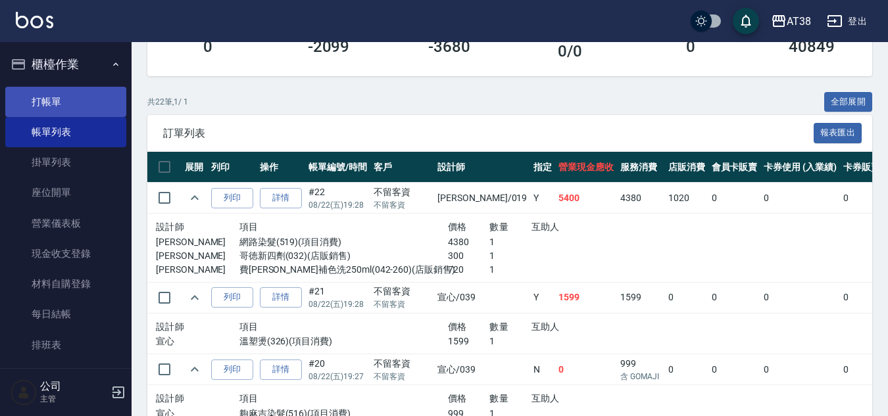
click at [42, 93] on link "打帳單" at bounding box center [65, 102] width 121 height 30
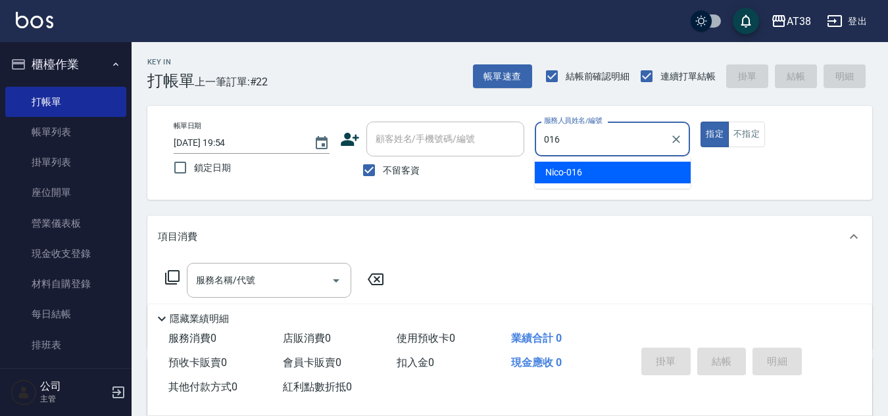
type input "Nico-016"
type button "true"
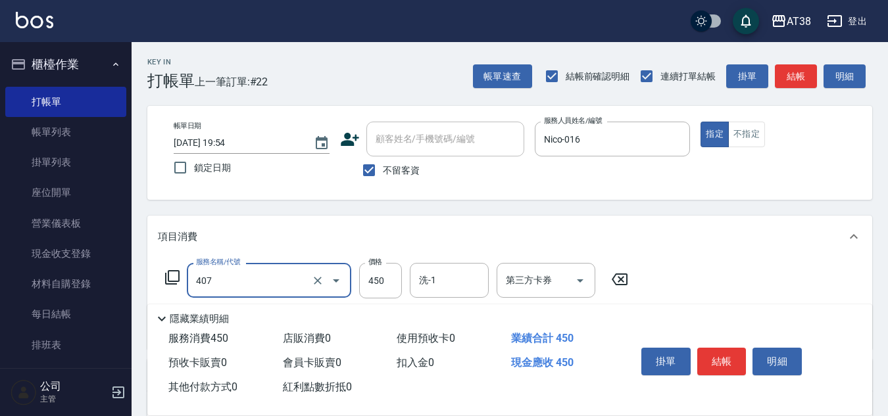
type input "剪髮(407)"
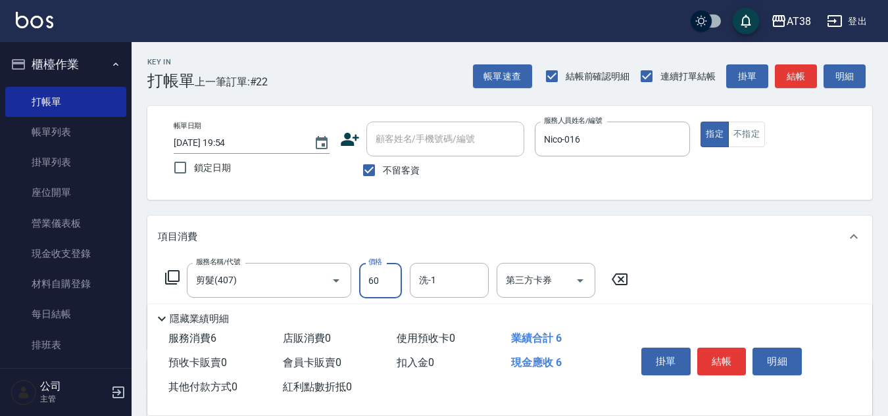
type input "600"
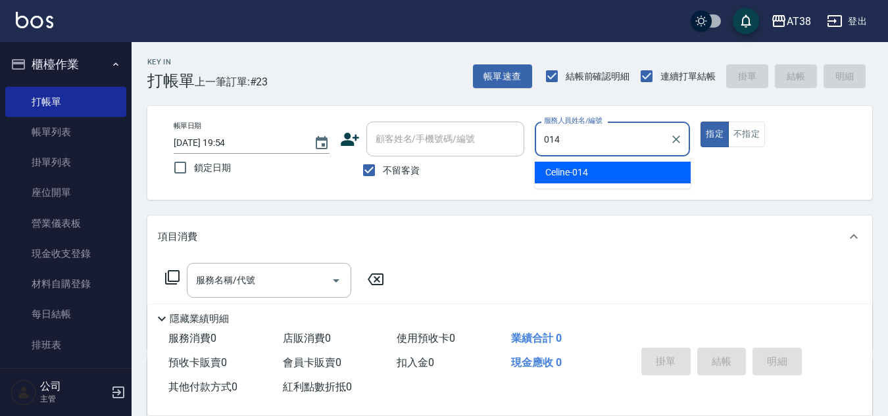
type input "Celine-014"
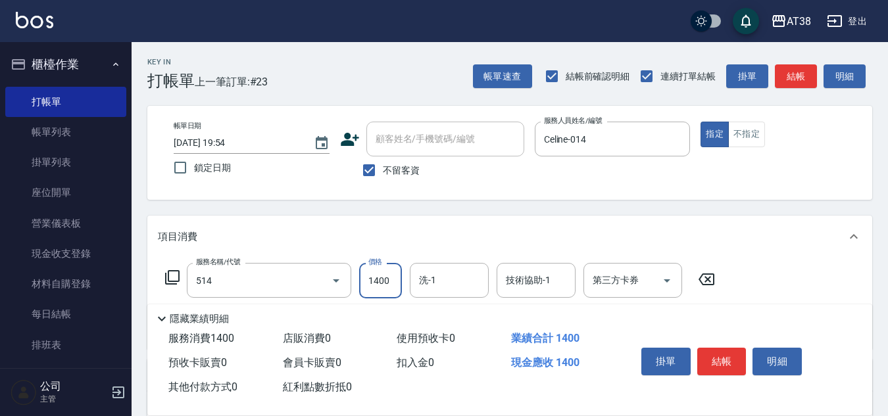
type input "染髮(長)(514)"
type input "2180"
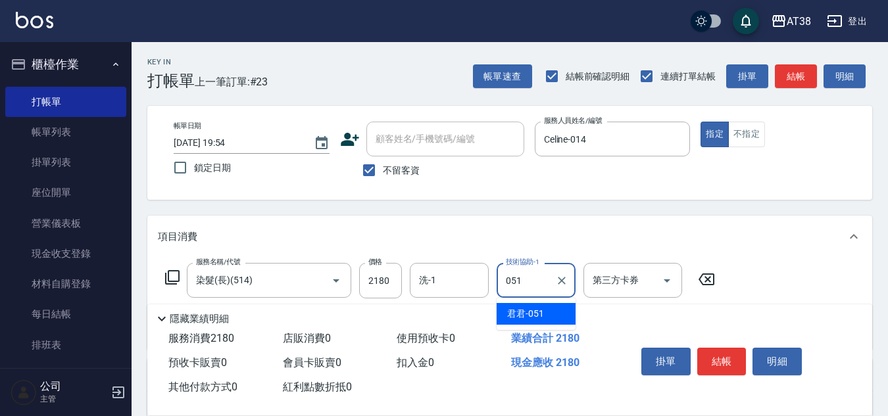
type input "君君-051"
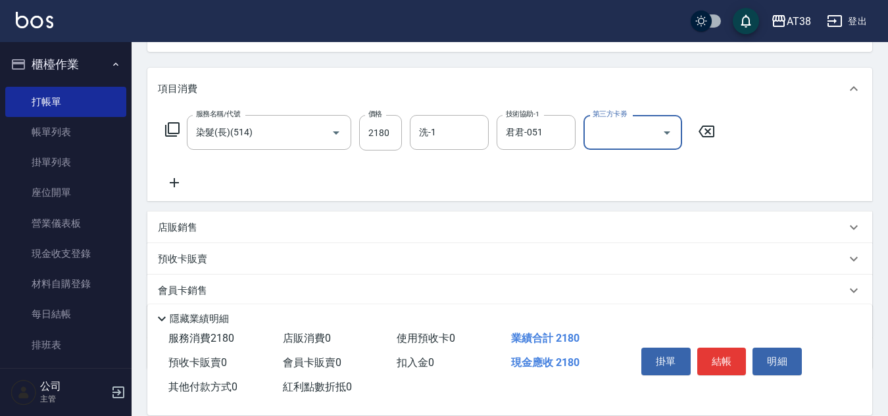
scroll to position [197, 0]
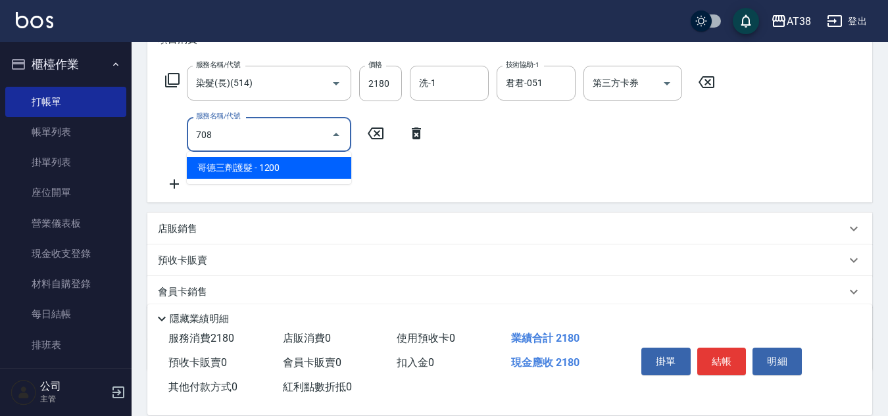
type input "哥德三劑護髮(708)"
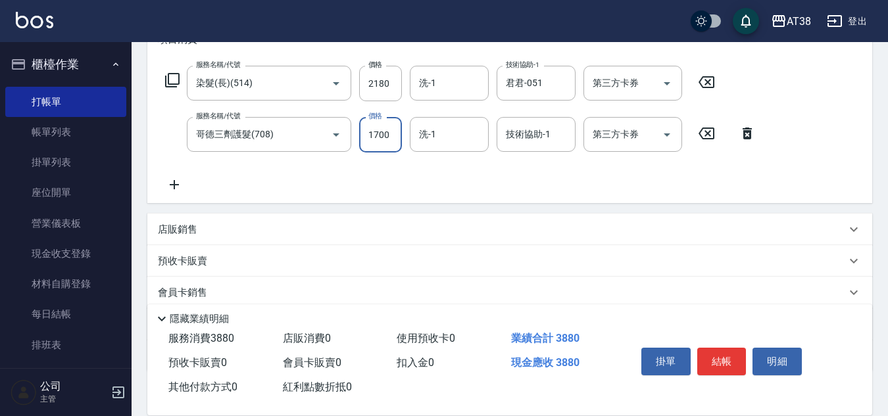
type input "1700"
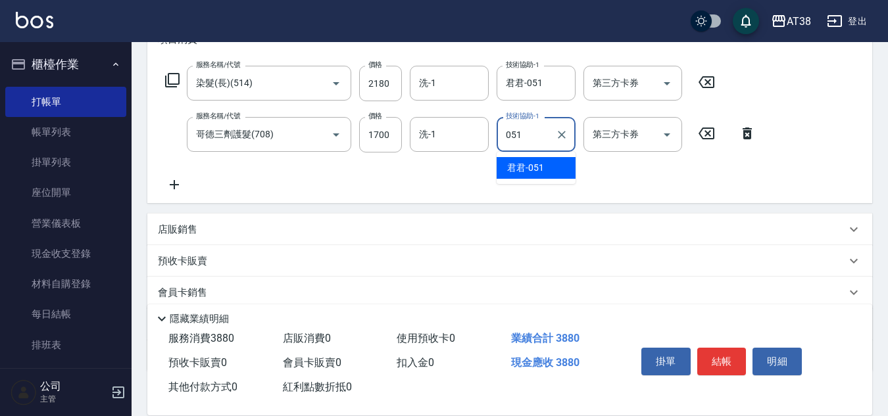
type input "君君-051"
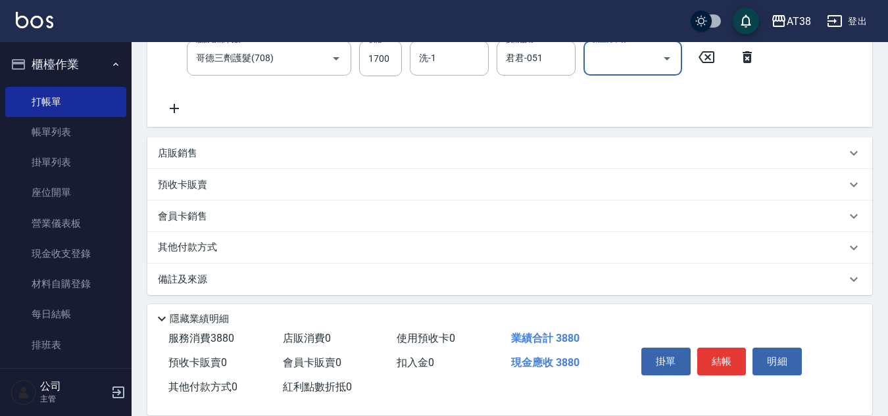
scroll to position [279, 0]
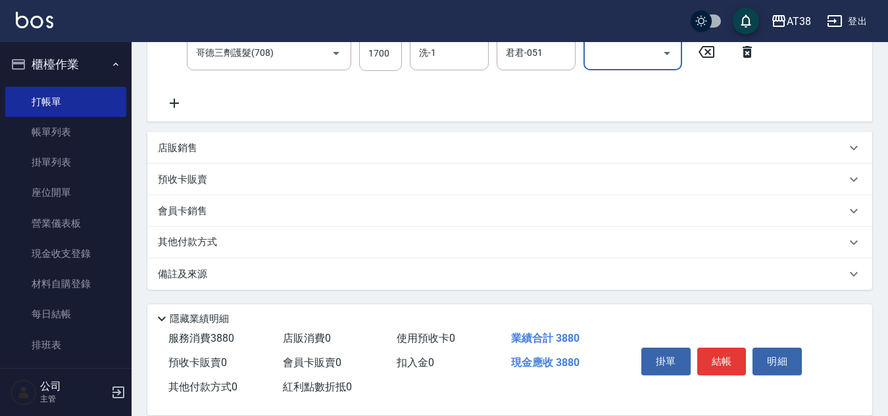
click at [197, 241] on p "其他付款方式" at bounding box center [191, 242] width 66 height 14
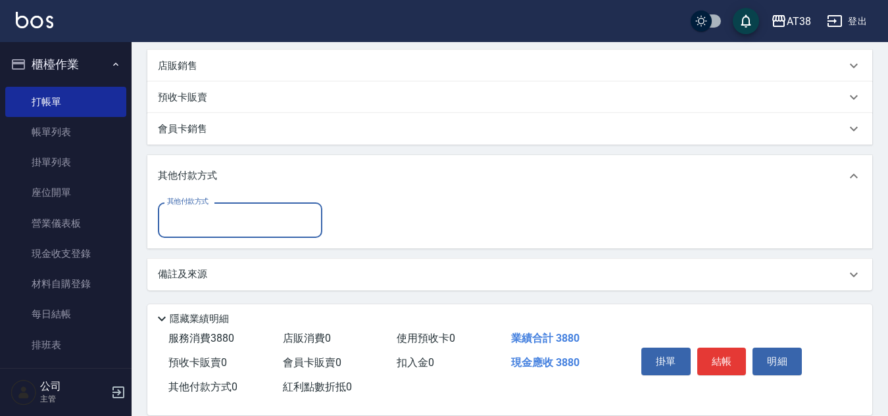
scroll to position [362, 0]
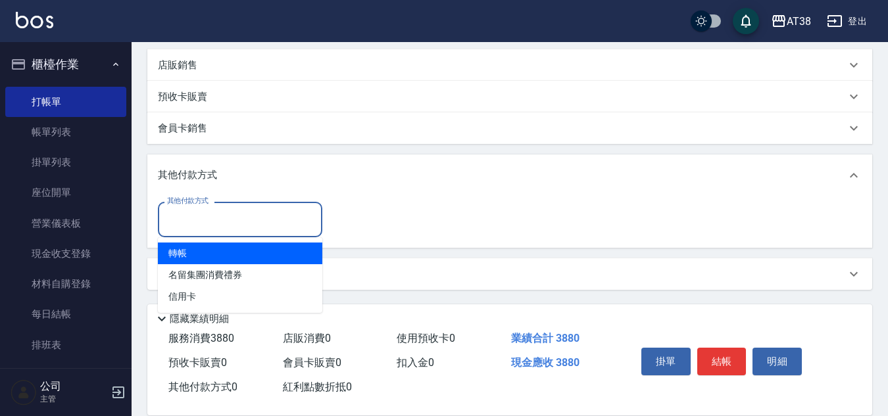
drag, startPoint x: 205, startPoint y: 227, endPoint x: 207, endPoint y: 235, distance: 8.8
click at [204, 227] on input "其他付款方式" at bounding box center [240, 219] width 153 height 23
click at [174, 251] on span "轉帳" at bounding box center [240, 254] width 164 height 22
type input "轉帳"
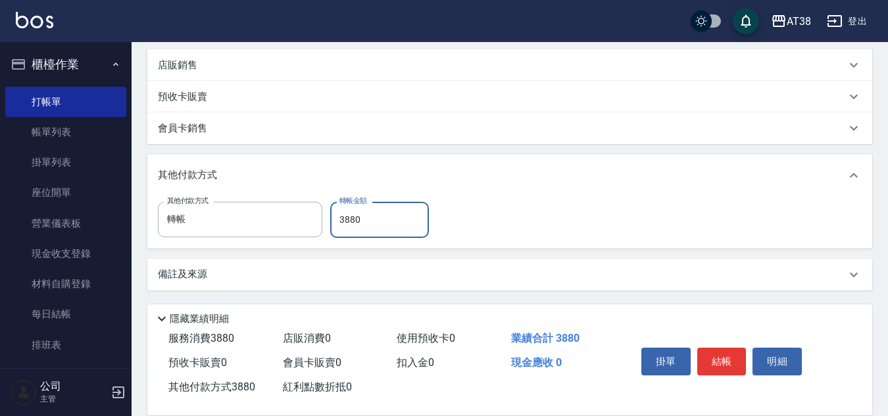
type input "3880"
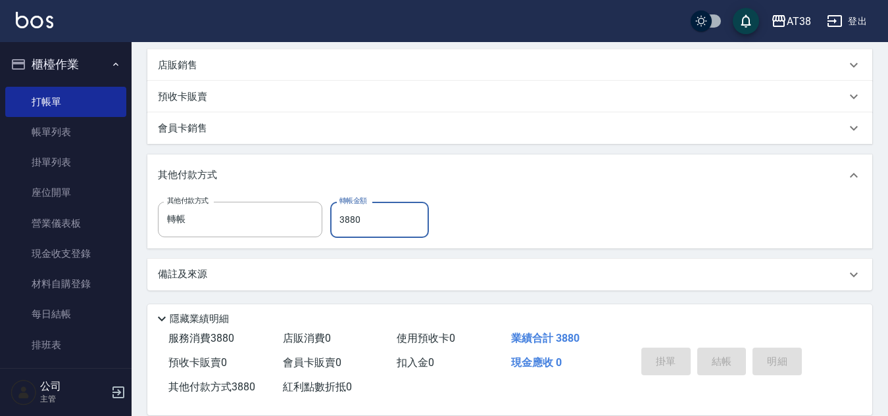
type input "[DATE] 19:55"
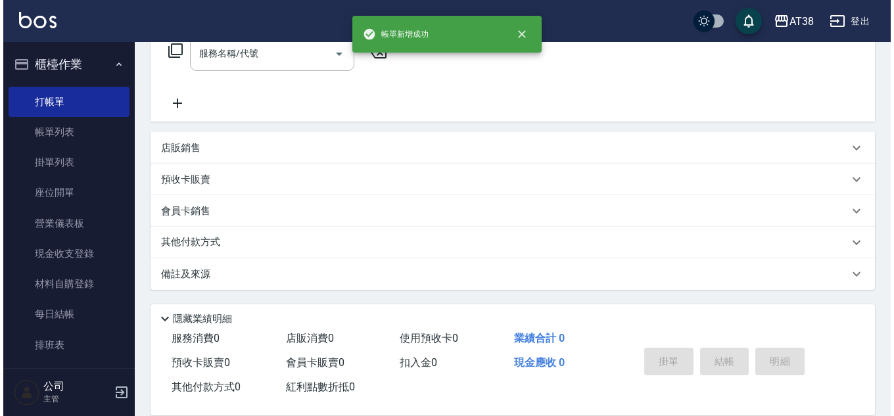
scroll to position [0, 0]
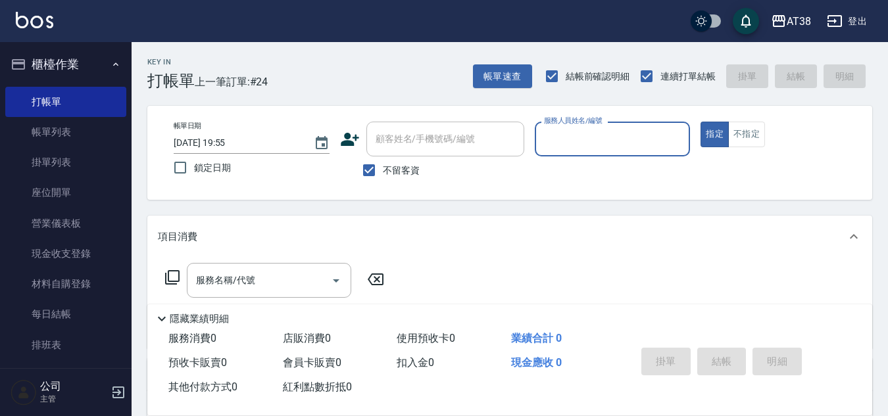
click at [858, 18] on button "登出" at bounding box center [846, 21] width 51 height 24
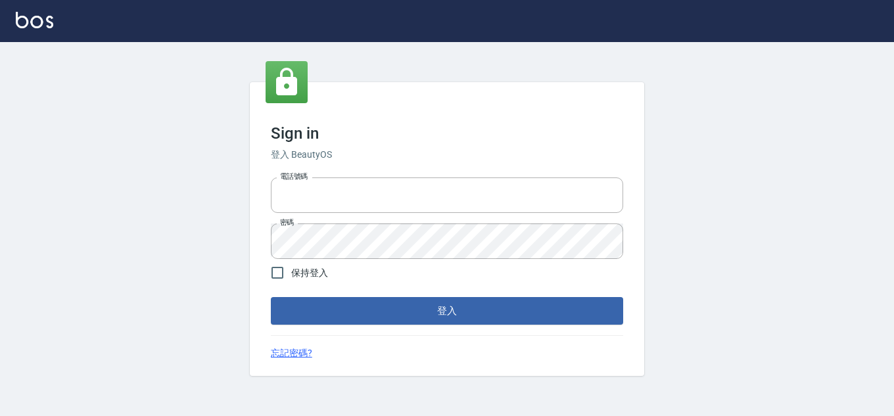
type input "28822767"
click at [272, 271] on input "保持登入" at bounding box center [278, 273] width 28 height 28
checkbox input "true"
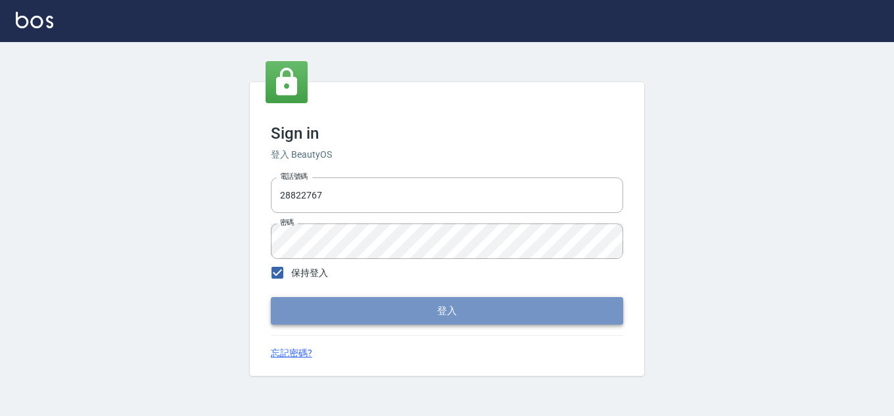
click at [311, 310] on button "登入" at bounding box center [447, 311] width 352 height 28
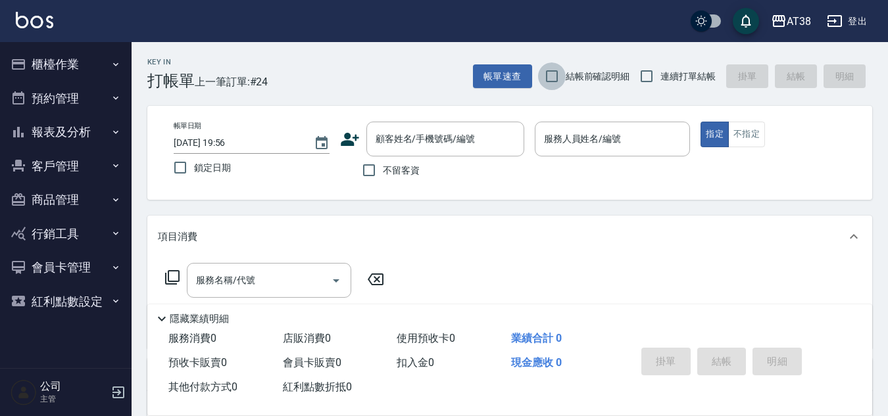
click at [545, 79] on input "結帳前確認明細" at bounding box center [552, 76] width 28 height 28
checkbox input "true"
click at [646, 70] on input "連續打單結帳" at bounding box center [647, 76] width 28 height 28
checkbox input "true"
click at [368, 172] on input "不留客資" at bounding box center [369, 170] width 28 height 28
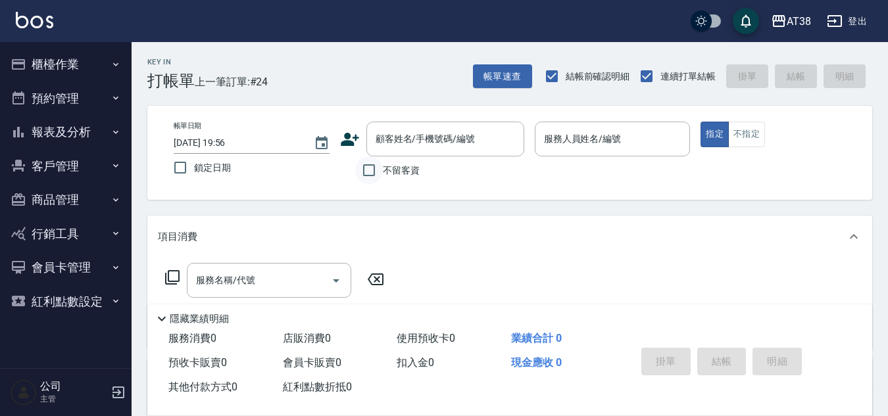
checkbox input "true"
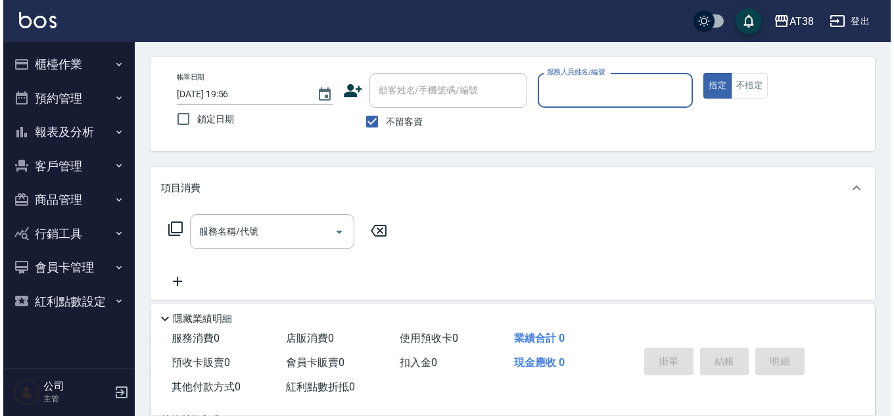
scroll to position [30, 0]
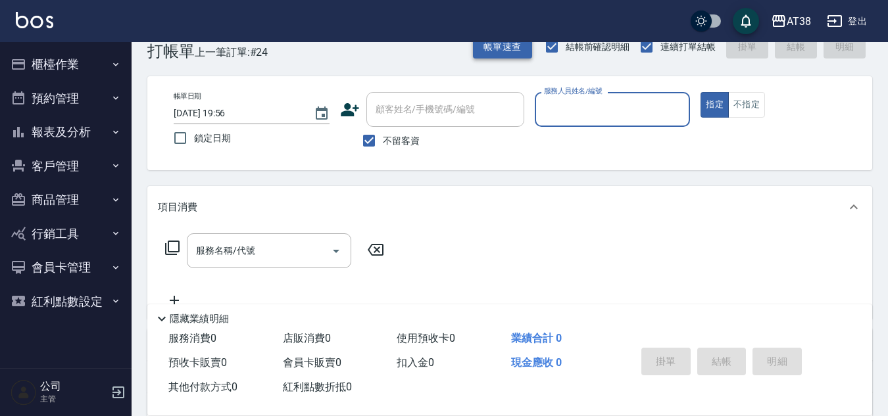
click at [514, 57] on button "帳單速查" at bounding box center [502, 47] width 59 height 24
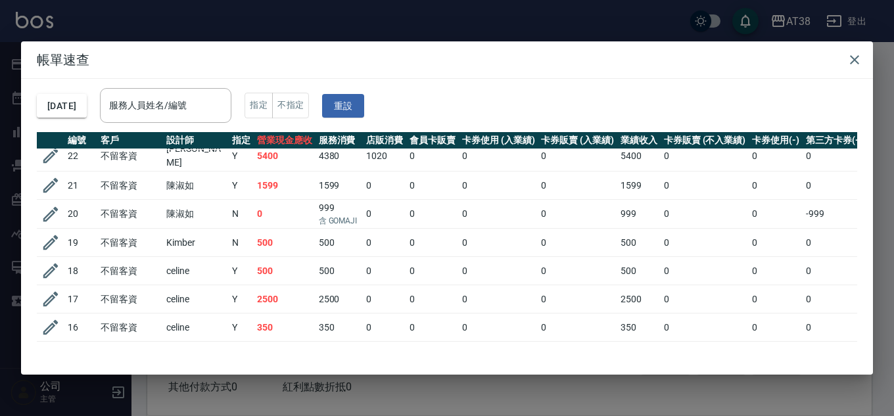
scroll to position [0, 0]
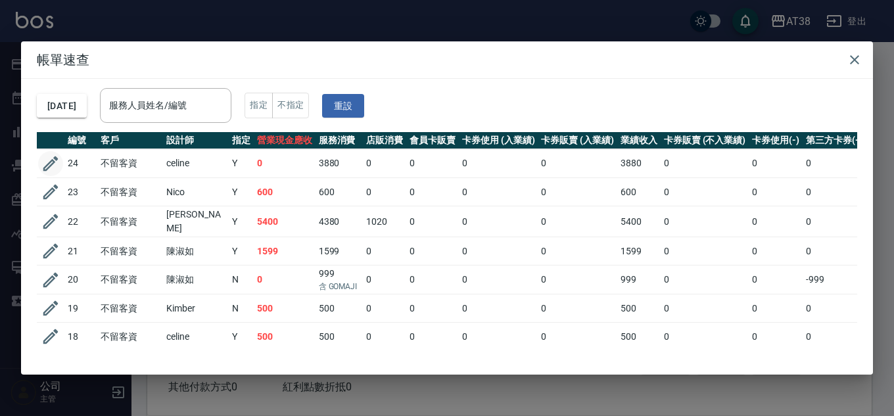
click at [53, 163] on icon "button" at bounding box center [50, 163] width 15 height 15
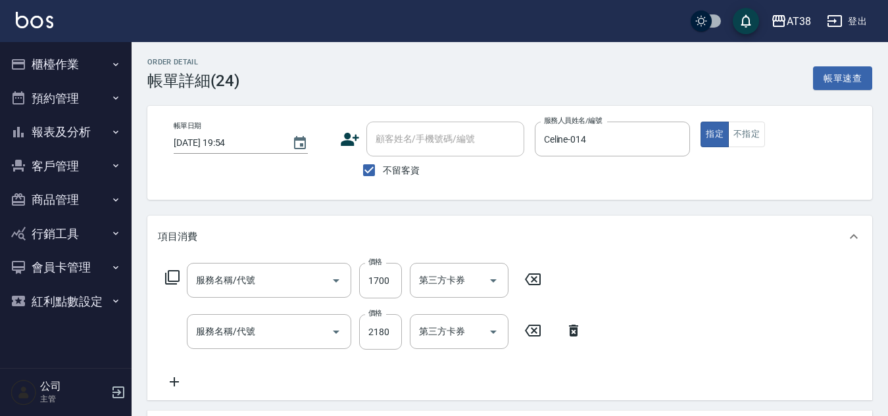
type input "[DATE] 19:54"
checkbox input "true"
type input "Celine-014"
type input "哥德三劑護髮(708)"
type input "染髮(長)(514)"
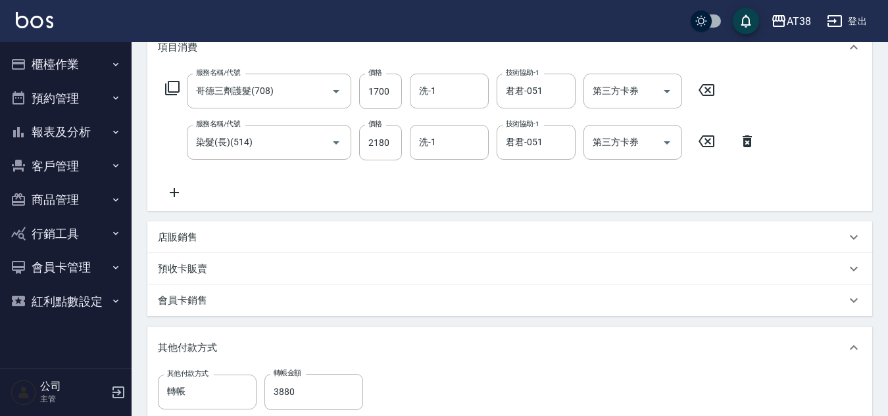
scroll to position [197, 0]
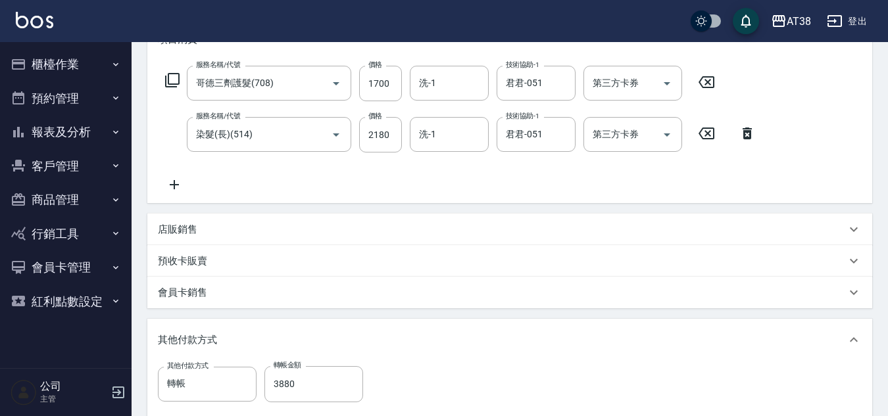
click at [183, 232] on p "店販銷售" at bounding box center [177, 230] width 39 height 14
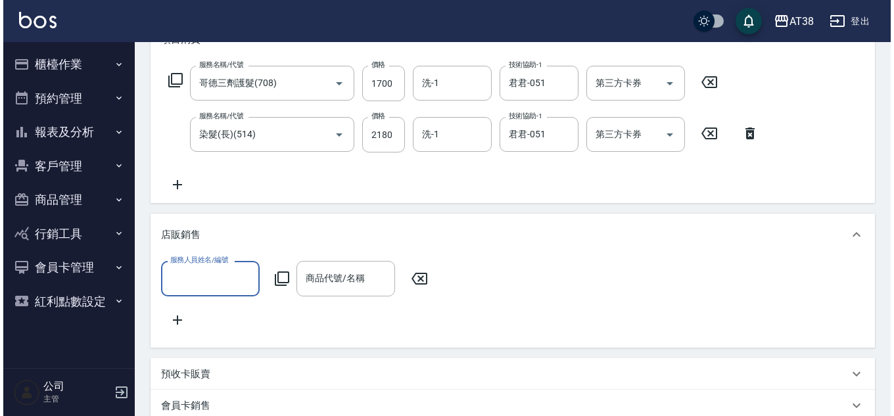
scroll to position [0, 0]
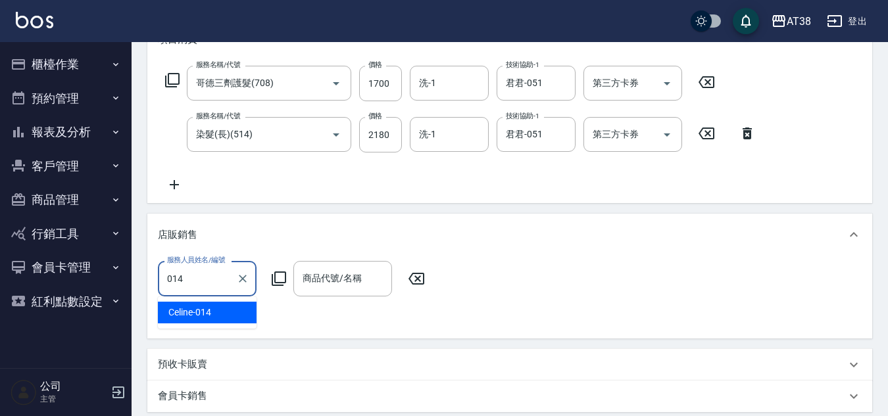
type input "Celine-014"
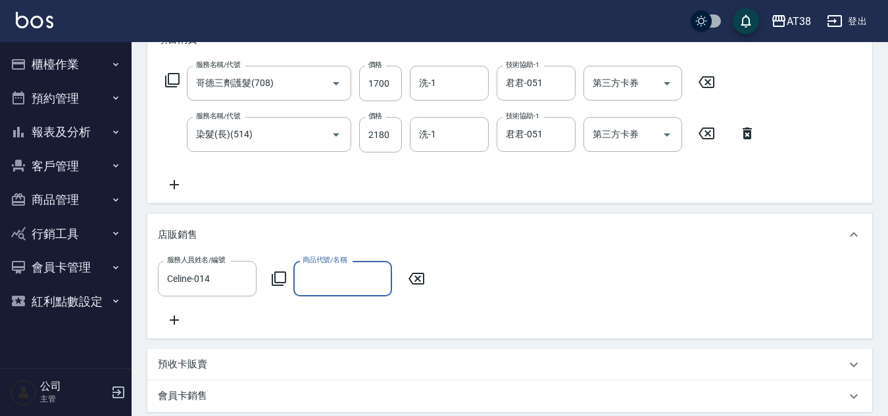
click at [276, 274] on icon at bounding box center [279, 279] width 16 height 16
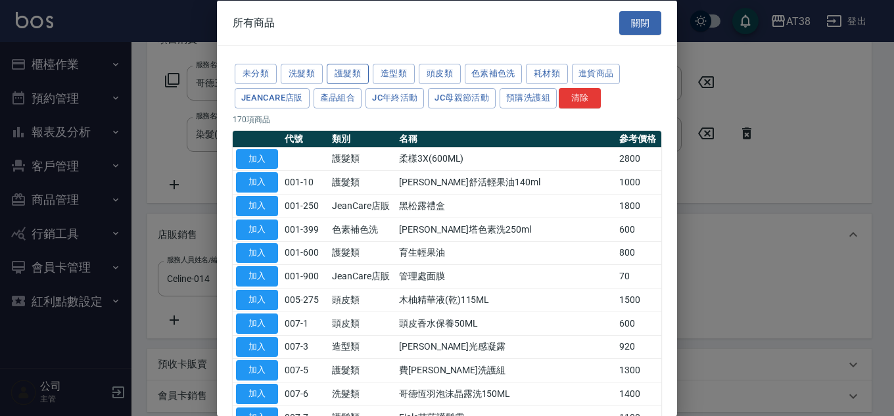
click at [345, 74] on button "護髮類" at bounding box center [348, 74] width 42 height 20
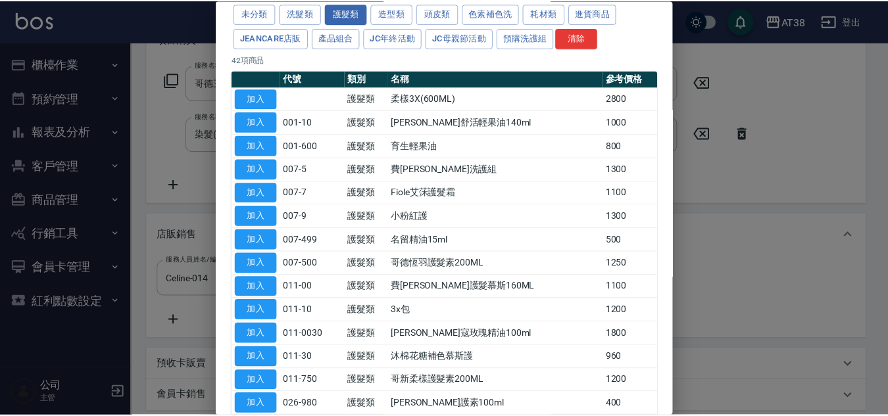
scroll to position [263, 0]
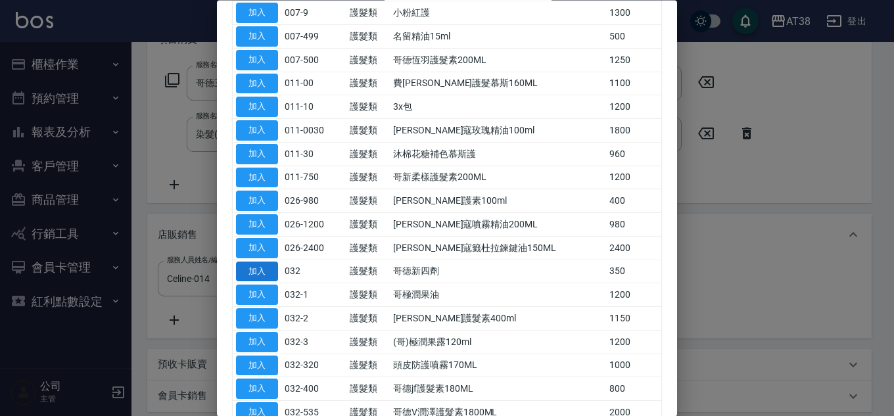
click at [262, 266] on button "加入" at bounding box center [257, 272] width 42 height 20
type input "哥徳新四劑"
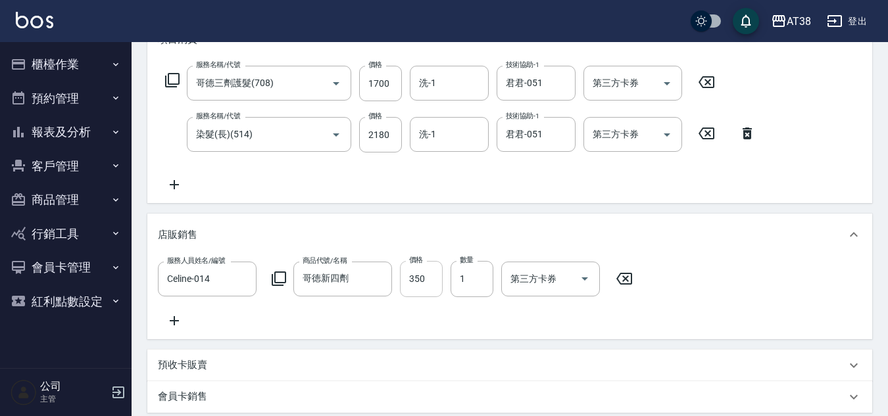
click at [432, 279] on input "350" at bounding box center [421, 279] width 43 height 36
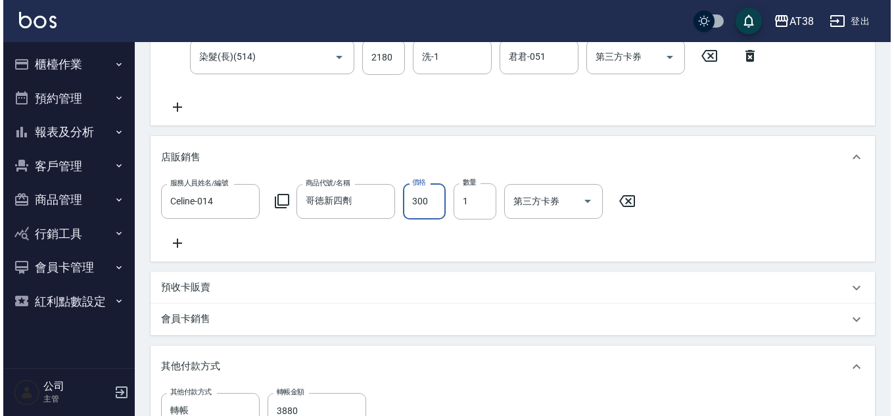
scroll to position [508, 0]
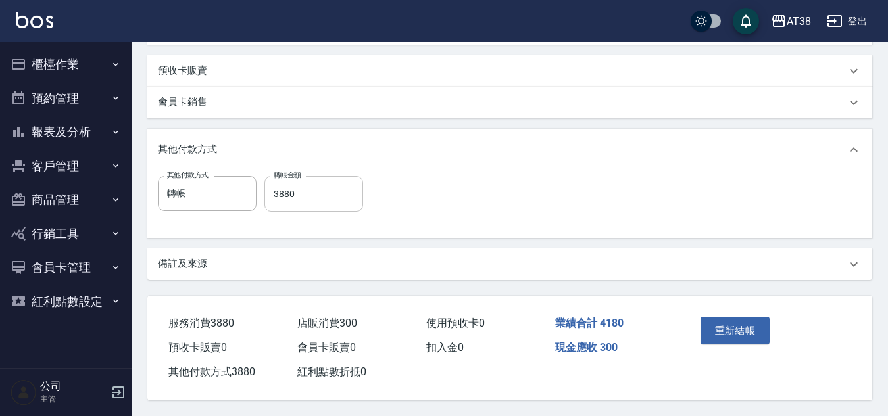
type input "300"
click at [283, 191] on input "3880" at bounding box center [313, 194] width 99 height 36
type input "4180"
click at [744, 322] on button "重新結帳" at bounding box center [735, 331] width 70 height 28
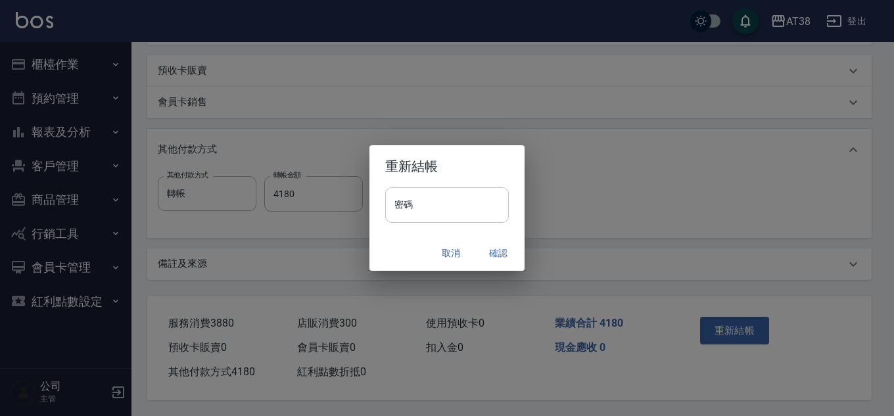
click at [452, 200] on input "密碼" at bounding box center [447, 205] width 124 height 36
type input "******"
click at [500, 255] on button "確認" at bounding box center [498, 253] width 42 height 24
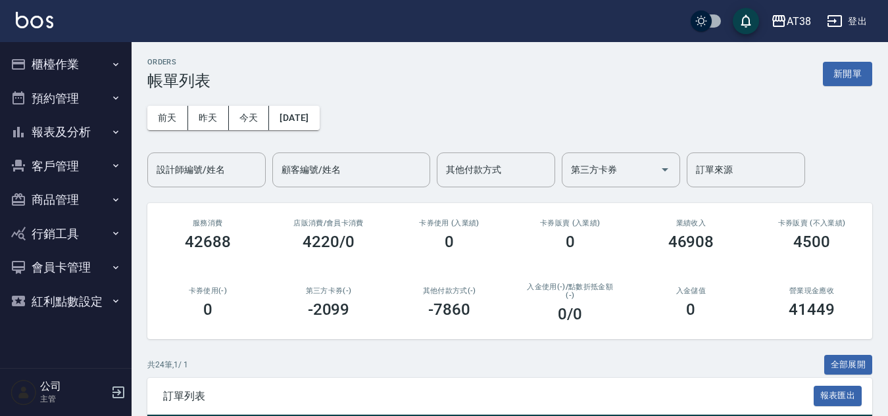
click at [51, 66] on button "櫃檯作業" at bounding box center [65, 64] width 121 height 34
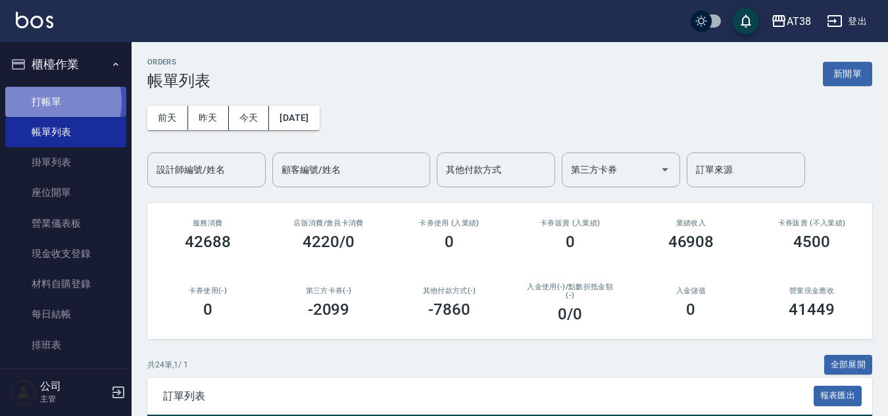
click at [44, 101] on link "打帳單" at bounding box center [65, 102] width 121 height 30
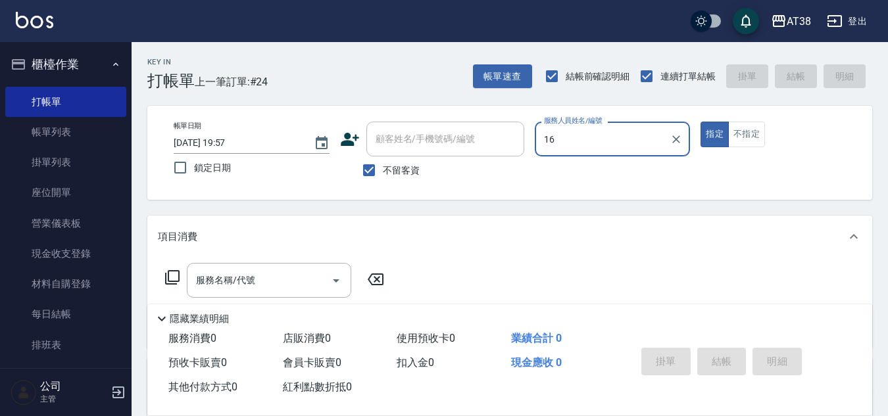
type input "1"
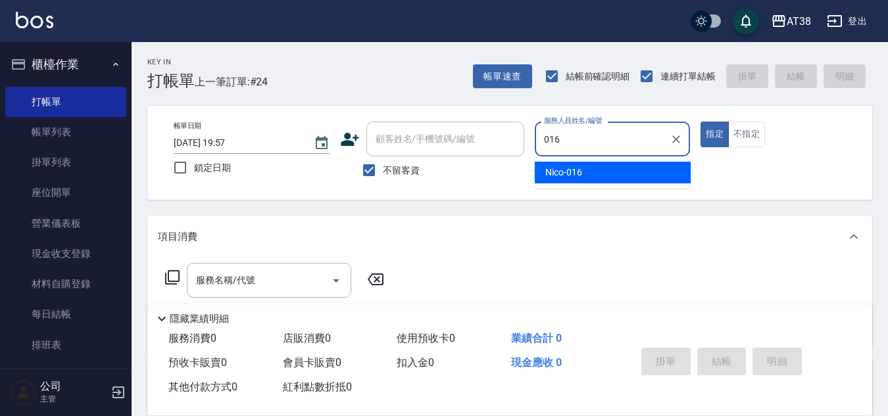
type input "Nico-016"
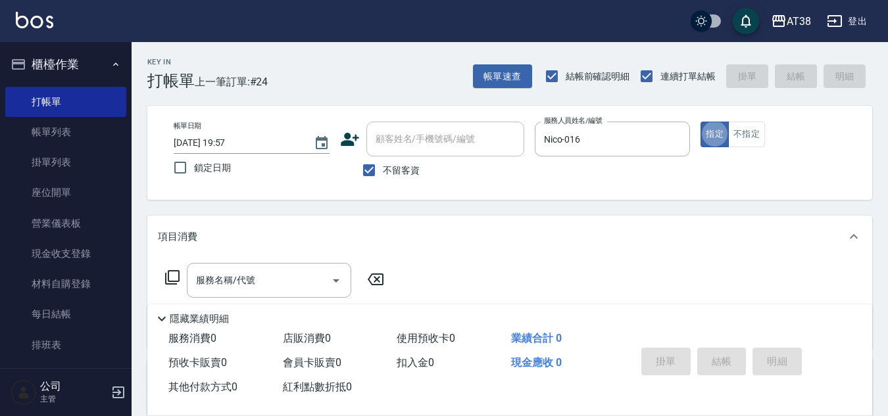
type button "true"
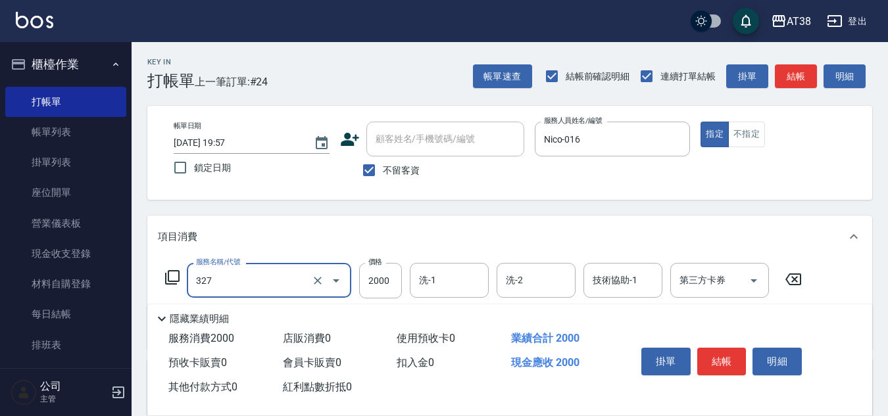
type input "溫塑燙(327)"
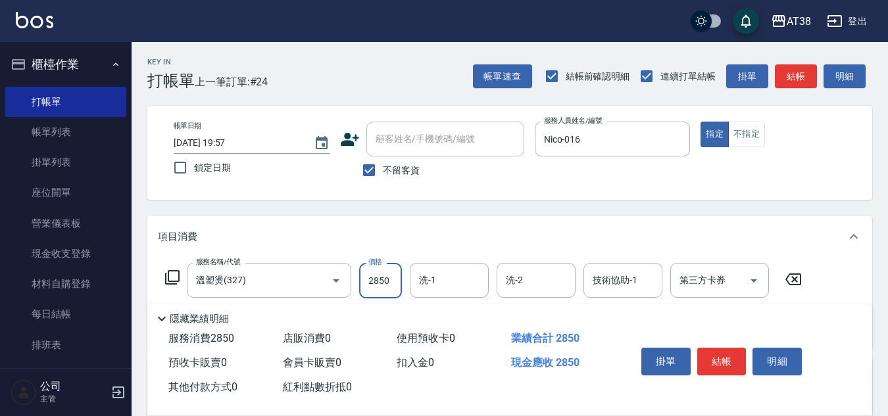
type input "2850"
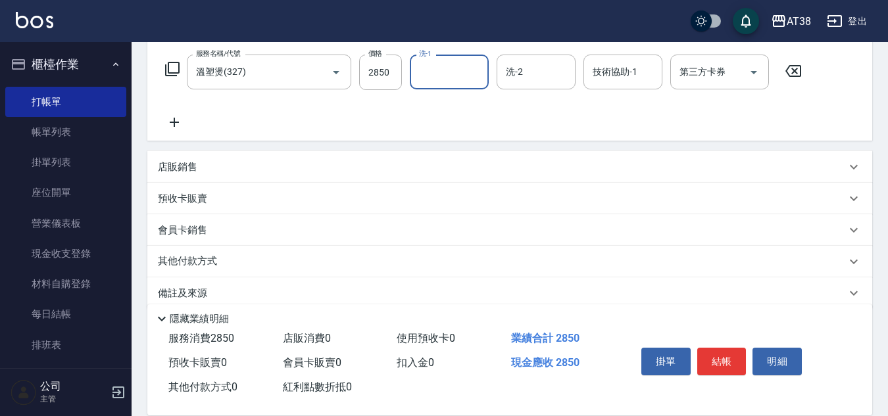
scroll to position [228, 0]
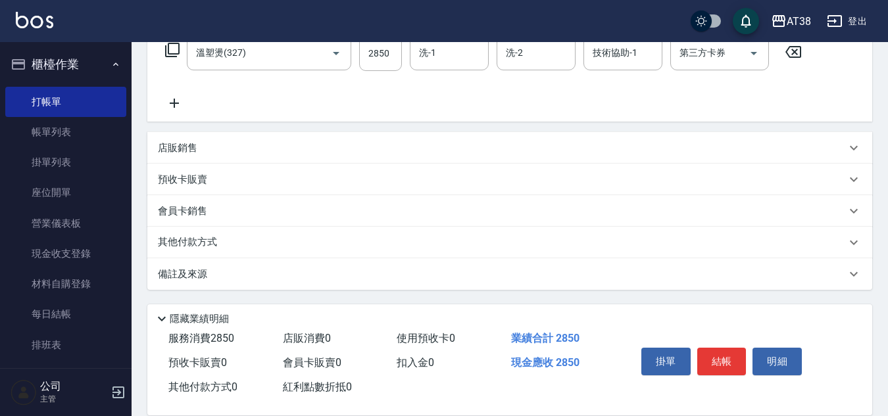
click at [176, 150] on p "店販銷售" at bounding box center [177, 148] width 39 height 14
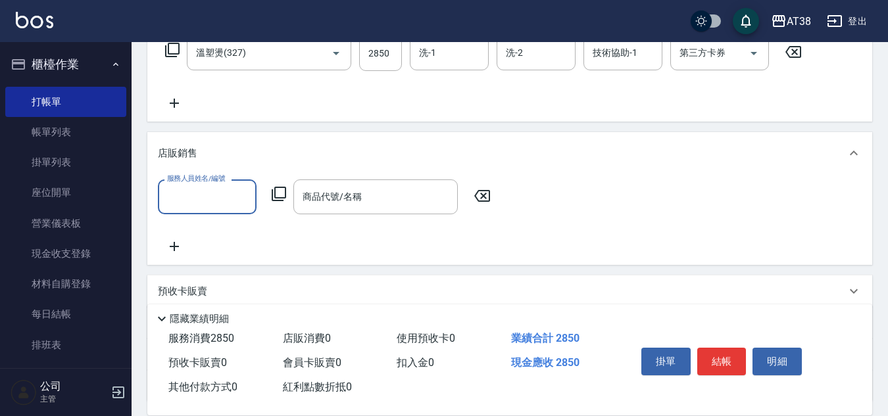
scroll to position [0, 0]
type input "Nico-016"
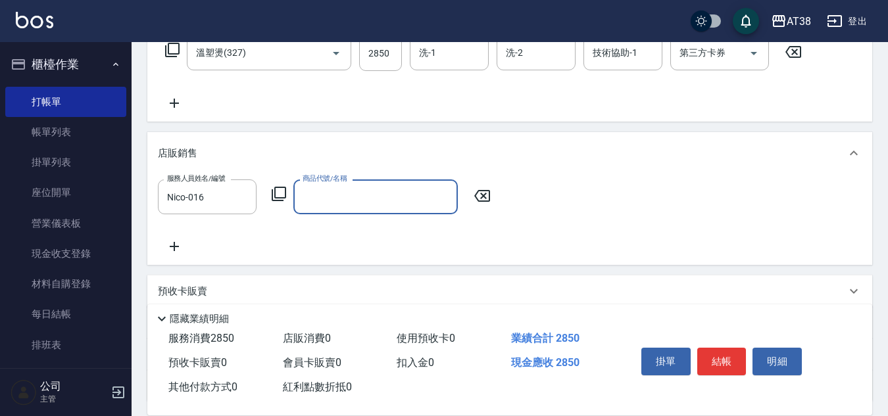
click at [282, 194] on icon at bounding box center [279, 194] width 16 height 16
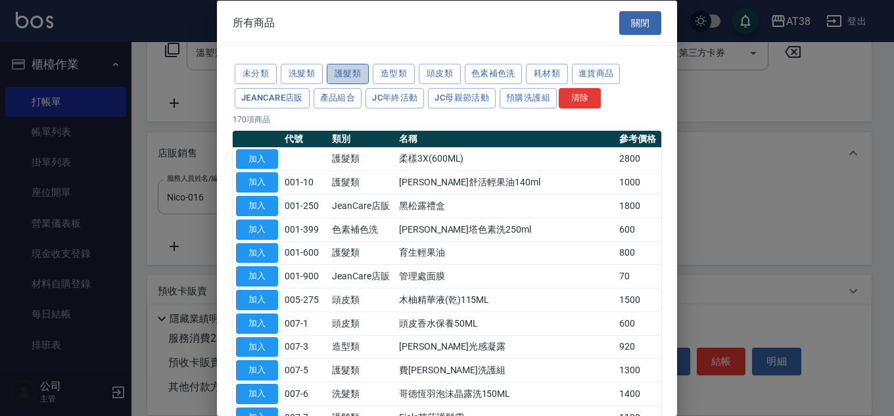
click at [354, 71] on button "護髮類" at bounding box center [348, 74] width 42 height 20
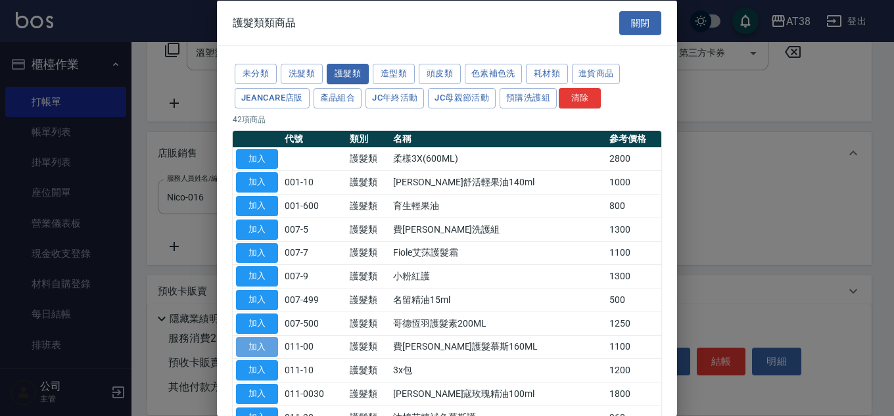
click at [262, 348] on button "加入" at bounding box center [257, 347] width 42 height 20
type input "費[PERSON_NAME]護髮慕斯160ML"
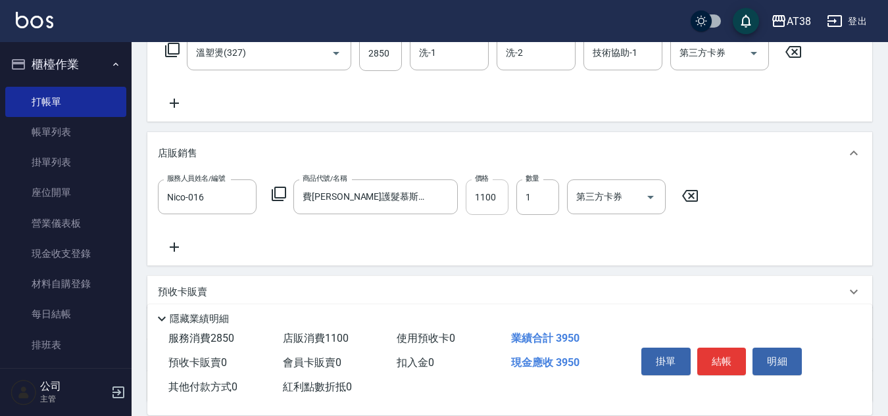
click at [503, 191] on input "1100" at bounding box center [487, 198] width 43 height 36
type input "850"
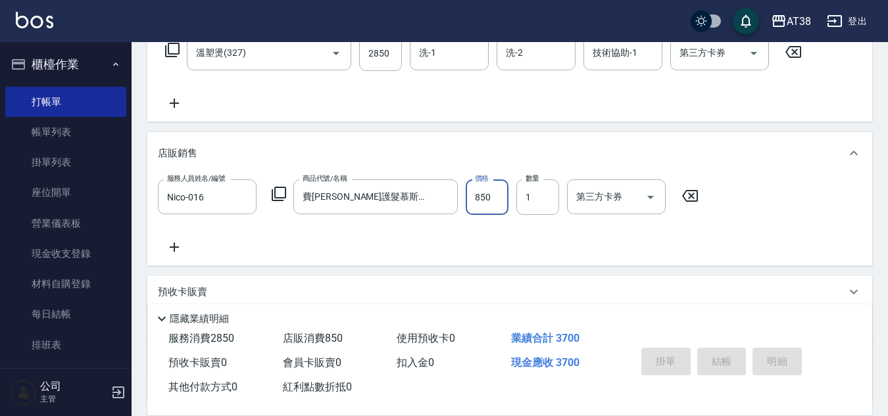
type input "2025/08/22 20:00"
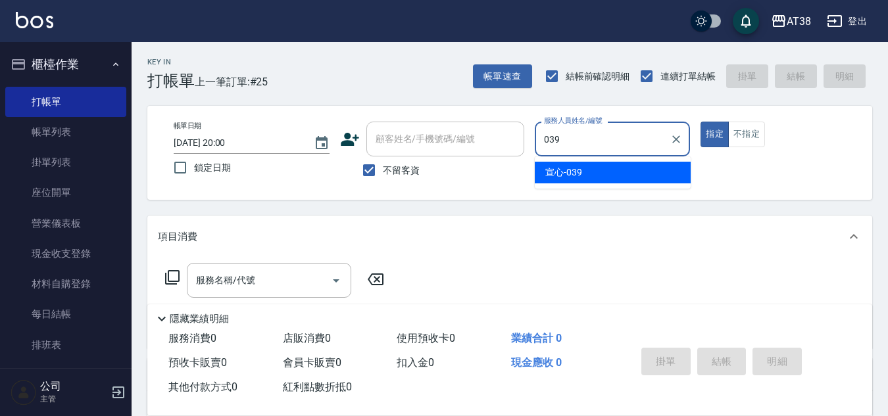
type input "宣心-039"
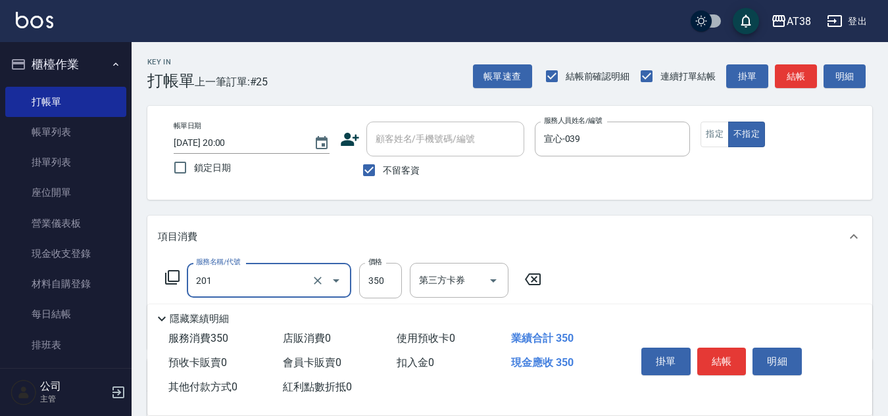
type input "洗髮(201)"
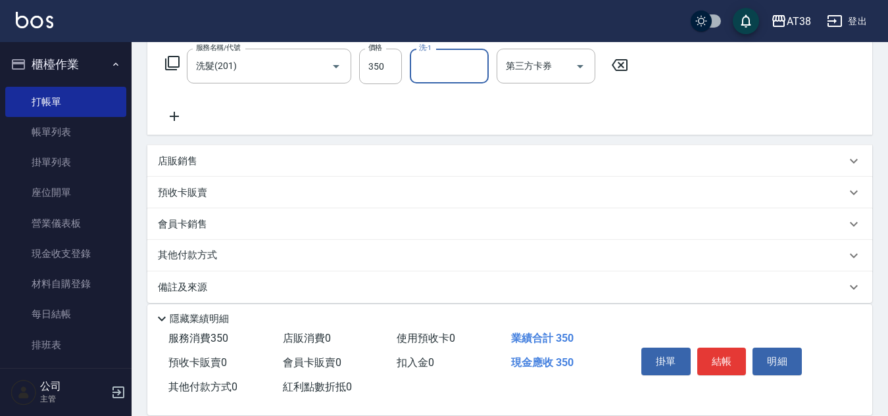
scroll to position [228, 0]
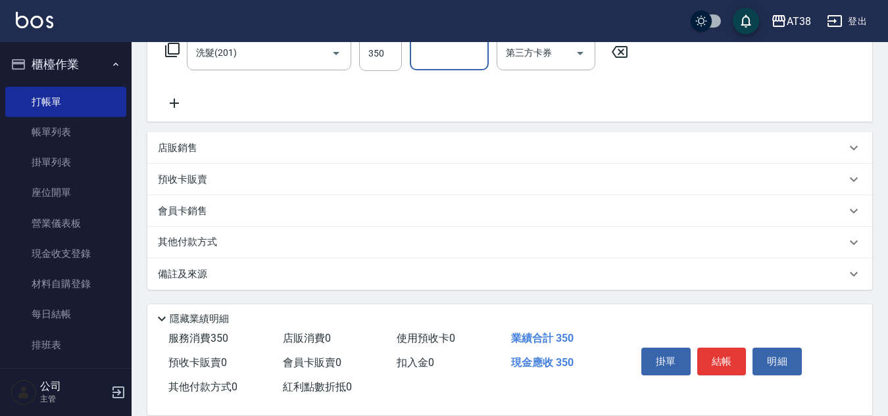
click at [199, 241] on p "其他付款方式" at bounding box center [191, 242] width 66 height 14
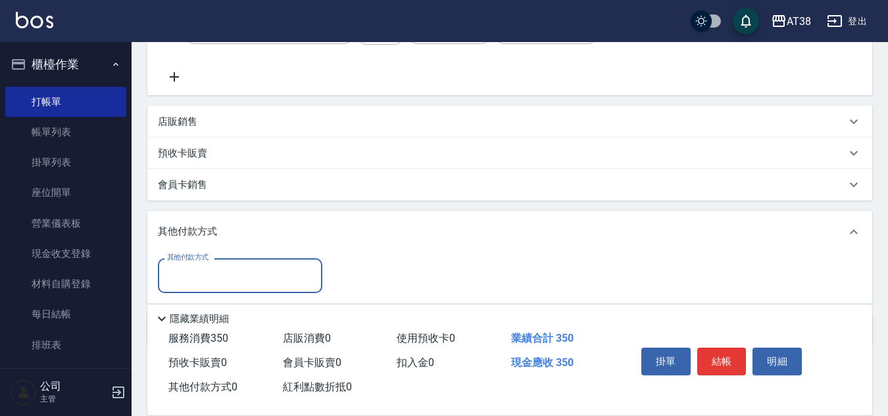
scroll to position [293, 0]
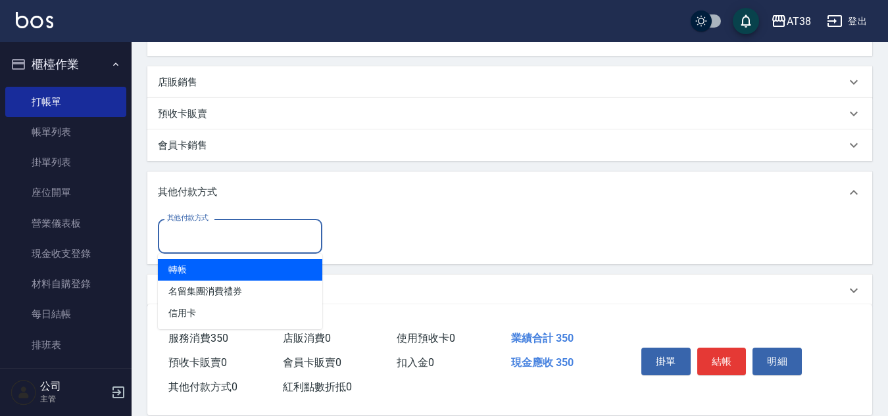
click at [185, 234] on input "其他付款方式" at bounding box center [240, 236] width 153 height 23
click at [187, 270] on span "轉帳" at bounding box center [240, 270] width 164 height 22
type input "轉帳"
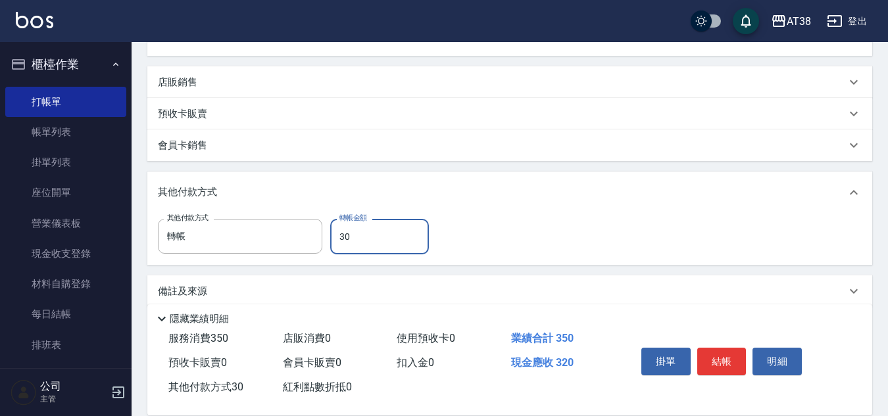
type input "350"
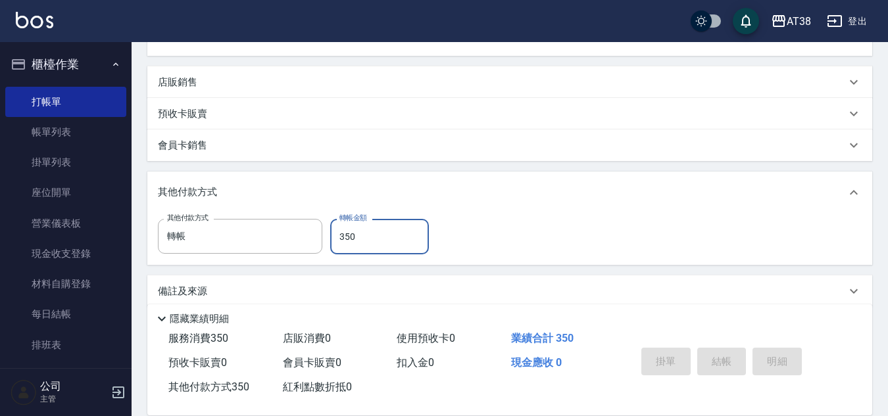
type input "2025/08/22 20:07"
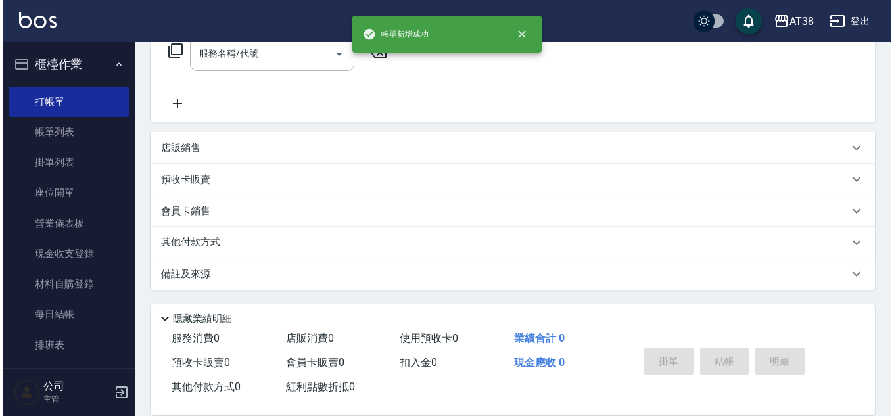
scroll to position [0, 0]
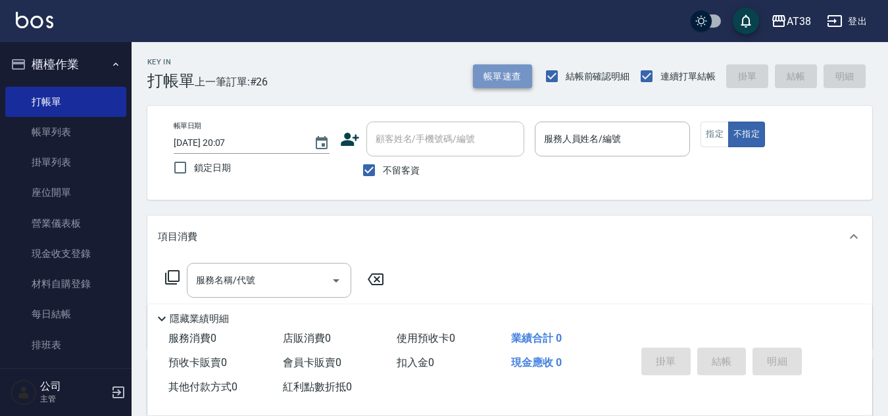
click at [497, 74] on button "帳單速查" at bounding box center [502, 76] width 59 height 24
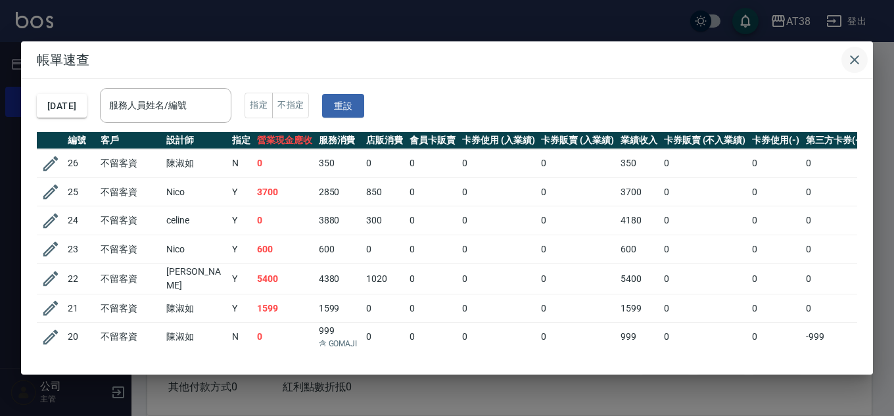
click at [850, 59] on icon "button" at bounding box center [855, 60] width 16 height 16
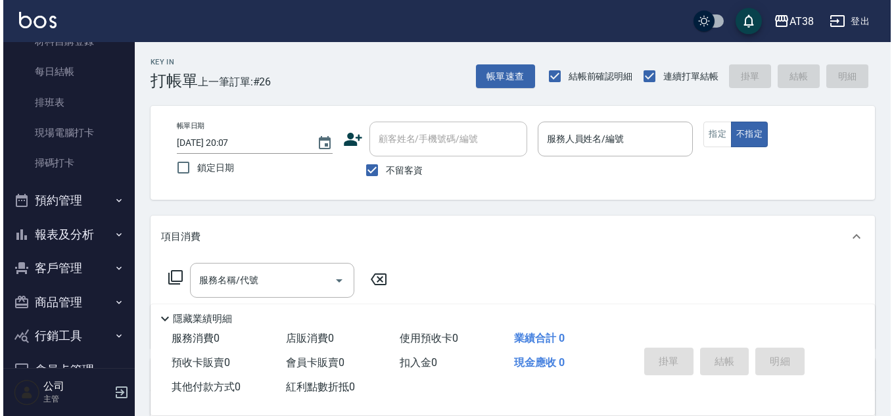
scroll to position [263, 0]
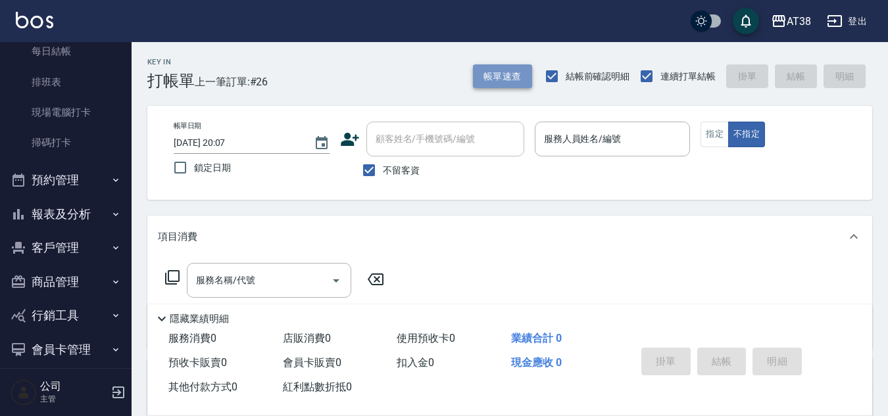
click at [491, 80] on button "帳單速查" at bounding box center [502, 76] width 59 height 24
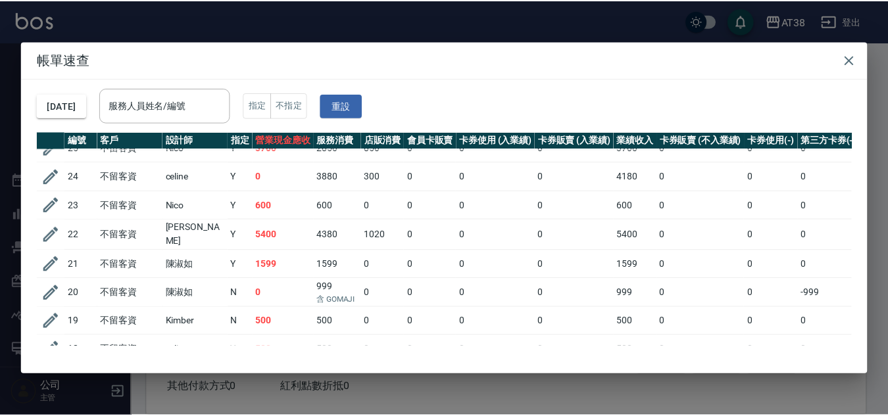
scroll to position [66, 0]
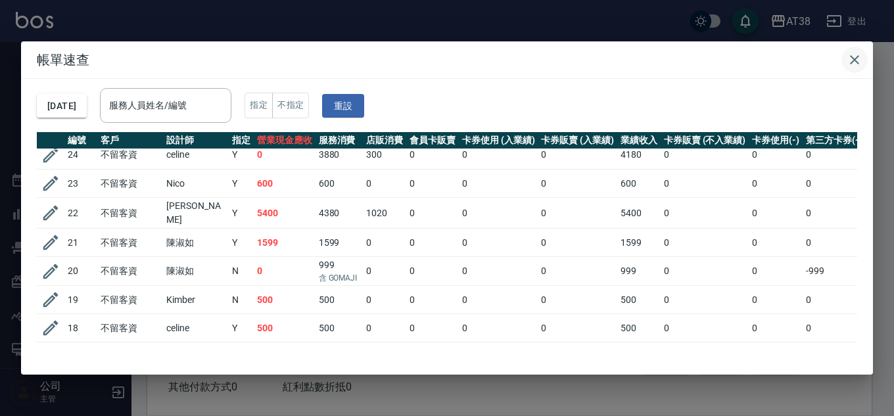
click at [855, 62] on icon "button" at bounding box center [855, 60] width 16 height 16
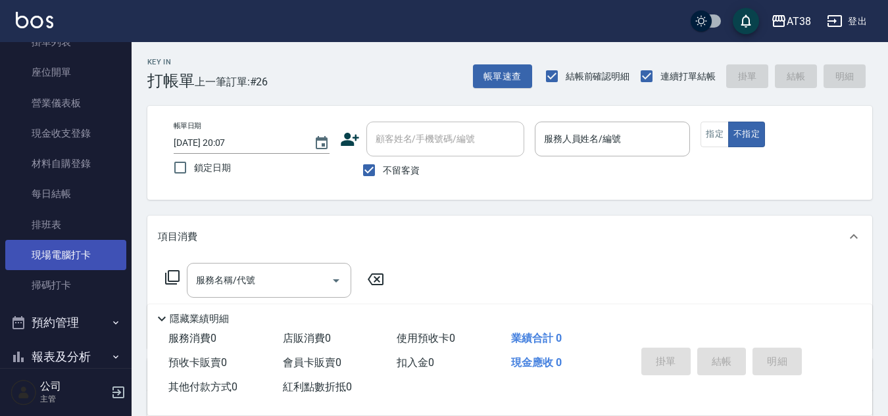
scroll to position [0, 0]
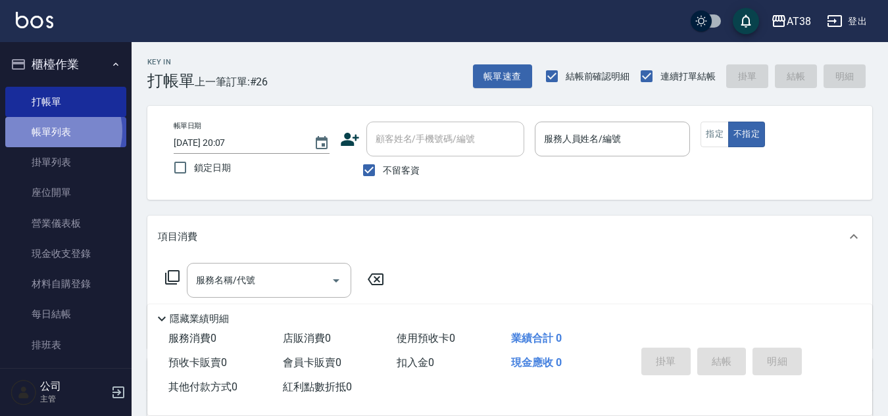
click at [60, 132] on link "帳單列表" at bounding box center [65, 132] width 121 height 30
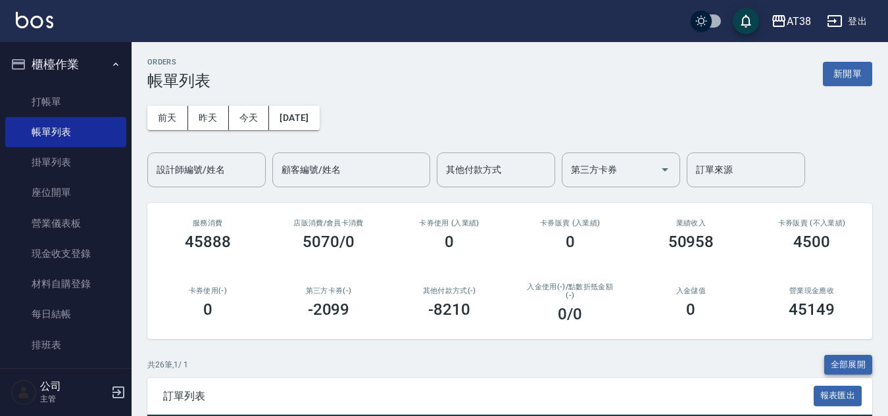
click at [854, 357] on button "全部展開" at bounding box center [848, 365] width 49 height 20
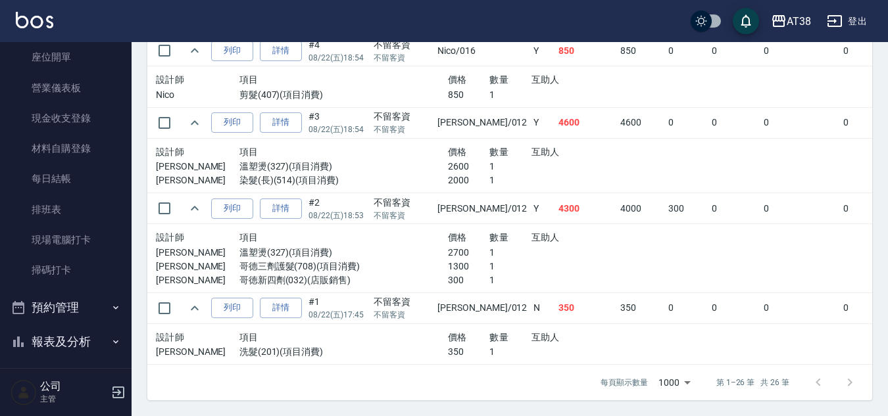
scroll to position [197, 0]
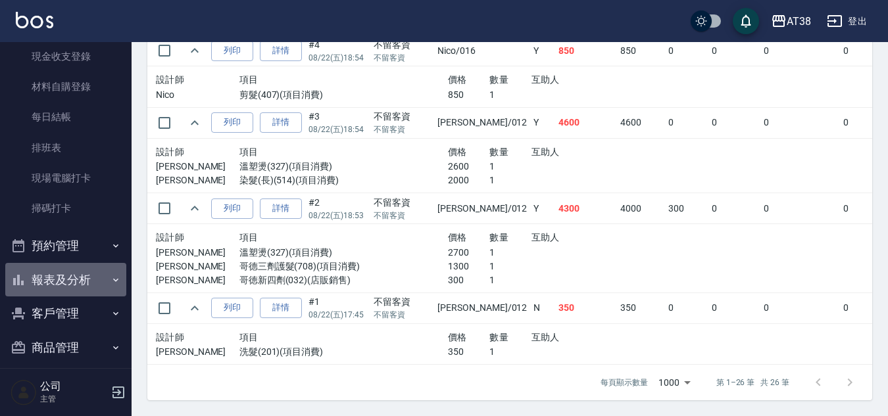
click at [67, 279] on button "報表及分析" at bounding box center [65, 280] width 121 height 34
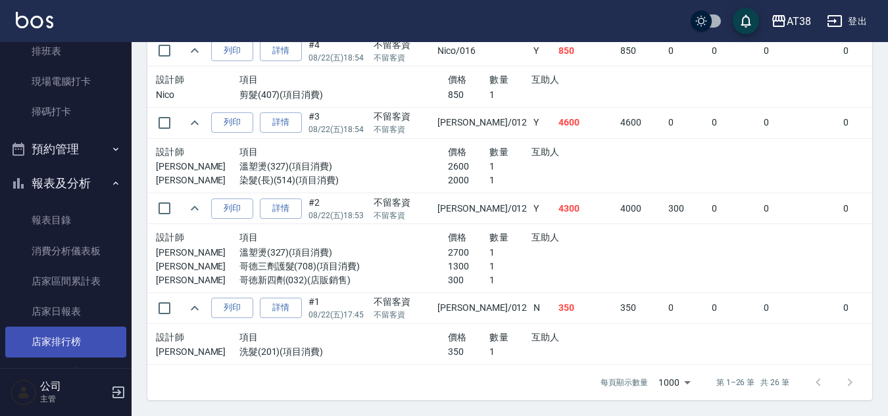
scroll to position [329, 0]
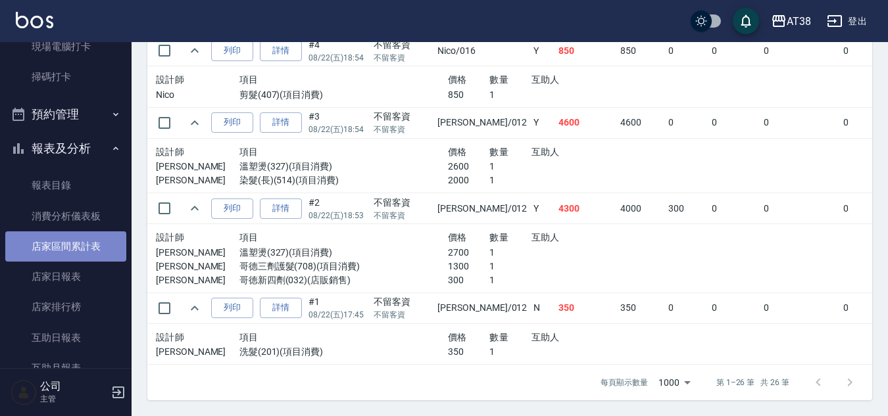
click at [78, 243] on link "店家區間累計表" at bounding box center [65, 246] width 121 height 30
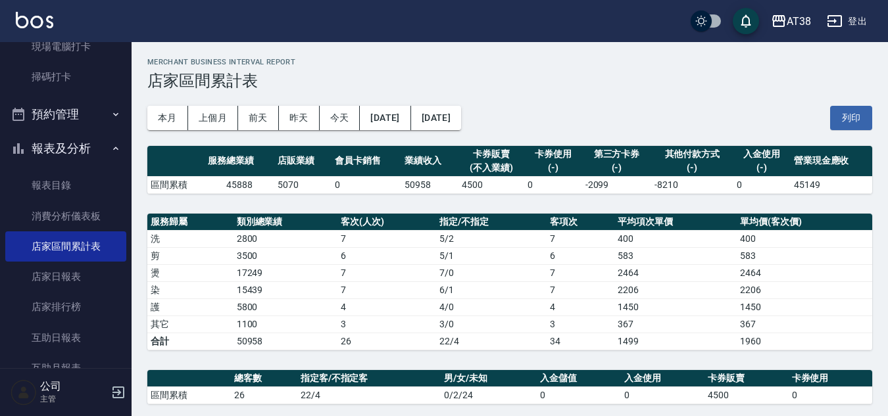
click at [411, 132] on div "本月 上個月 前天 昨天 今天 2025/08/22 2025/08/22 列印" at bounding box center [509, 118] width 725 height 56
click at [410, 119] on button "[DATE]" at bounding box center [385, 118] width 51 height 24
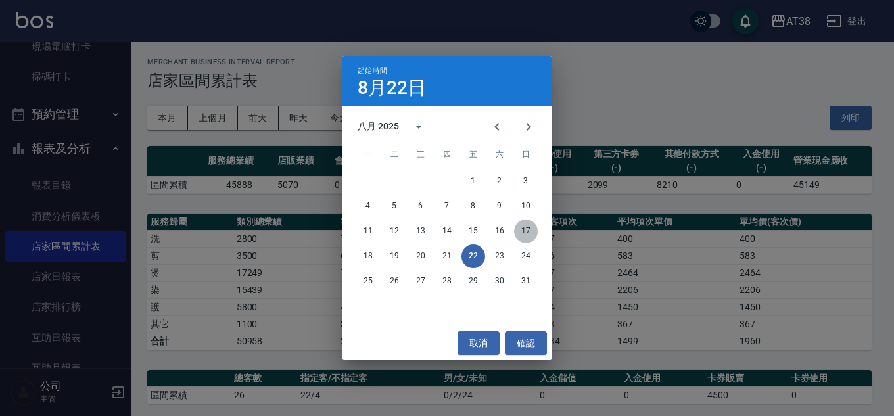
click at [521, 233] on button "17" at bounding box center [526, 232] width 24 height 24
